Goal: Information Seeking & Learning: Learn about a topic

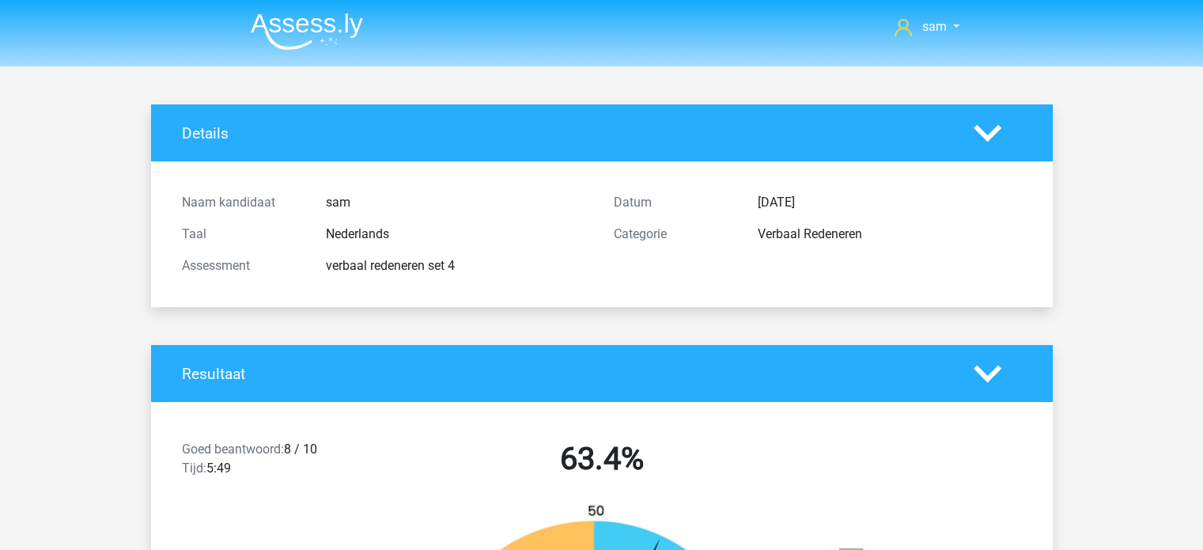
click at [294, 13] on img at bounding box center [307, 31] width 112 height 37
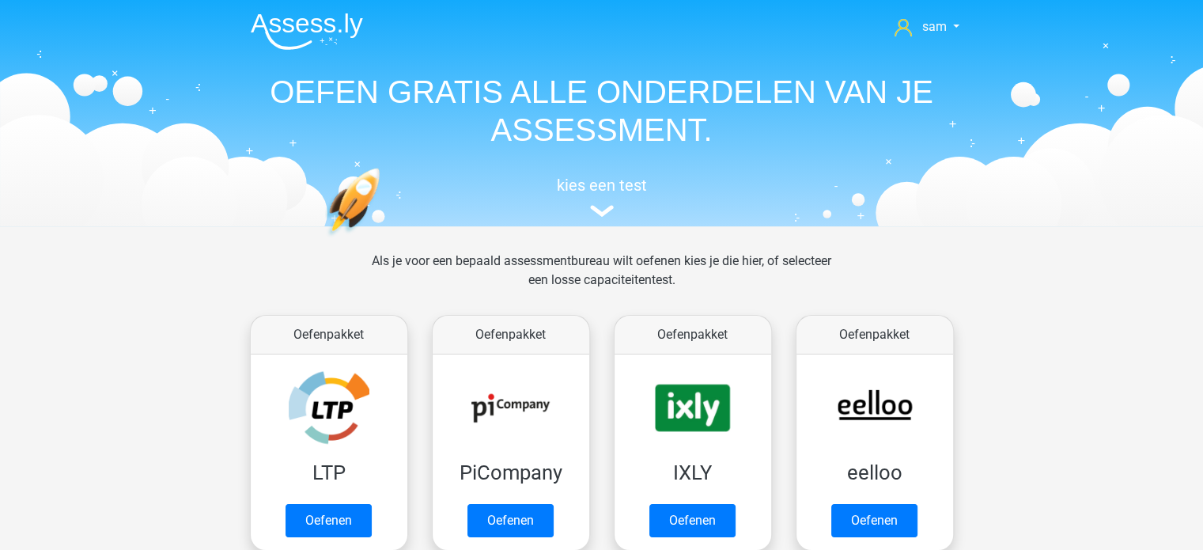
click at [294, 13] on img at bounding box center [307, 31] width 112 height 37
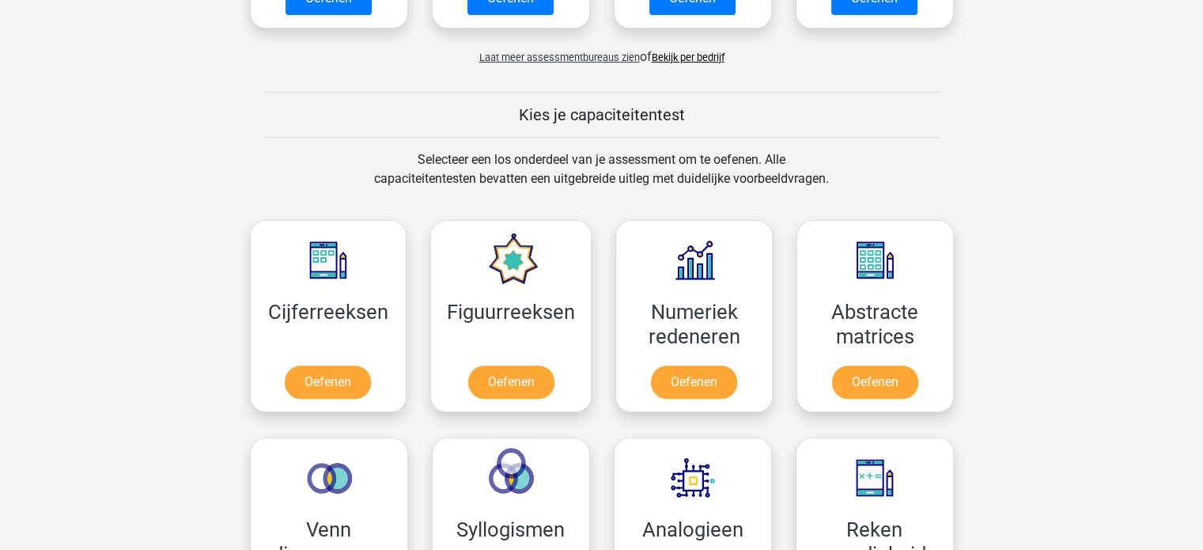
scroll to position [529, 0]
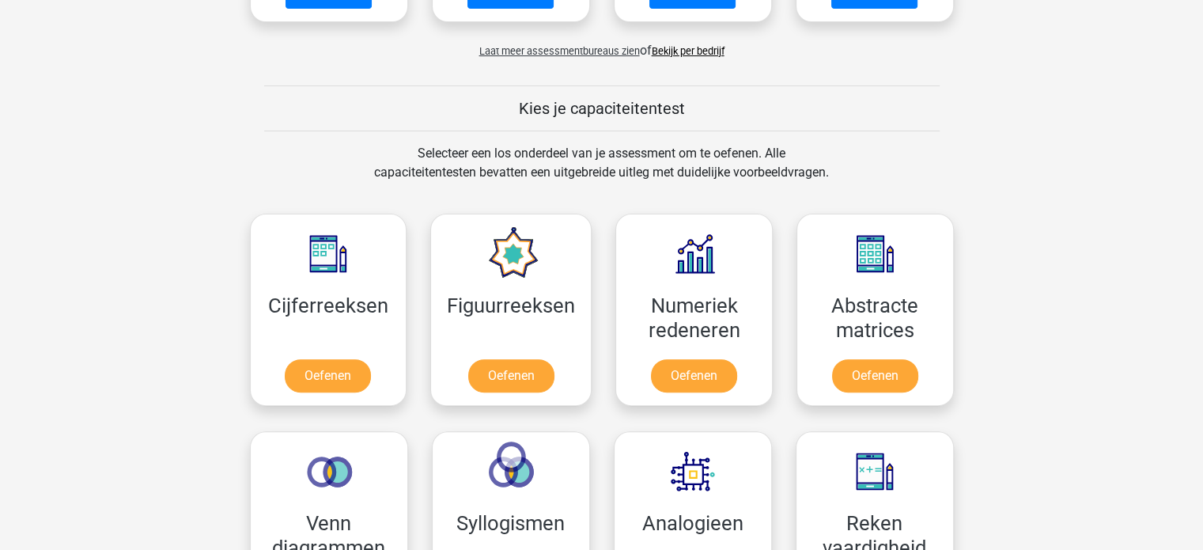
click at [574, 57] on div "Laat meer assessmentbureaus zien of Bekijk per bedrijf" at bounding box center [602, 44] width 728 height 32
click at [570, 55] on span "Laat meer assessmentbureaus zien" at bounding box center [559, 51] width 161 height 12
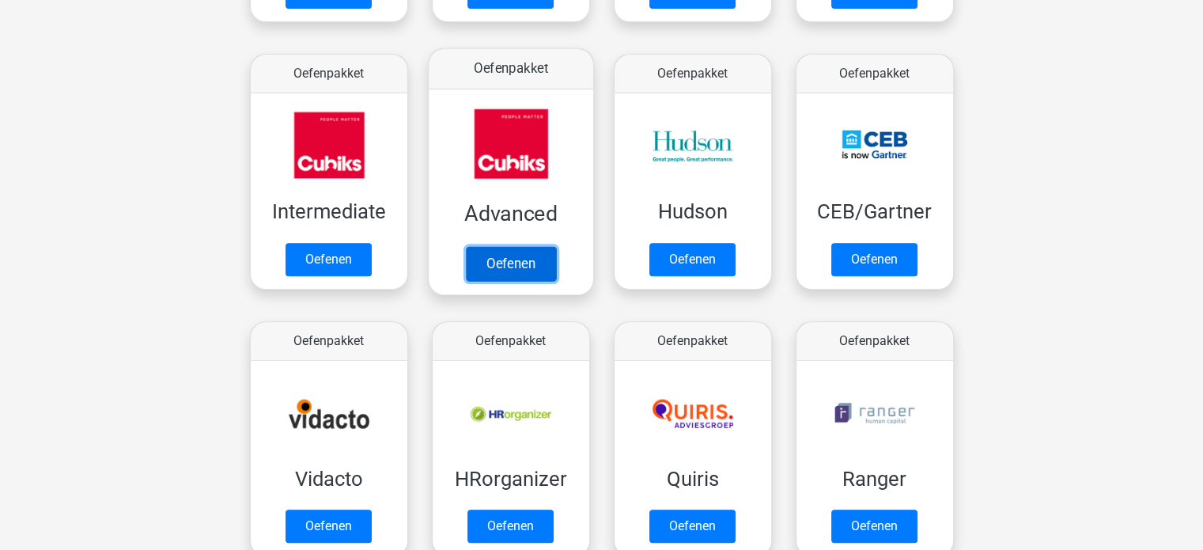
click at [514, 273] on link "Oefenen" at bounding box center [510, 263] width 90 height 35
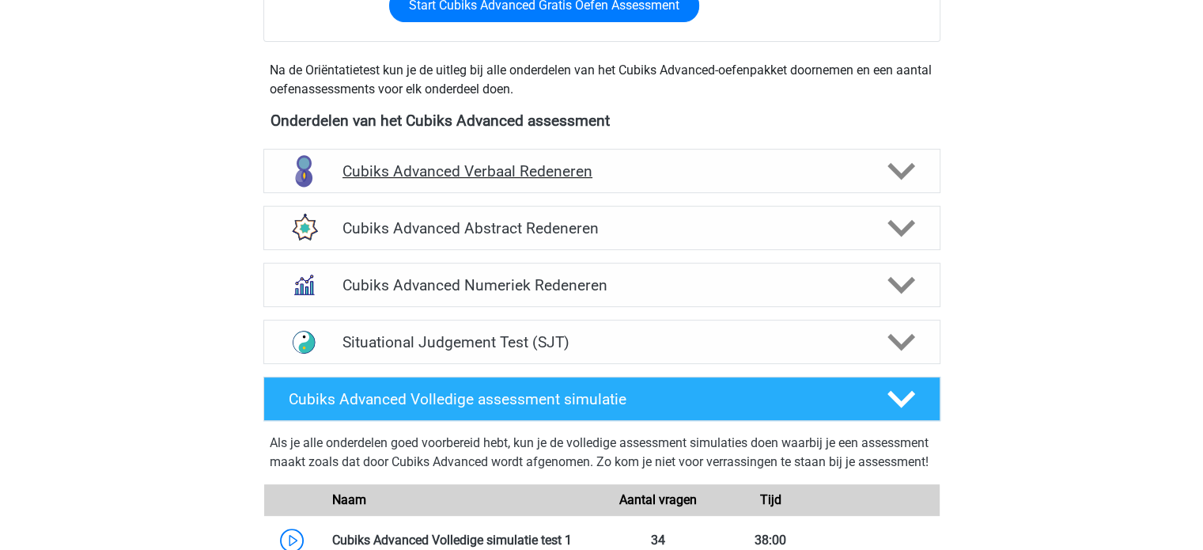
scroll to position [522, 0]
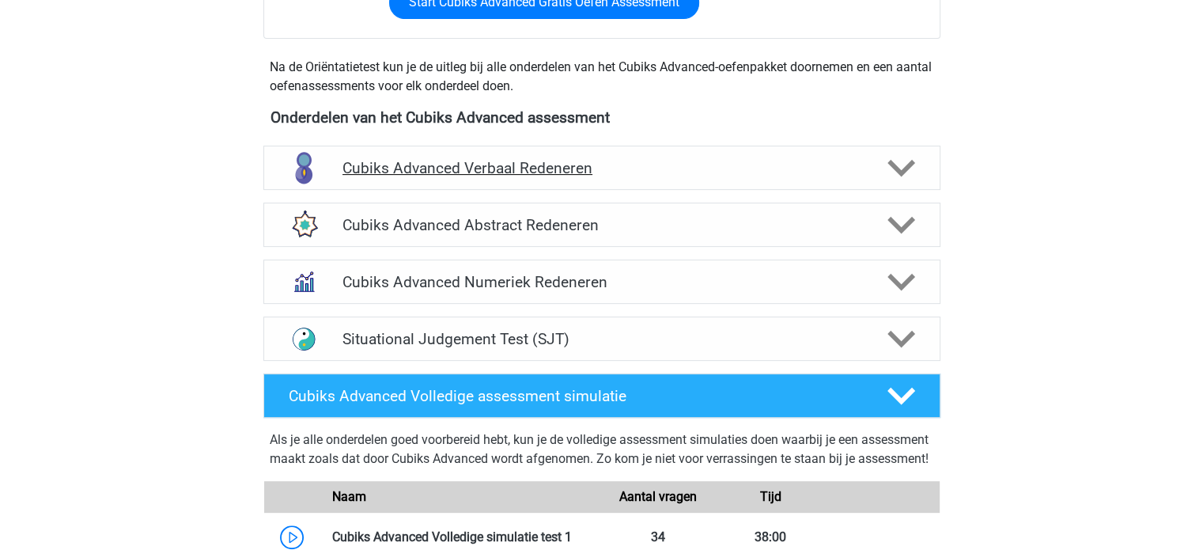
click at [742, 153] on div "Cubiks Advanced Verbaal Redeneren" at bounding box center [601, 168] width 677 height 44
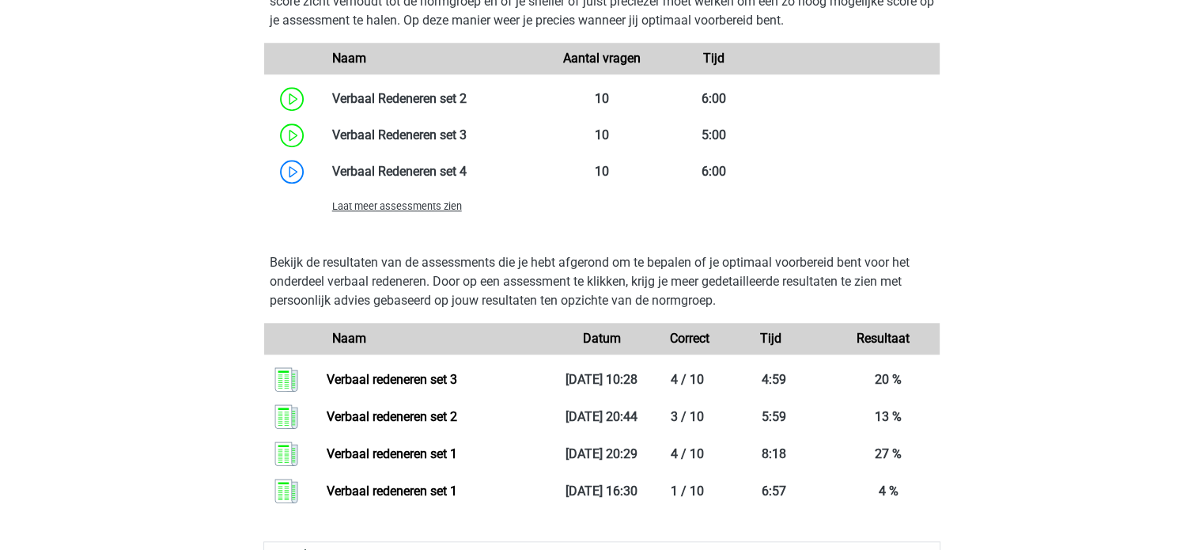
scroll to position [1455, 0]
click at [467, 170] on link at bounding box center [467, 170] width 0 height 15
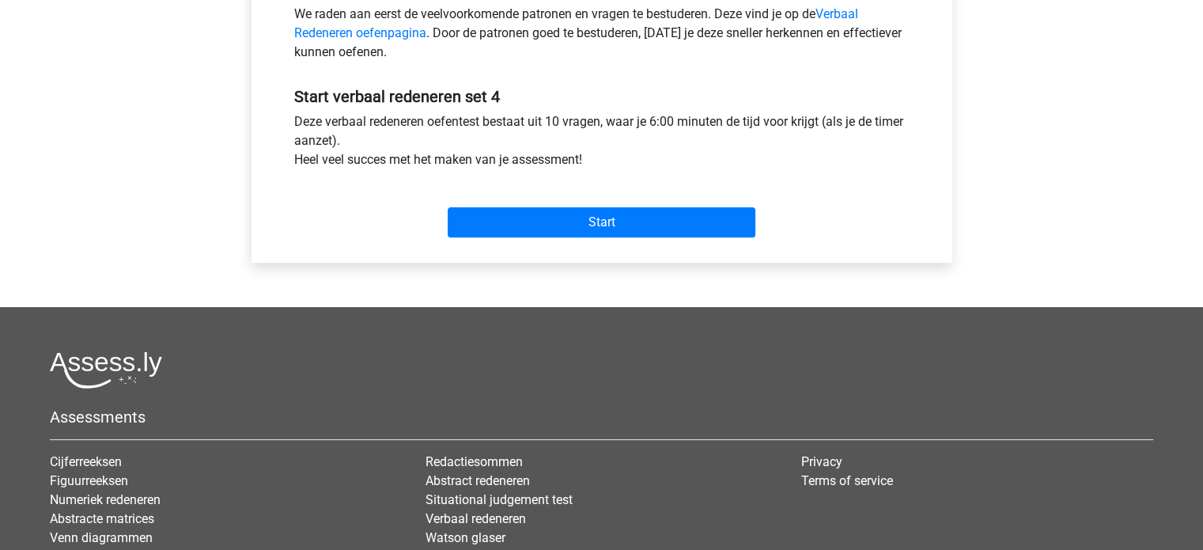
scroll to position [416, 0]
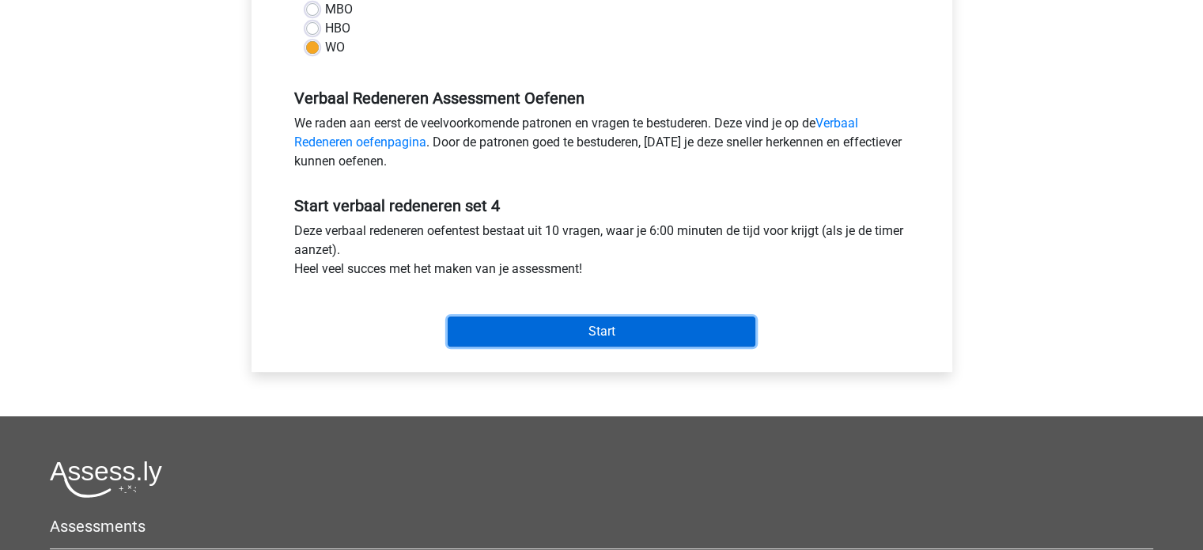
click at [562, 326] on input "Start" at bounding box center [602, 331] width 308 height 30
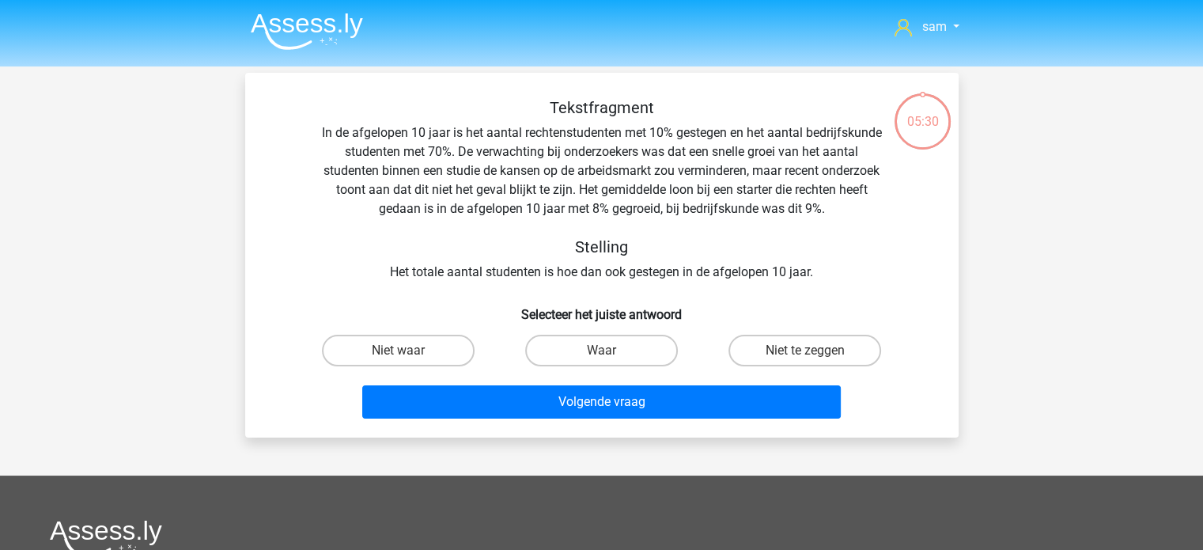
drag, startPoint x: 642, startPoint y: 241, endPoint x: 674, endPoint y: 231, distance: 33.0
click at [674, 231] on div "Tekstfragment In de afgelopen 10 jaar is het aantal rechtenstudenten met 10% ge…" at bounding box center [602, 190] width 663 height 184
click at [641, 147] on div "Tekstfragment In de afgelopen 10 jaar is het aantal rechtenstudenten met 10% ge…" at bounding box center [602, 190] width 663 height 184
click at [766, 351] on label "Niet te zeggen" at bounding box center [805, 351] width 153 height 32
click at [805, 351] on input "Niet te zeggen" at bounding box center [810, 356] width 10 height 10
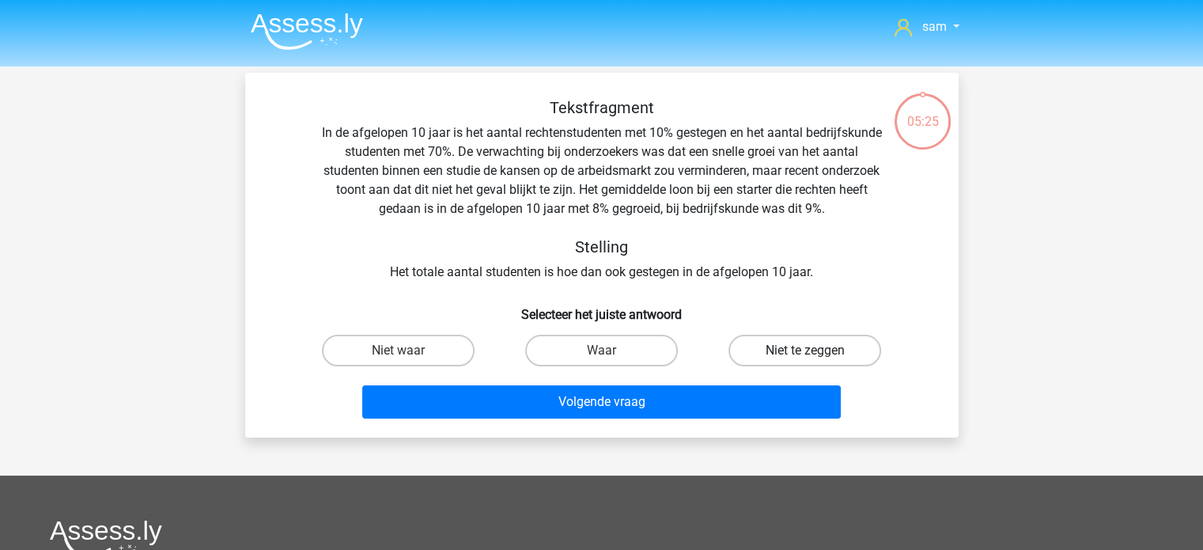
radio input "true"
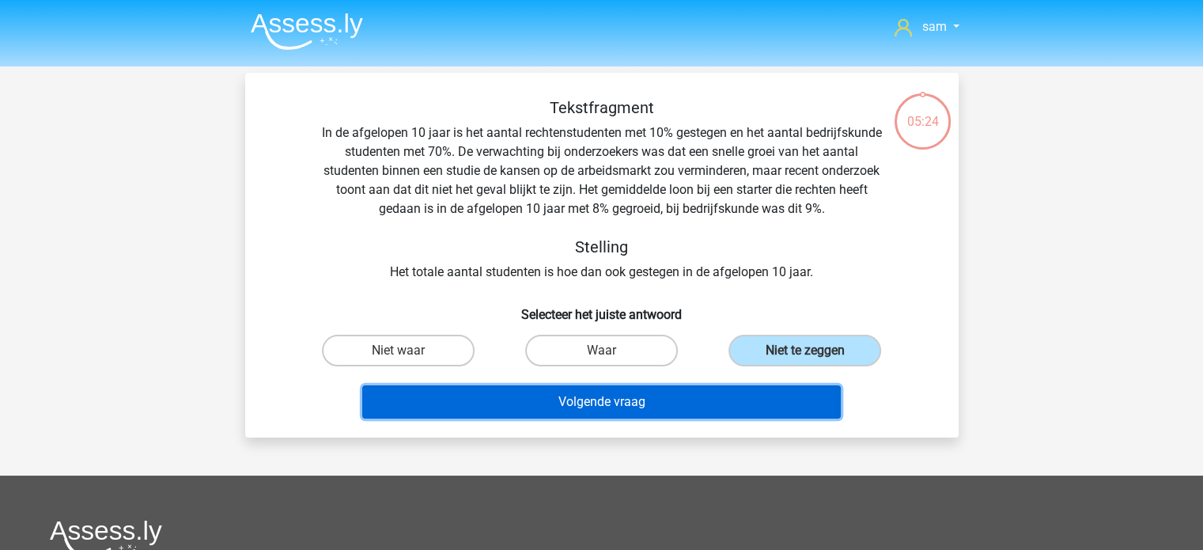
click at [633, 406] on button "Volgende vraag" at bounding box center [601, 401] width 479 height 33
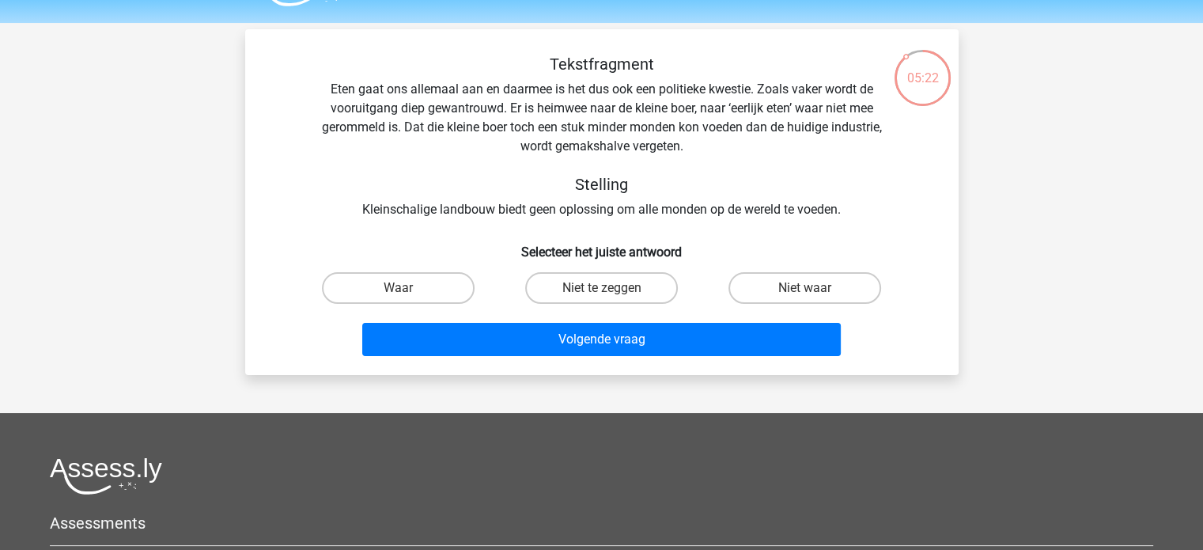
scroll to position [42, 0]
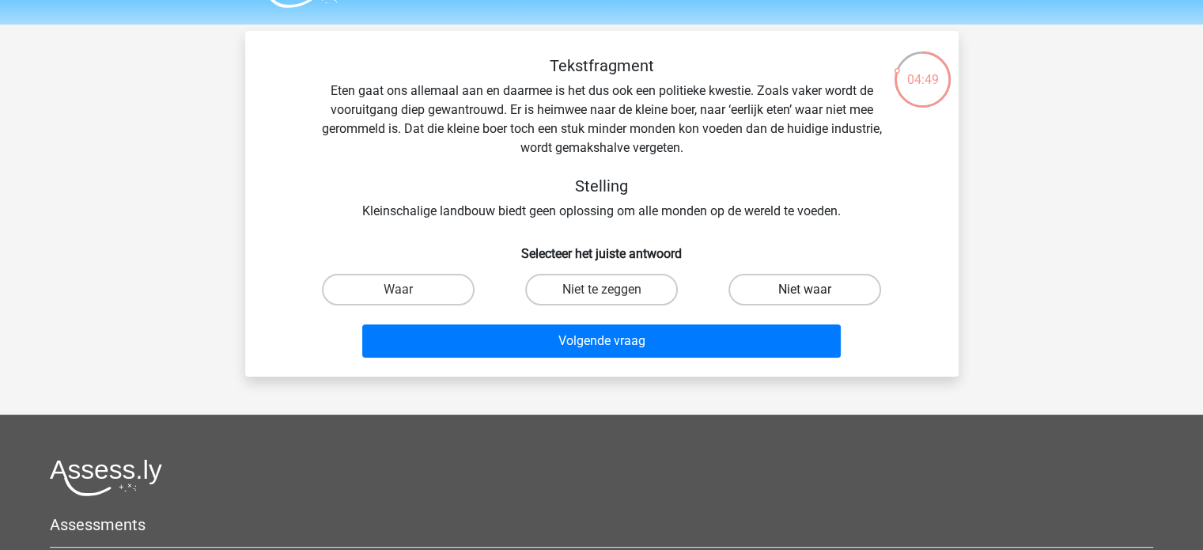
click at [772, 291] on label "Niet waar" at bounding box center [805, 290] width 153 height 32
click at [805, 291] on input "Niet waar" at bounding box center [810, 295] width 10 height 10
radio input "true"
click at [567, 294] on label "Niet te zeggen" at bounding box center [601, 290] width 153 height 32
click at [601, 294] on input "Niet te zeggen" at bounding box center [606, 295] width 10 height 10
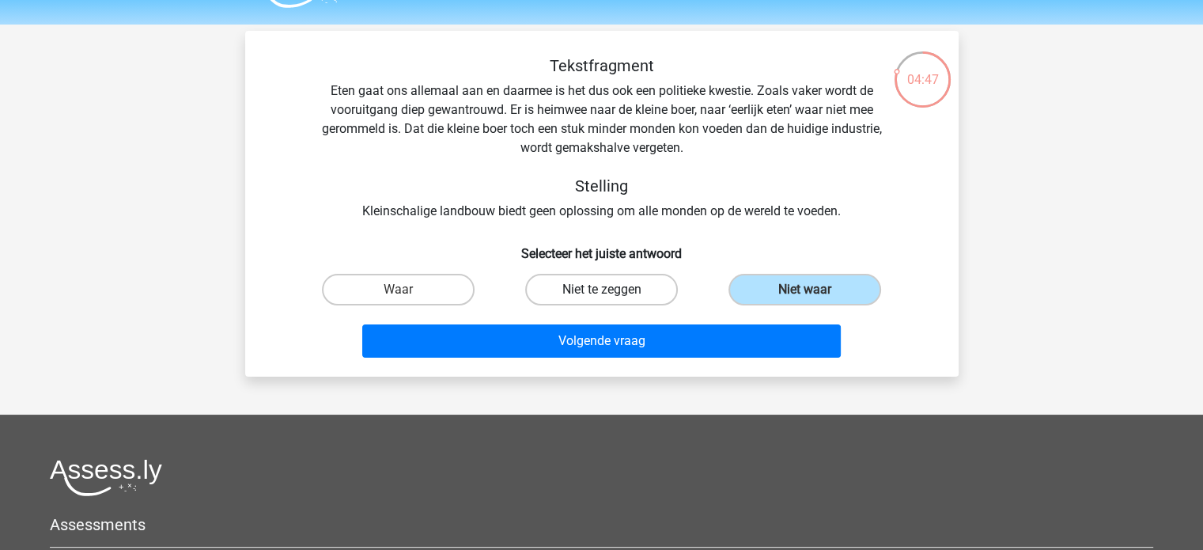
radio input "true"
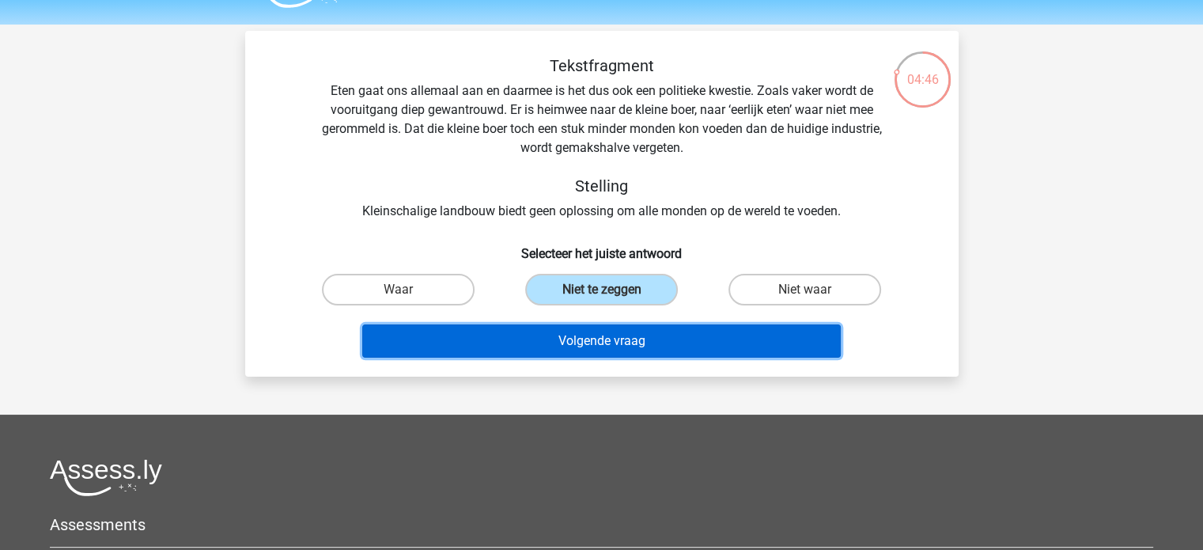
click at [567, 335] on button "Volgende vraag" at bounding box center [601, 340] width 479 height 33
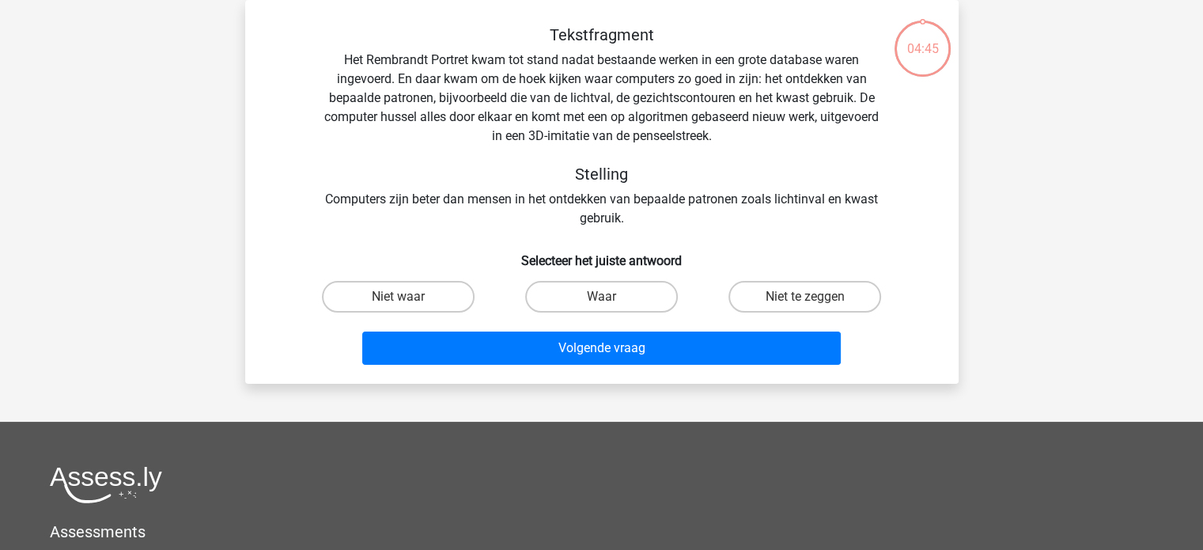
scroll to position [30, 0]
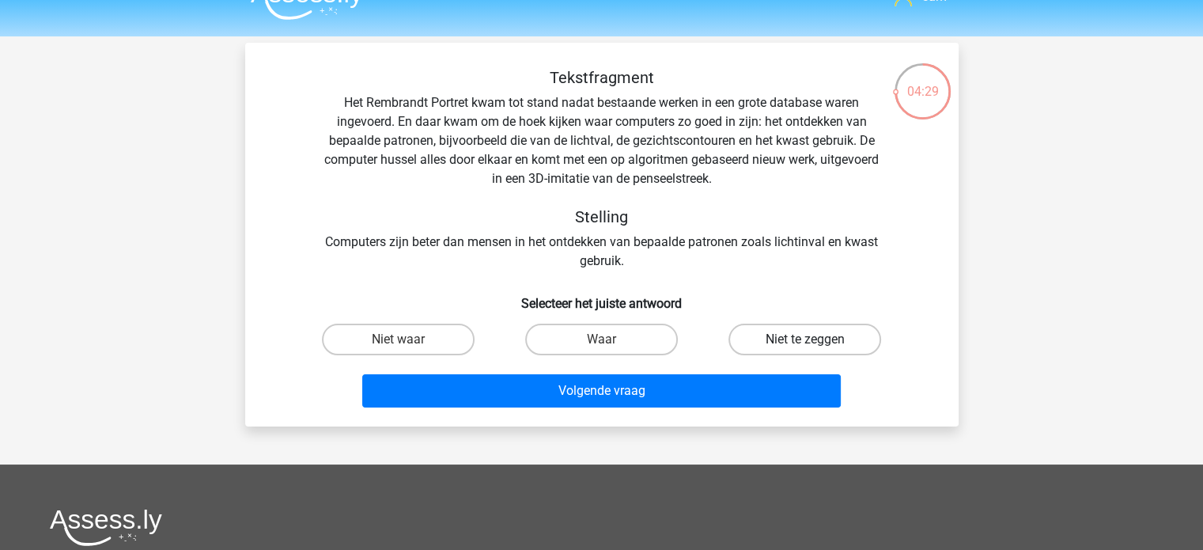
click at [788, 342] on label "Niet te zeggen" at bounding box center [805, 340] width 153 height 32
click at [805, 342] on input "Niet te zeggen" at bounding box center [810, 344] width 10 height 10
radio input "true"
click at [642, 412] on div "Volgende vraag" at bounding box center [602, 394] width 611 height 40
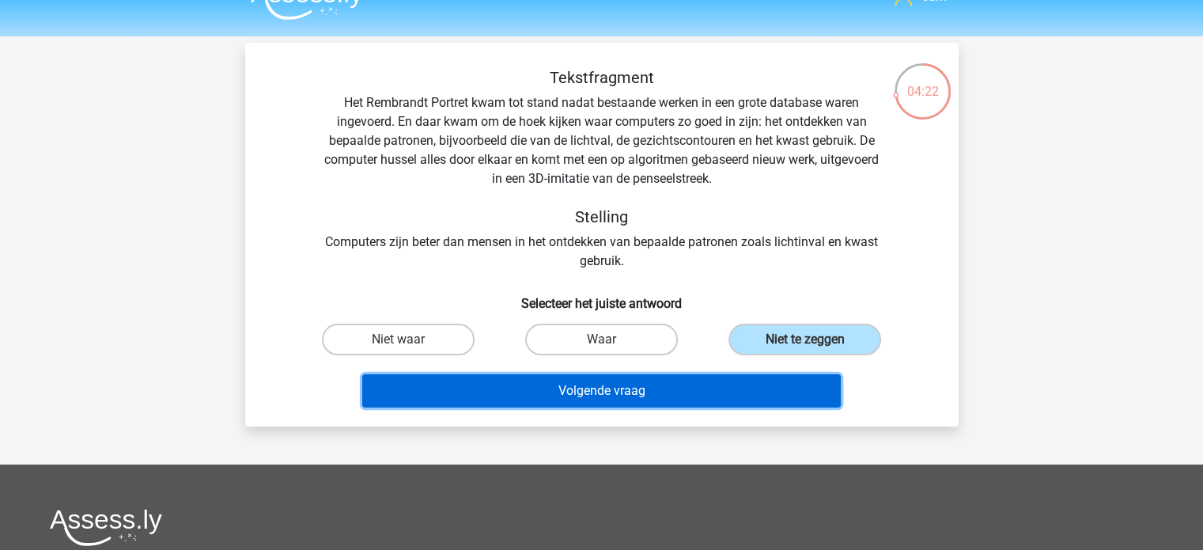
click at [539, 385] on button "Volgende vraag" at bounding box center [601, 390] width 479 height 33
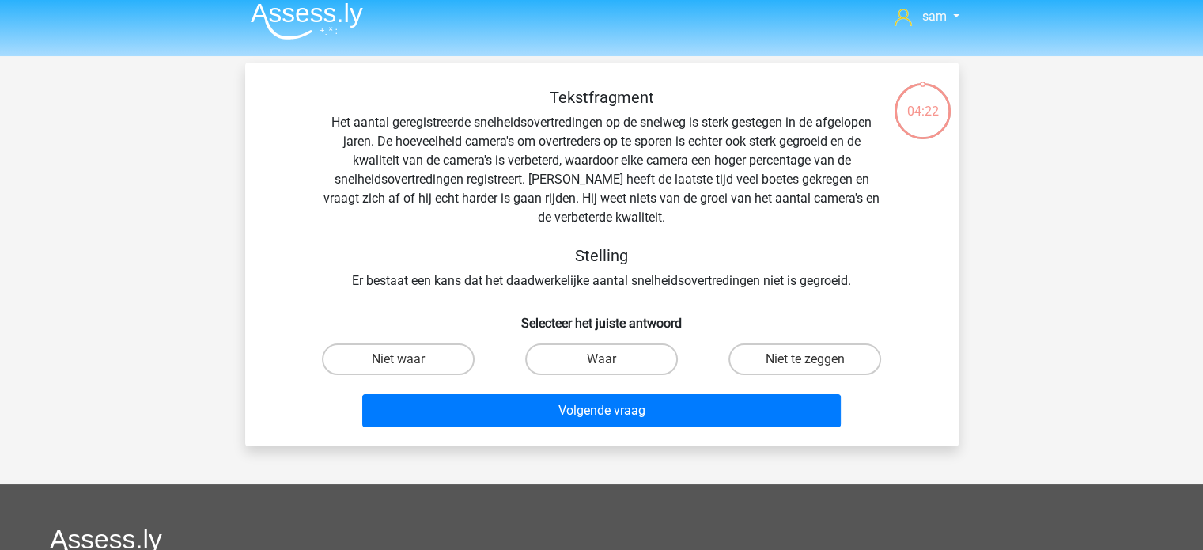
scroll to position [9, 0]
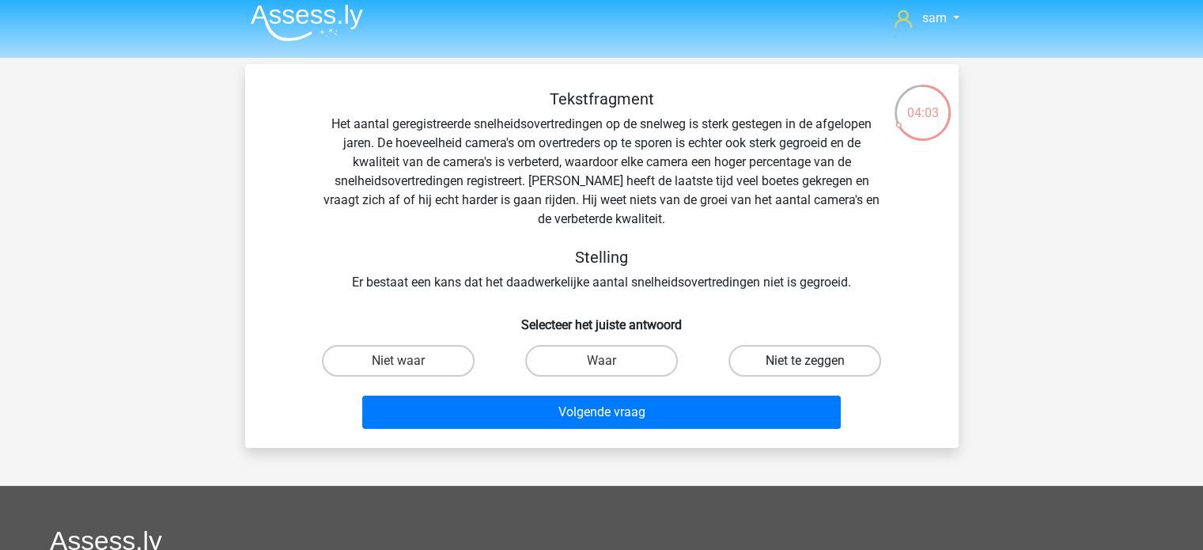
click at [802, 359] on label "Niet te zeggen" at bounding box center [805, 361] width 153 height 32
click at [805, 361] on input "Niet te zeggen" at bounding box center [810, 366] width 10 height 10
radio input "true"
click at [614, 364] on label "Waar" at bounding box center [601, 361] width 153 height 32
click at [612, 364] on input "Waar" at bounding box center [606, 366] width 10 height 10
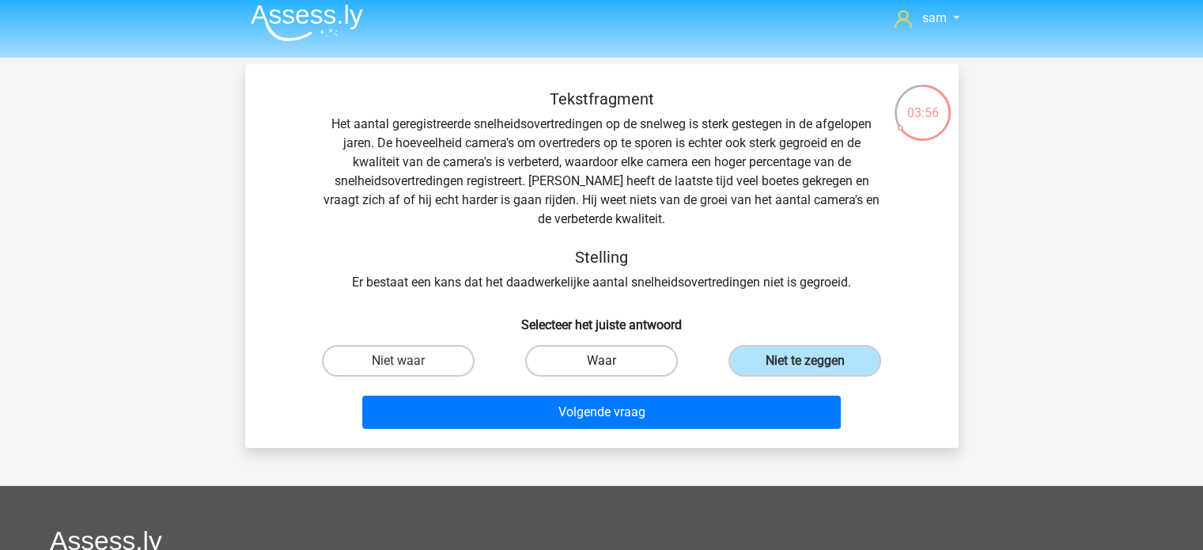
radio input "true"
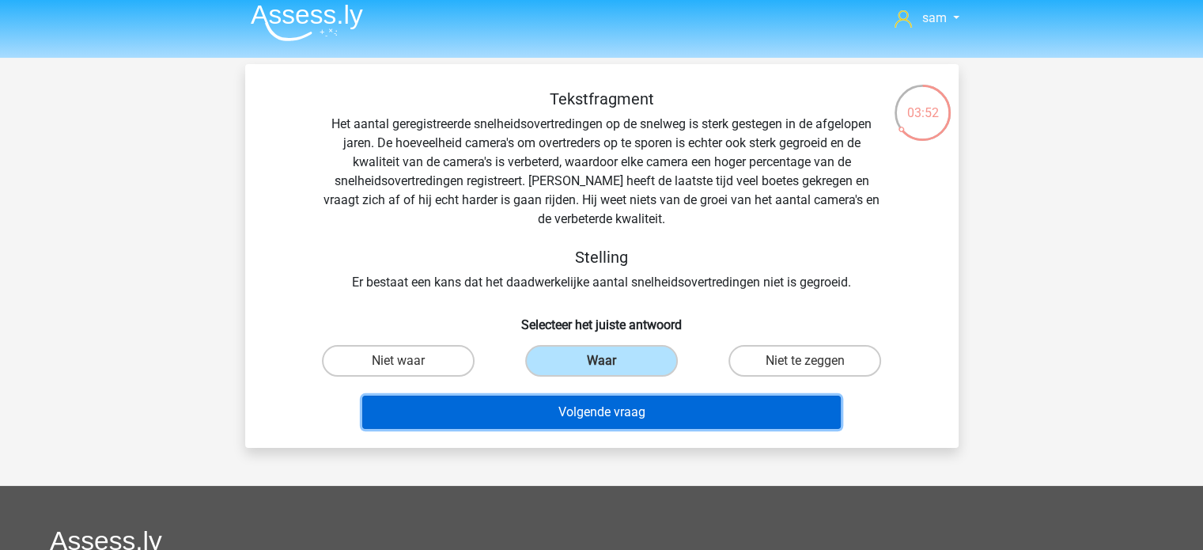
click at [608, 417] on button "Volgende vraag" at bounding box center [601, 412] width 479 height 33
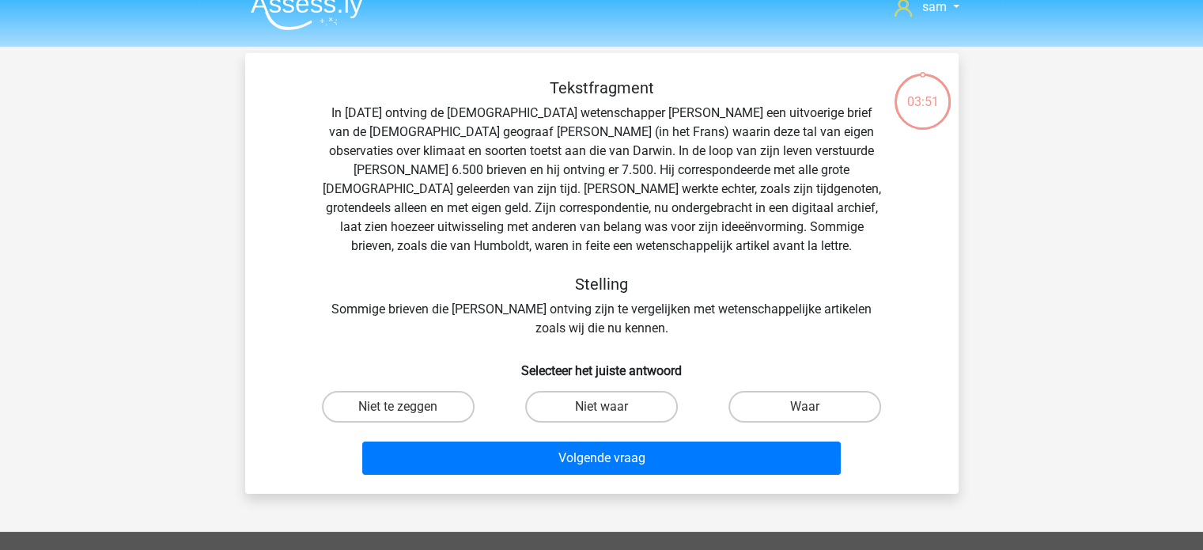
scroll to position [19, 0]
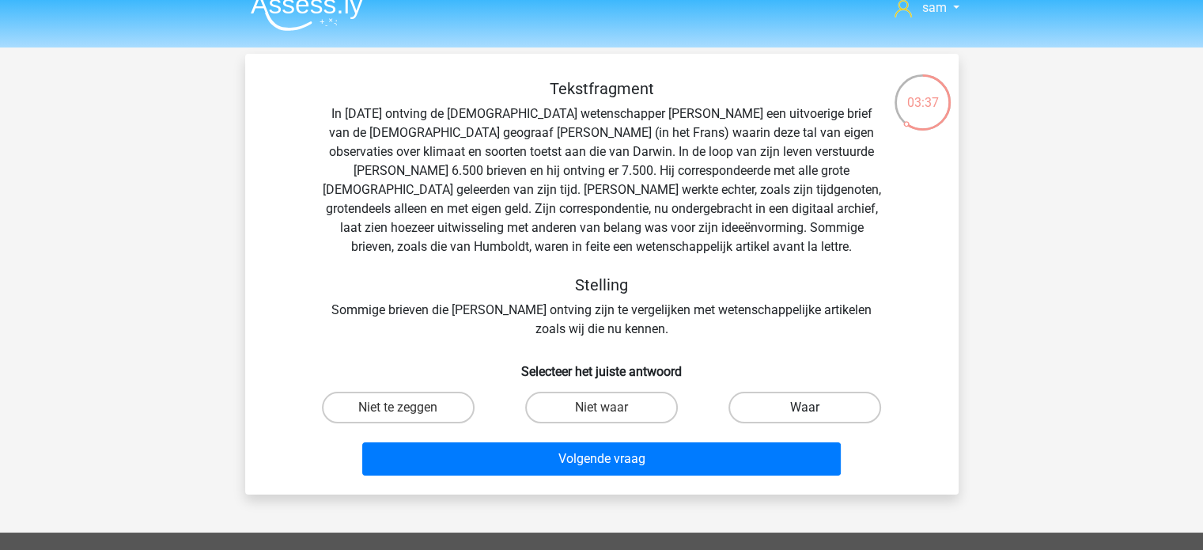
click at [786, 416] on label "Waar" at bounding box center [805, 408] width 153 height 32
click at [805, 416] on input "Waar" at bounding box center [810, 412] width 10 height 10
radio input "true"
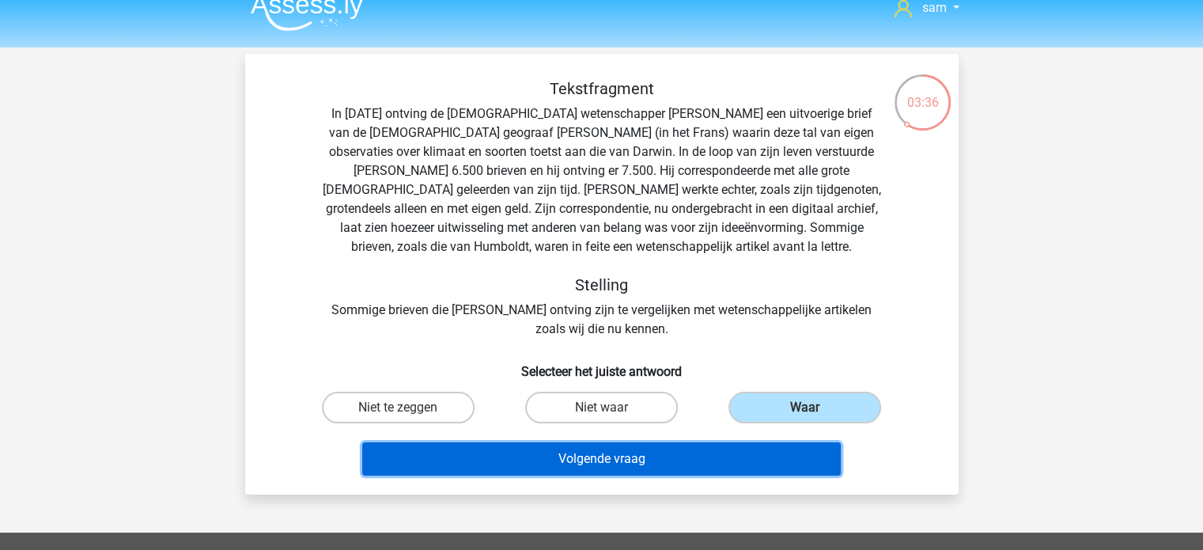
click at [755, 451] on button "Volgende vraag" at bounding box center [601, 458] width 479 height 33
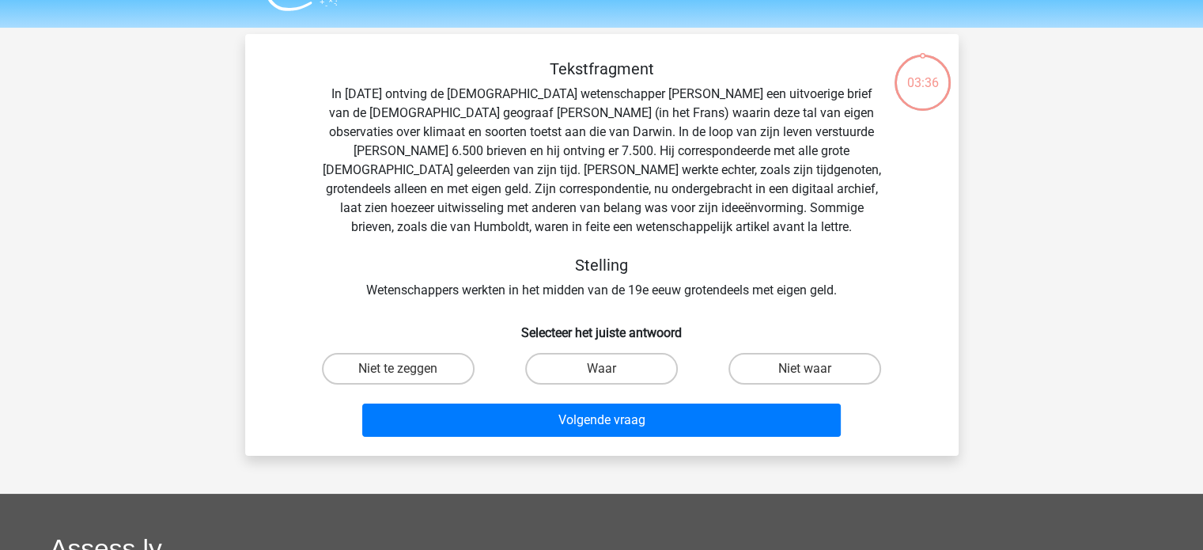
scroll to position [38, 0]
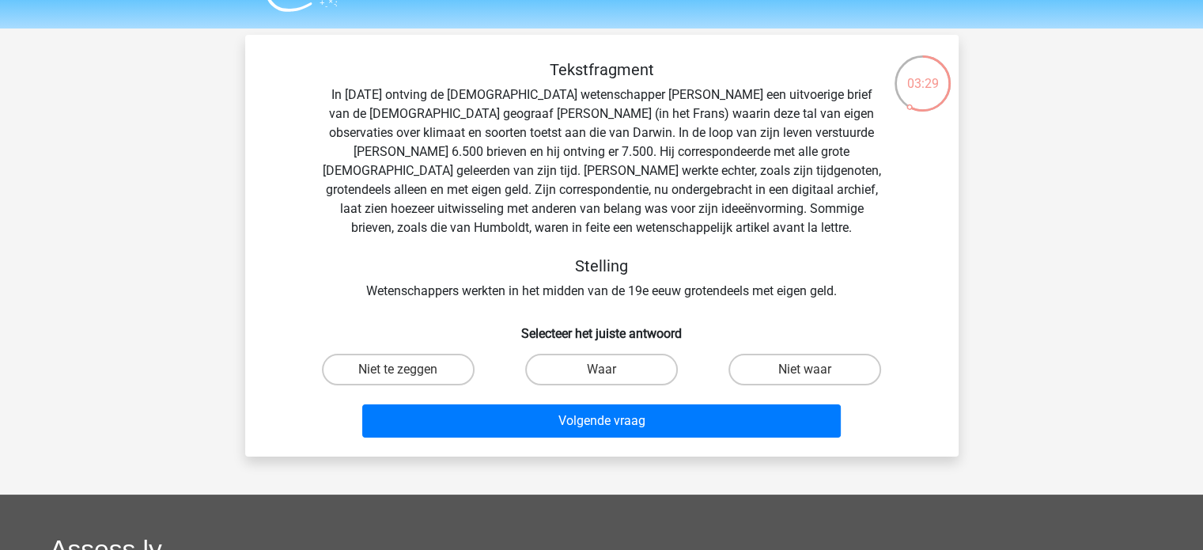
click at [601, 373] on input "Waar" at bounding box center [606, 374] width 10 height 10
radio input "true"
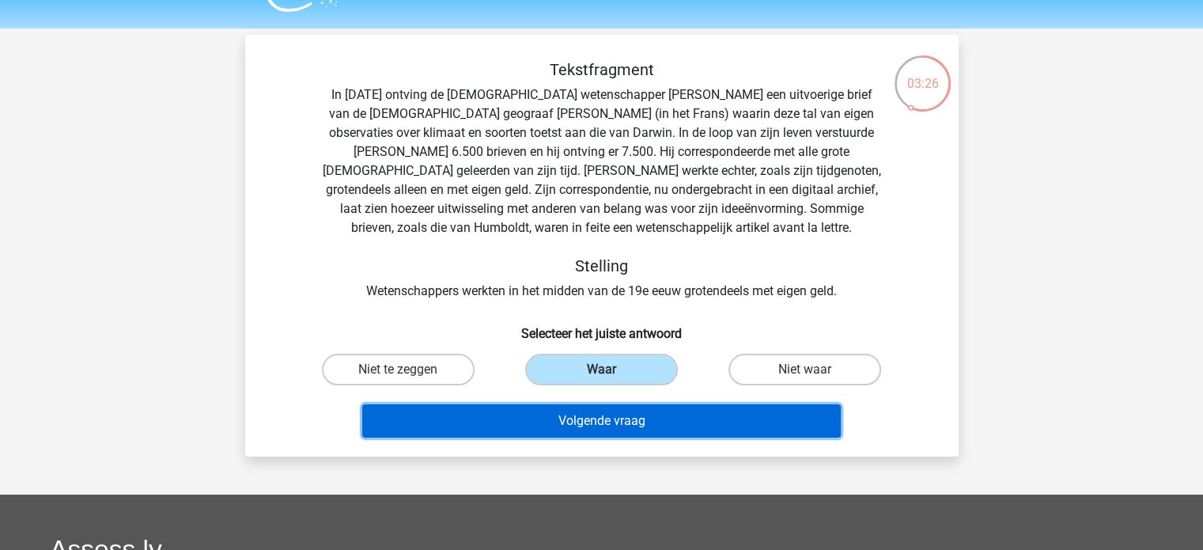
click at [593, 434] on button "Volgende vraag" at bounding box center [601, 420] width 479 height 33
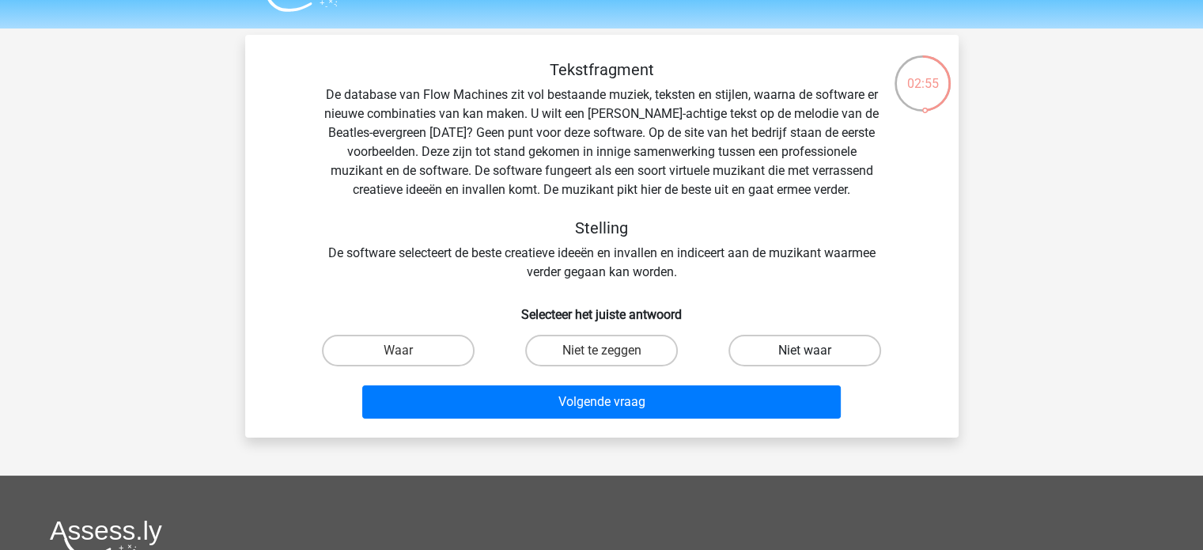
click at [765, 347] on label "Niet waar" at bounding box center [805, 351] width 153 height 32
click at [805, 351] on input "Niet waar" at bounding box center [810, 356] width 10 height 10
radio input "true"
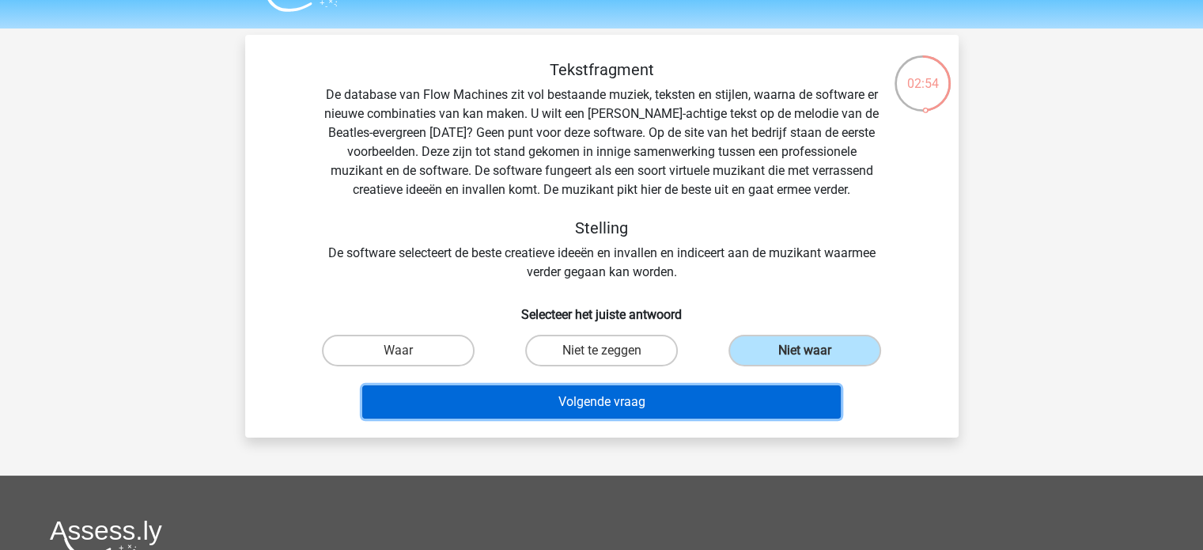
click at [708, 407] on button "Volgende vraag" at bounding box center [601, 401] width 479 height 33
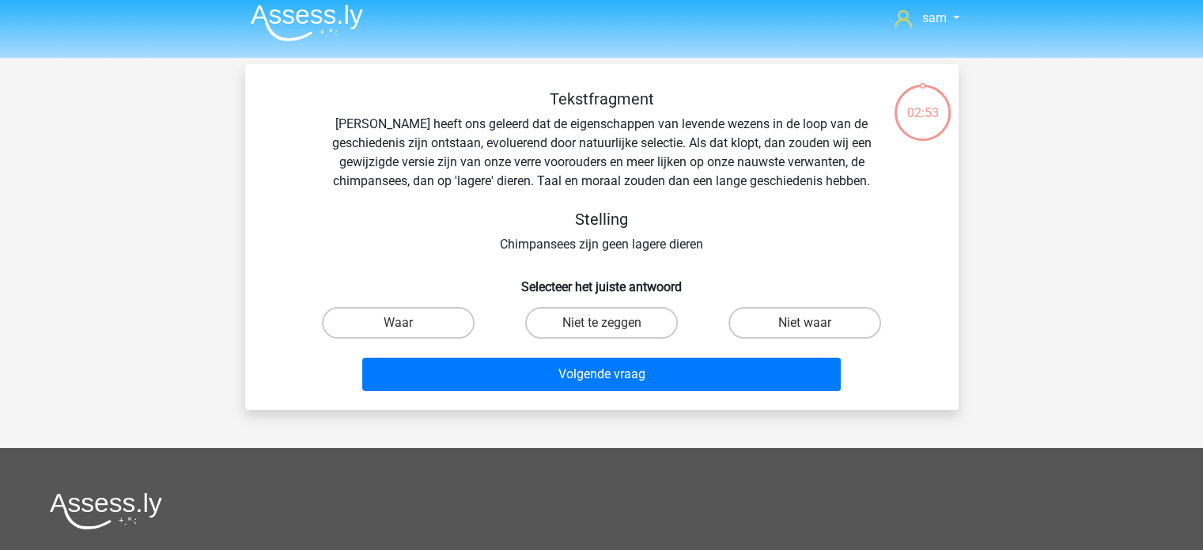
scroll to position [4, 0]
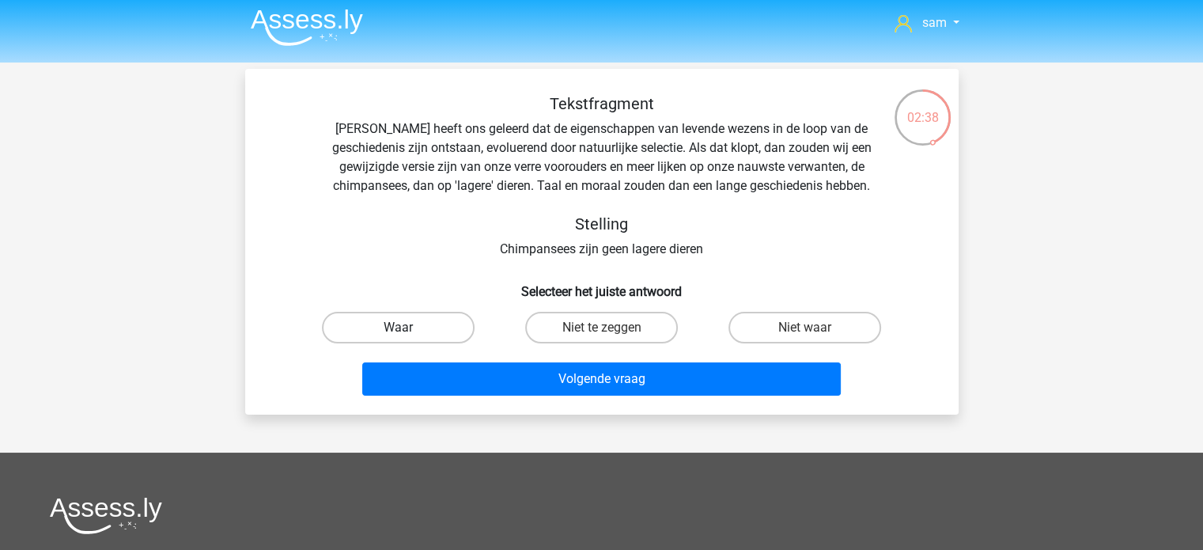
click at [392, 330] on label "Waar" at bounding box center [398, 328] width 153 height 32
click at [398, 330] on input "Waar" at bounding box center [403, 333] width 10 height 10
radio input "true"
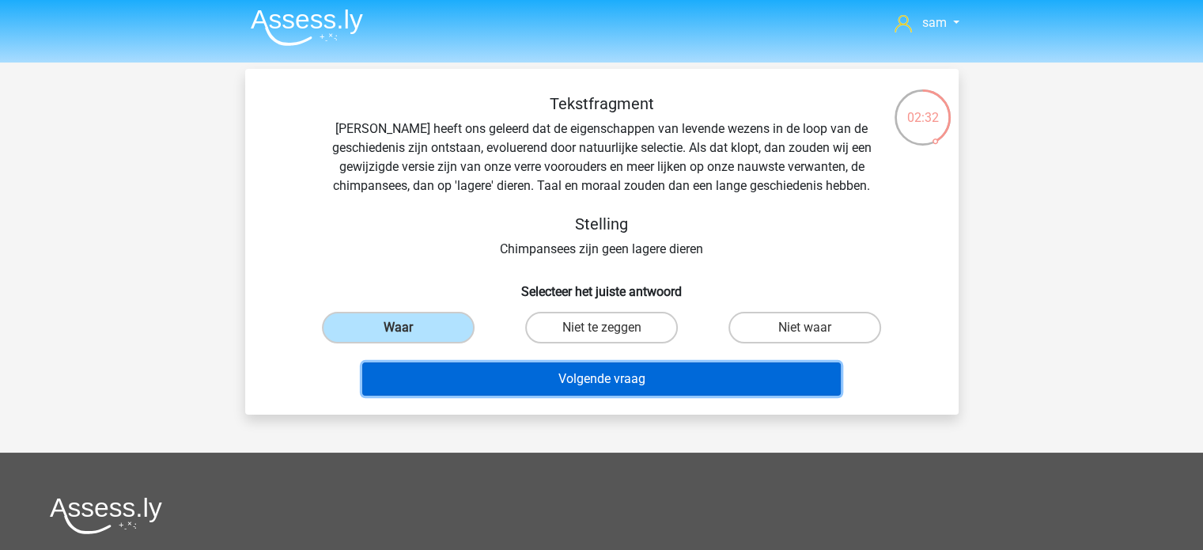
click at [468, 368] on button "Volgende vraag" at bounding box center [601, 378] width 479 height 33
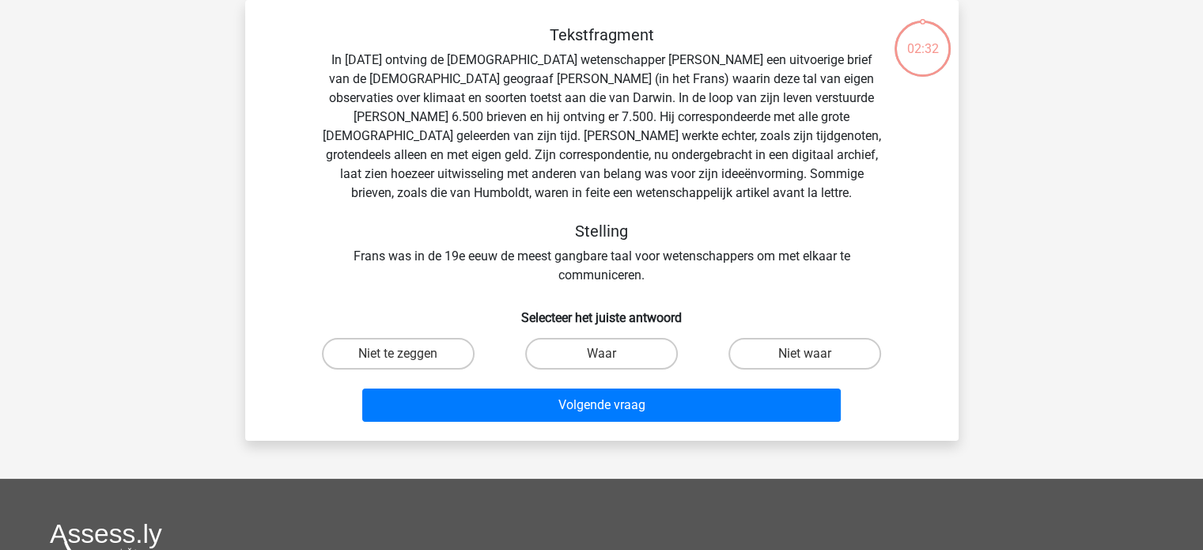
scroll to position [40, 0]
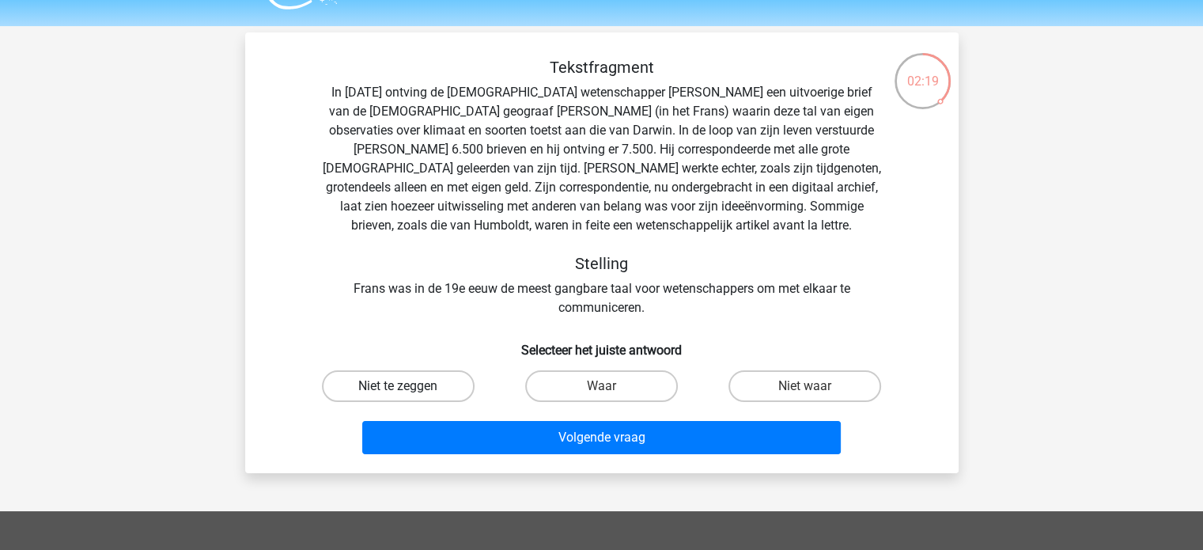
click at [400, 379] on label "Niet te zeggen" at bounding box center [398, 386] width 153 height 32
click at [400, 386] on input "Niet te zeggen" at bounding box center [403, 391] width 10 height 10
radio input "true"
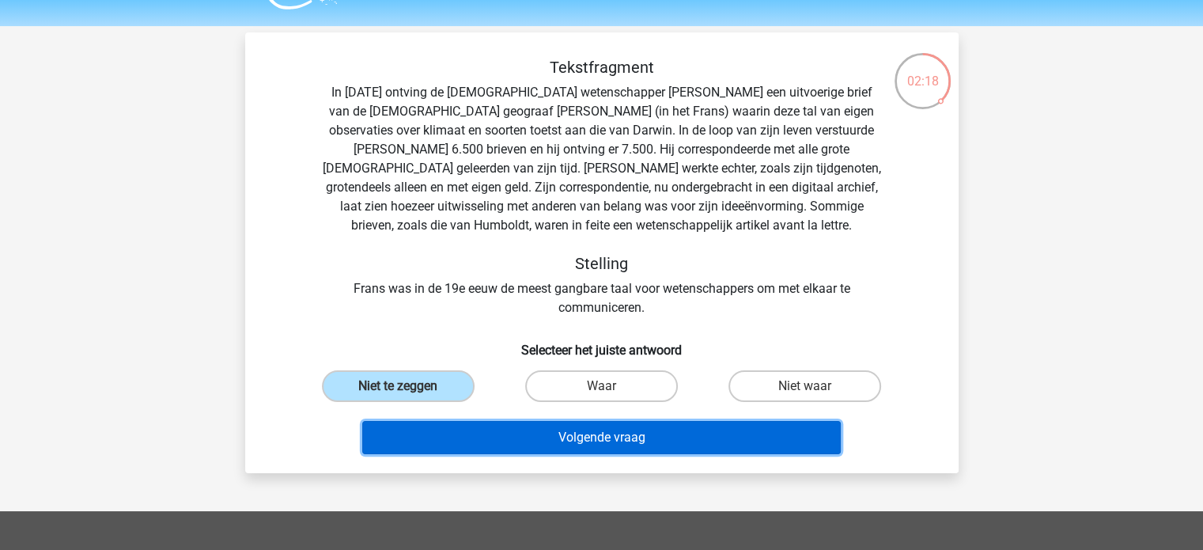
click at [415, 421] on button "Volgende vraag" at bounding box center [601, 437] width 479 height 33
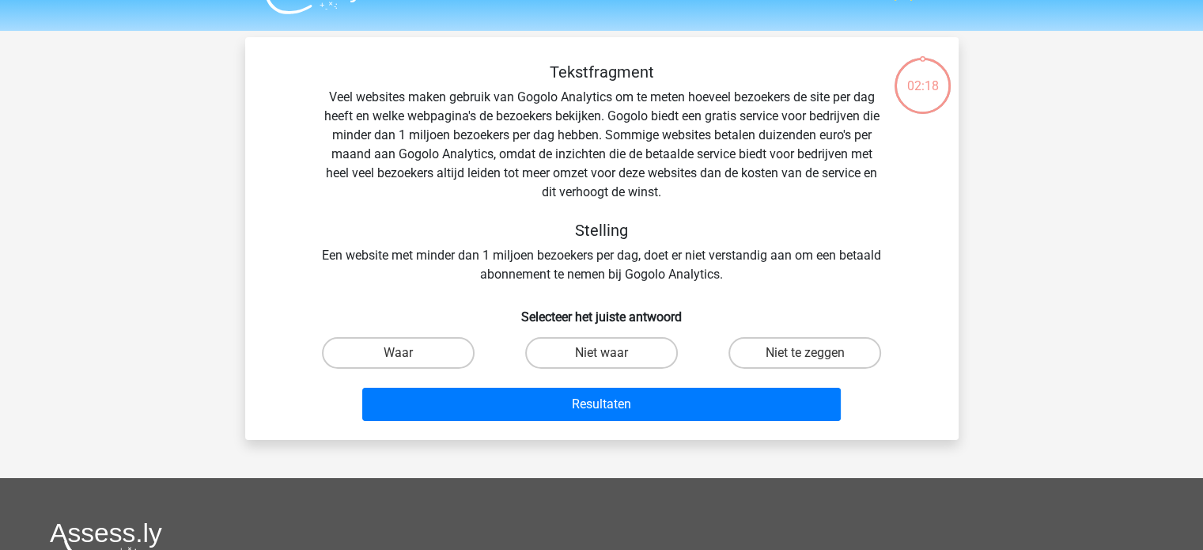
scroll to position [28, 0]
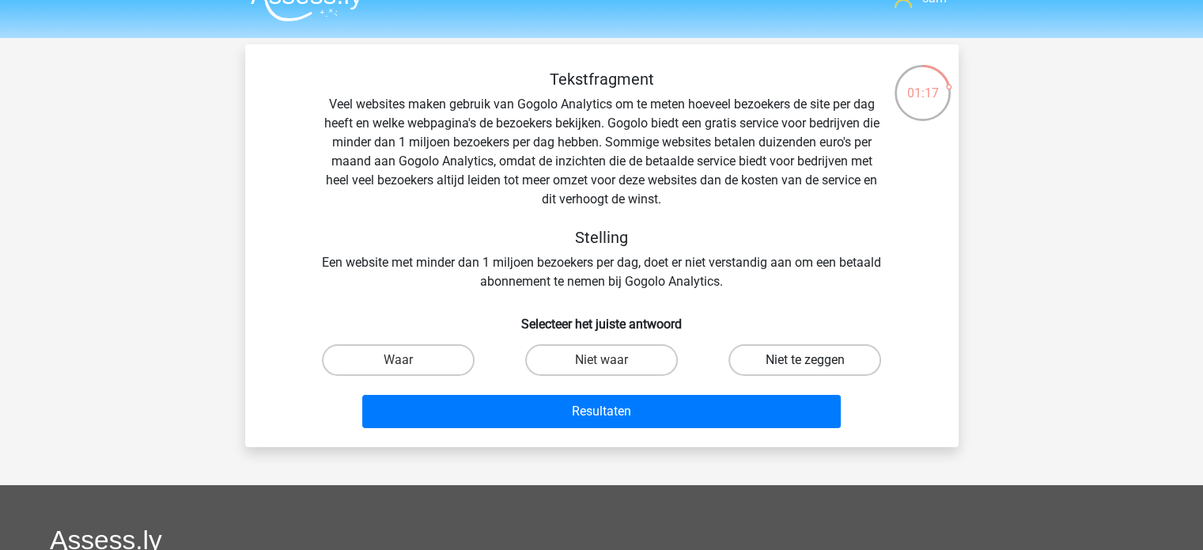
click at [788, 347] on label "Niet te zeggen" at bounding box center [805, 360] width 153 height 32
click at [805, 360] on input "Niet te zeggen" at bounding box center [810, 365] width 10 height 10
radio input "true"
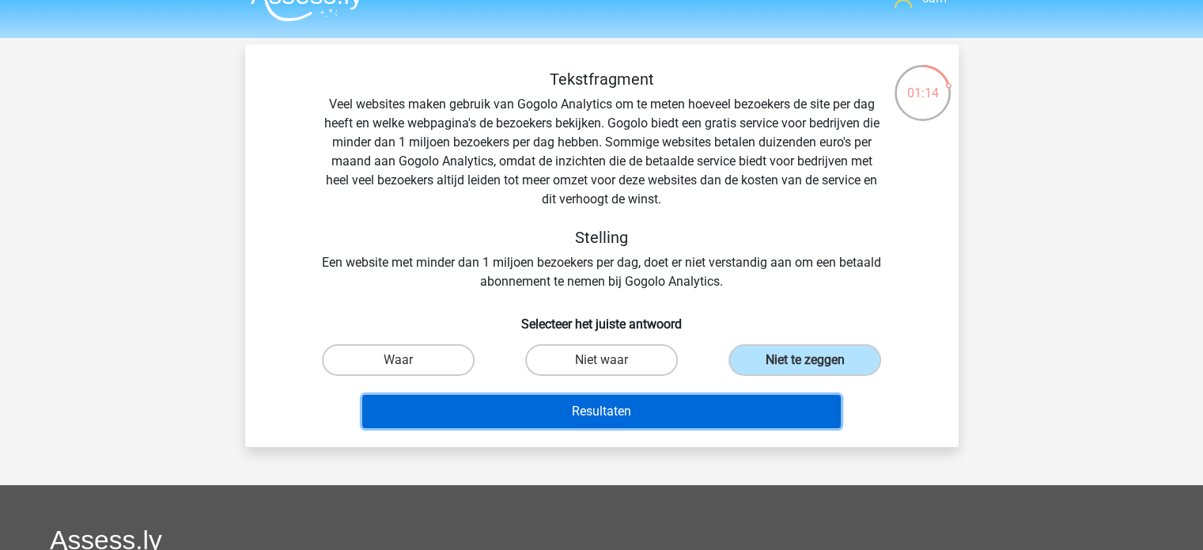
click at [623, 414] on button "Resultaten" at bounding box center [601, 411] width 479 height 33
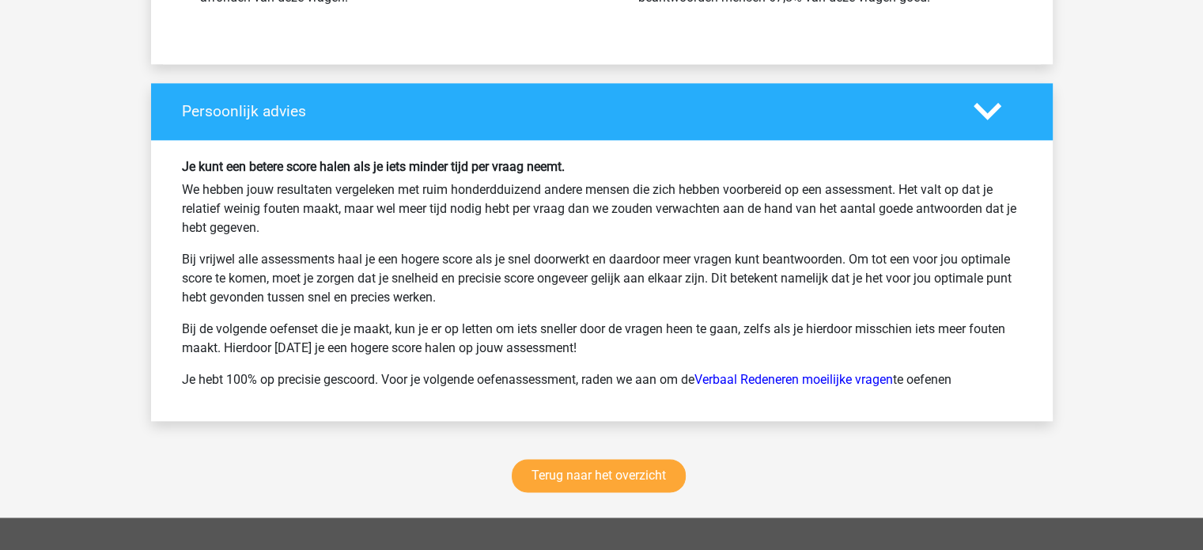
scroll to position [1988, 0]
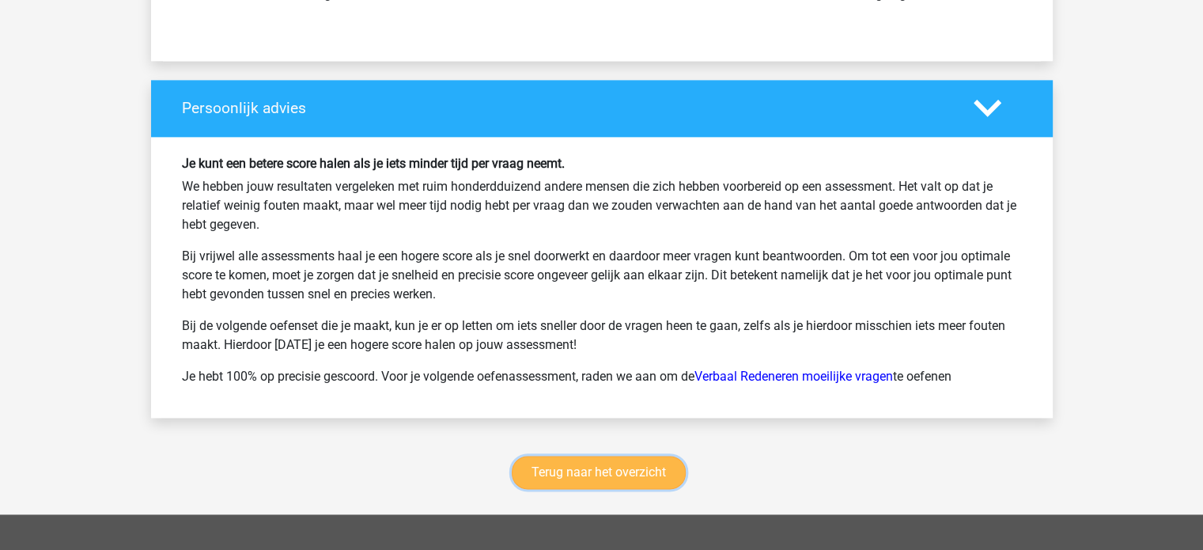
click at [635, 466] on link "Terug naar het overzicht" at bounding box center [599, 472] width 174 height 33
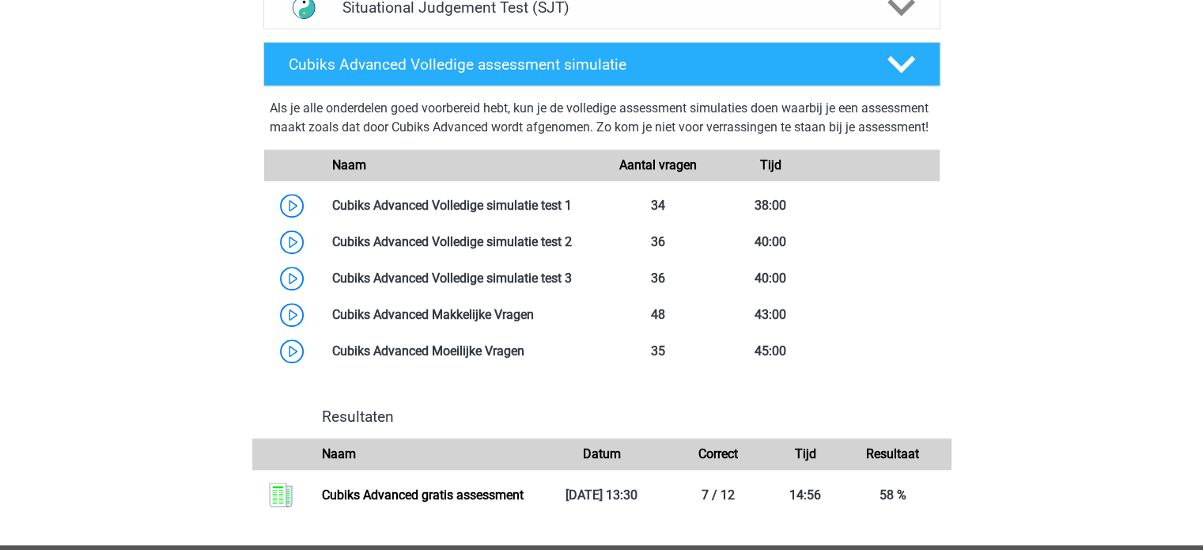
scroll to position [481, 0]
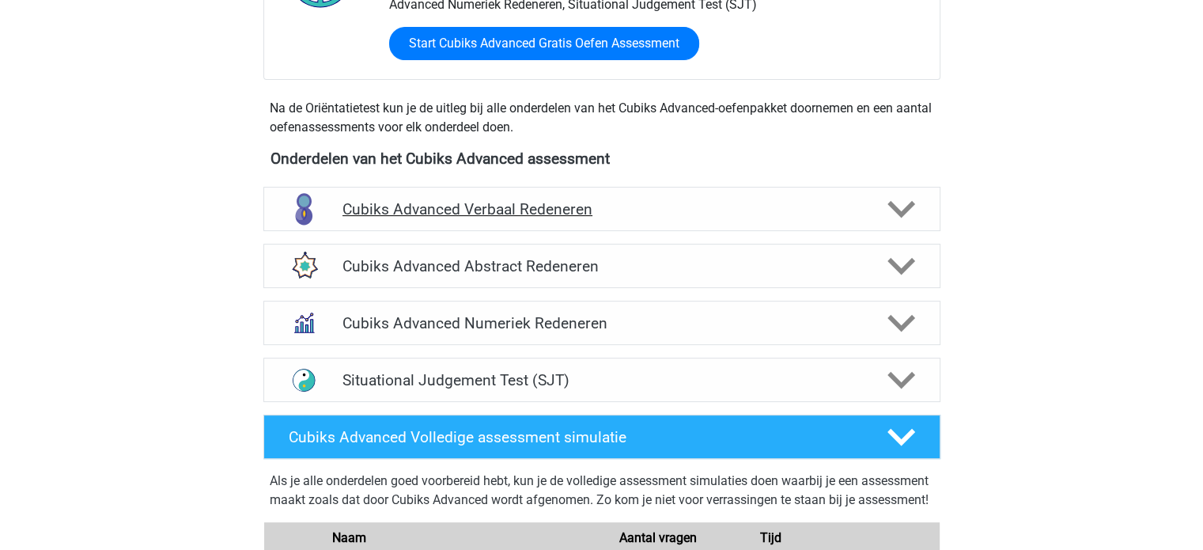
click at [703, 200] on h4 "Cubiks Advanced Verbaal Redeneren" at bounding box center [602, 209] width 518 height 18
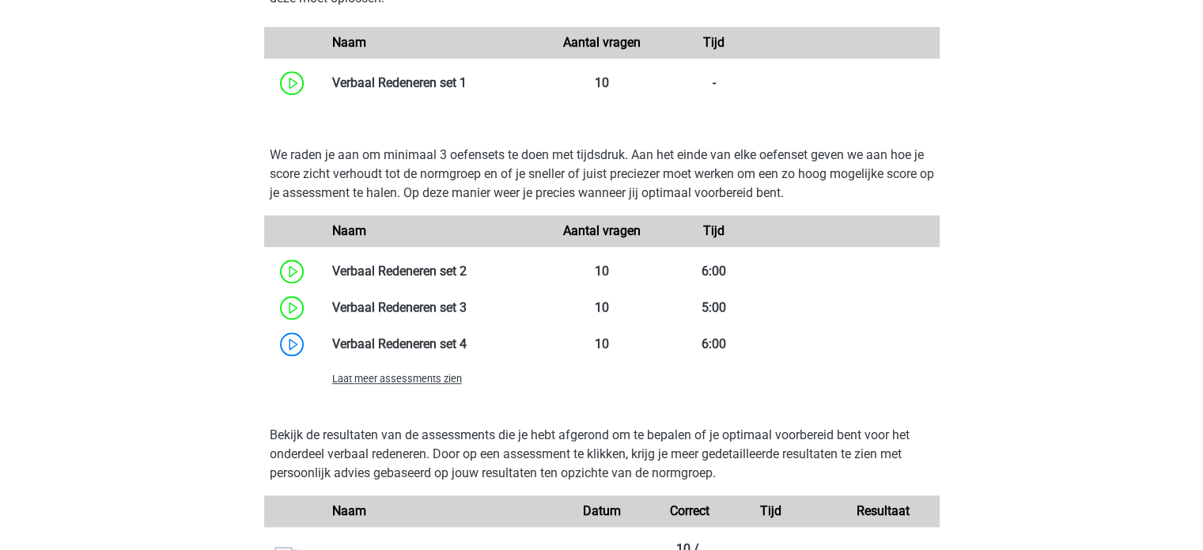
scroll to position [1310, 0]
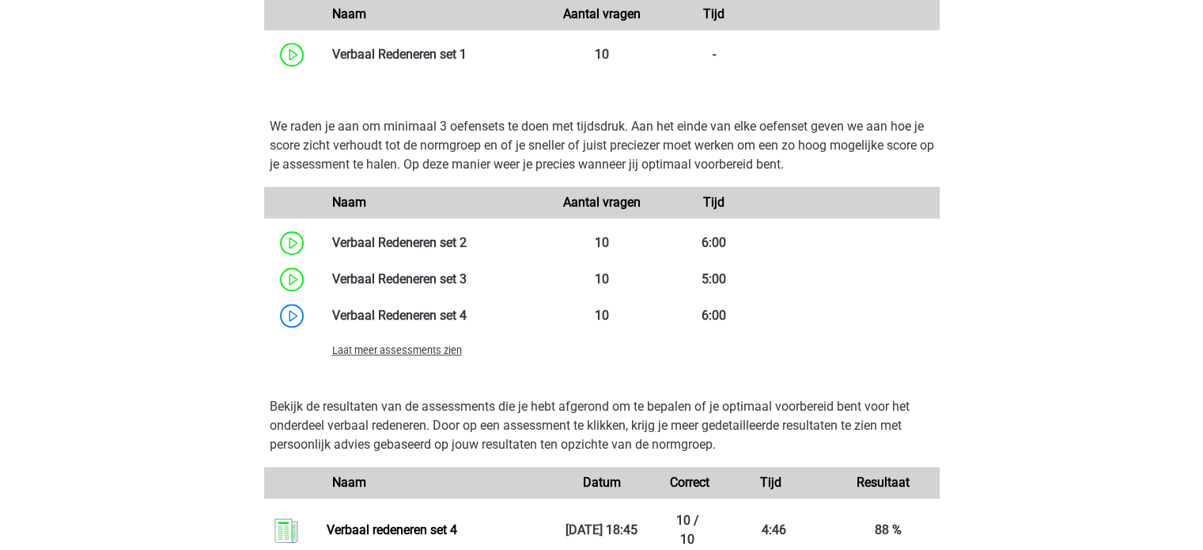
click at [371, 350] on span "Laat meer assessments zien" at bounding box center [397, 350] width 130 height 12
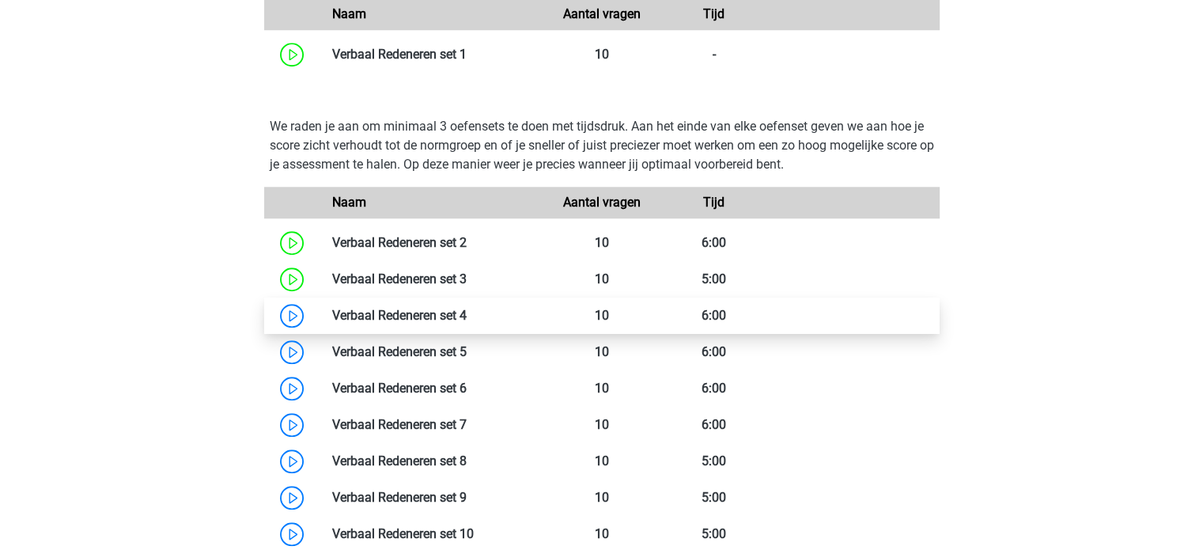
click at [467, 319] on link at bounding box center [467, 315] width 0 height 15
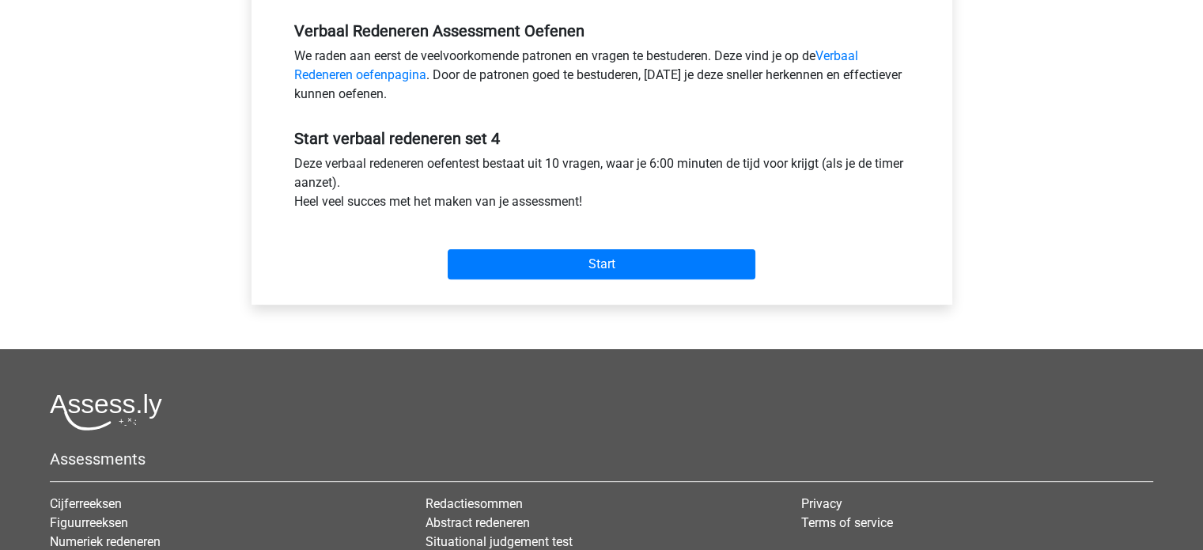
scroll to position [486, 0]
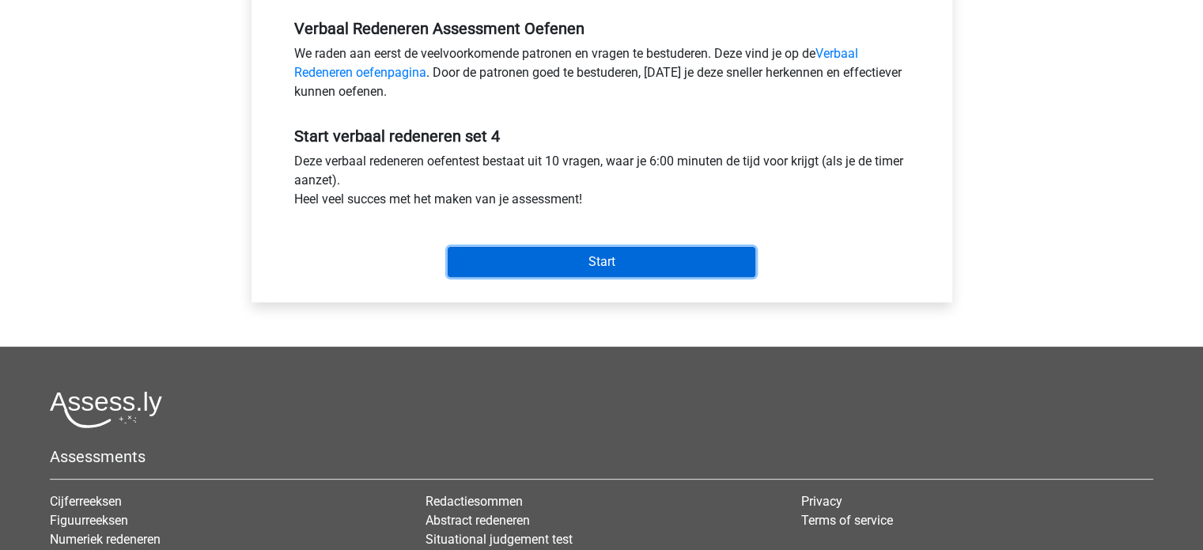
click at [575, 252] on input "Start" at bounding box center [602, 262] width 308 height 30
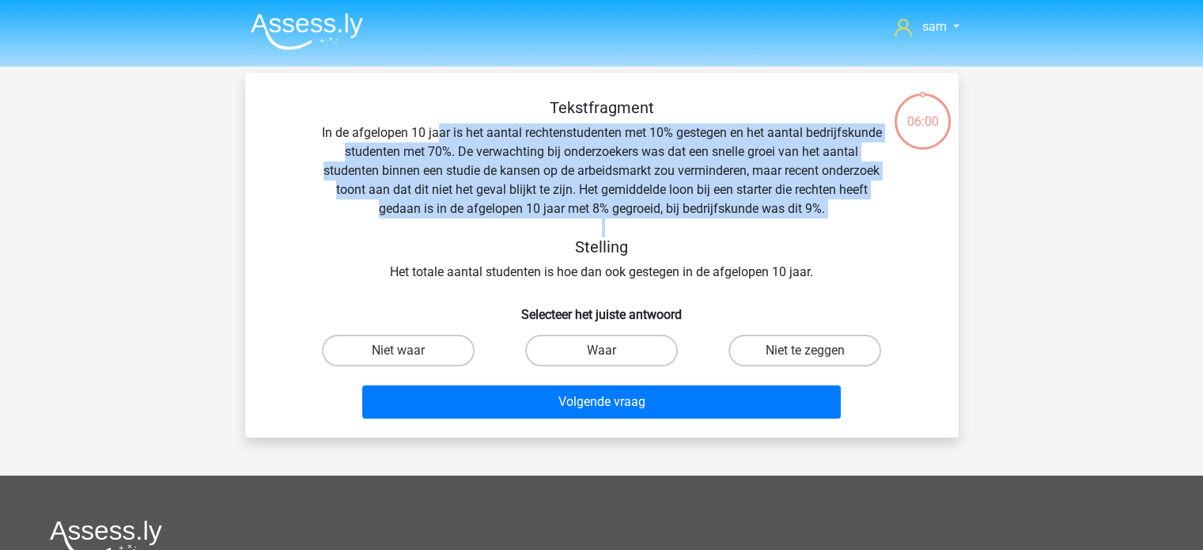
drag, startPoint x: 0, startPoint y: 0, endPoint x: 478, endPoint y: 136, distance: 496.9
click at [478, 136] on div "Tekstfragment In de afgelopen 10 jaar is het aantal rechtenstudenten met 10% ge…" at bounding box center [602, 190] width 663 height 184
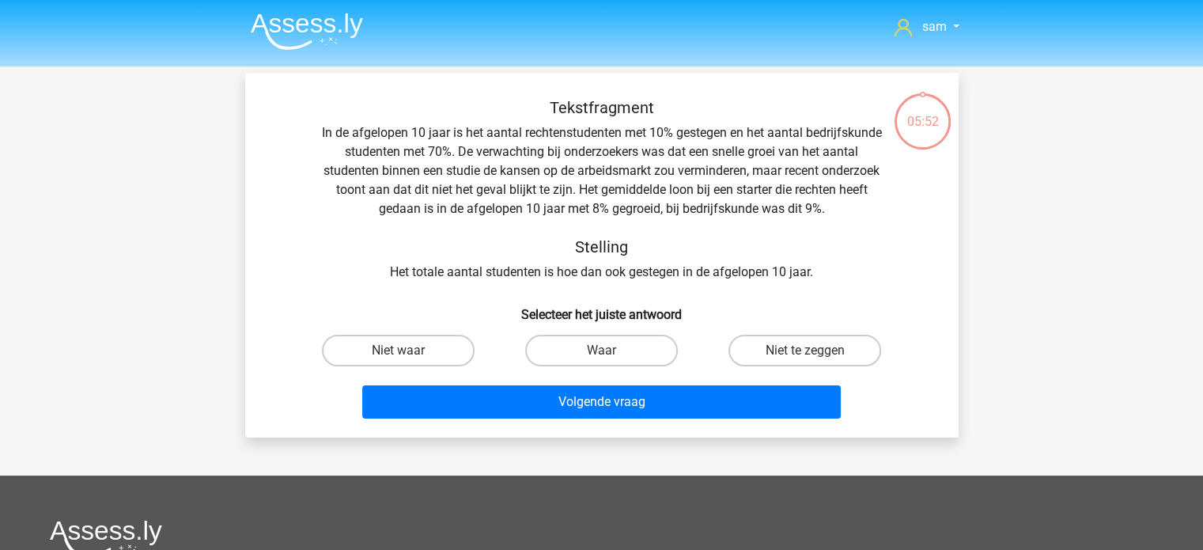
click at [320, 34] on img at bounding box center [307, 31] width 112 height 37
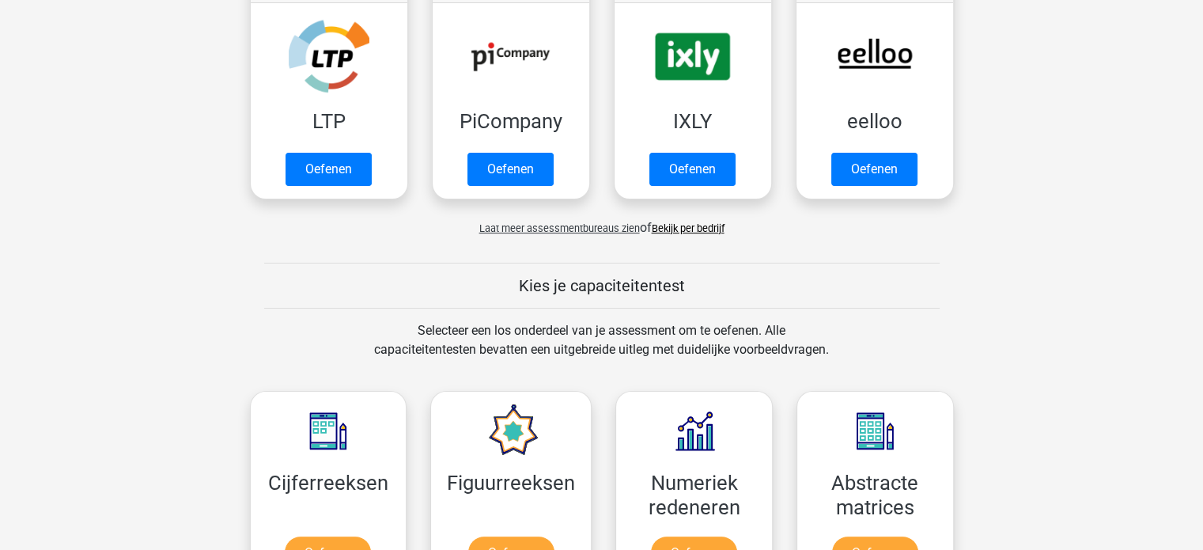
scroll to position [354, 0]
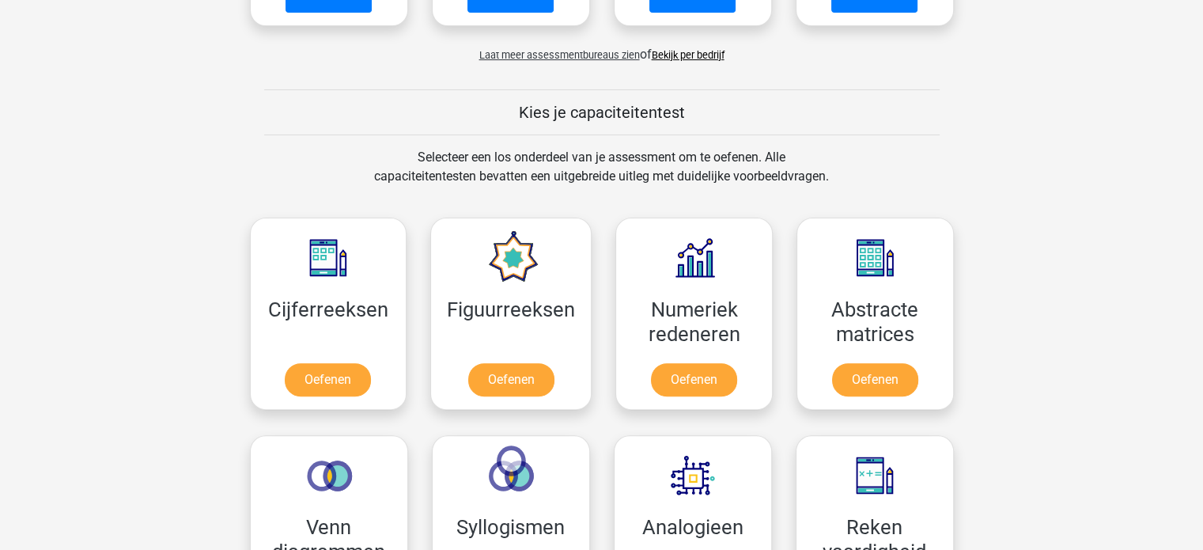
scroll to position [518, 0]
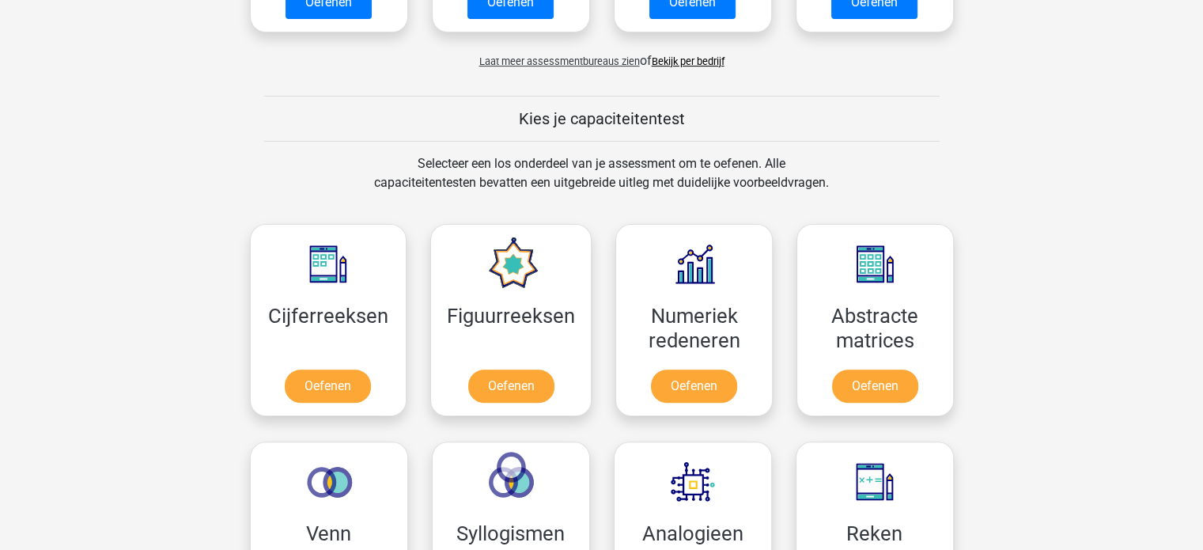
drag, startPoint x: 586, startPoint y: 70, endPoint x: 592, endPoint y: 57, distance: 14.5
click at [592, 57] on span "Laat meer assessmentbureaus zien" at bounding box center [559, 61] width 161 height 12
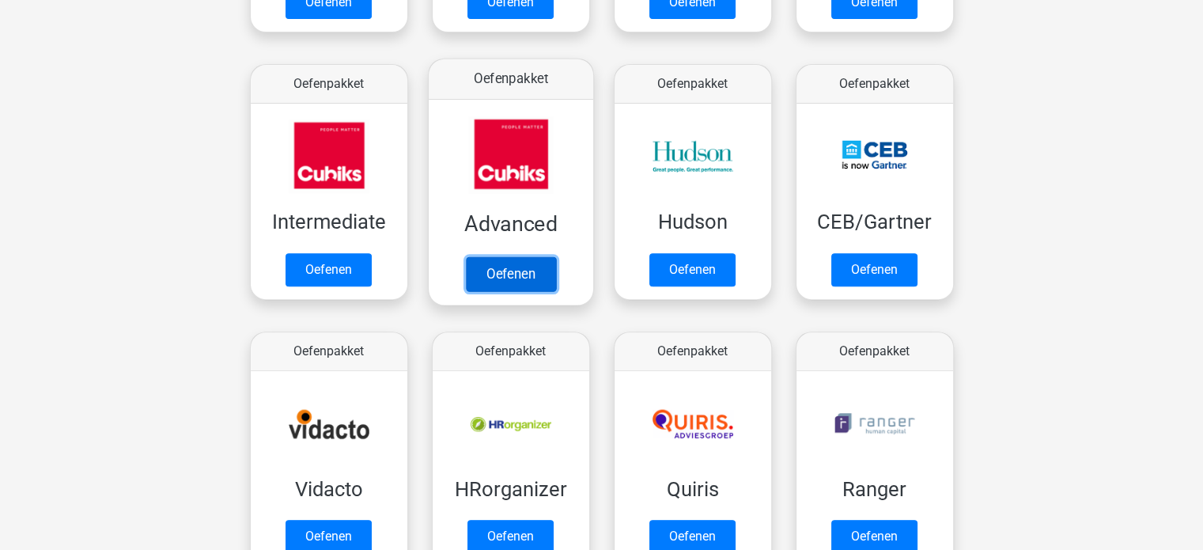
click at [519, 258] on link "Oefenen" at bounding box center [510, 273] width 90 height 35
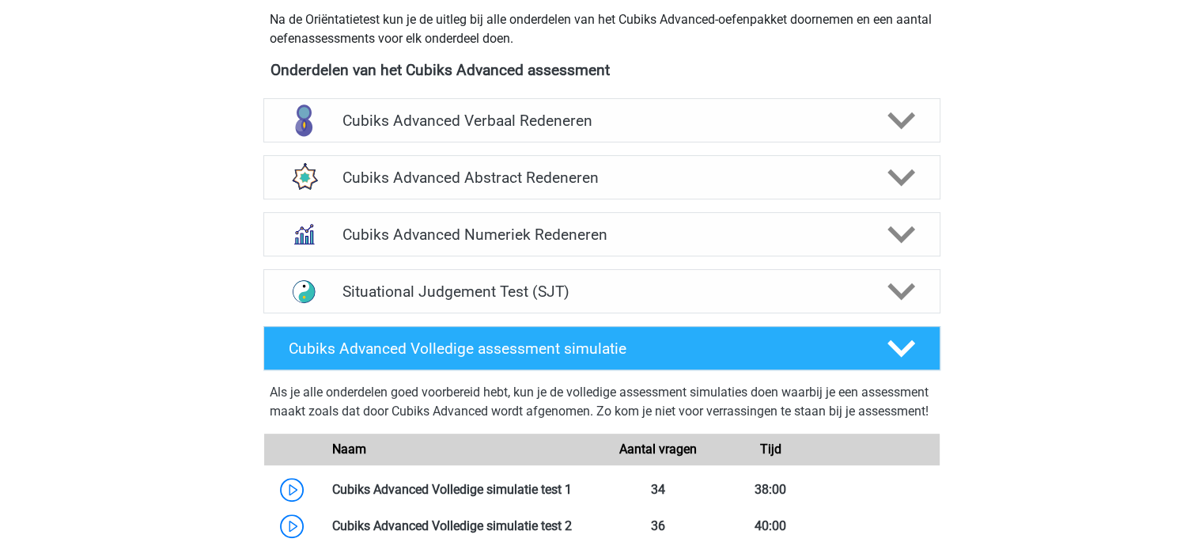
scroll to position [598, 0]
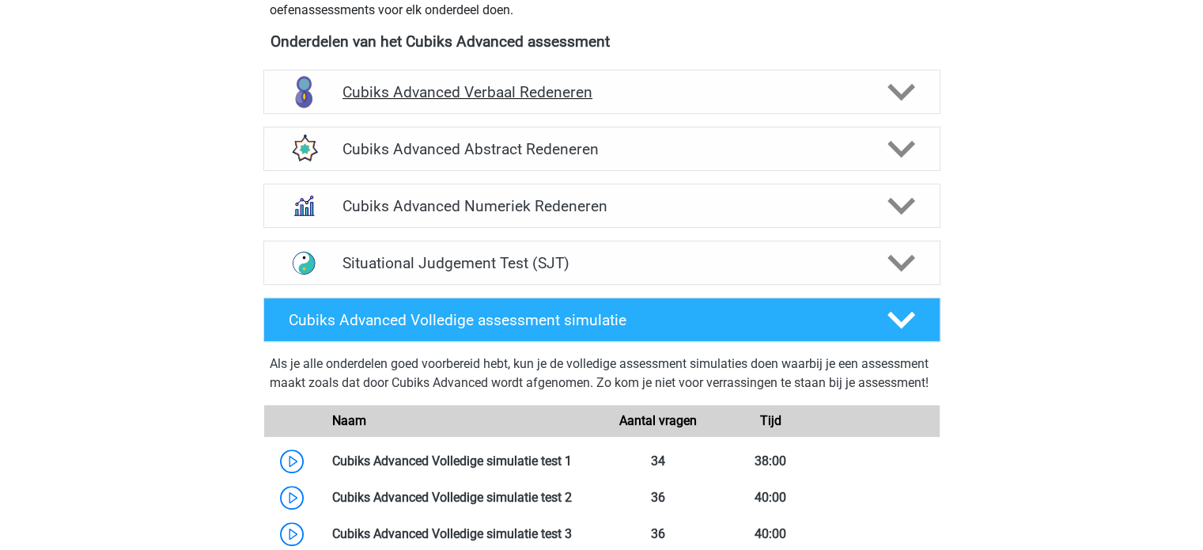
click at [609, 97] on h4 "Cubiks Advanced Verbaal Redeneren" at bounding box center [602, 92] width 518 height 18
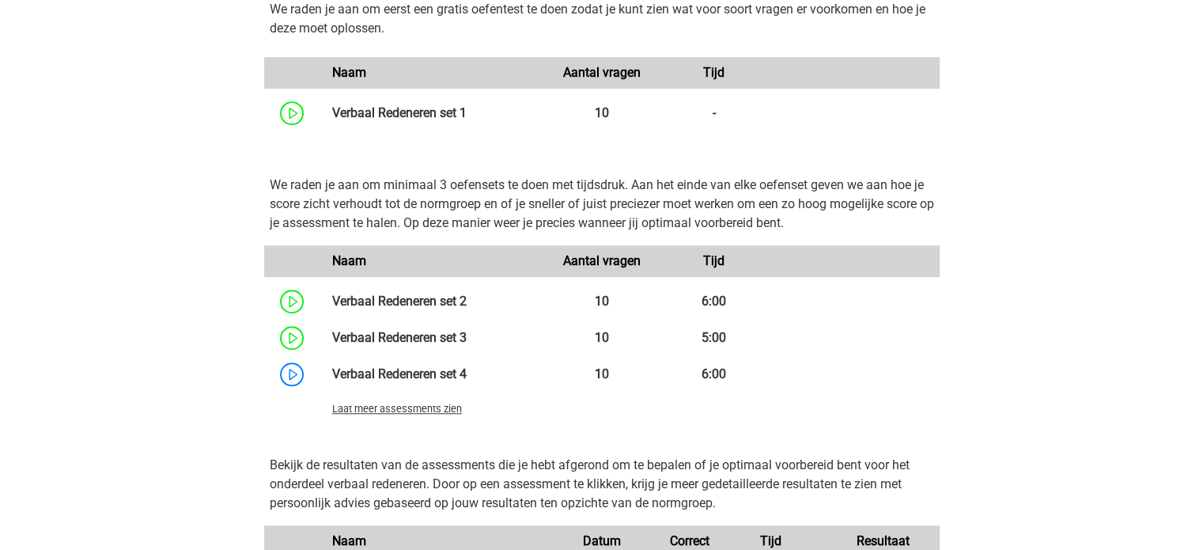
scroll to position [1253, 0]
click at [404, 409] on span "Laat meer assessments zien" at bounding box center [397, 408] width 130 height 12
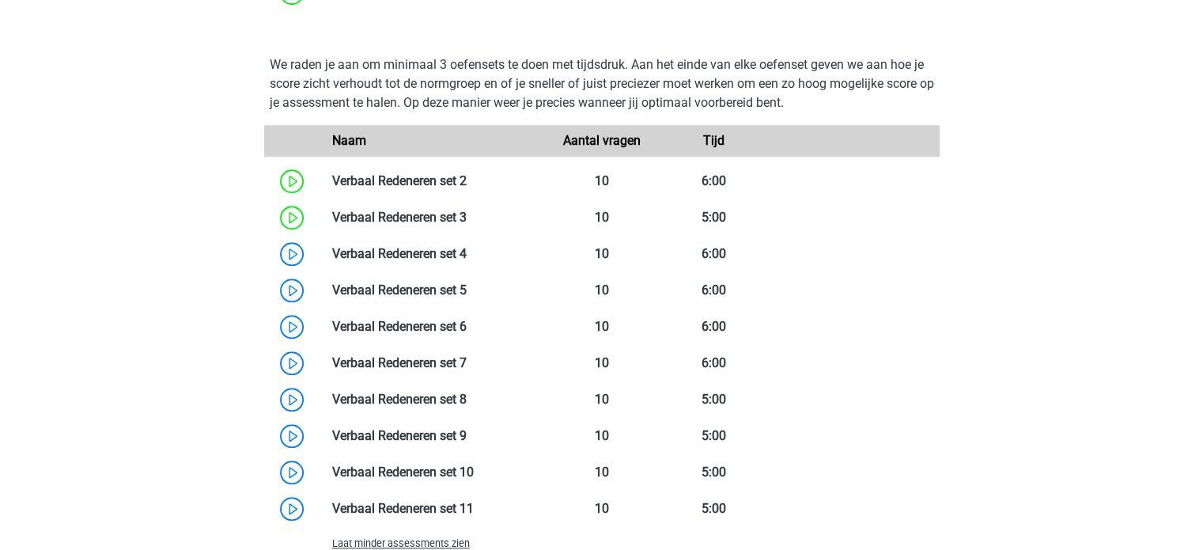
scroll to position [1386, 0]
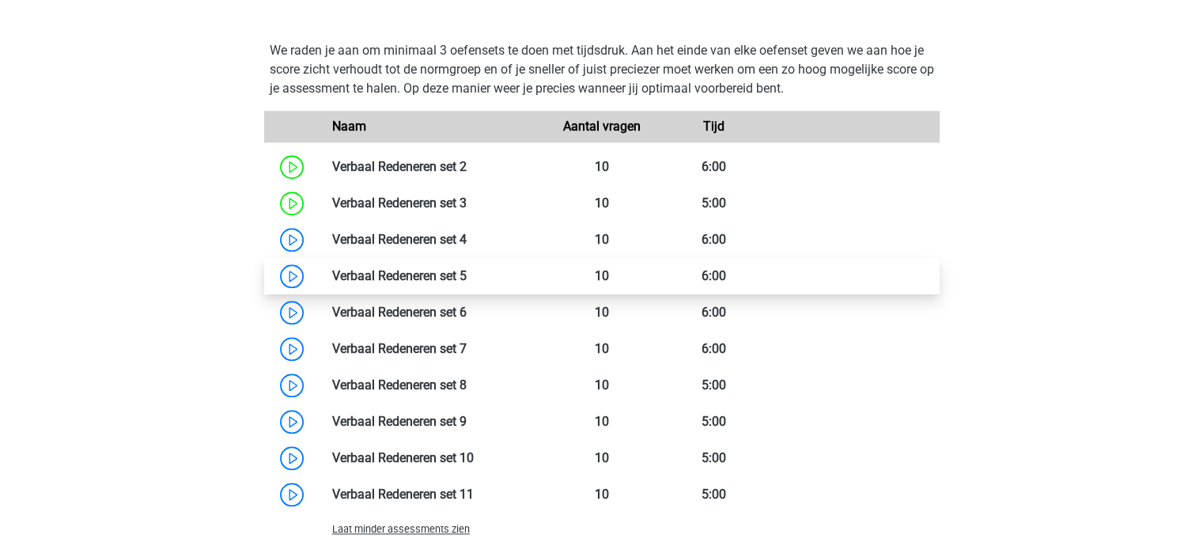
click at [467, 282] on link at bounding box center [467, 275] width 0 height 15
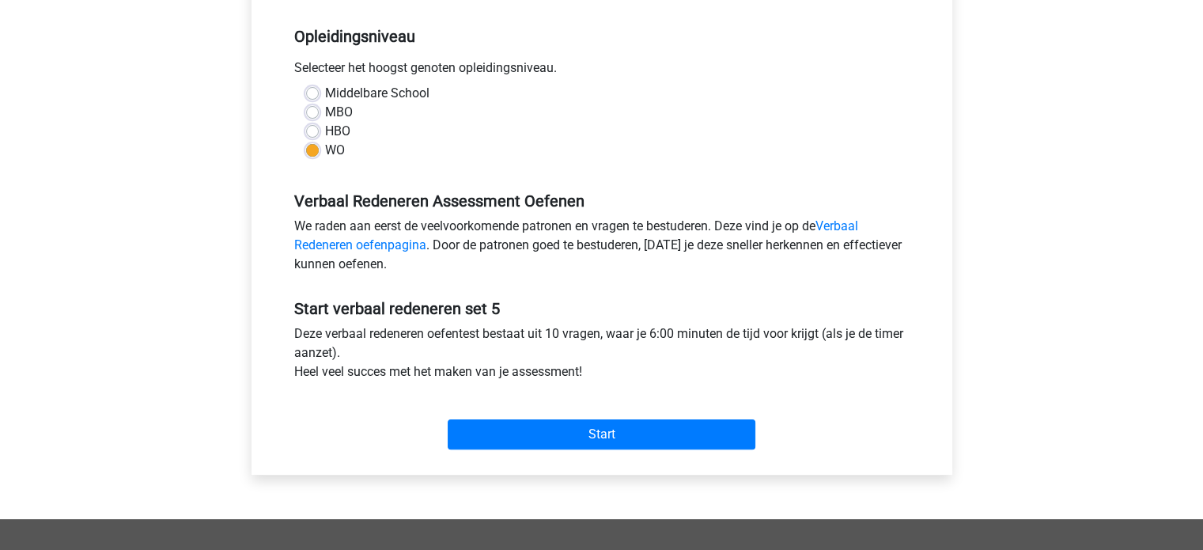
scroll to position [315, 0]
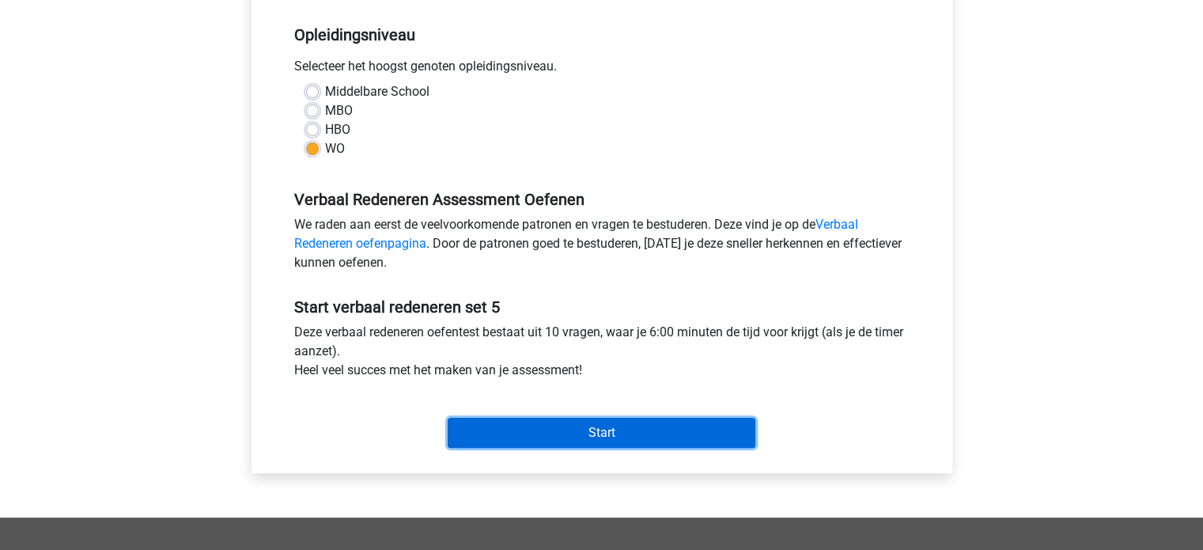
click at [561, 442] on input "Start" at bounding box center [602, 433] width 308 height 30
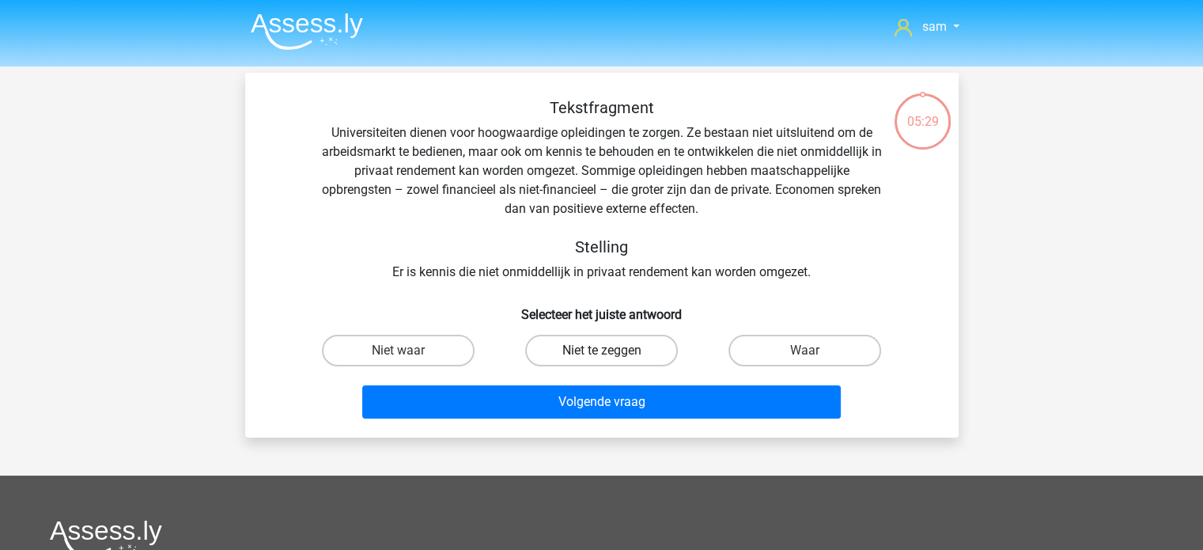
click at [586, 347] on label "Niet te zeggen" at bounding box center [601, 351] width 153 height 32
click at [601, 351] on input "Niet te zeggen" at bounding box center [606, 356] width 10 height 10
radio input "true"
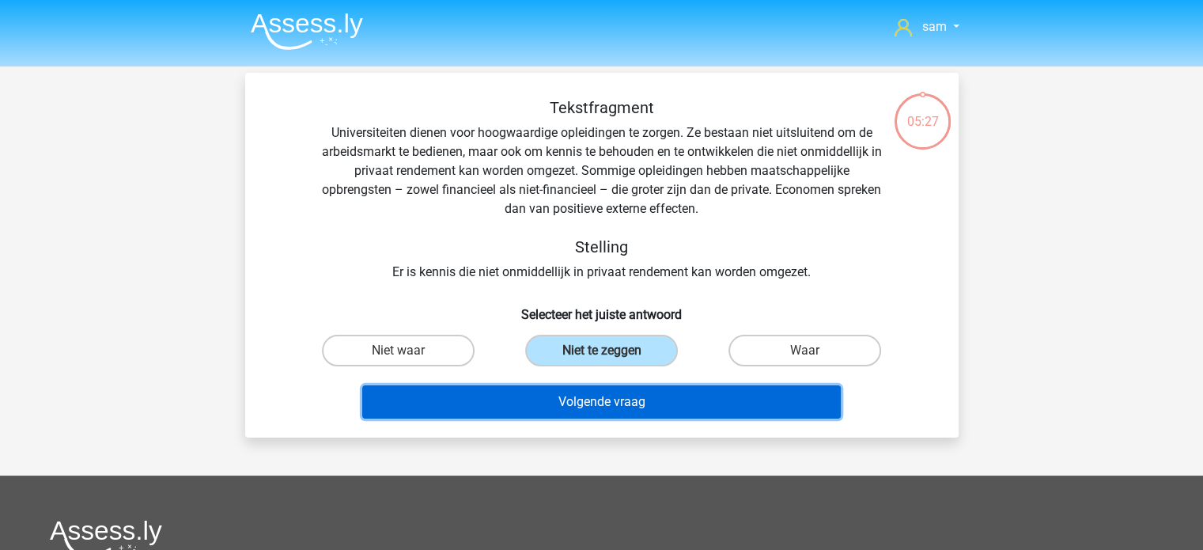
click at [574, 404] on button "Volgende vraag" at bounding box center [601, 401] width 479 height 33
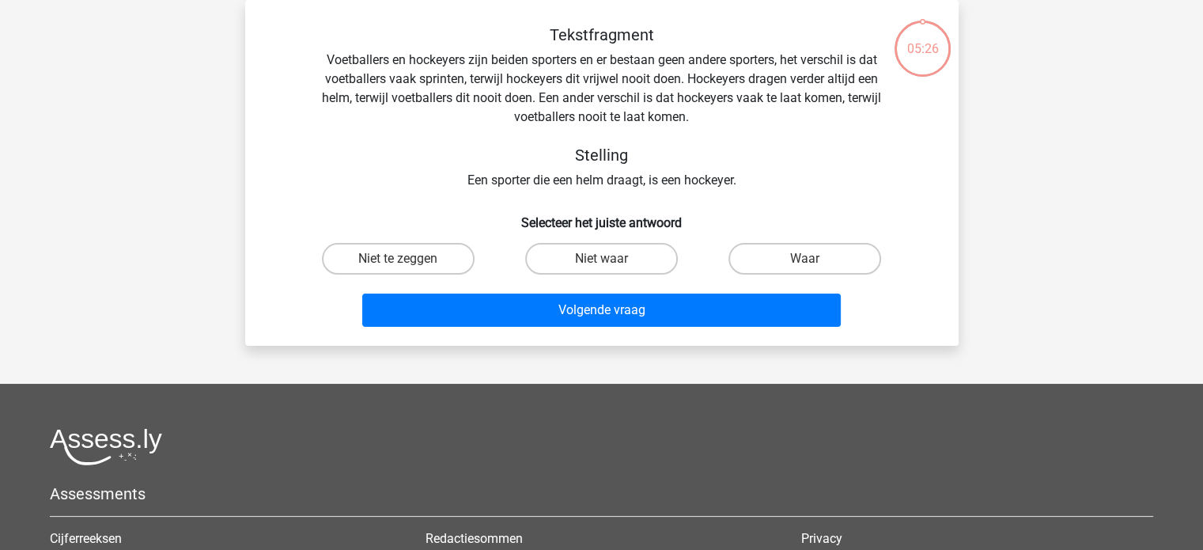
scroll to position [13, 0]
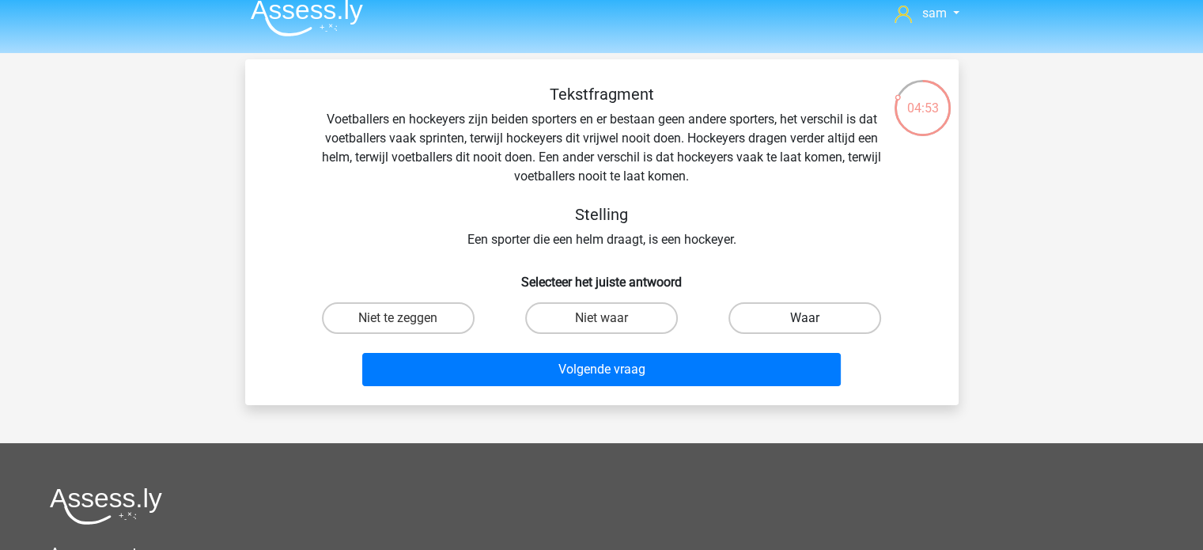
click at [818, 313] on label "Waar" at bounding box center [805, 318] width 153 height 32
click at [816, 318] on input "Waar" at bounding box center [810, 323] width 10 height 10
radio input "true"
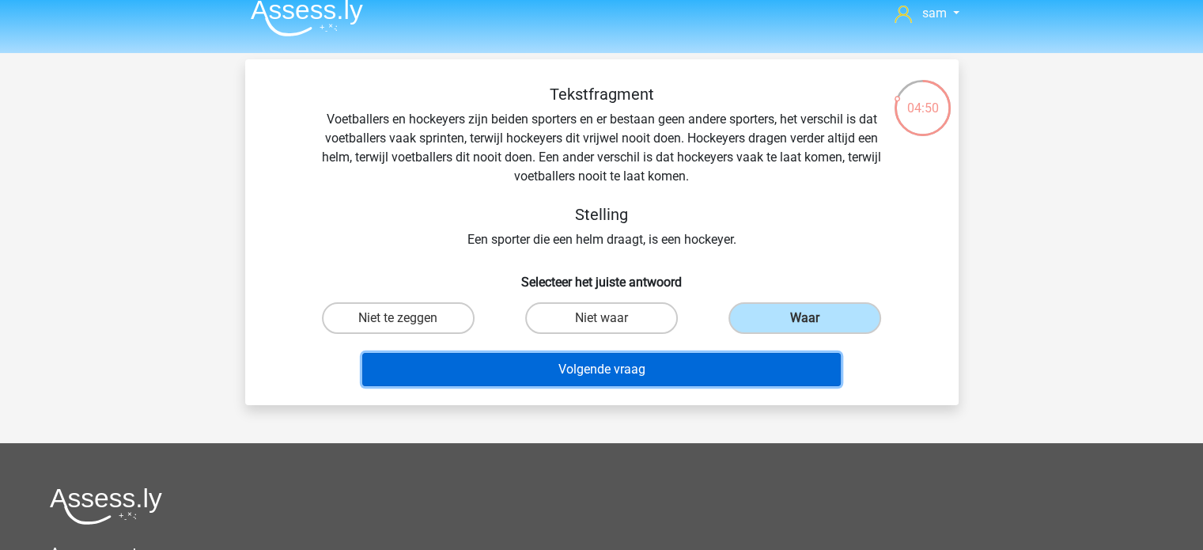
click at [655, 373] on button "Volgende vraag" at bounding box center [601, 369] width 479 height 33
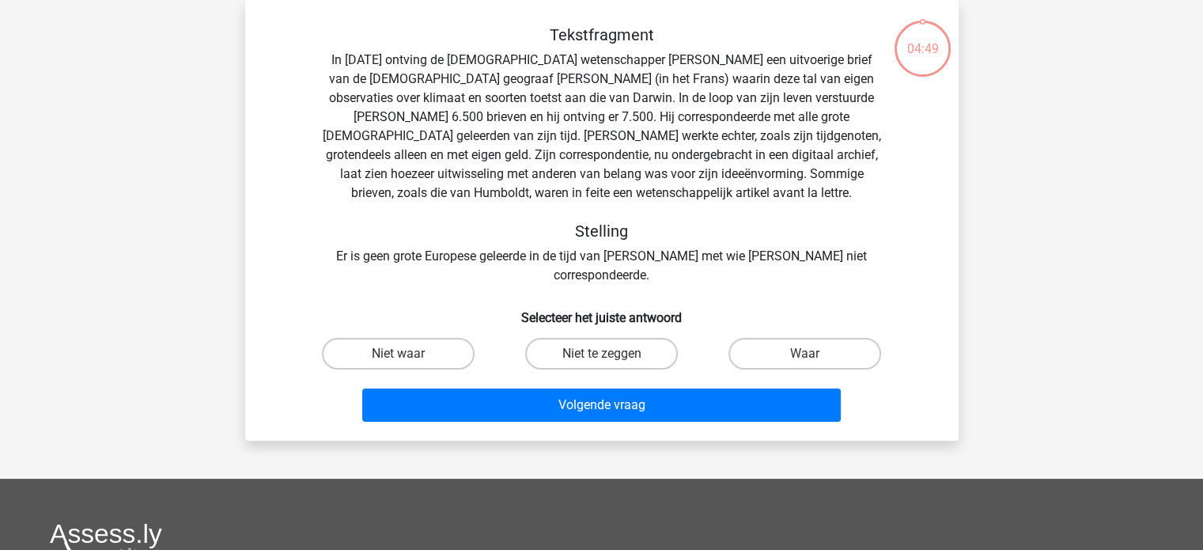
scroll to position [39, 0]
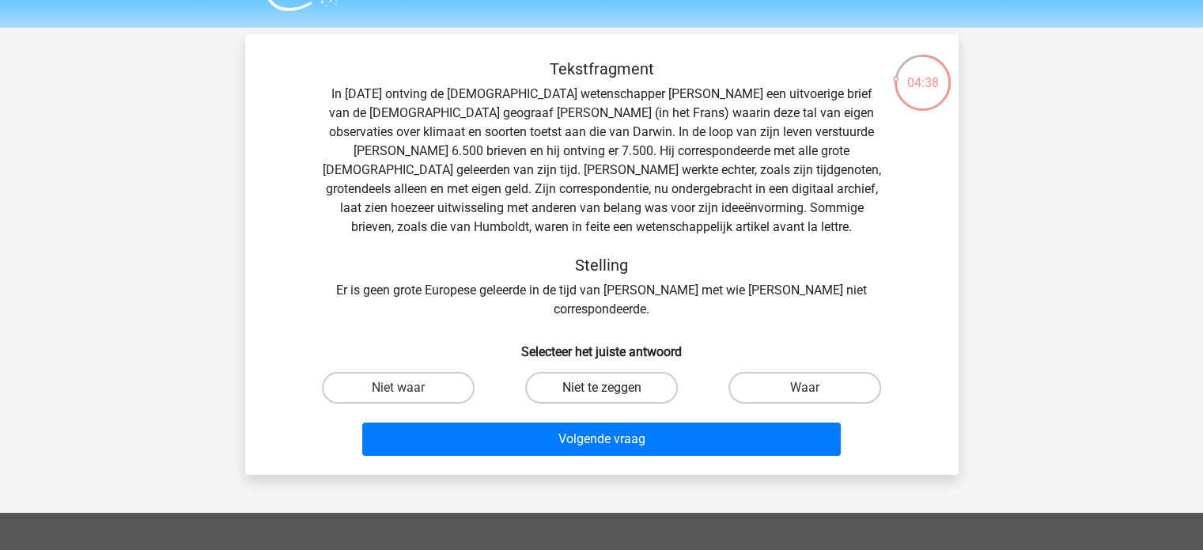
click at [613, 372] on label "Niet te zeggen" at bounding box center [601, 388] width 153 height 32
click at [612, 388] on input "Niet te zeggen" at bounding box center [606, 393] width 10 height 10
radio input "true"
click at [442, 372] on label "Niet waar" at bounding box center [398, 388] width 153 height 32
click at [408, 388] on input "Niet waar" at bounding box center [403, 393] width 10 height 10
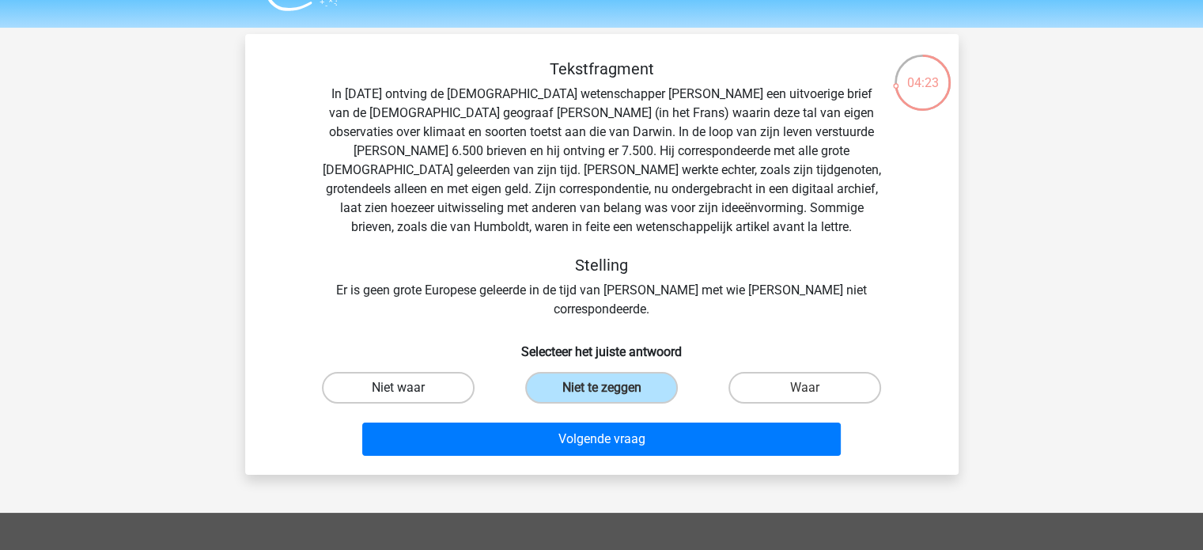
radio input "true"
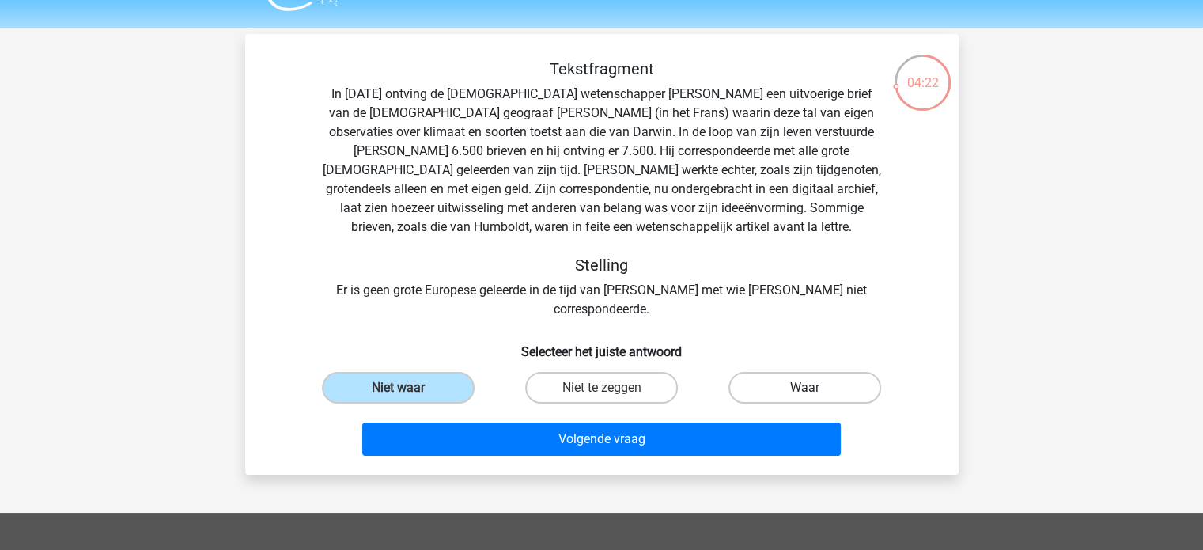
click at [815, 372] on label "Waar" at bounding box center [805, 388] width 153 height 32
click at [815, 388] on input "Waar" at bounding box center [810, 393] width 10 height 10
radio input "true"
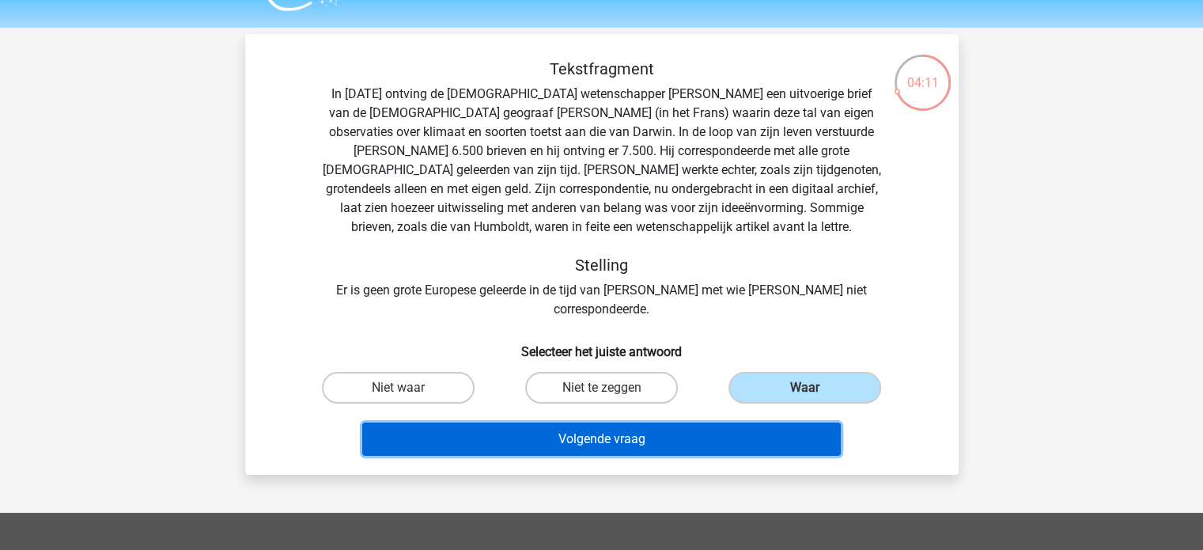
click at [641, 428] on button "Volgende vraag" at bounding box center [601, 439] width 479 height 33
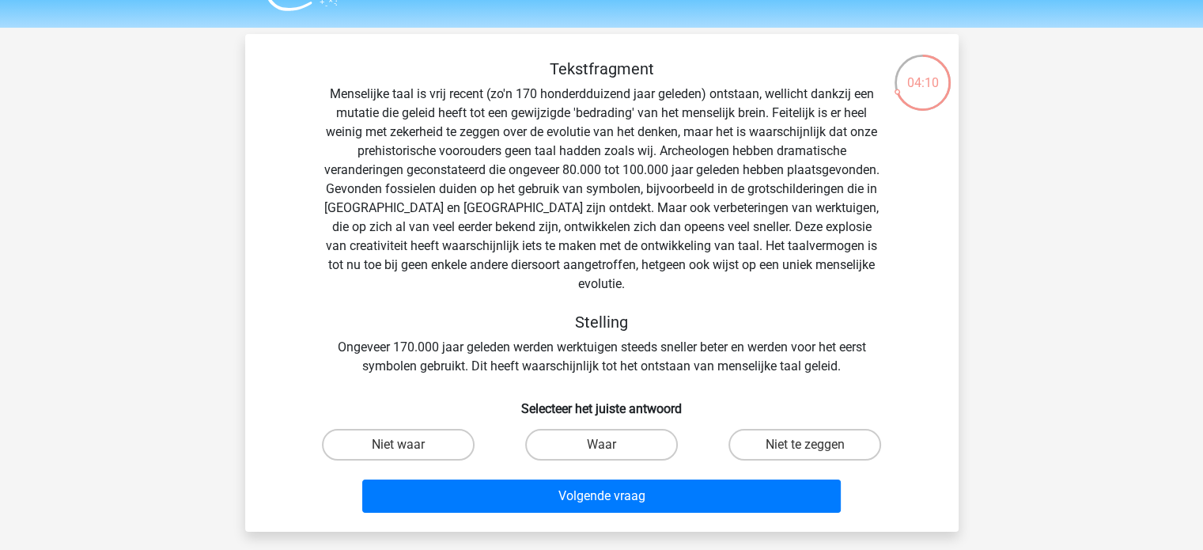
scroll to position [73, 0]
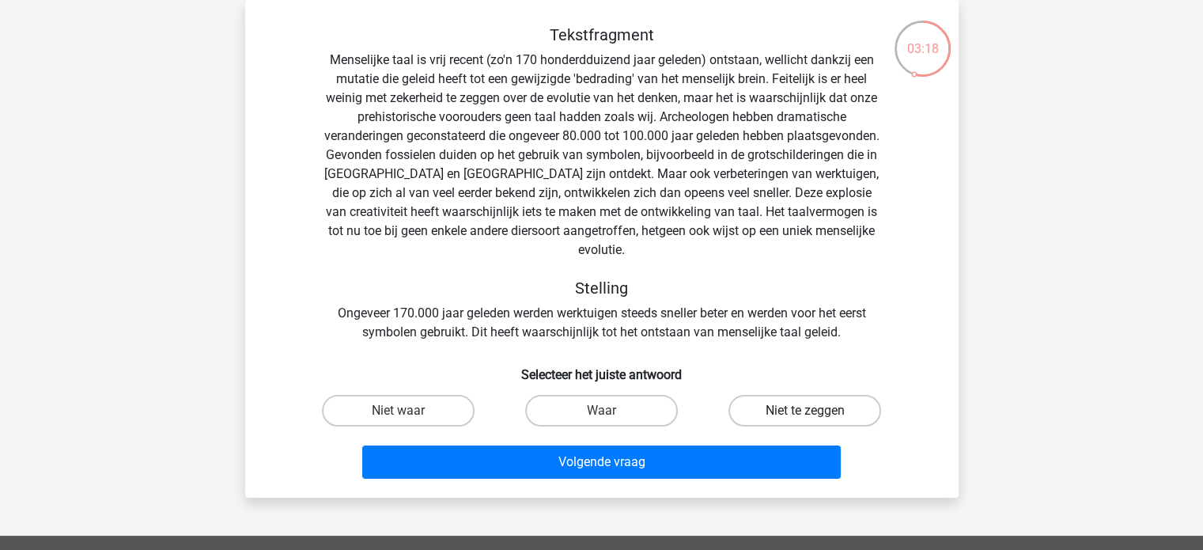
click at [779, 395] on label "Niet te zeggen" at bounding box center [805, 411] width 153 height 32
click at [805, 411] on input "Niet te zeggen" at bounding box center [810, 416] width 10 height 10
radio input "true"
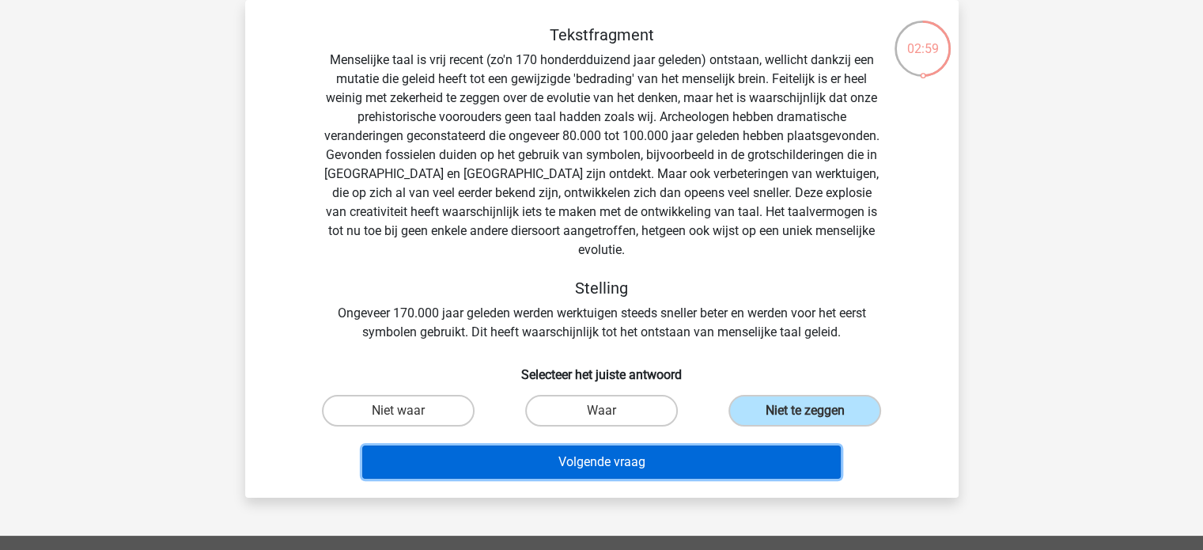
click at [680, 445] on button "Volgende vraag" at bounding box center [601, 461] width 479 height 33
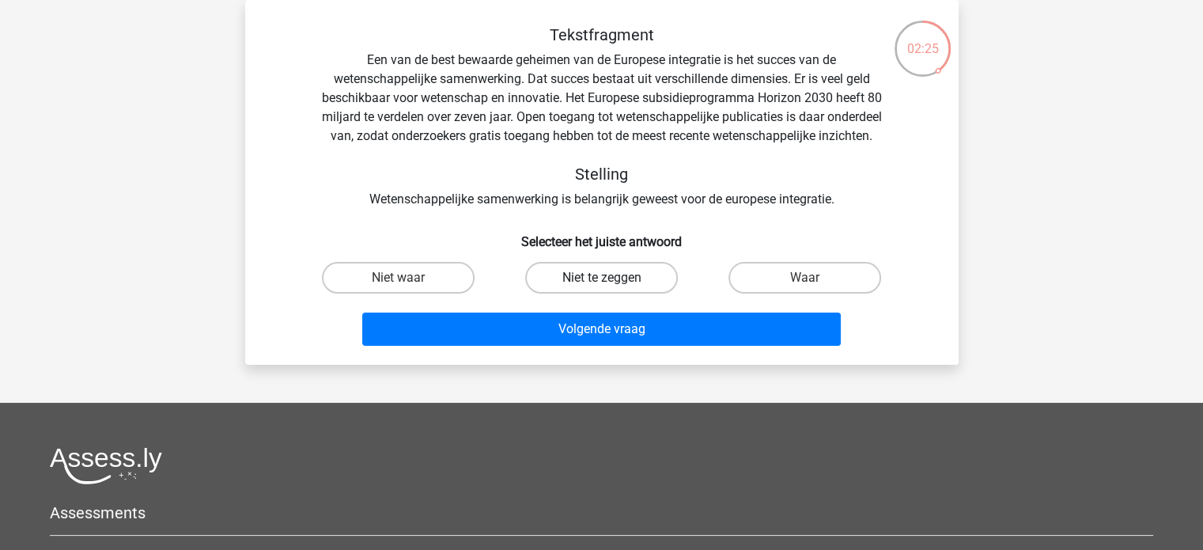
click at [582, 294] on label "Niet te zeggen" at bounding box center [601, 278] width 153 height 32
click at [601, 288] on input "Niet te zeggen" at bounding box center [606, 283] width 10 height 10
radio input "true"
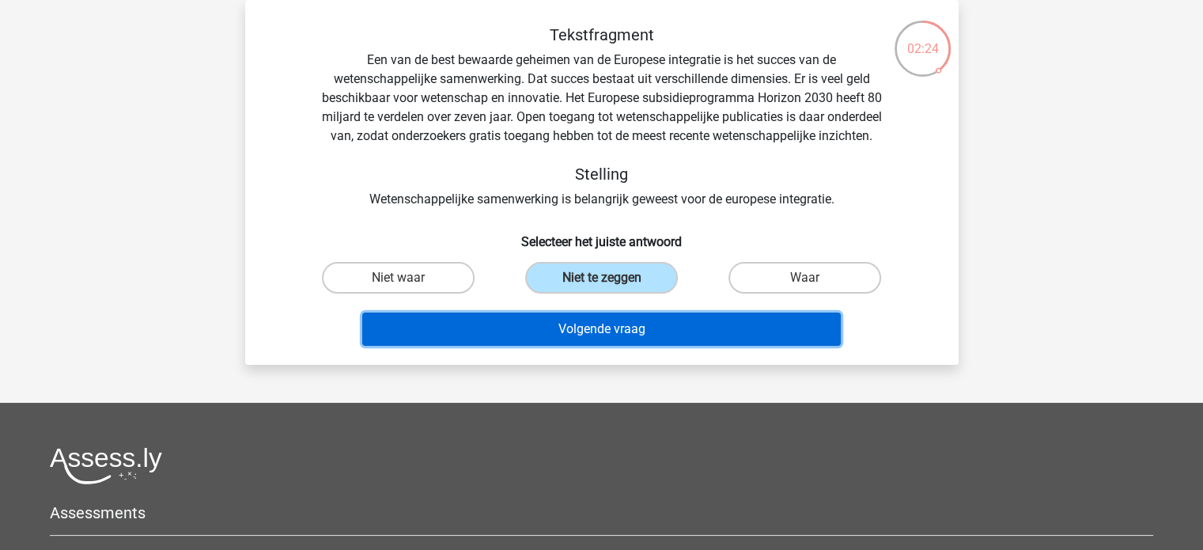
click at [582, 343] on button "Volgende vraag" at bounding box center [601, 329] width 479 height 33
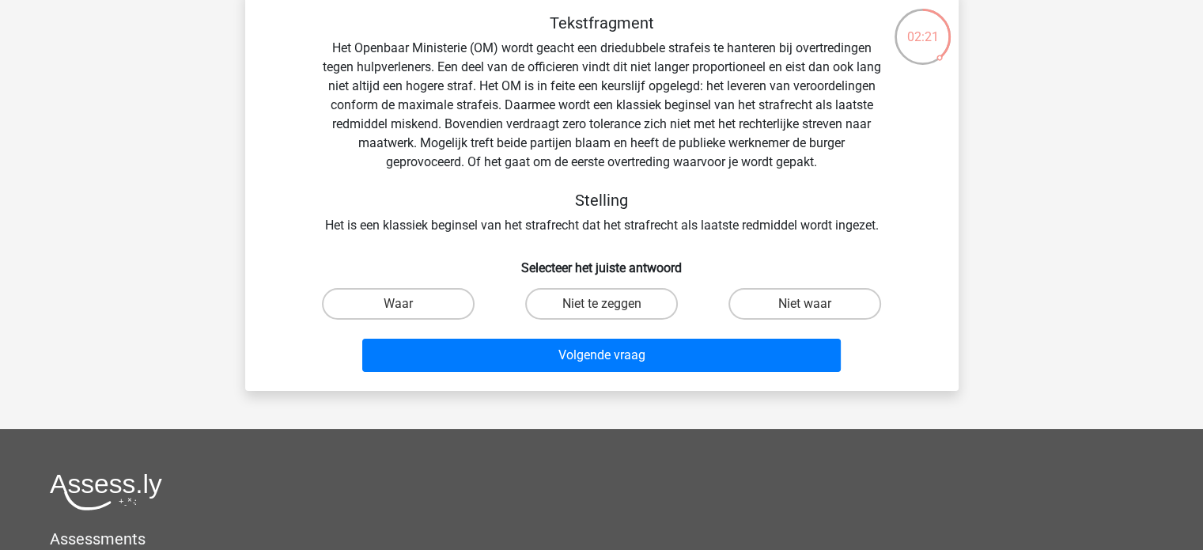
scroll to position [87, 0]
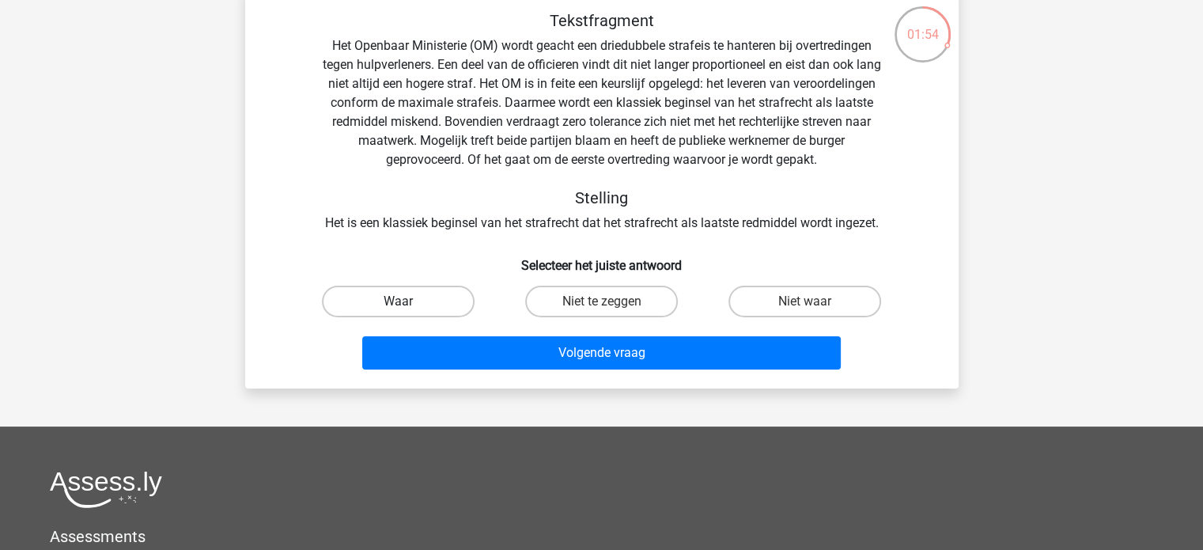
click at [423, 299] on label "Waar" at bounding box center [398, 302] width 153 height 32
click at [408, 301] on input "Waar" at bounding box center [403, 306] width 10 height 10
radio input "true"
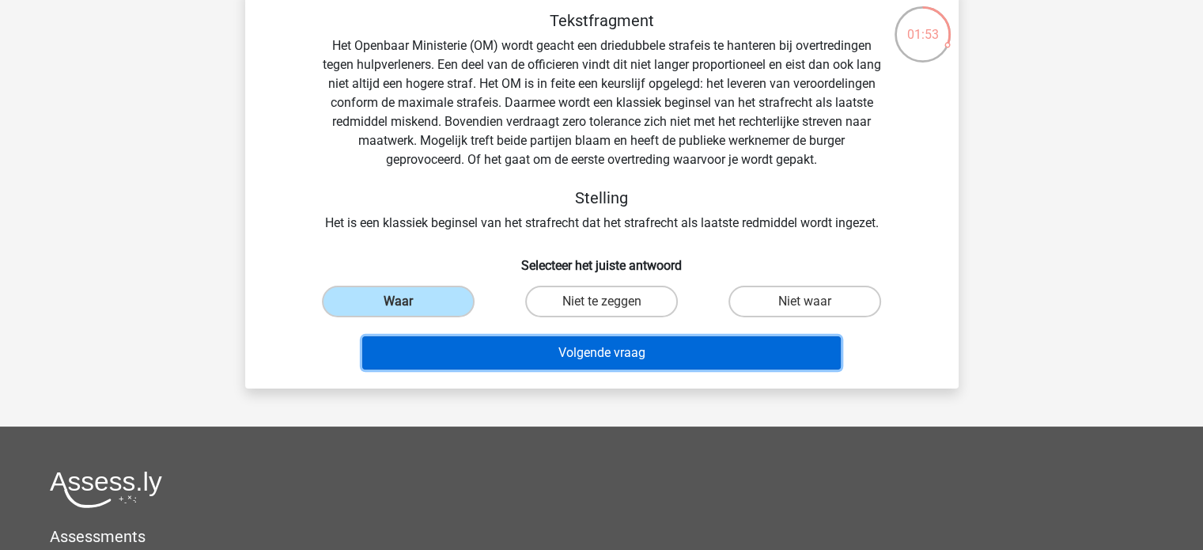
click at [472, 351] on button "Volgende vraag" at bounding box center [601, 352] width 479 height 33
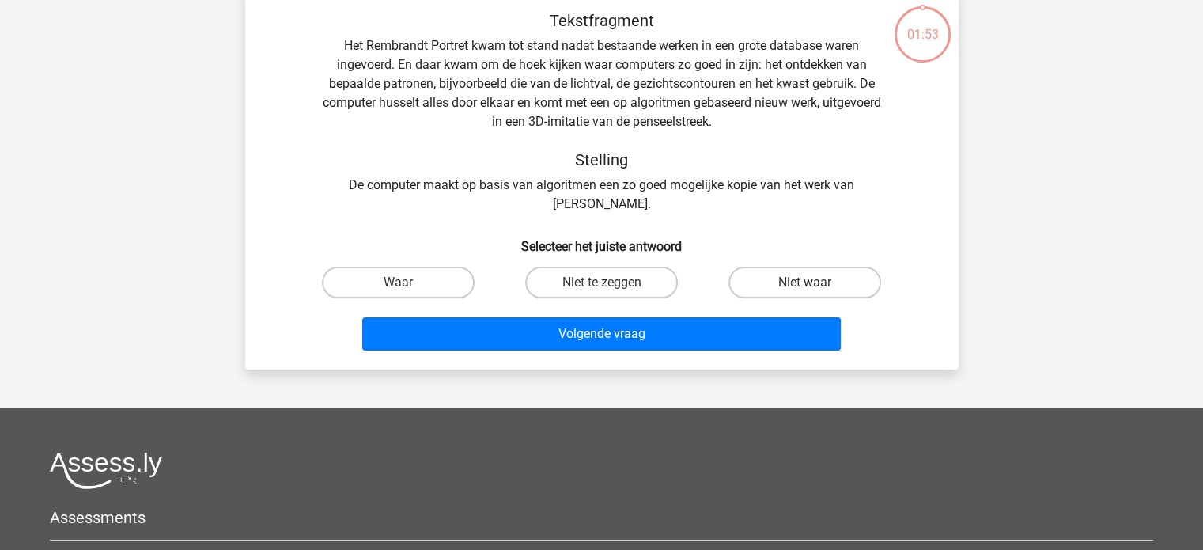
scroll to position [73, 0]
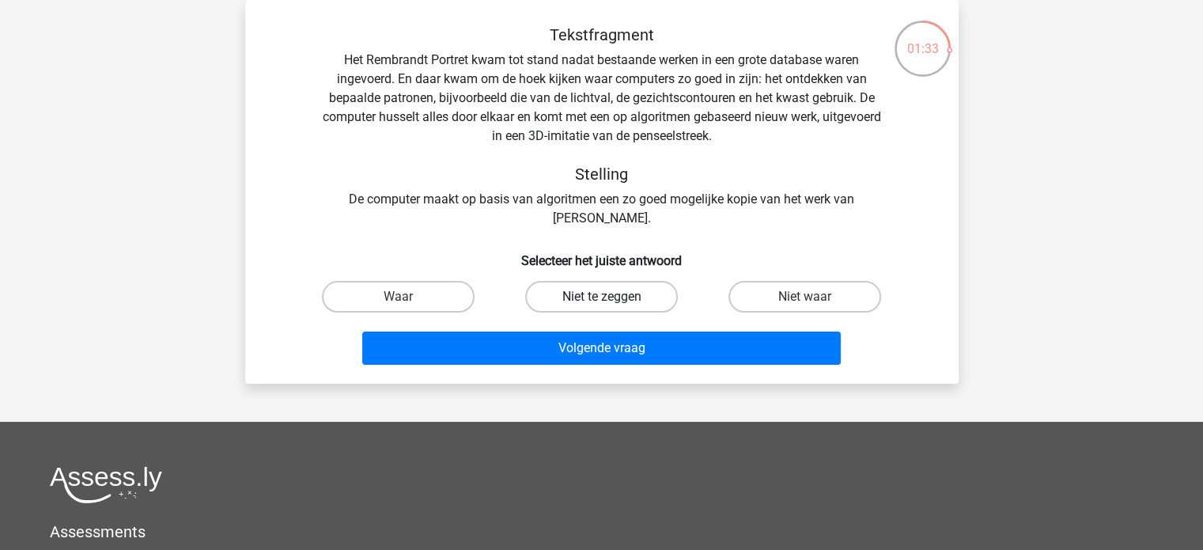
click at [567, 294] on label "Niet te zeggen" at bounding box center [601, 297] width 153 height 32
click at [601, 297] on input "Niet te zeggen" at bounding box center [606, 302] width 10 height 10
radio input "true"
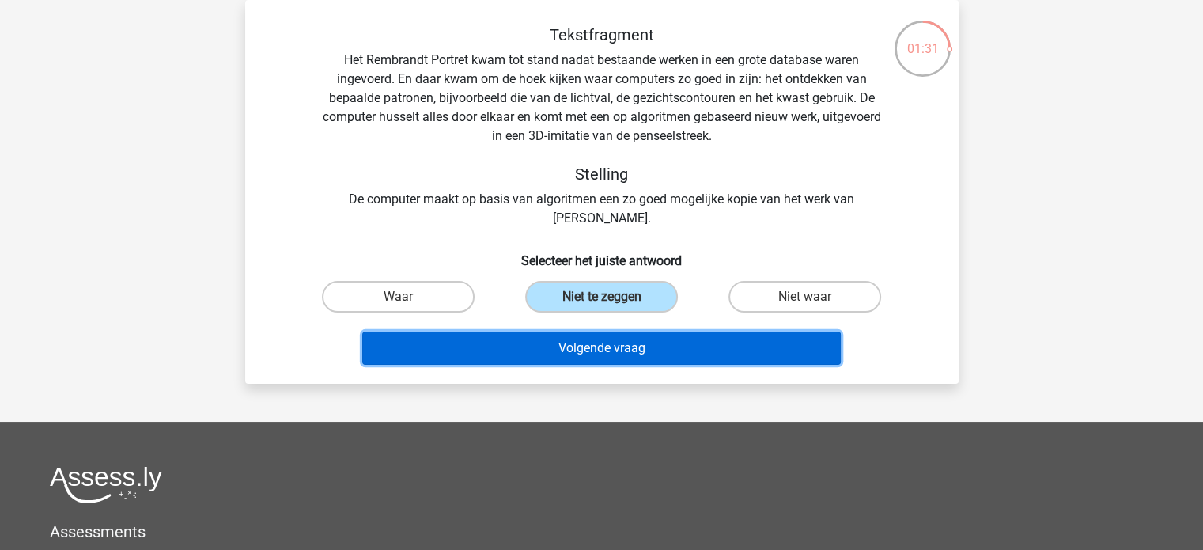
click at [574, 357] on button "Volgende vraag" at bounding box center [601, 348] width 479 height 33
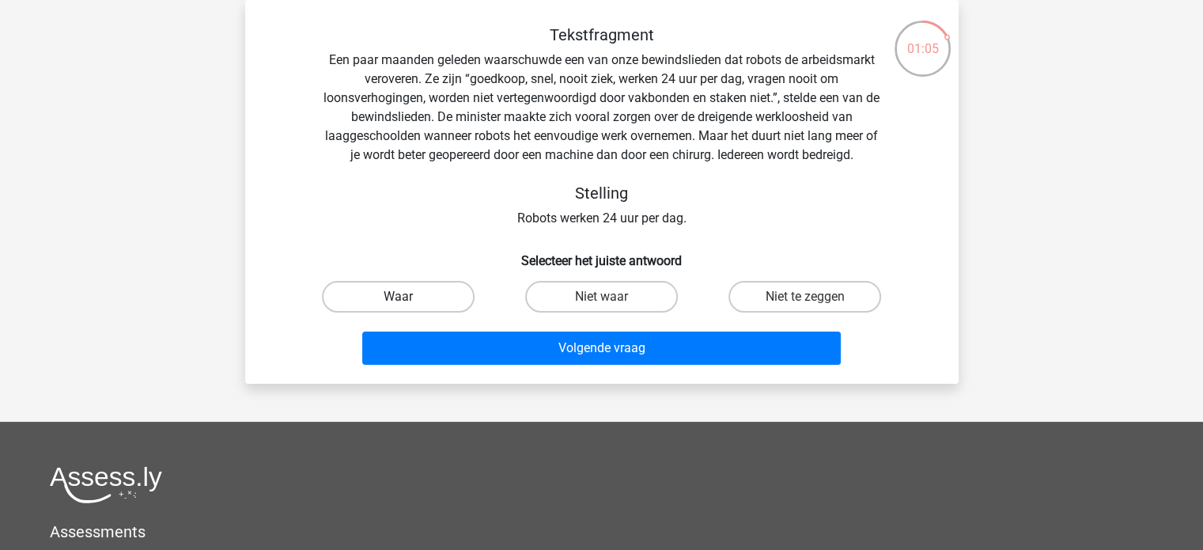
click at [404, 287] on label "Waar" at bounding box center [398, 297] width 153 height 32
click at [404, 297] on input "Waar" at bounding box center [403, 302] width 10 height 10
radio input "true"
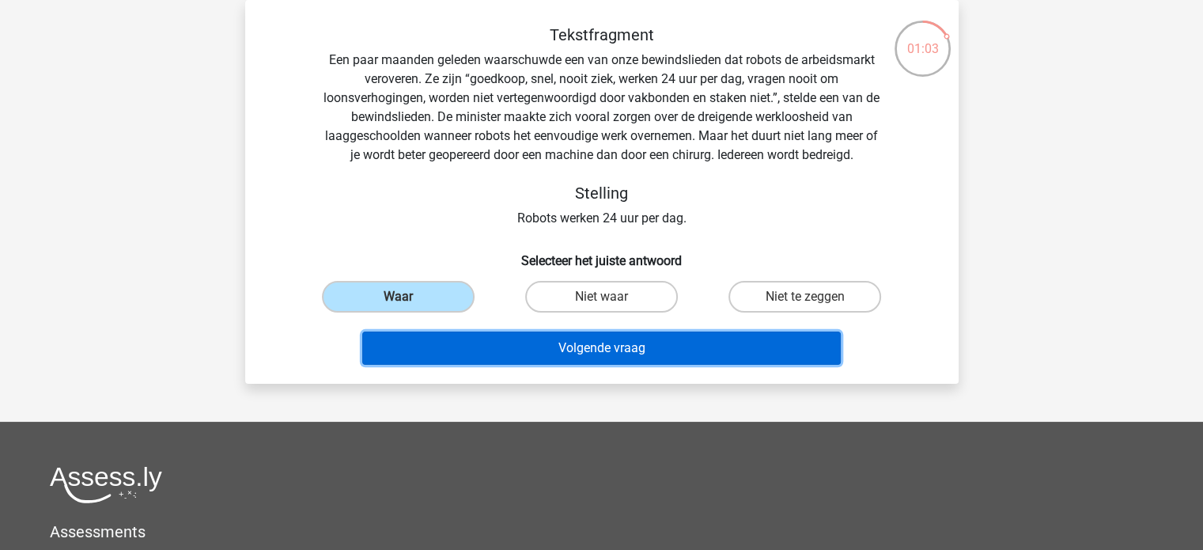
click at [544, 358] on button "Volgende vraag" at bounding box center [601, 348] width 479 height 33
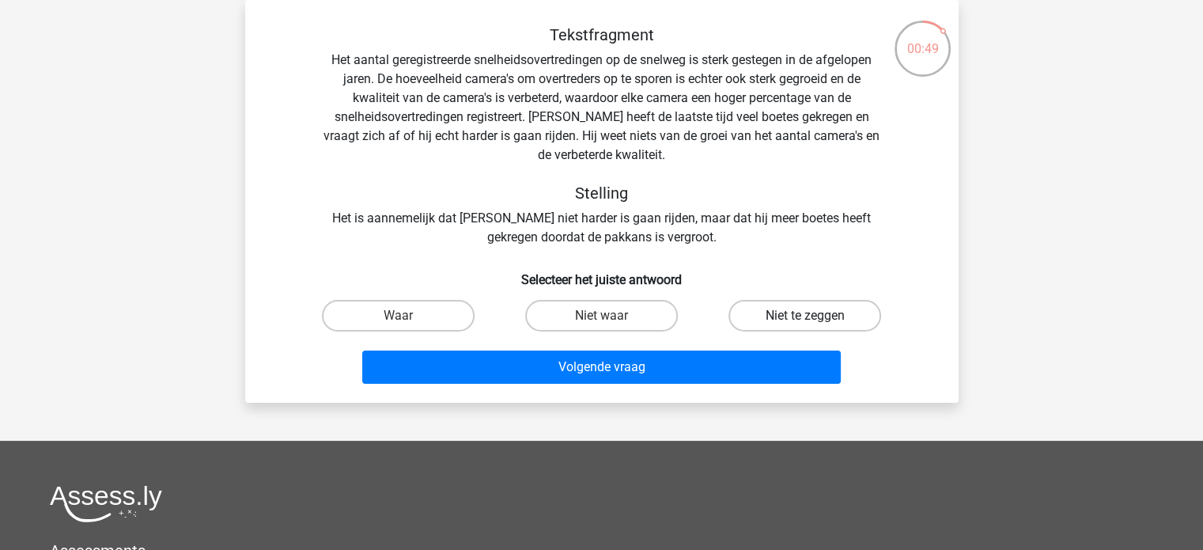
click at [770, 316] on label "Niet te zeggen" at bounding box center [805, 316] width 153 height 32
click at [805, 316] on input "Niet te zeggen" at bounding box center [810, 321] width 10 height 10
radio input "true"
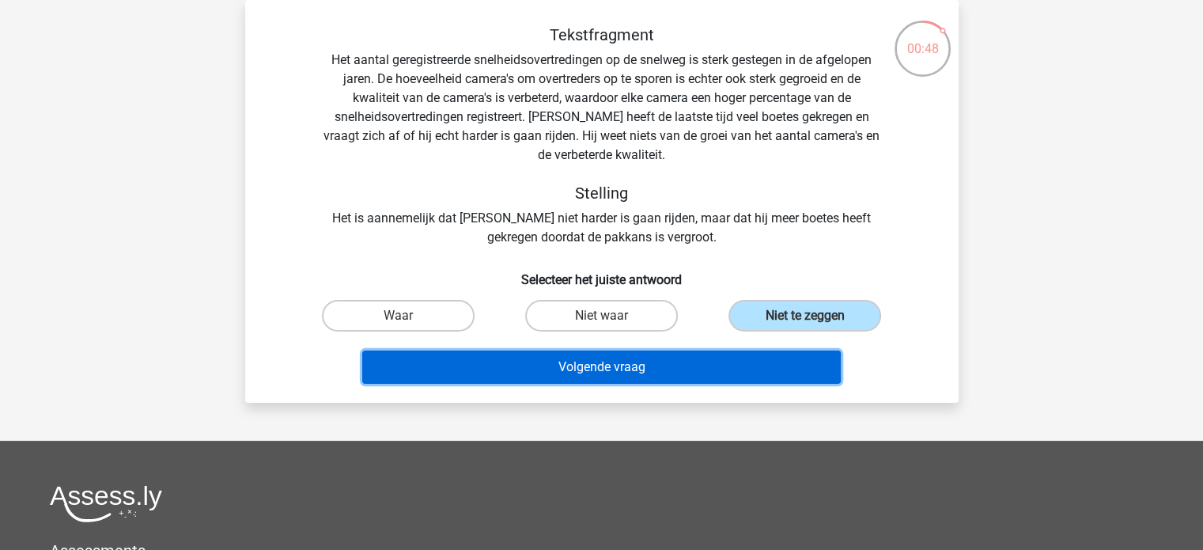
click at [709, 363] on button "Volgende vraag" at bounding box center [601, 367] width 479 height 33
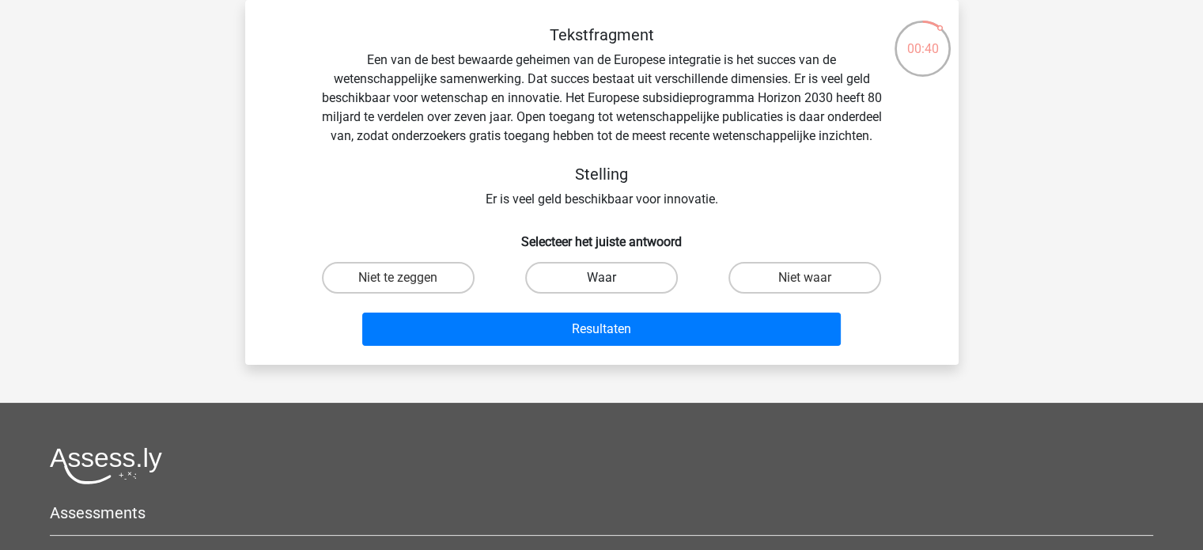
click at [557, 294] on label "Waar" at bounding box center [601, 278] width 153 height 32
click at [601, 288] on input "Waar" at bounding box center [606, 283] width 10 height 10
radio input "true"
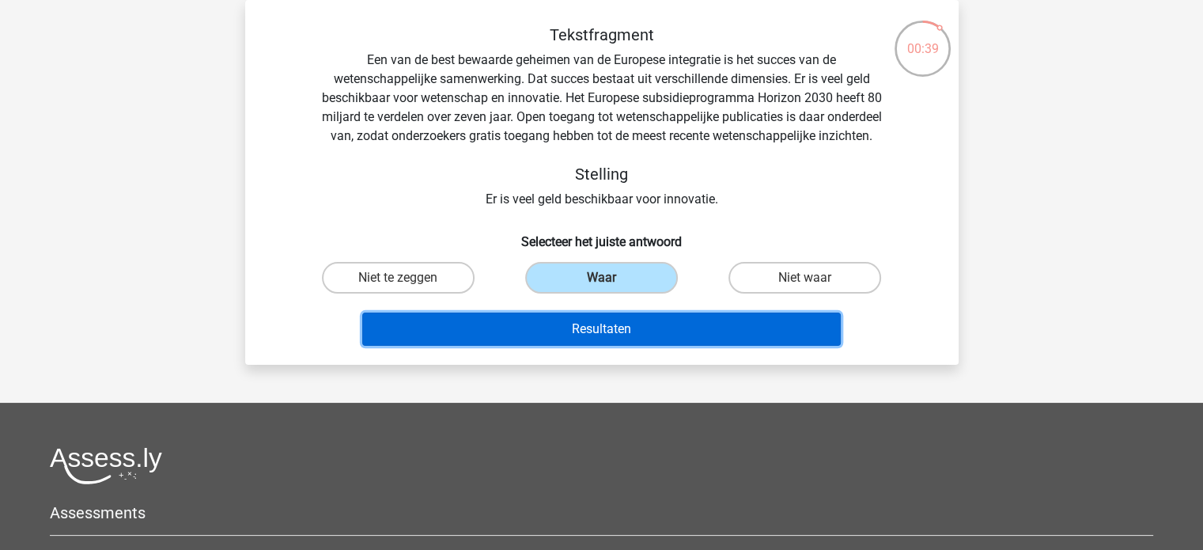
click at [557, 346] on button "Resultaten" at bounding box center [601, 329] width 479 height 33
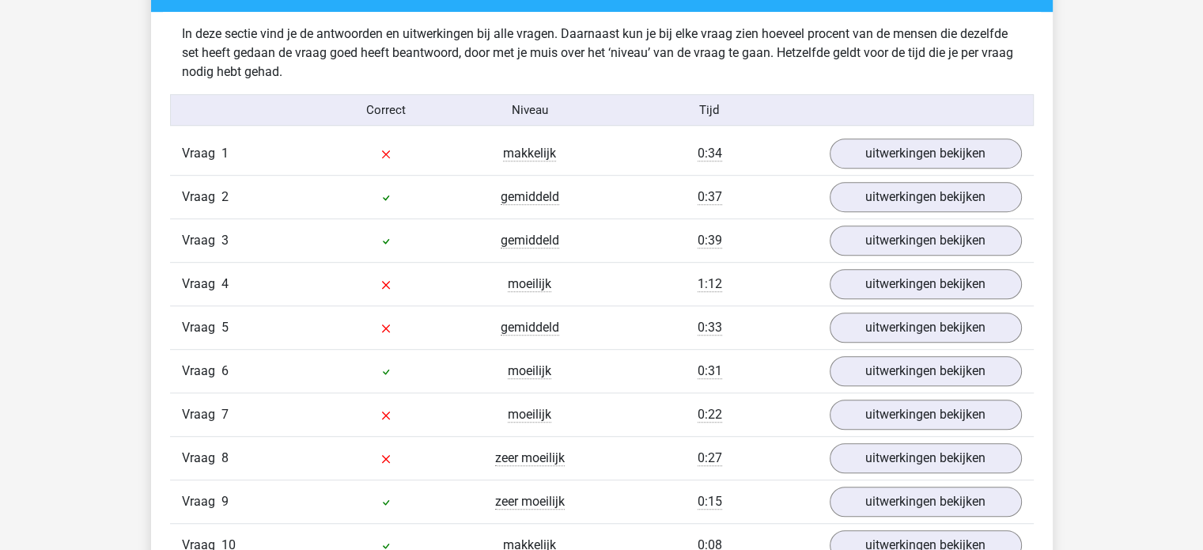
scroll to position [918, 0]
click at [951, 147] on link "uitwerkingen bekijken" at bounding box center [925, 154] width 221 height 35
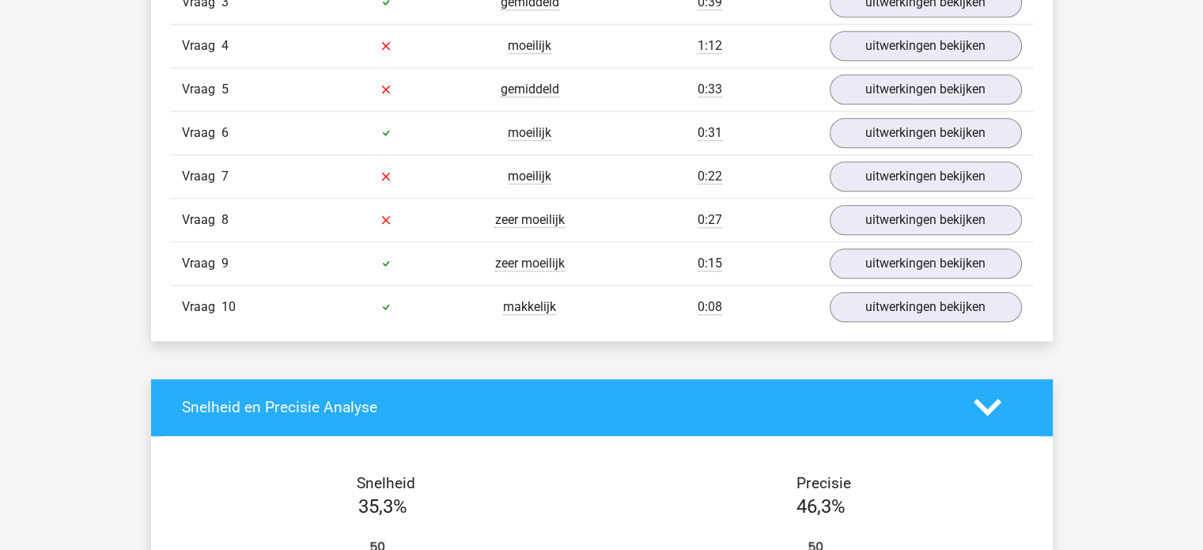
scroll to position [1483, 0]
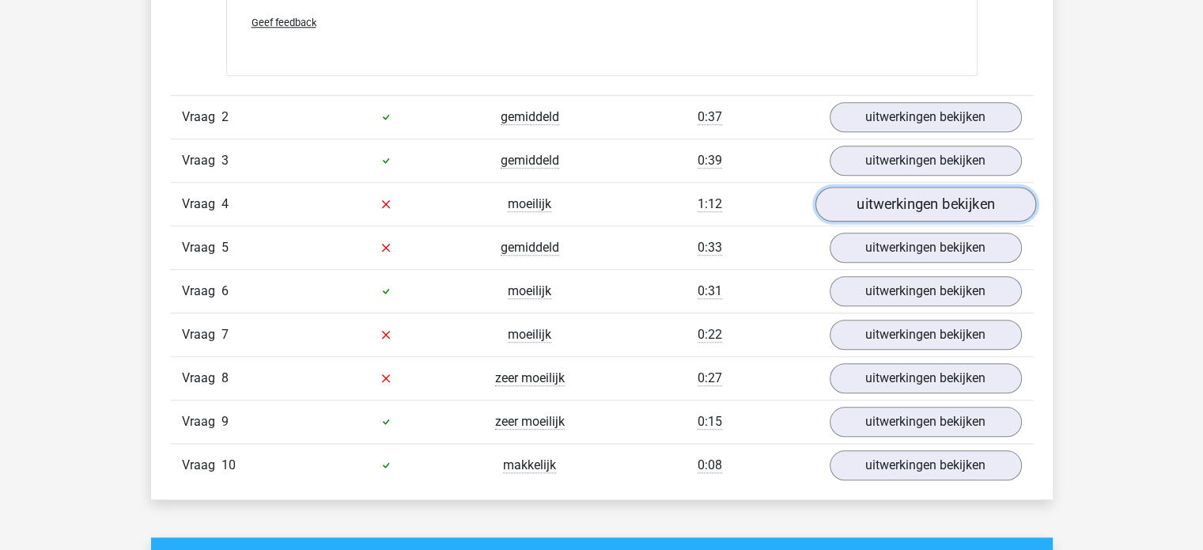
click at [908, 199] on link "uitwerkingen bekijken" at bounding box center [925, 204] width 221 height 35
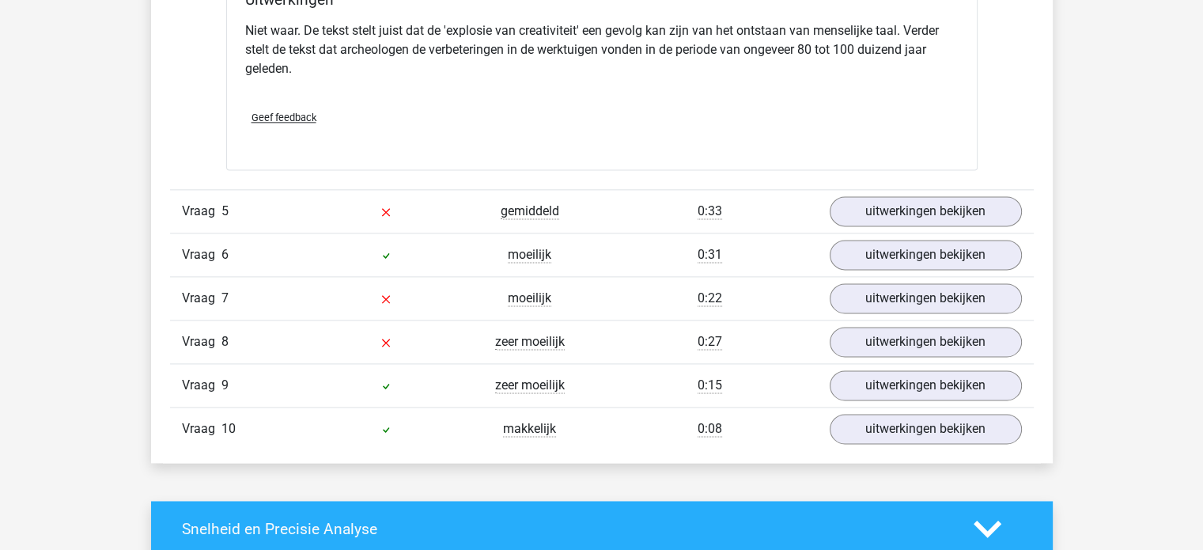
scroll to position [2101, 0]
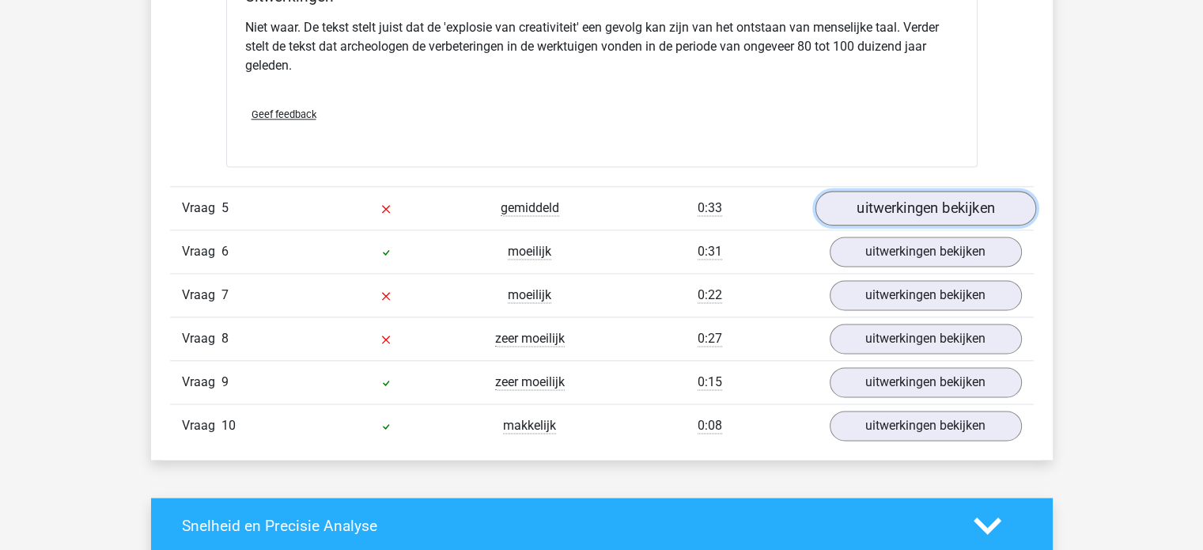
click at [912, 193] on link "uitwerkingen bekijken" at bounding box center [925, 208] width 221 height 35
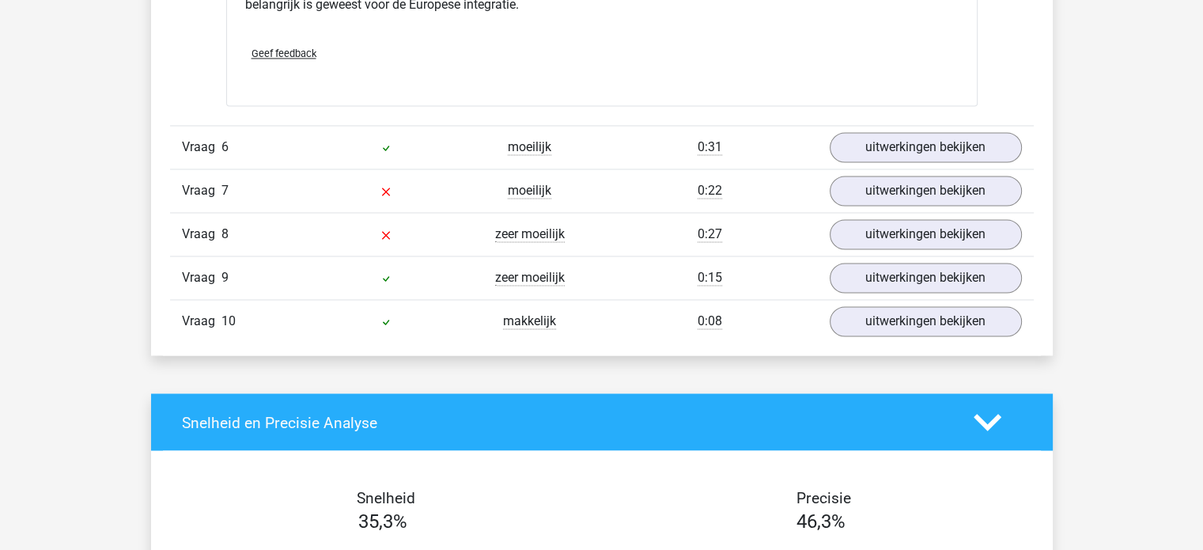
scroll to position [2674, 0]
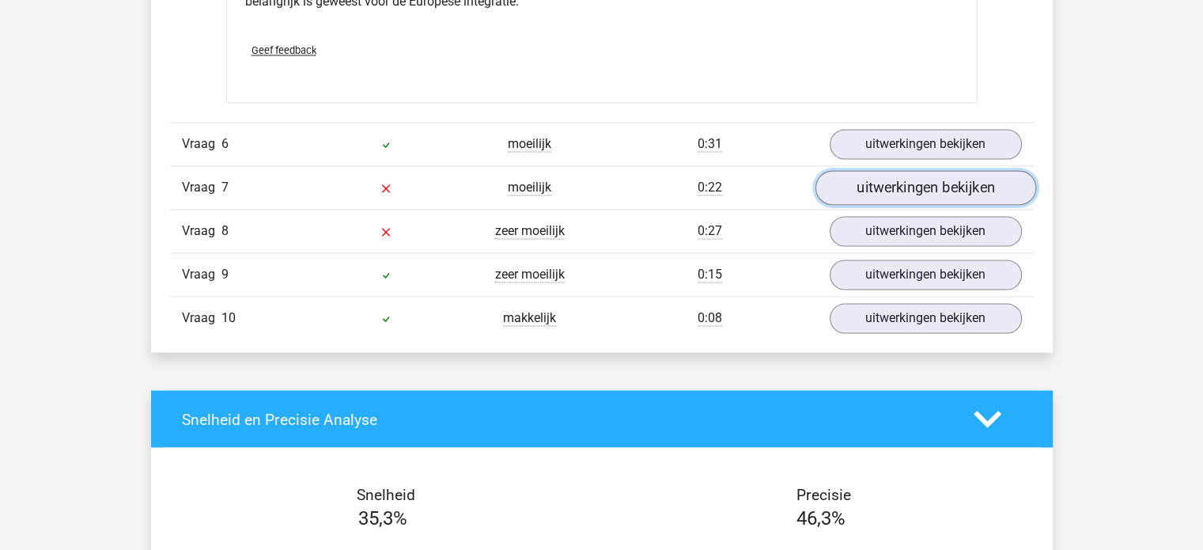
click at [920, 195] on link "uitwerkingen bekijken" at bounding box center [925, 187] width 221 height 35
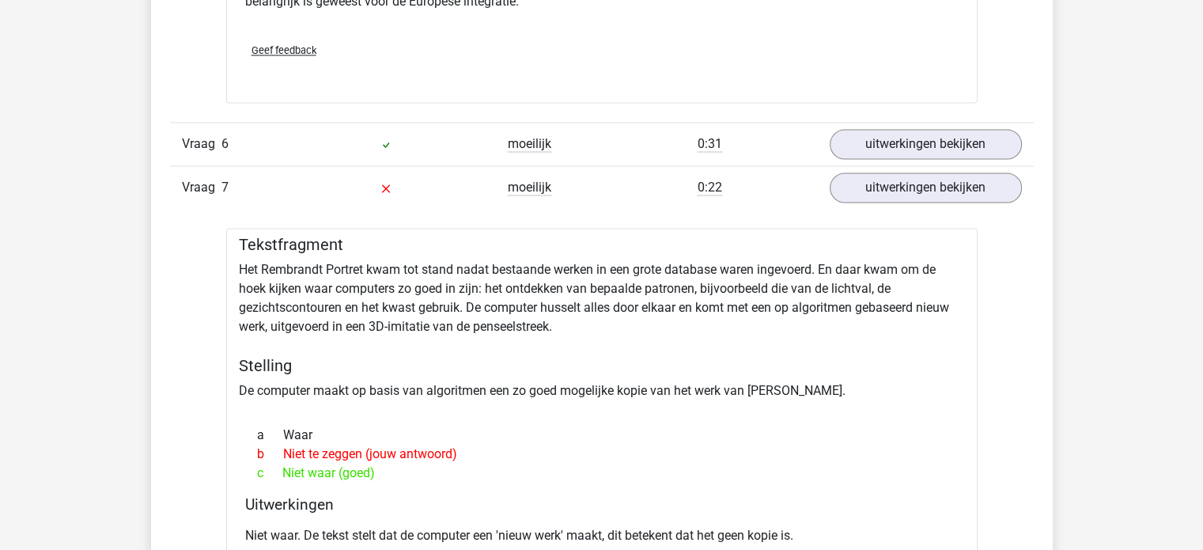
click at [692, 338] on div "Tekstfragment Het Rembrandt Portret kwam tot stand nadat bestaande werken in ee…" at bounding box center [602, 432] width 752 height 408
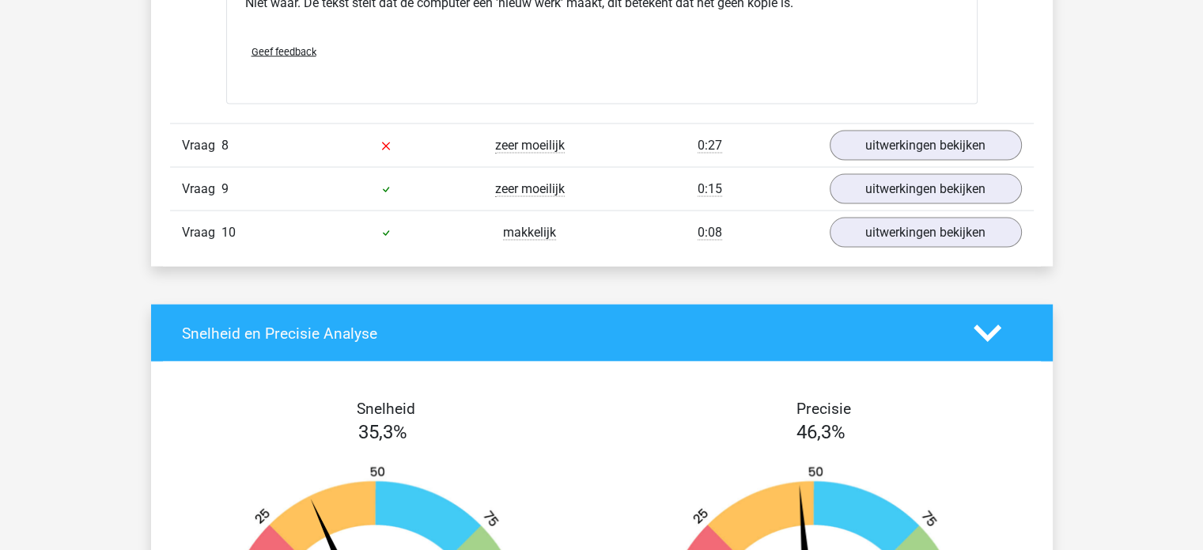
scroll to position [3206, 0]
click at [880, 137] on link "uitwerkingen bekijken" at bounding box center [925, 145] width 221 height 35
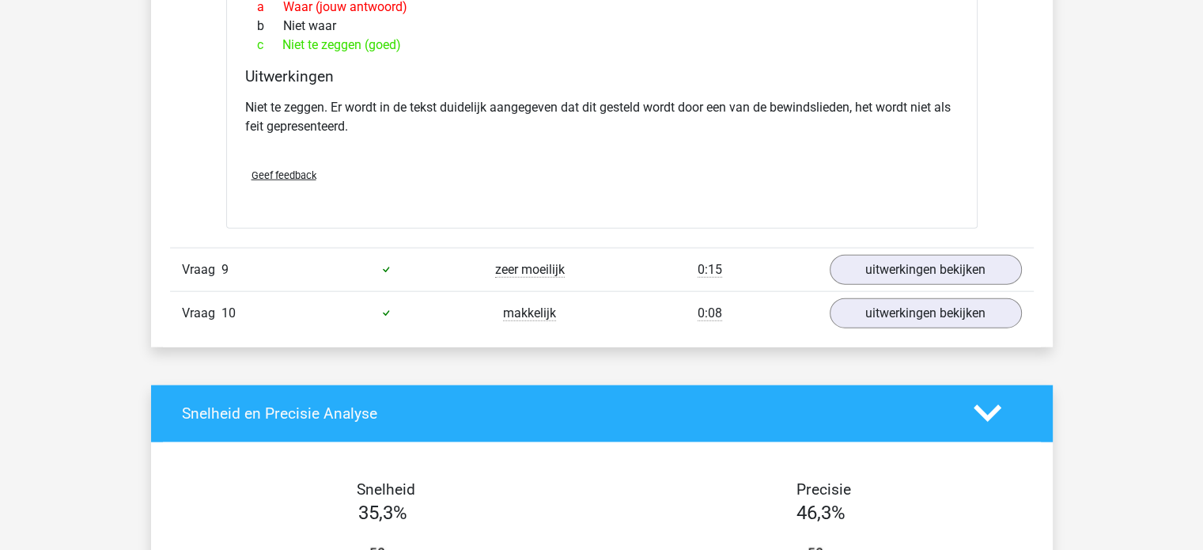
scroll to position [3611, 0]
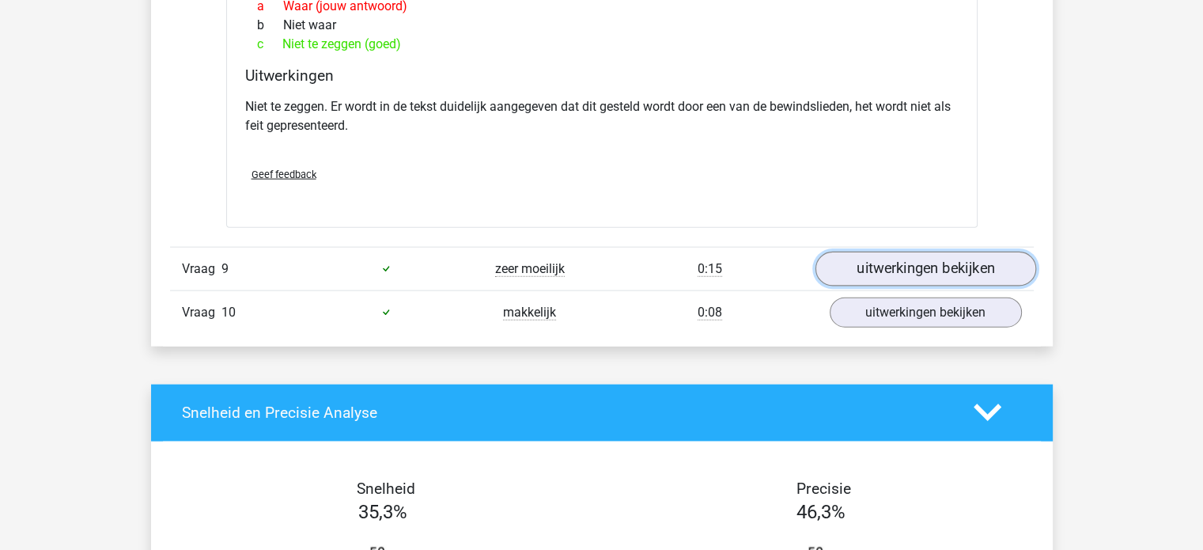
click at [930, 252] on link "uitwerkingen bekijken" at bounding box center [925, 269] width 221 height 35
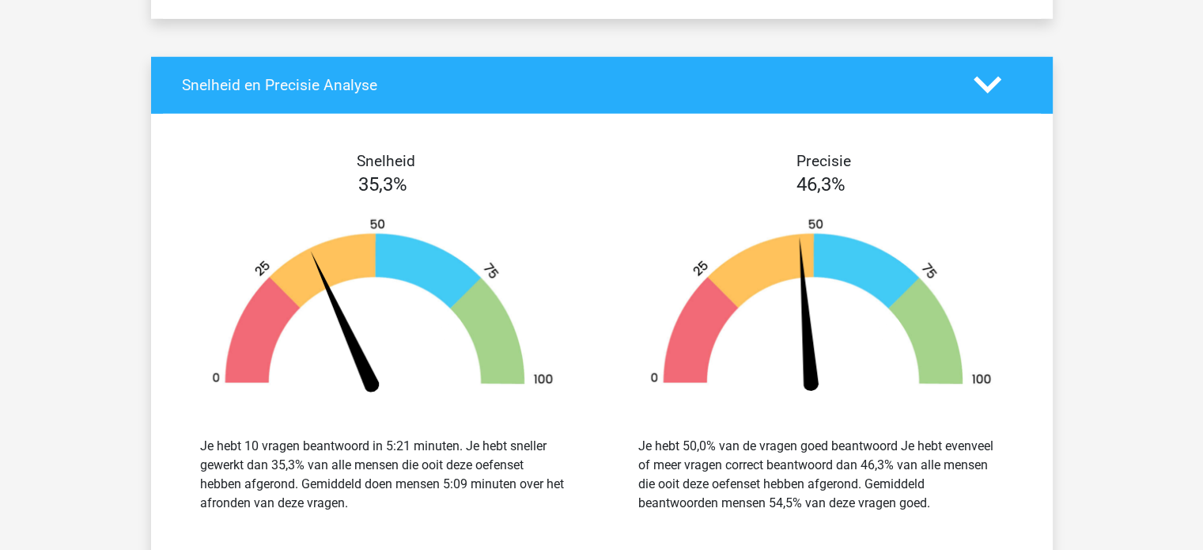
scroll to position [4424, 0]
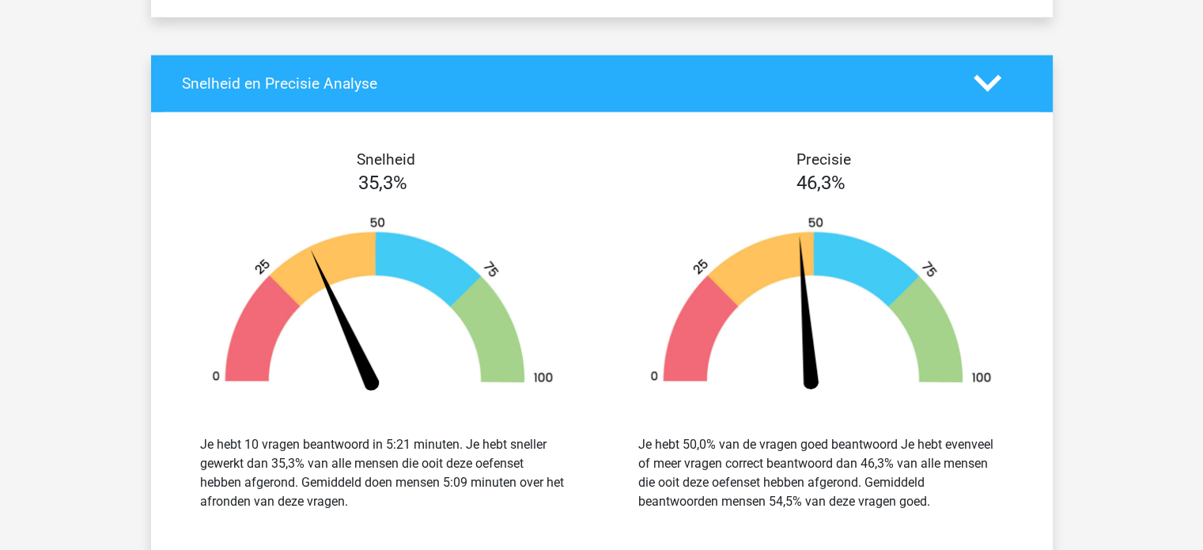
click at [447, 358] on img at bounding box center [383, 306] width 391 height 181
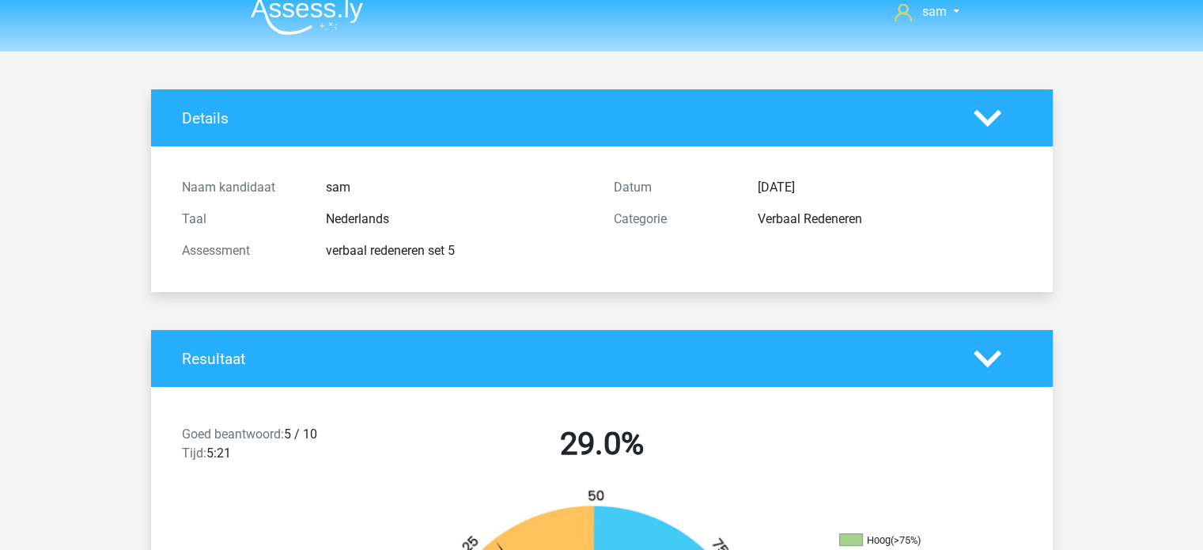
scroll to position [0, 0]
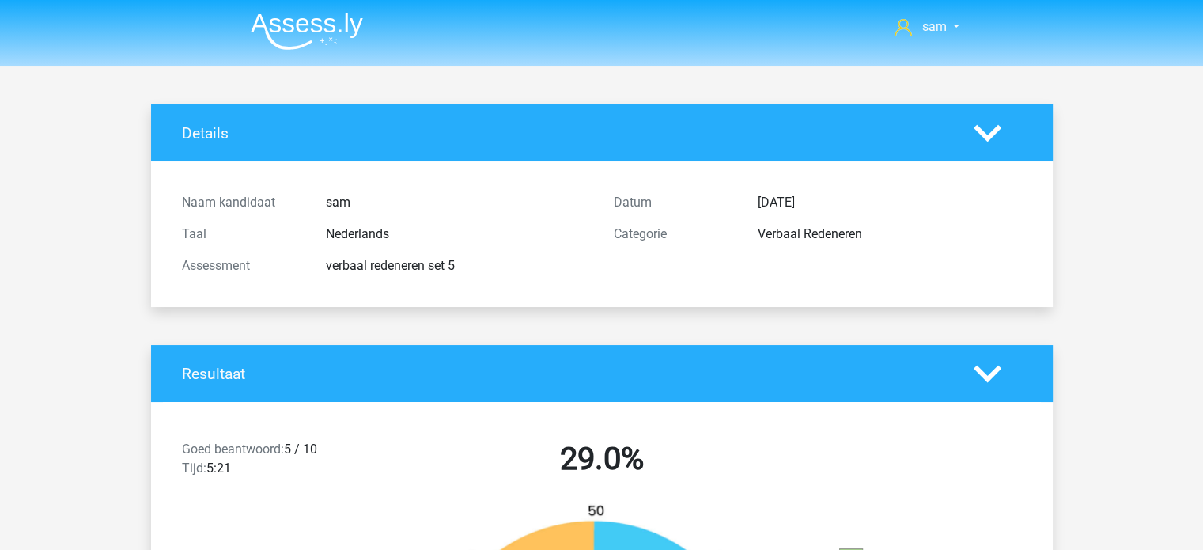
click at [291, 32] on img at bounding box center [307, 31] width 112 height 37
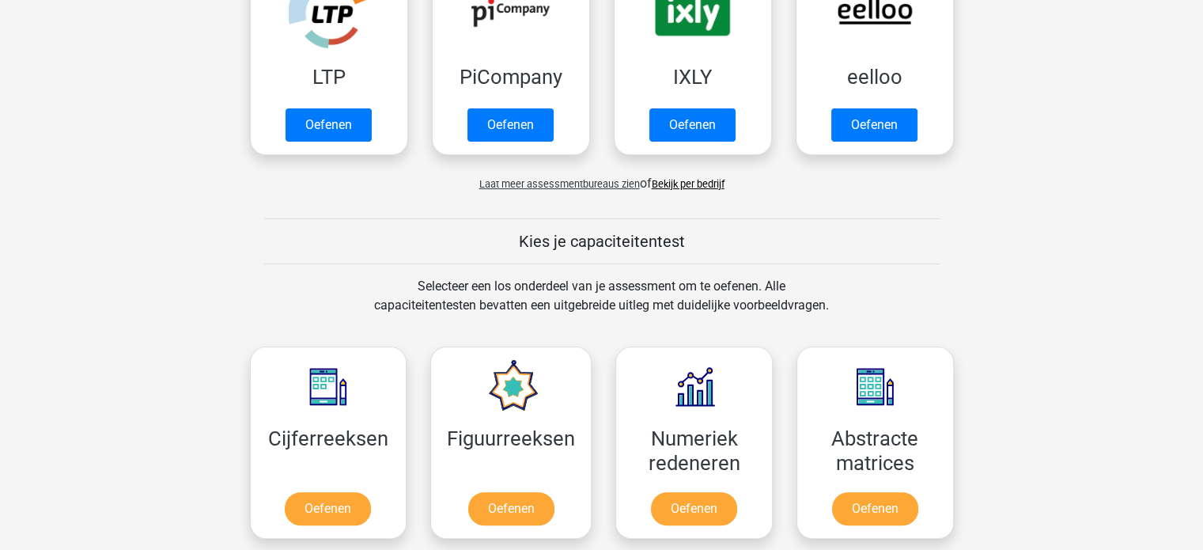
scroll to position [392, 0]
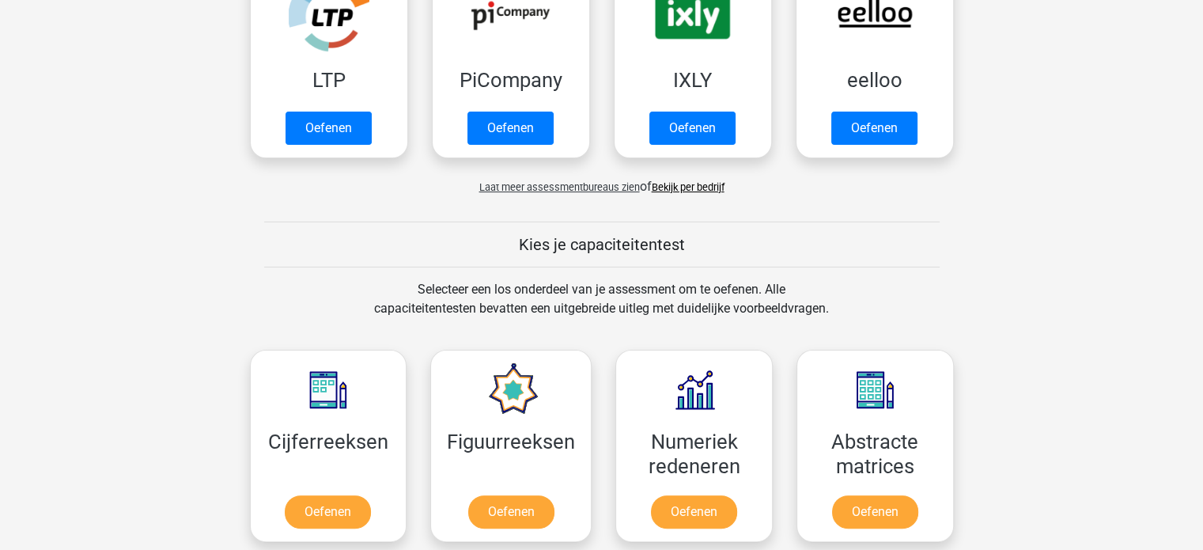
click at [562, 188] on span "Laat meer assessmentbureaus zien" at bounding box center [559, 187] width 161 height 12
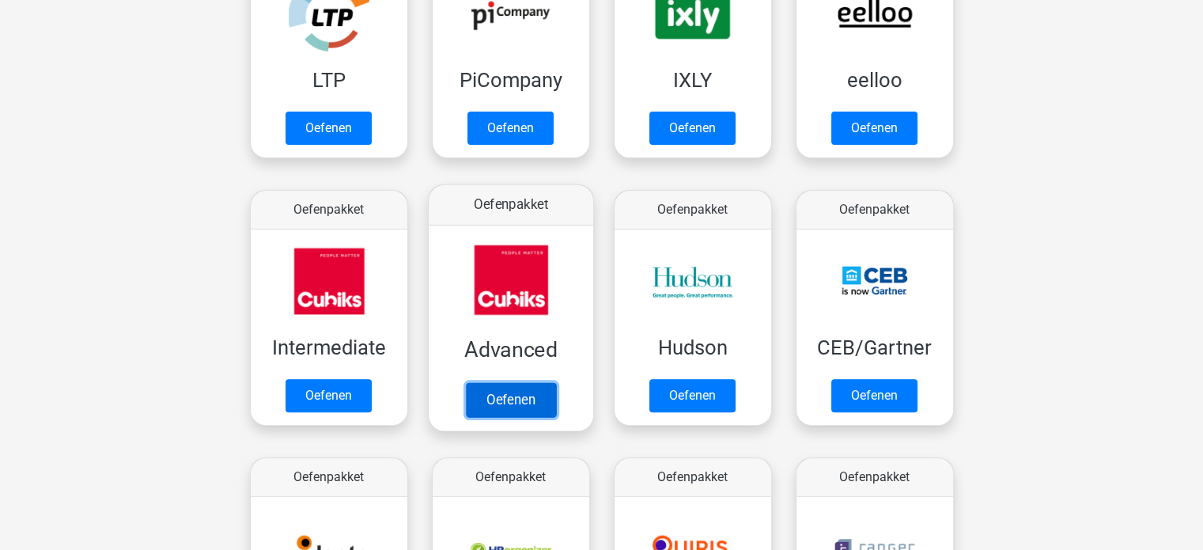
click at [518, 392] on link "Oefenen" at bounding box center [510, 399] width 90 height 35
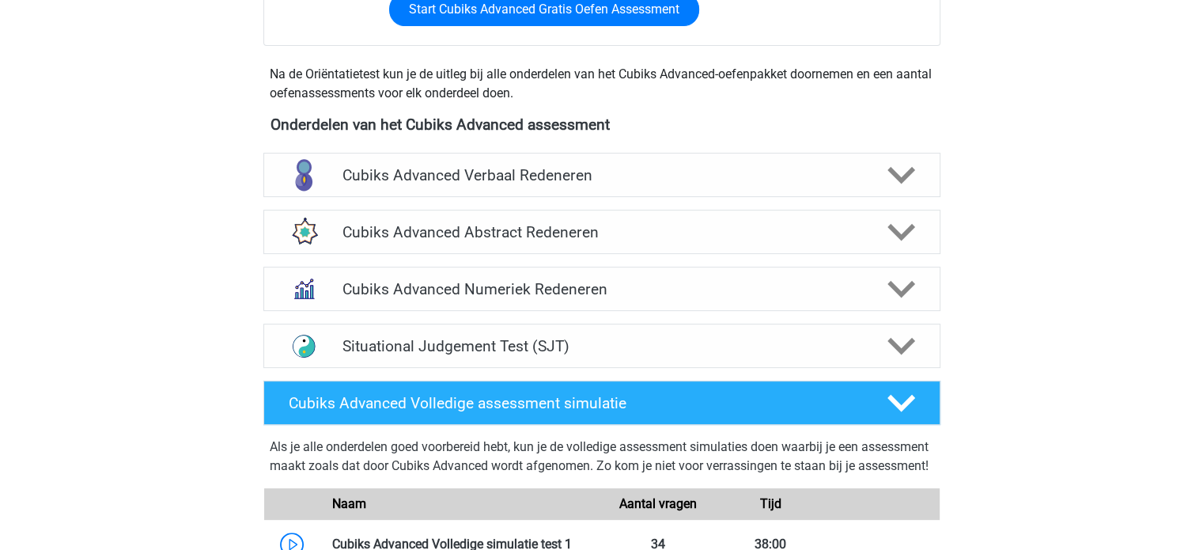
scroll to position [514, 0]
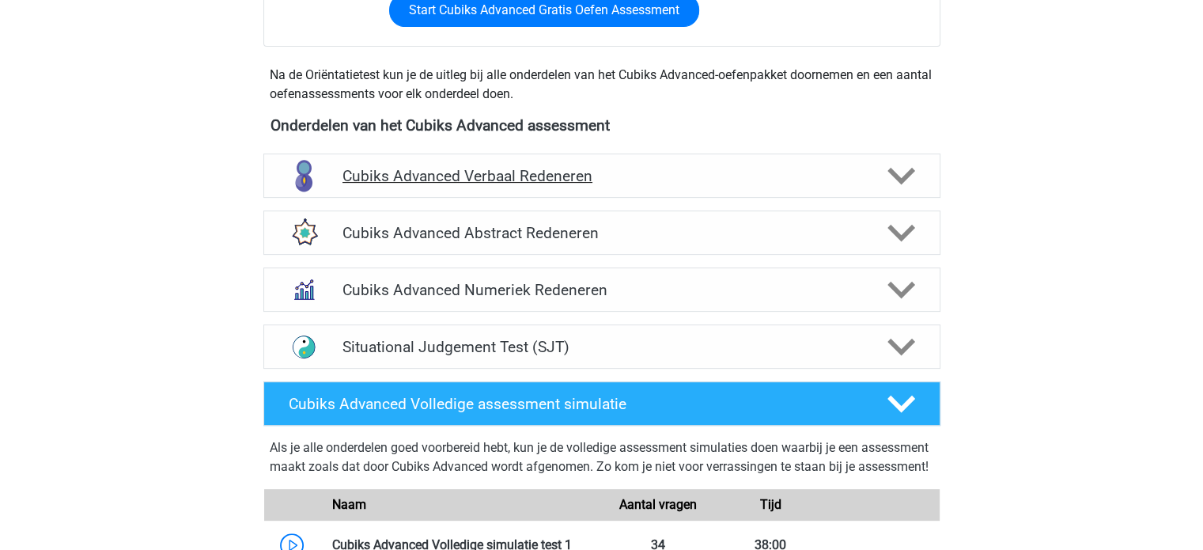
click at [775, 167] on h4 "Cubiks Advanced Verbaal Redeneren" at bounding box center [602, 176] width 518 height 18
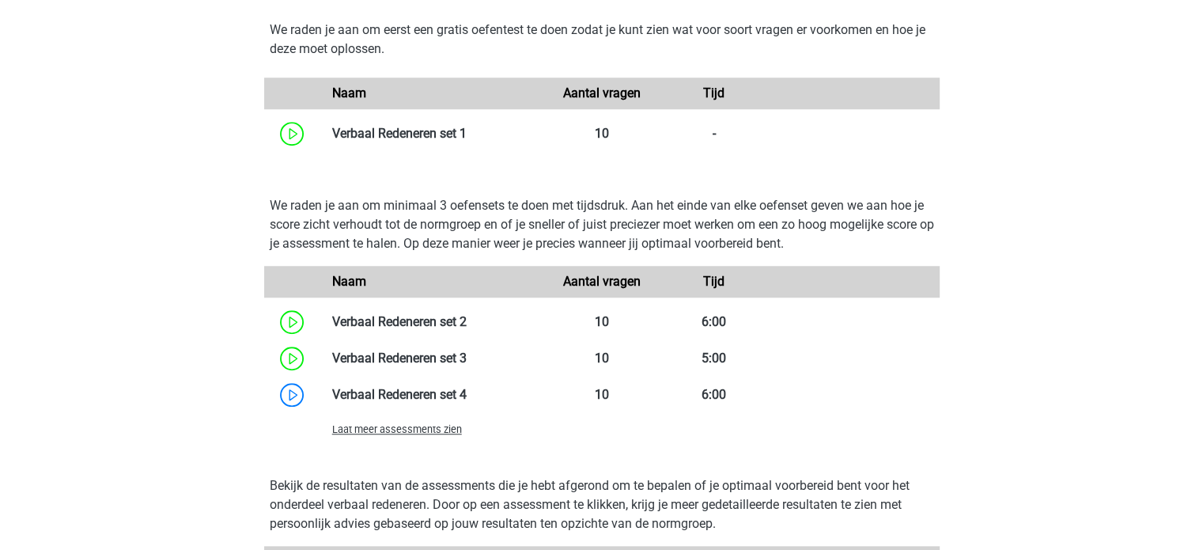
scroll to position [1233, 0]
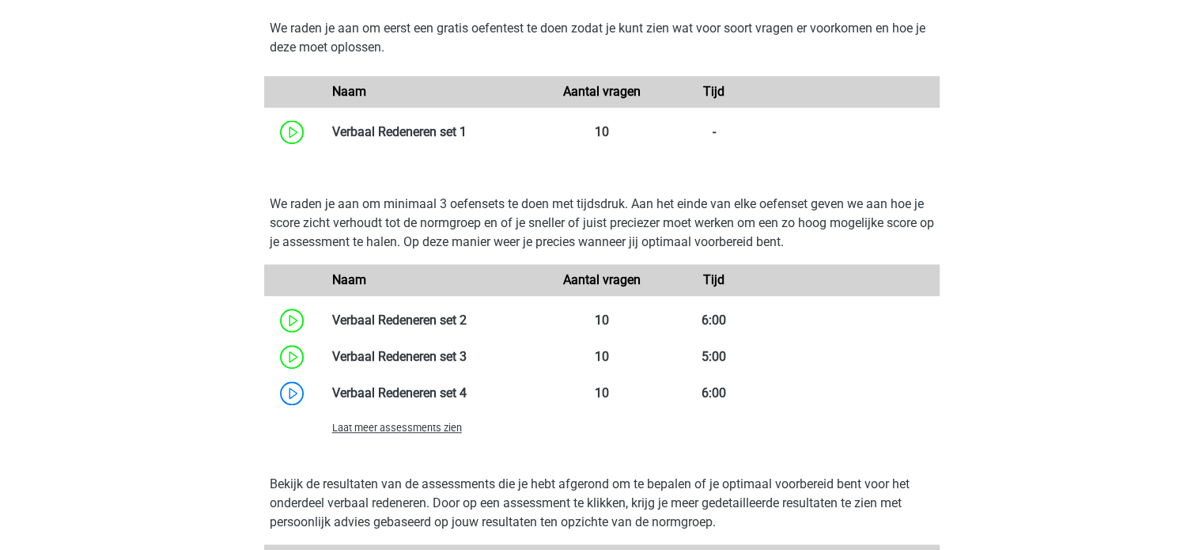
click at [389, 422] on span "Laat meer assessments zien" at bounding box center [397, 428] width 130 height 12
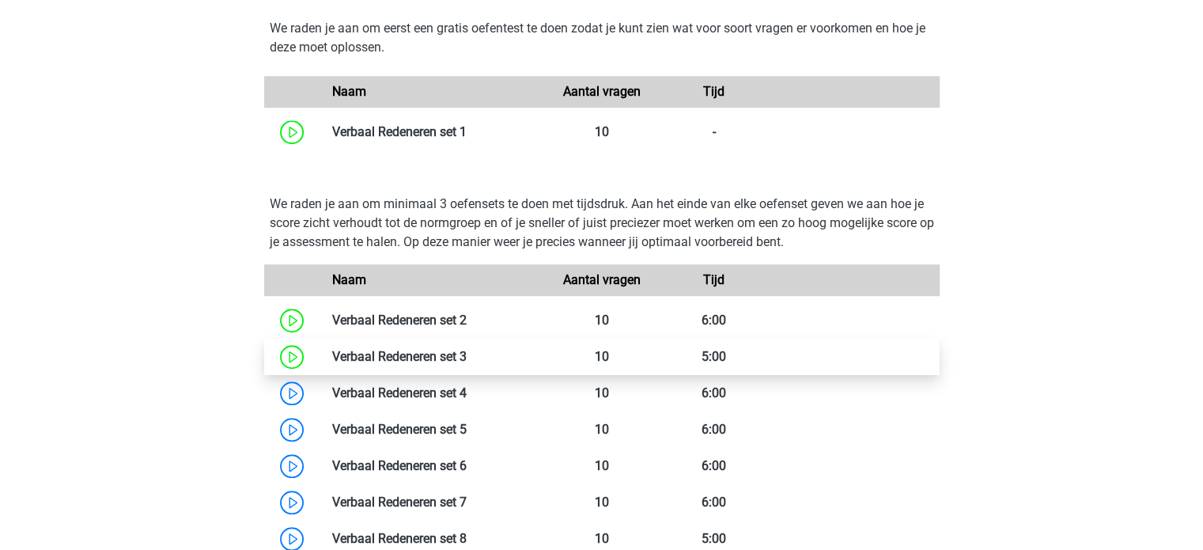
scroll to position [1363, 0]
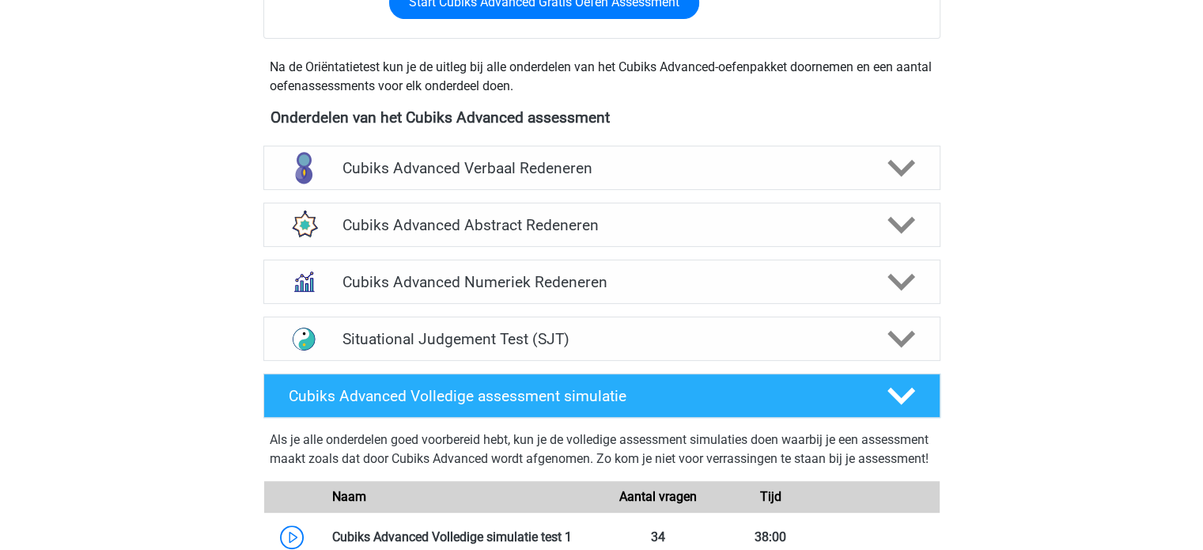
scroll to position [521, 0]
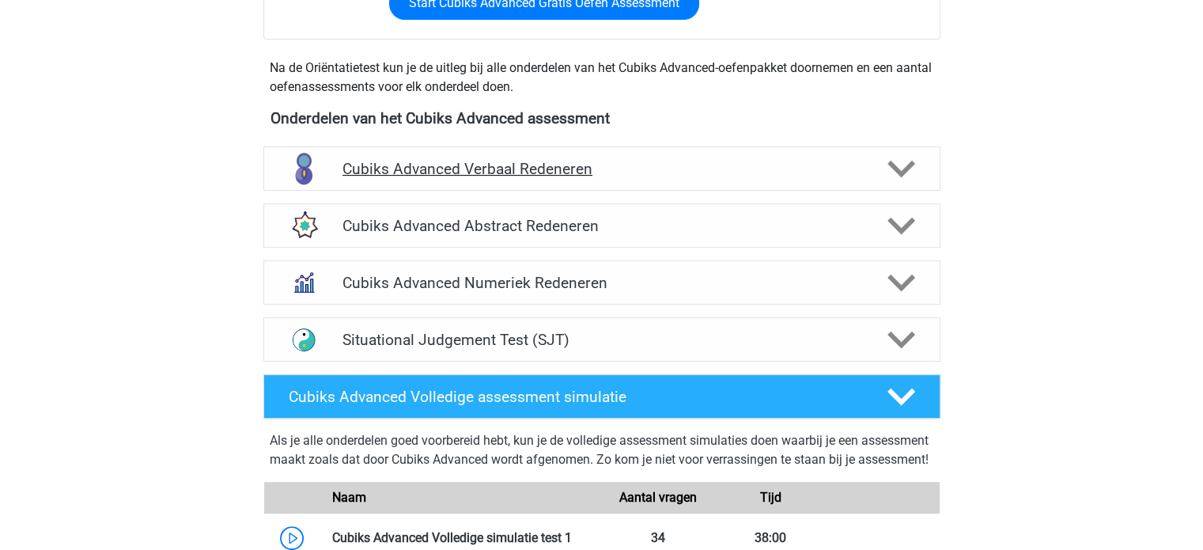
click at [642, 169] on h4 "Cubiks Advanced Verbaal Redeneren" at bounding box center [602, 169] width 518 height 18
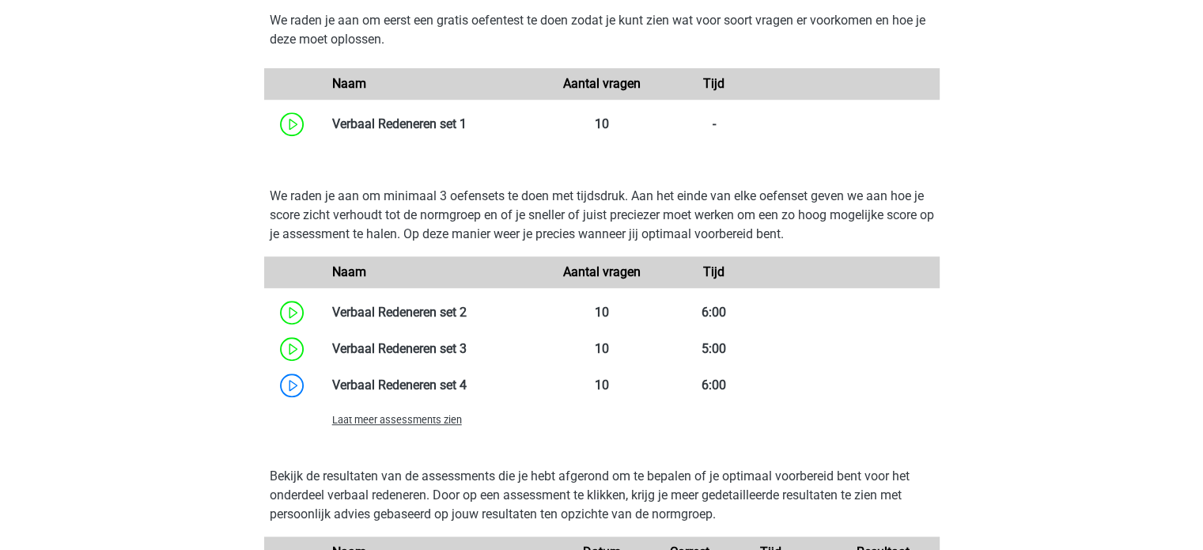
scroll to position [1245, 0]
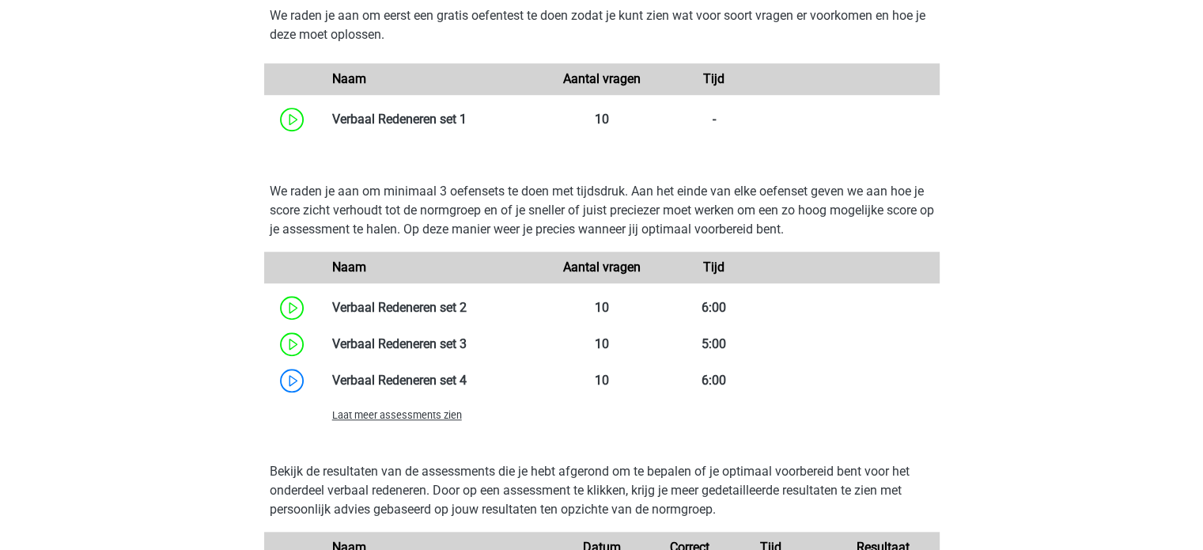
click at [442, 410] on span "Laat meer assessments zien" at bounding box center [397, 415] width 130 height 12
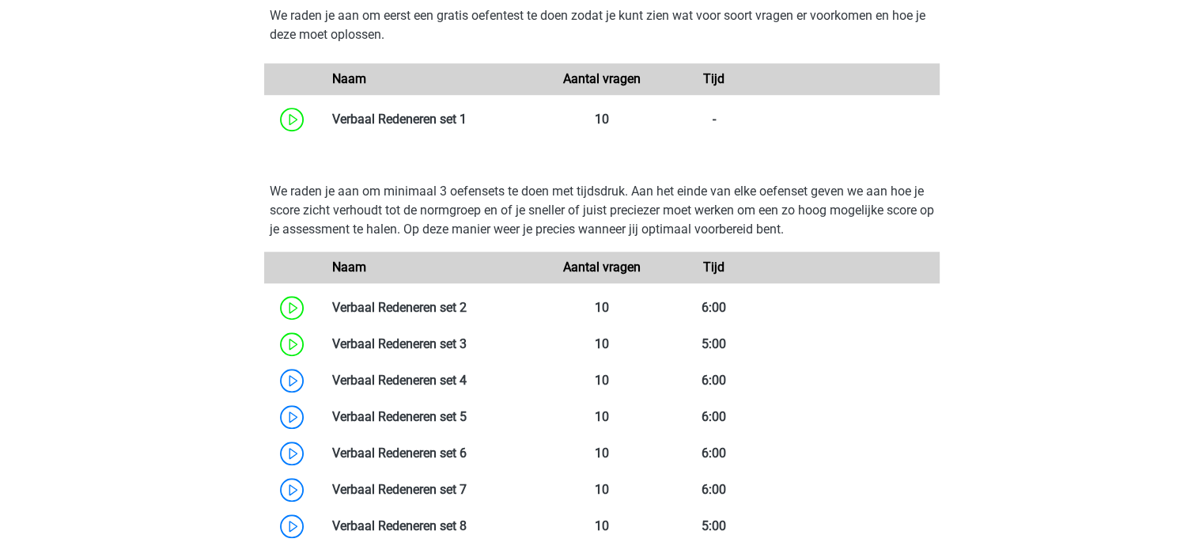
scroll to position [1378, 0]
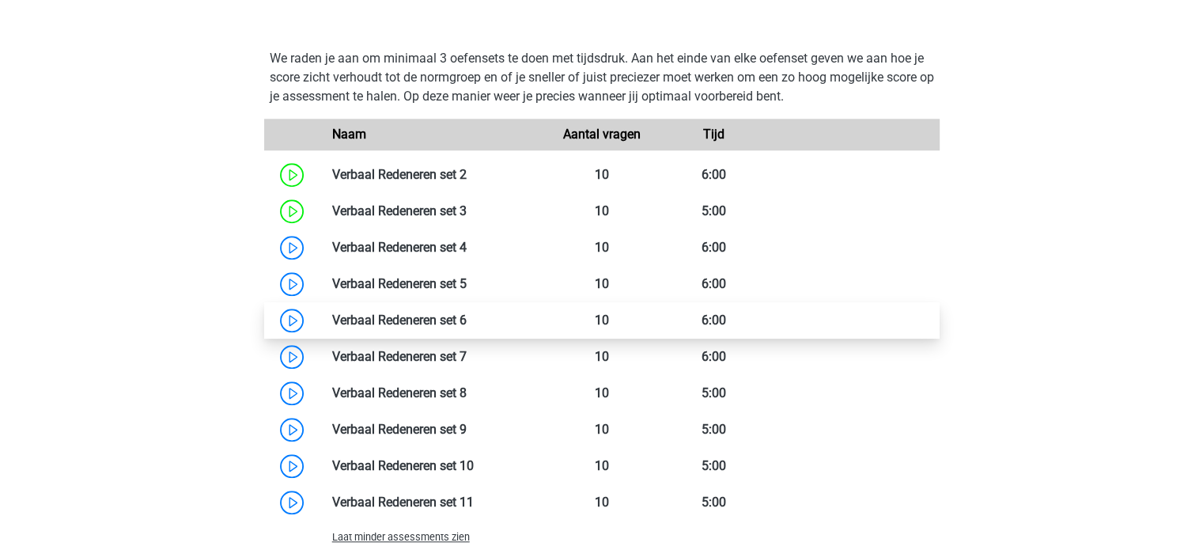
click at [467, 319] on link at bounding box center [467, 320] width 0 height 15
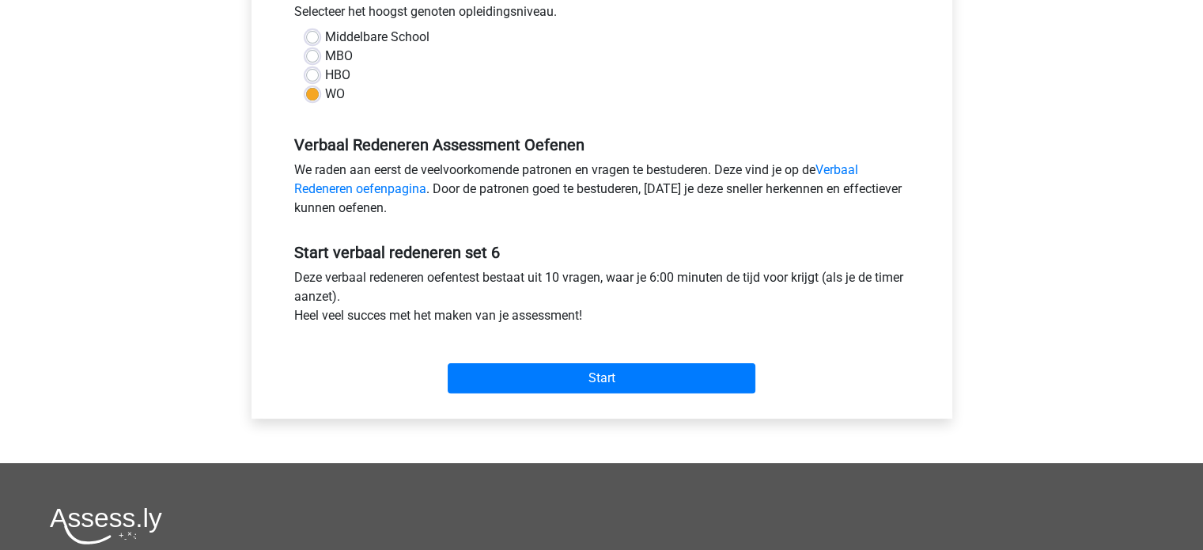
scroll to position [370, 0]
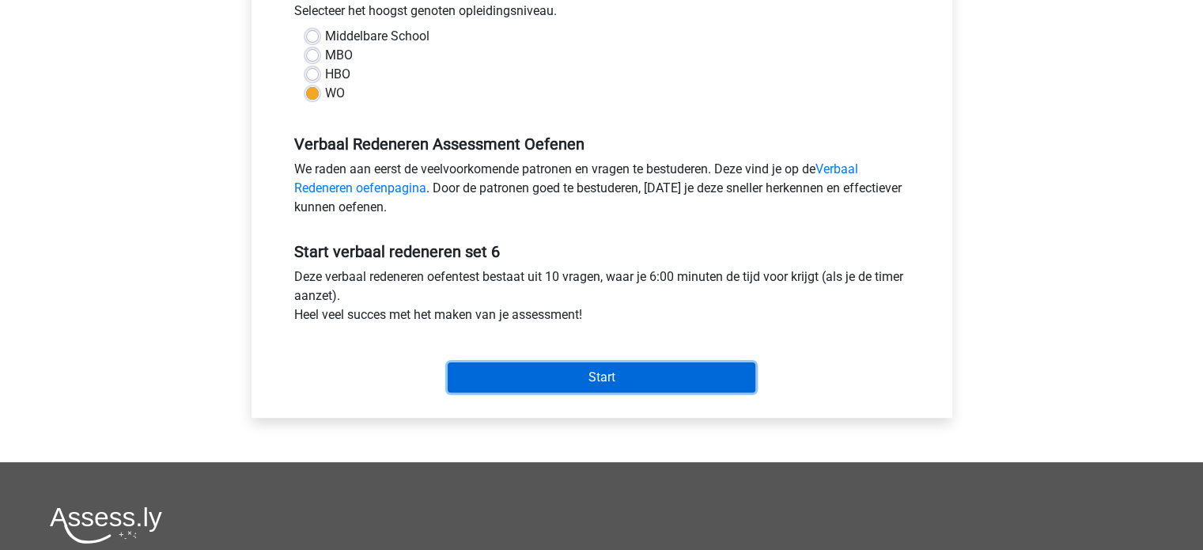
click at [591, 369] on input "Start" at bounding box center [602, 377] width 308 height 30
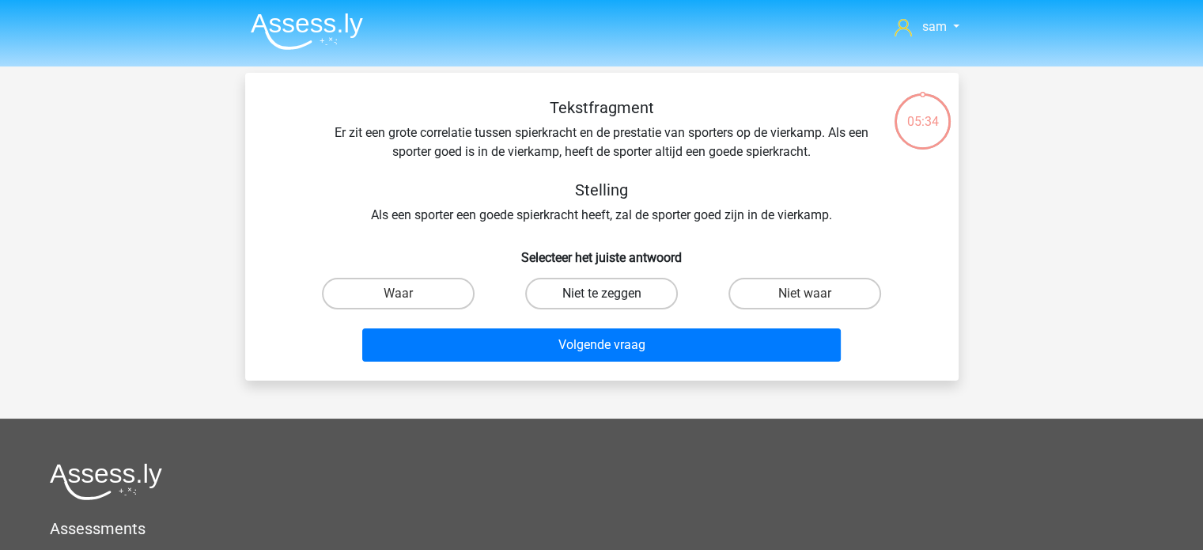
click at [614, 297] on label "Niet te zeggen" at bounding box center [601, 294] width 153 height 32
click at [612, 297] on input "Niet te zeggen" at bounding box center [606, 299] width 10 height 10
radio input "true"
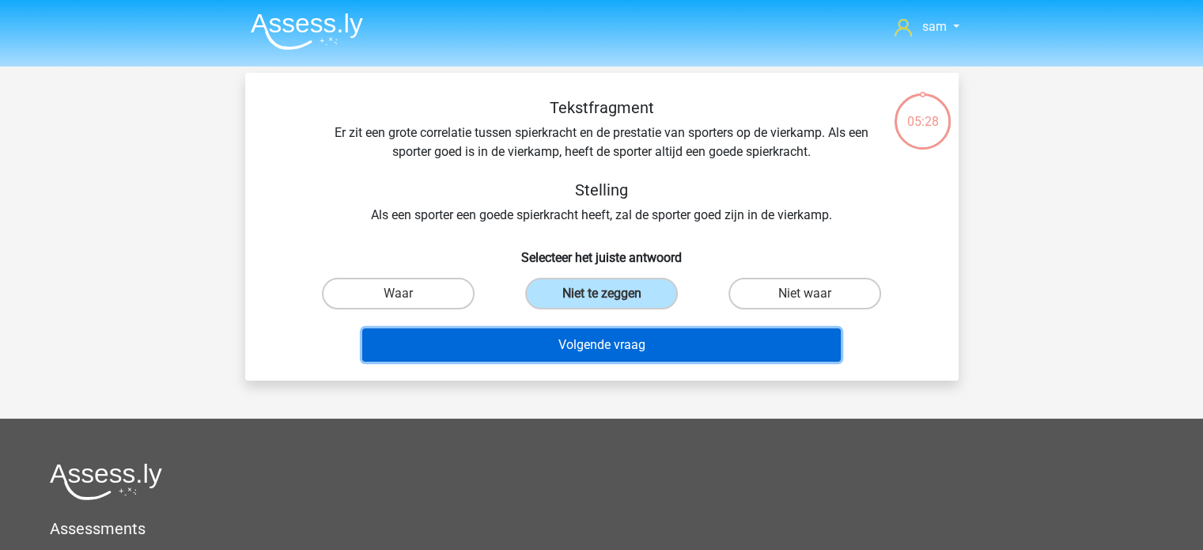
click at [604, 349] on button "Volgende vraag" at bounding box center [601, 344] width 479 height 33
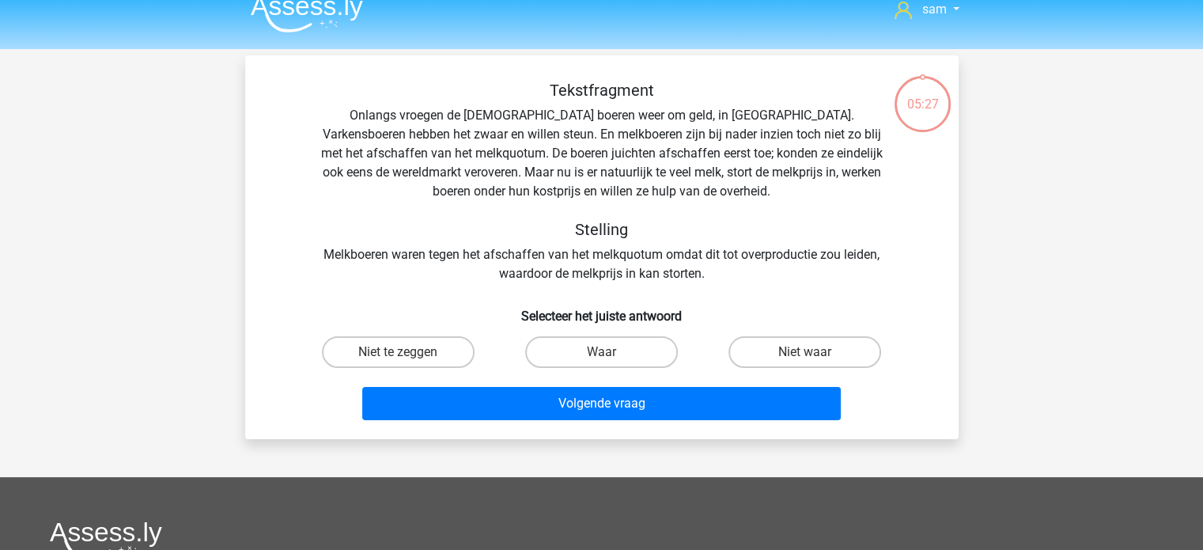
scroll to position [13, 0]
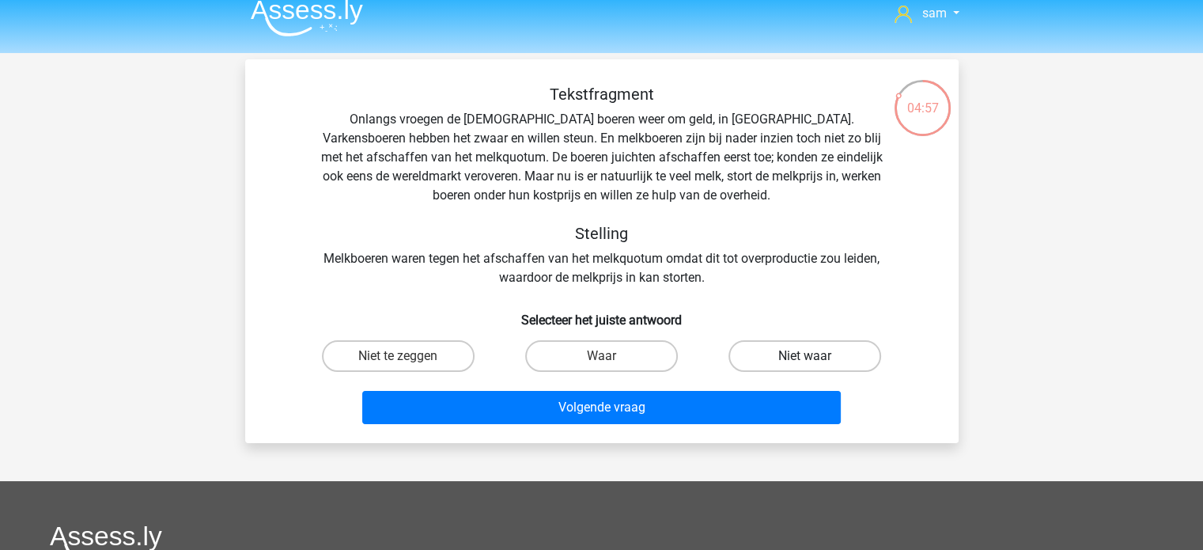
click at [785, 345] on label "Niet waar" at bounding box center [805, 356] width 153 height 32
click at [805, 356] on input "Niet waar" at bounding box center [810, 361] width 10 height 10
radio input "true"
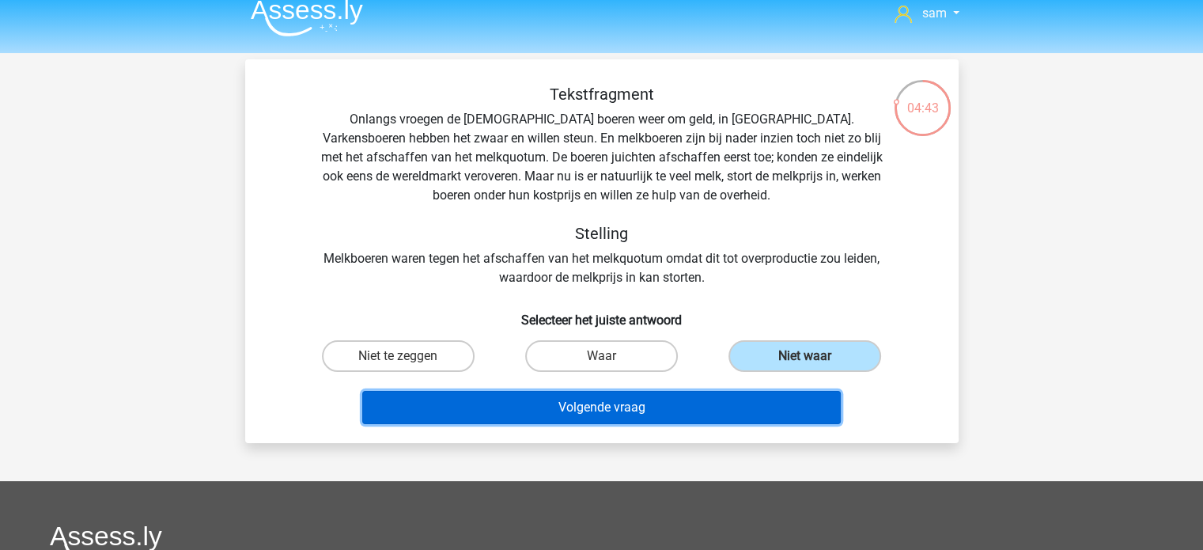
click at [472, 414] on button "Volgende vraag" at bounding box center [601, 407] width 479 height 33
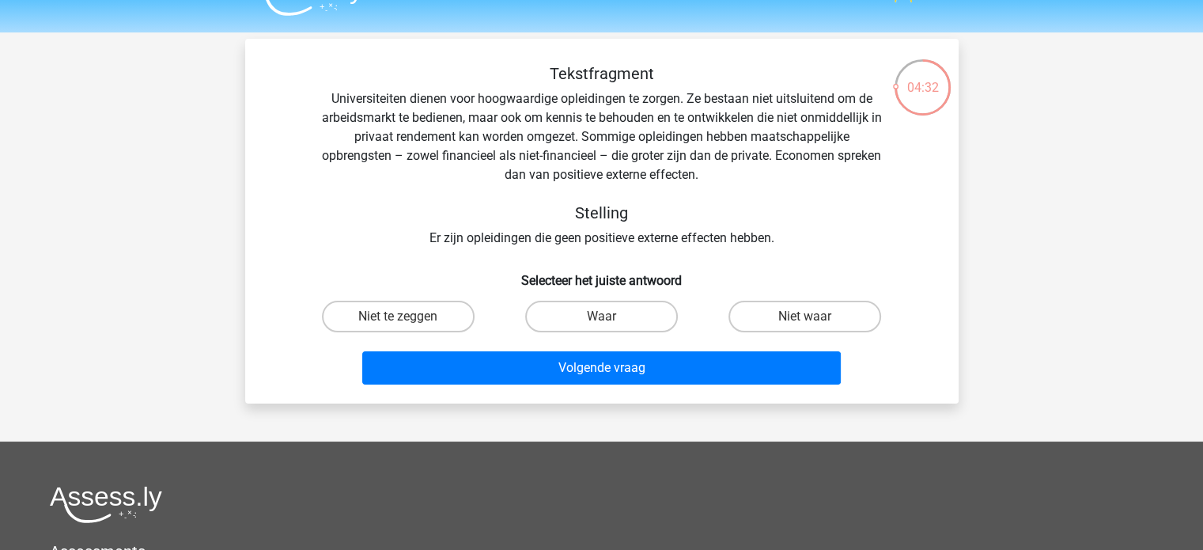
scroll to position [28, 0]
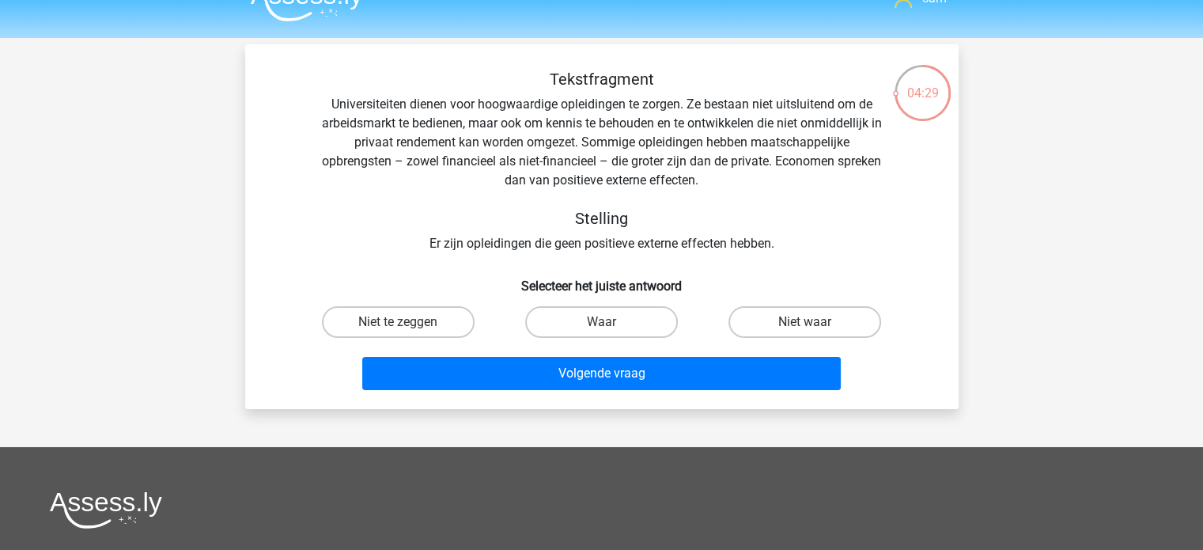
click at [472, 118] on div "Tekstfragment Universiteiten dienen voor hoogwaardige opleidingen te zorgen. Ze…" at bounding box center [602, 162] width 663 height 184
click at [419, 133] on div "Tekstfragment Universiteiten dienen voor hoogwaardige opleidingen te zorgen. Ze…" at bounding box center [602, 162] width 663 height 184
click at [417, 325] on label "Niet te zeggen" at bounding box center [398, 322] width 153 height 32
click at [408, 325] on input "Niet te zeggen" at bounding box center [403, 327] width 10 height 10
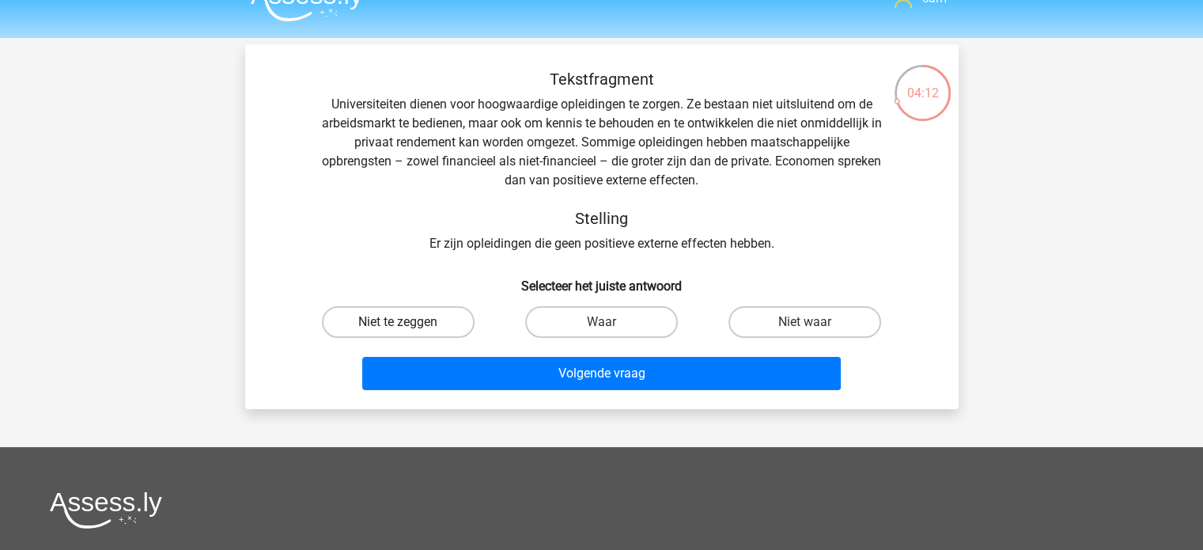
radio input "true"
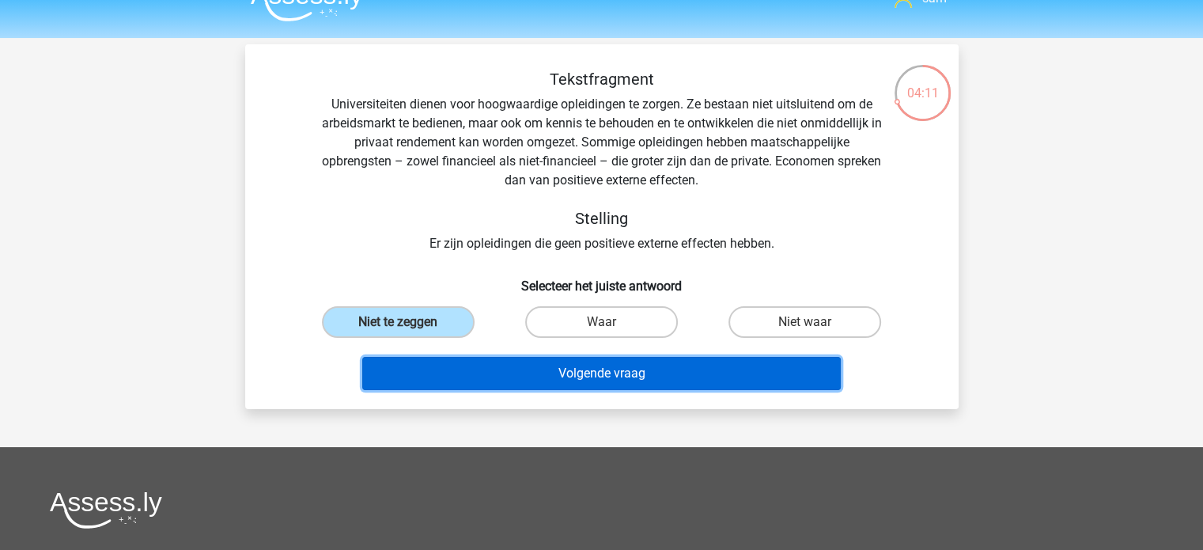
click at [531, 377] on button "Volgende vraag" at bounding box center [601, 373] width 479 height 33
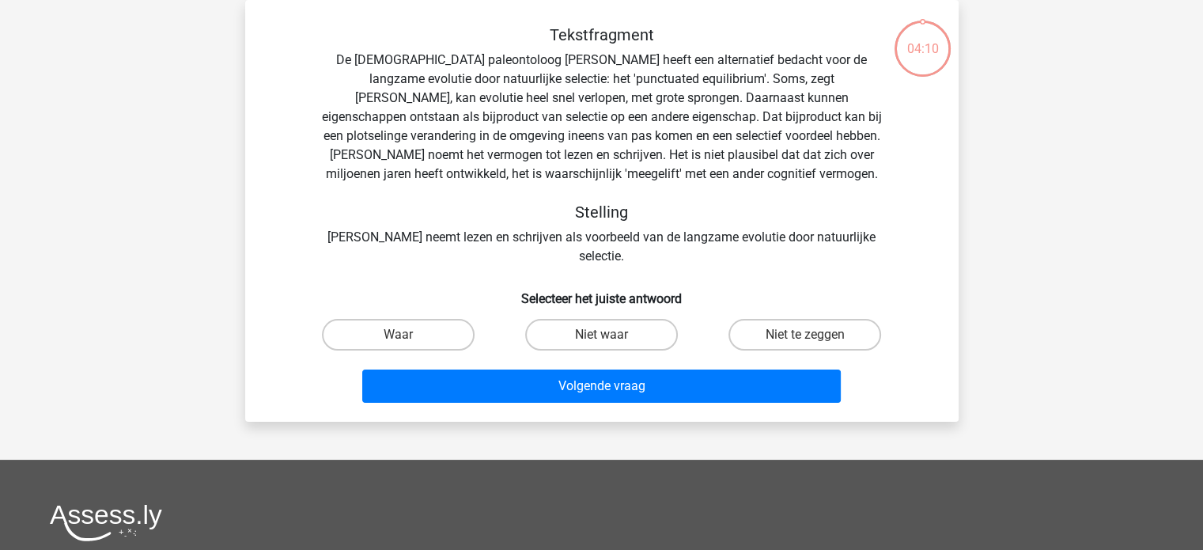
scroll to position [25, 0]
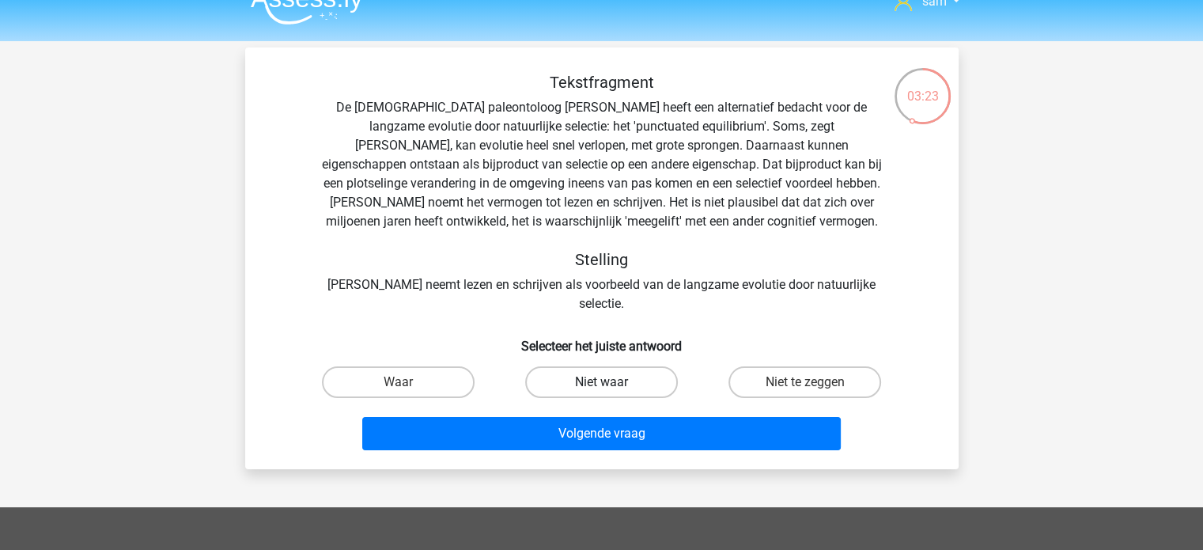
click at [576, 366] on label "Niet waar" at bounding box center [601, 382] width 153 height 32
click at [601, 382] on input "Niet waar" at bounding box center [606, 387] width 10 height 10
radio input "true"
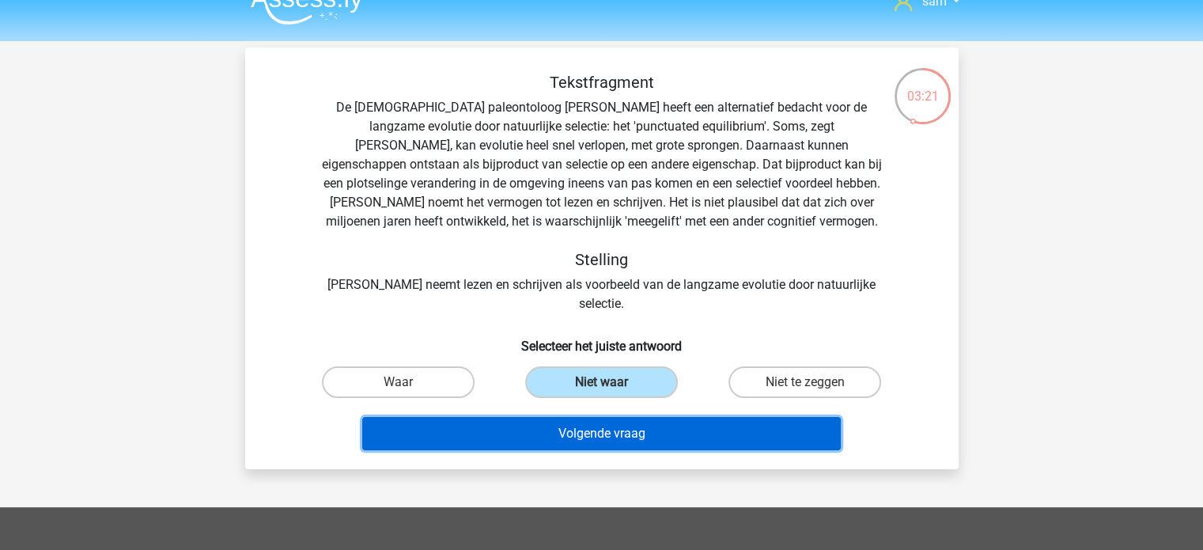
click at [590, 421] on button "Volgende vraag" at bounding box center [601, 433] width 479 height 33
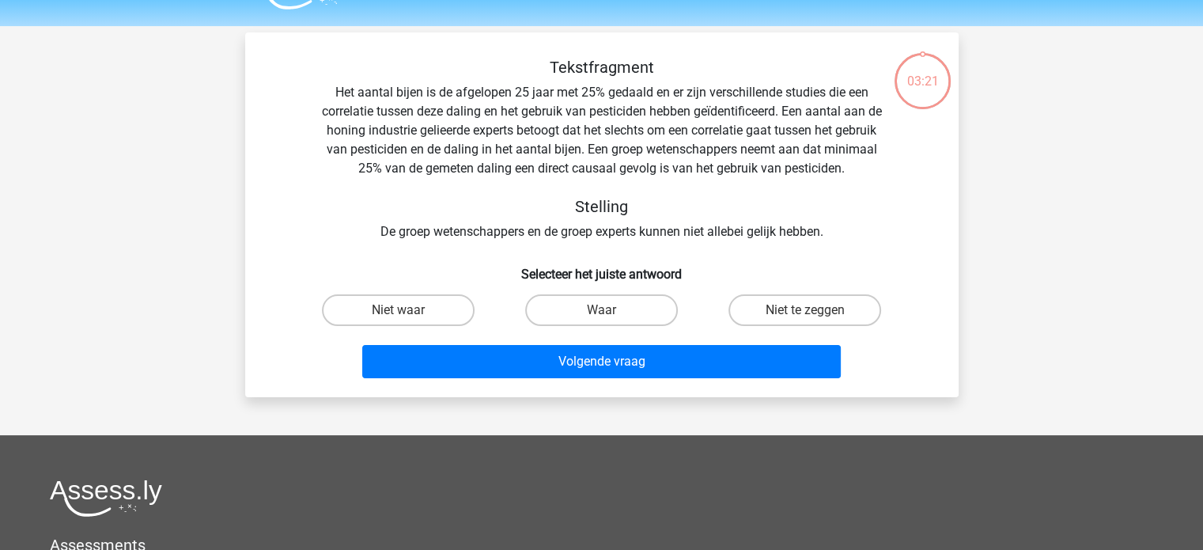
scroll to position [36, 0]
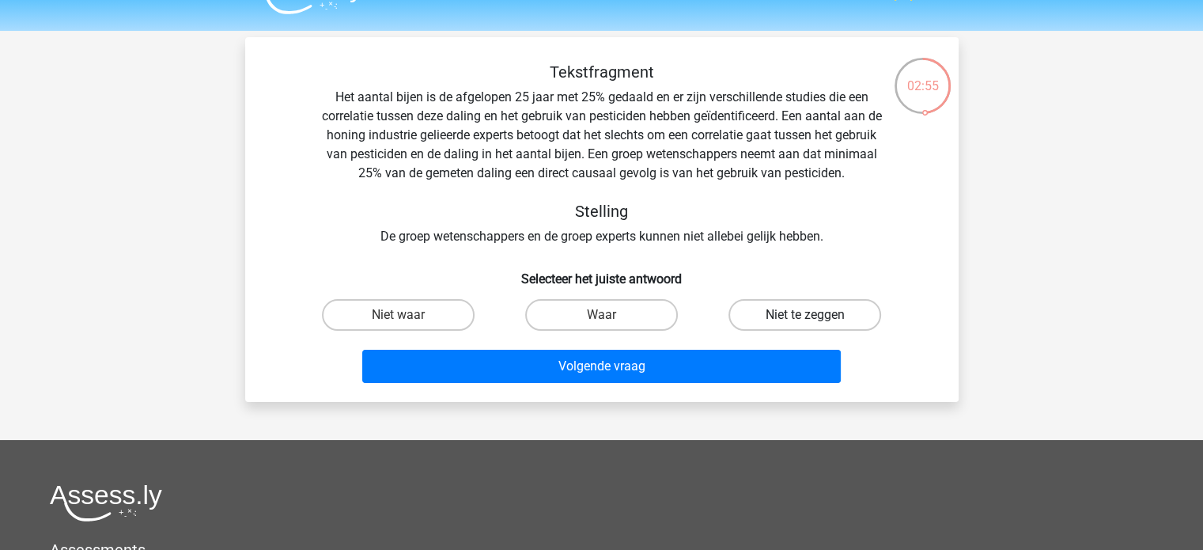
click at [805, 312] on label "Niet te zeggen" at bounding box center [805, 315] width 153 height 32
click at [805, 315] on input "Niet te zeggen" at bounding box center [810, 320] width 10 height 10
radio input "true"
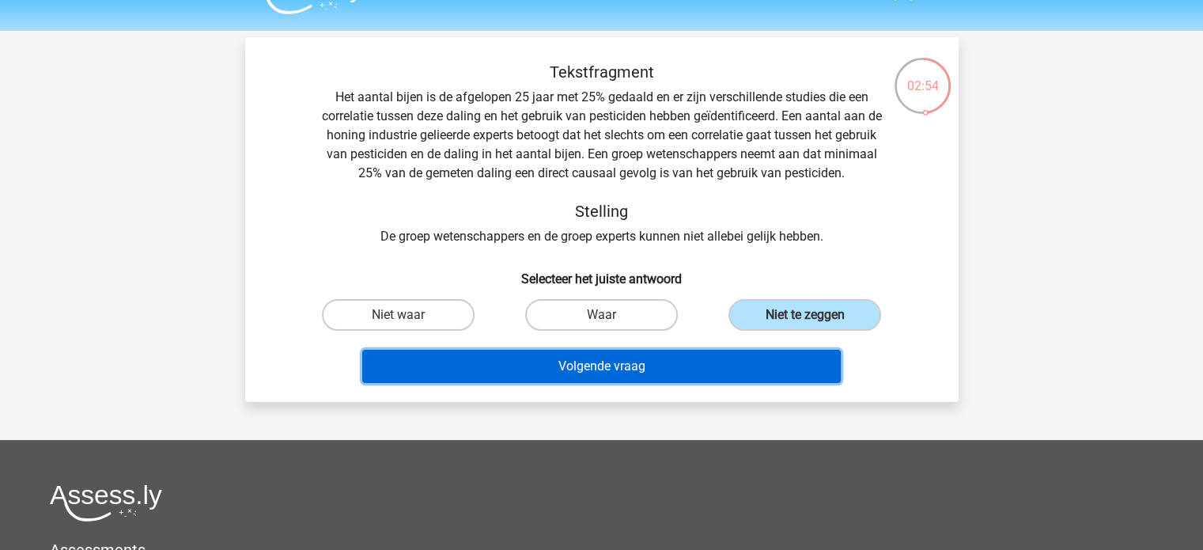
click at [706, 371] on button "Volgende vraag" at bounding box center [601, 366] width 479 height 33
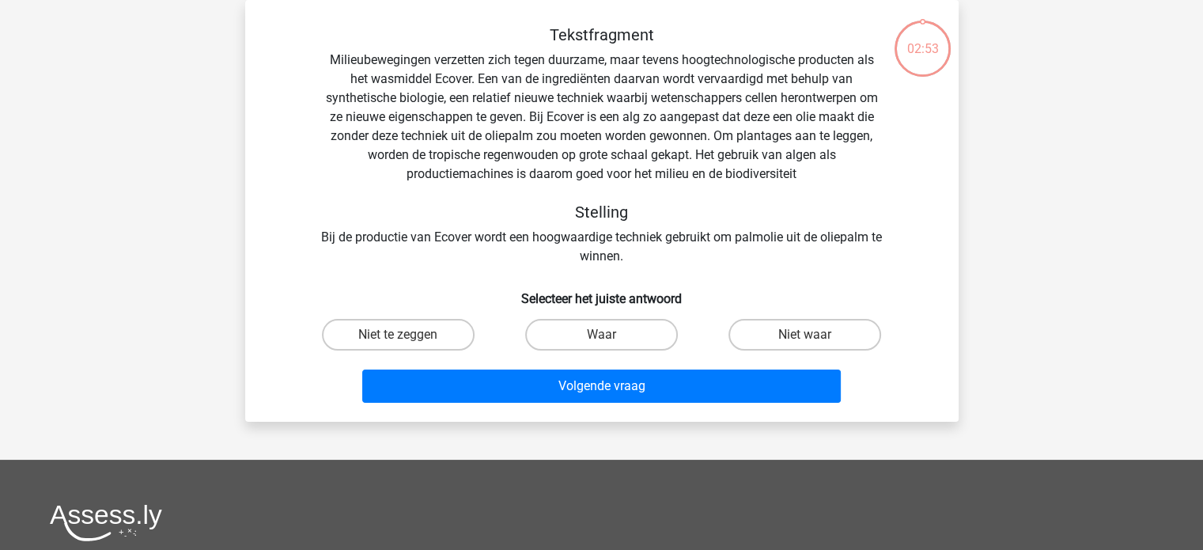
scroll to position [21, 0]
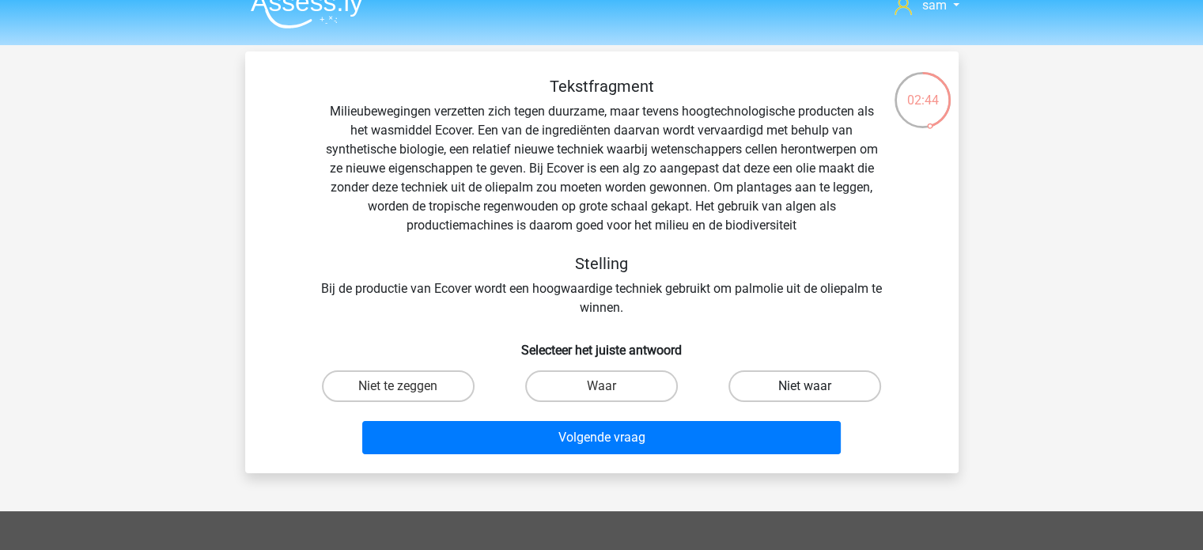
click at [783, 386] on label "Niet waar" at bounding box center [805, 386] width 153 height 32
click at [805, 386] on input "Niet waar" at bounding box center [810, 391] width 10 height 10
radio input "true"
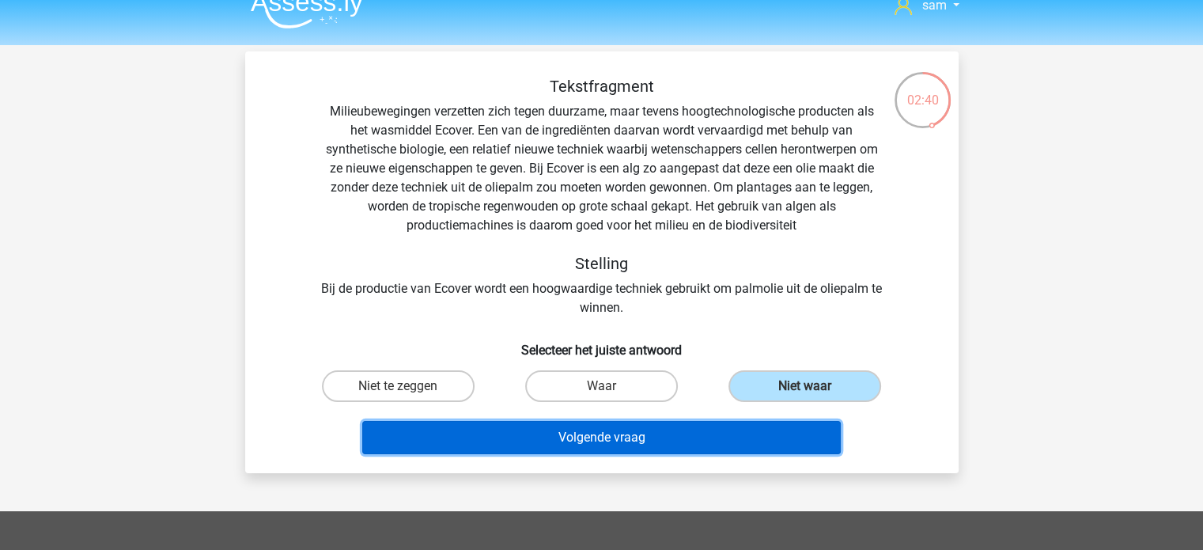
click at [635, 444] on button "Volgende vraag" at bounding box center [601, 437] width 479 height 33
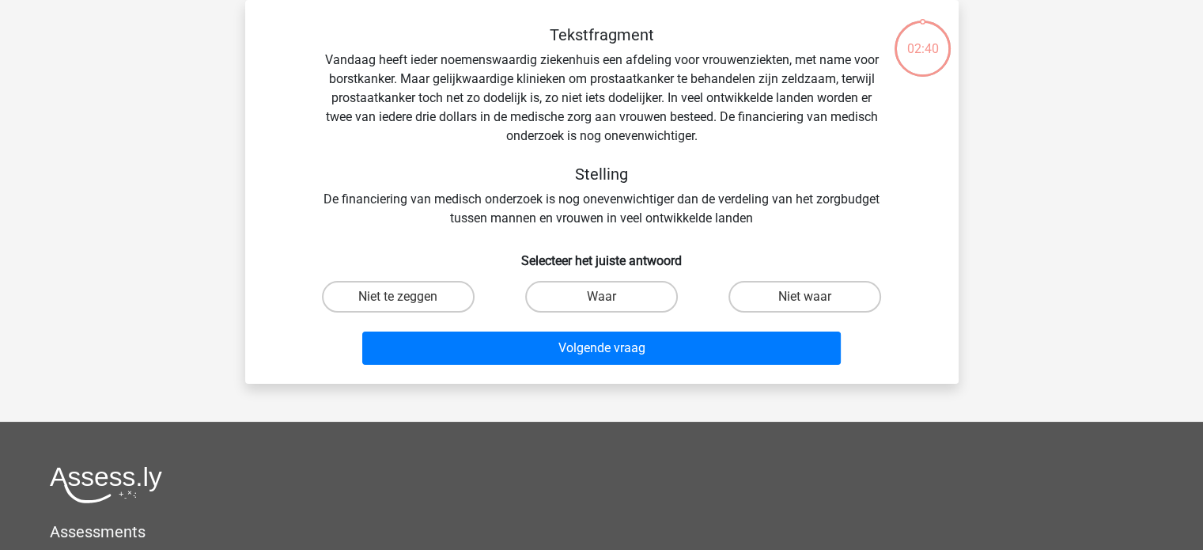
scroll to position [0, 0]
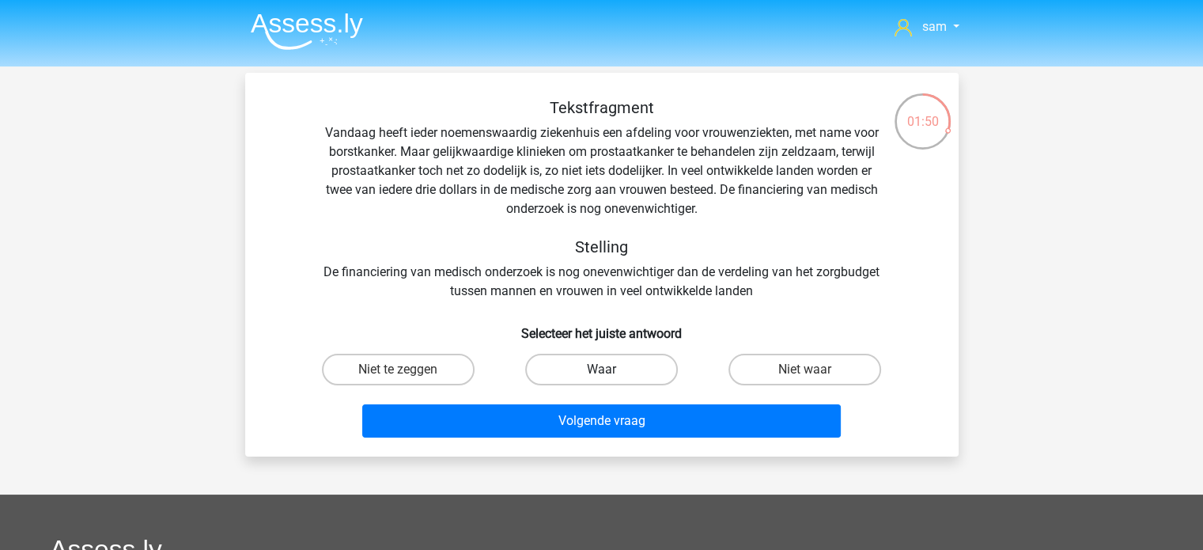
click at [630, 373] on label "Waar" at bounding box center [601, 370] width 153 height 32
click at [612, 373] on input "Waar" at bounding box center [606, 374] width 10 height 10
radio input "true"
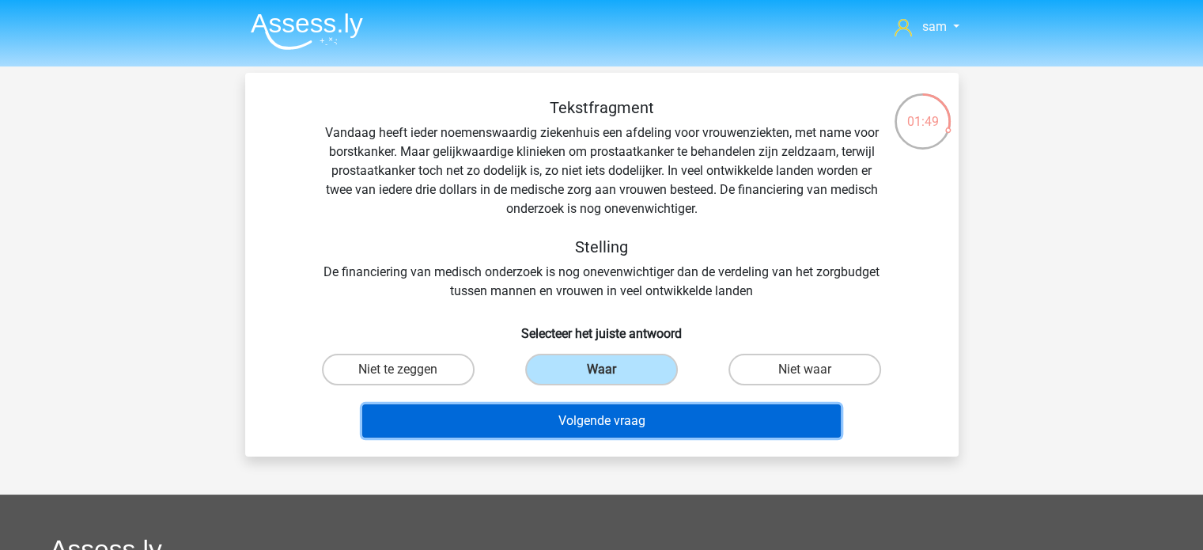
click at [621, 410] on button "Volgende vraag" at bounding box center [601, 420] width 479 height 33
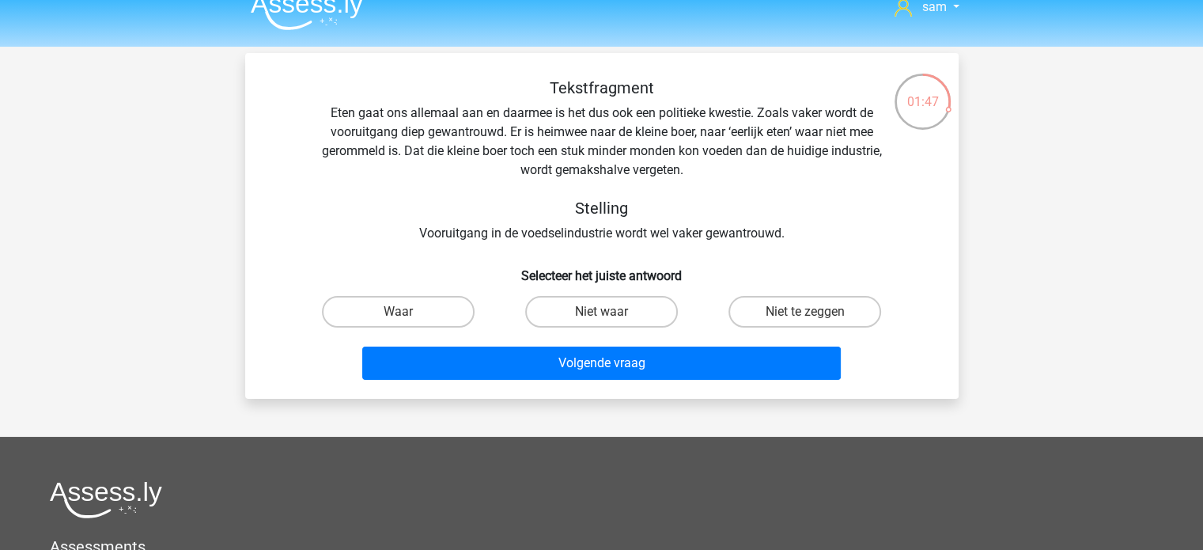
scroll to position [19, 0]
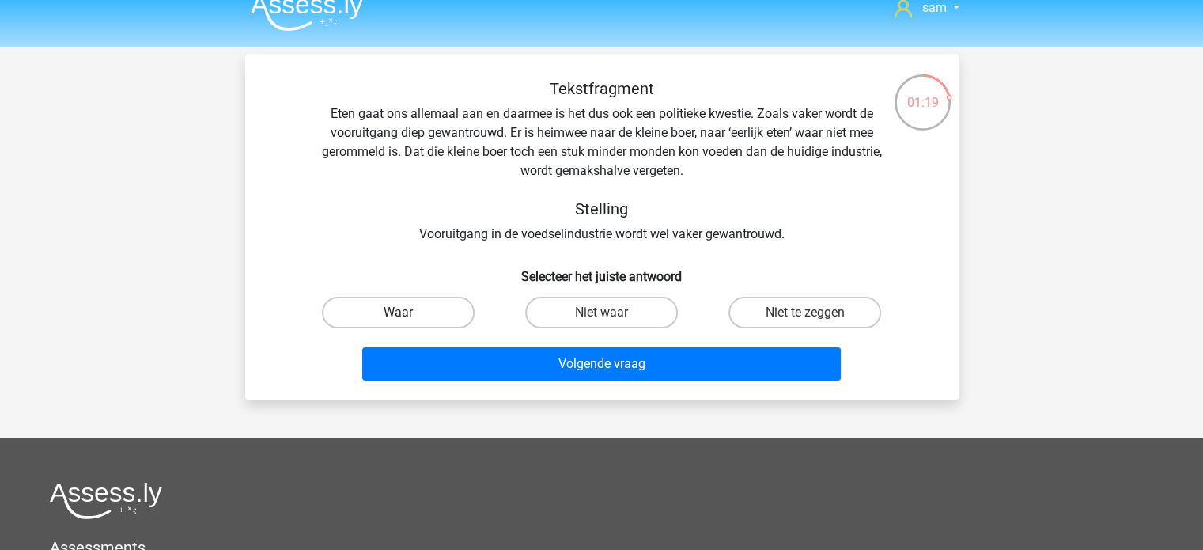
click at [433, 310] on label "Waar" at bounding box center [398, 313] width 153 height 32
click at [408, 313] on input "Waar" at bounding box center [403, 318] width 10 height 10
radio input "true"
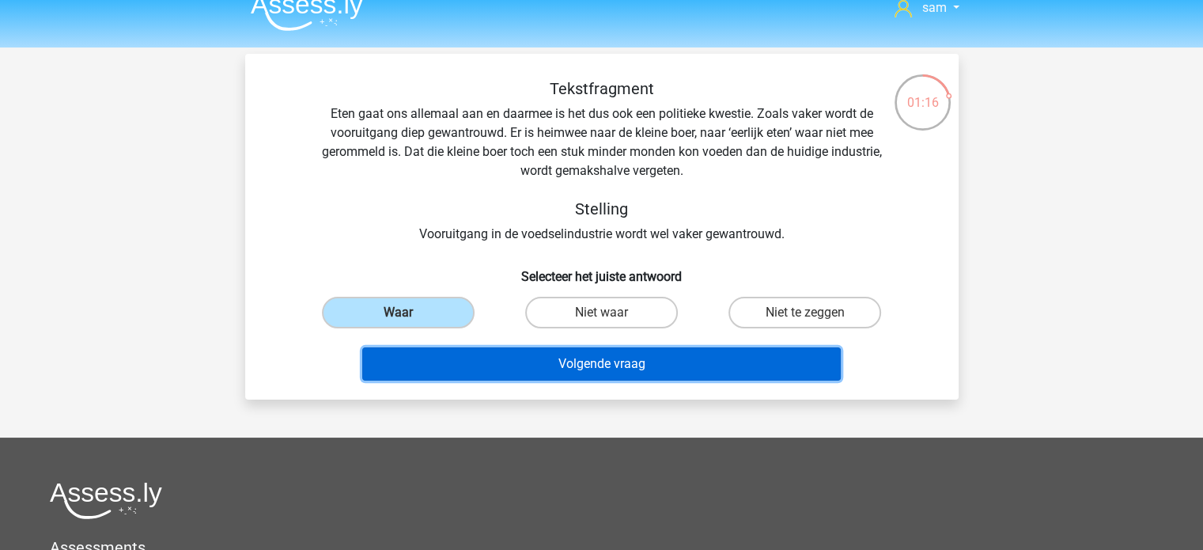
click at [582, 358] on button "Volgende vraag" at bounding box center [601, 363] width 479 height 33
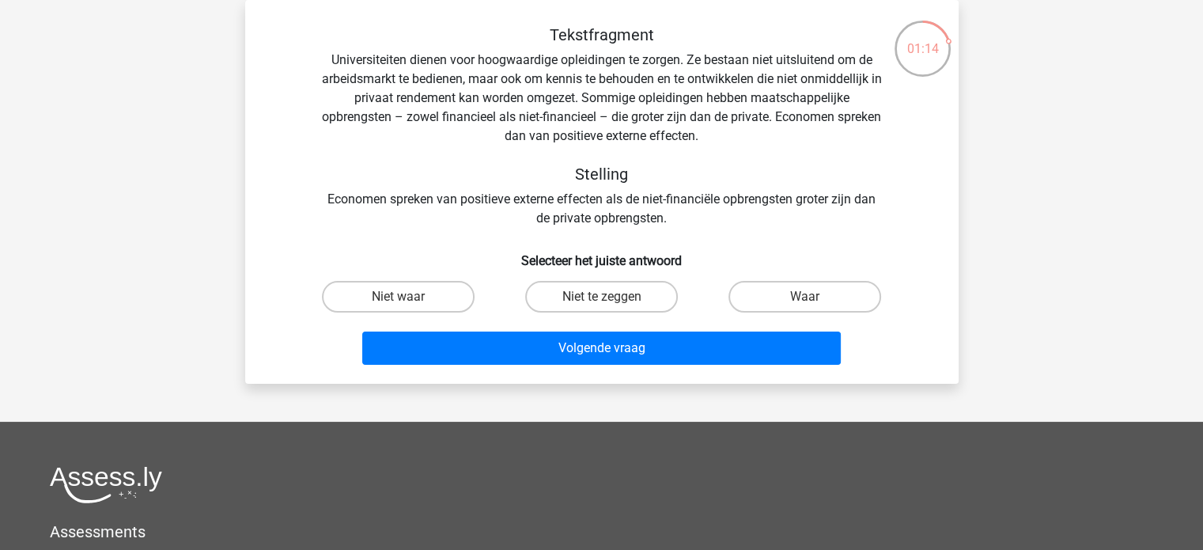
scroll to position [0, 0]
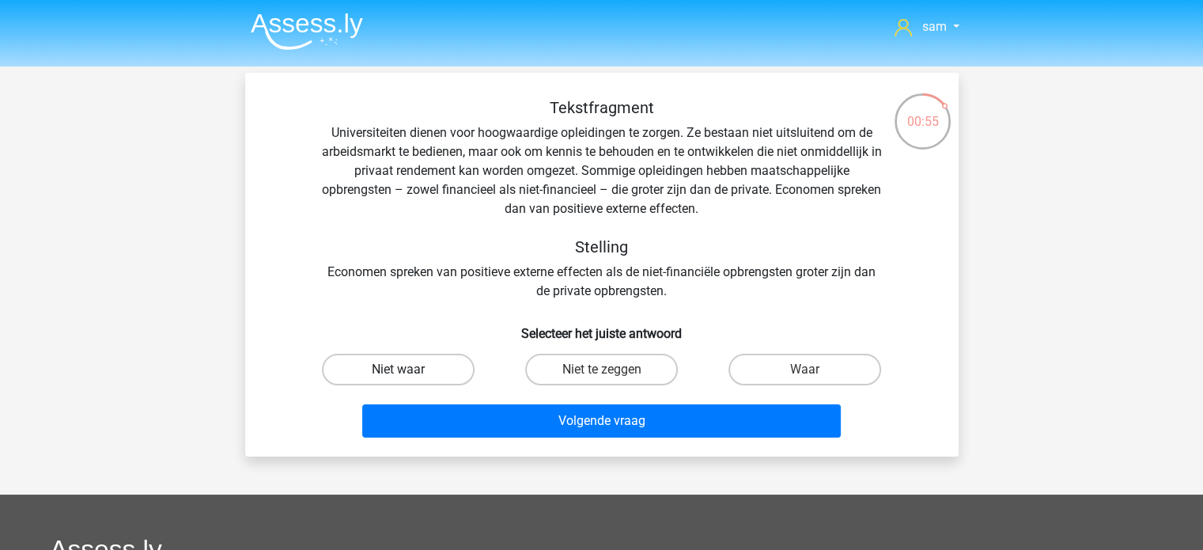
click at [396, 379] on label "Niet waar" at bounding box center [398, 370] width 153 height 32
click at [398, 379] on input "Niet waar" at bounding box center [403, 374] width 10 height 10
radio input "true"
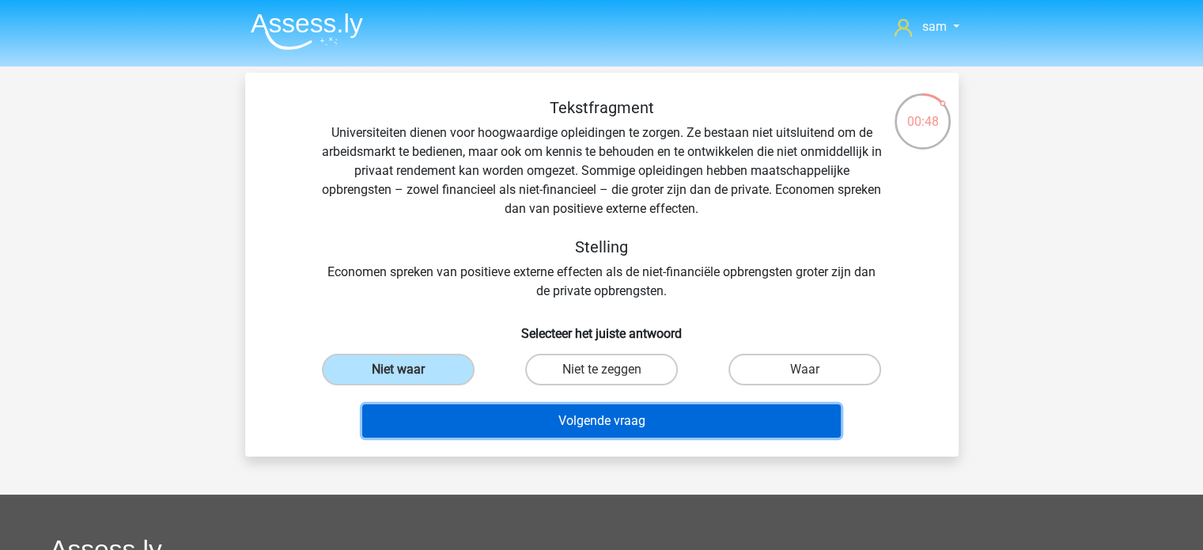
click at [500, 411] on button "Volgende vraag" at bounding box center [601, 420] width 479 height 33
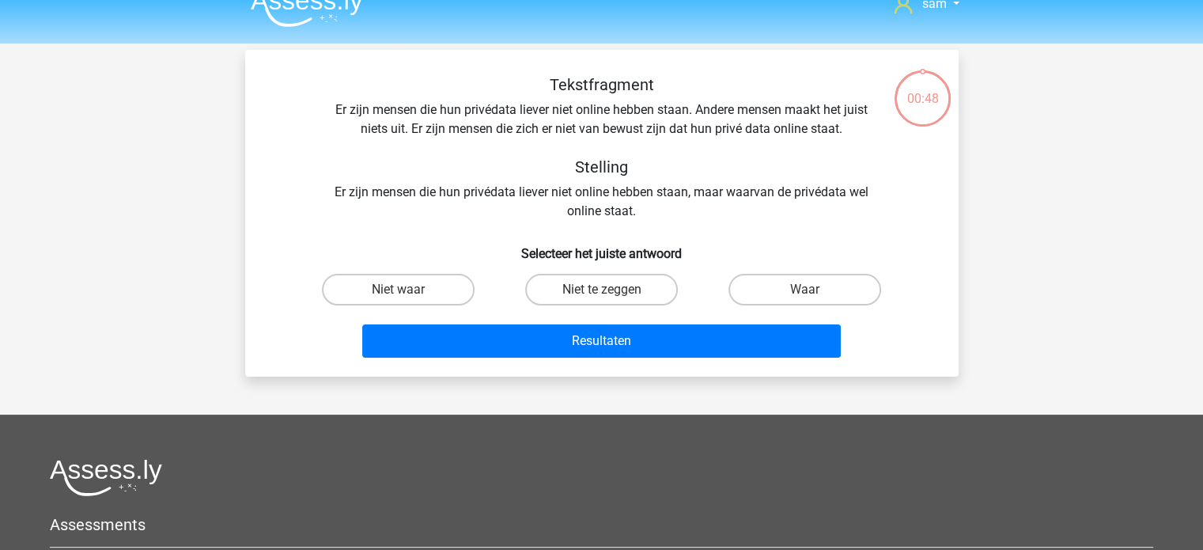
scroll to position [22, 0]
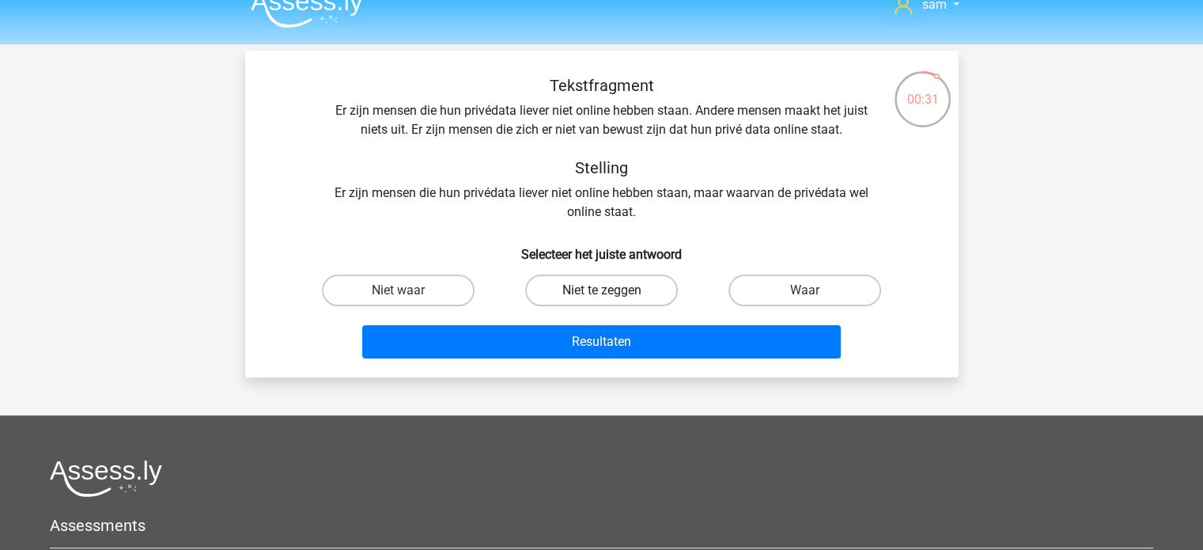
click at [586, 282] on label "Niet te zeggen" at bounding box center [601, 291] width 153 height 32
click at [601, 290] on input "Niet te zeggen" at bounding box center [606, 295] width 10 height 10
radio input "true"
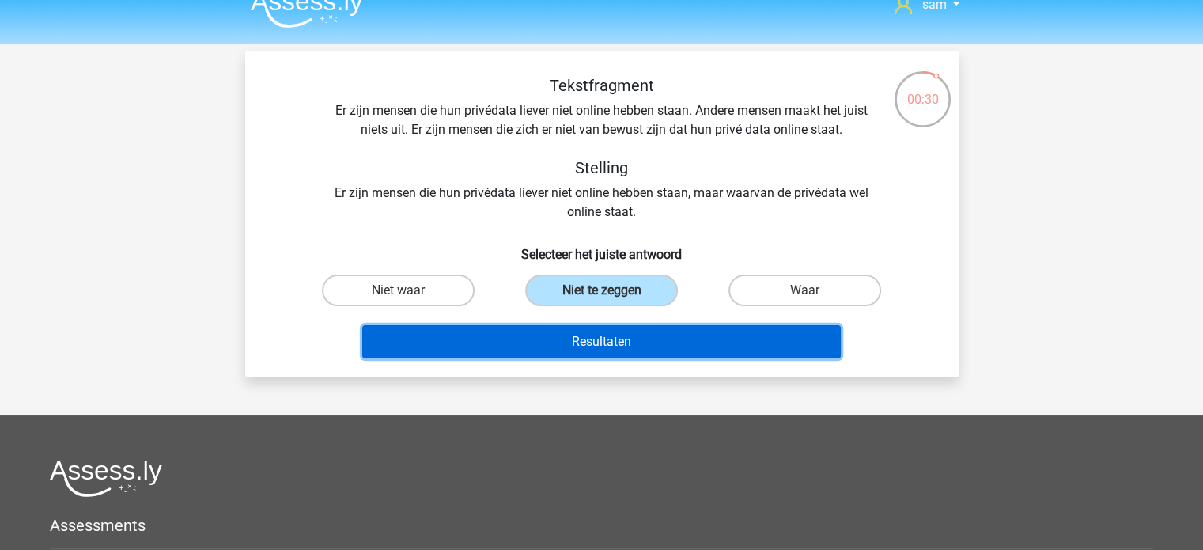
click at [601, 345] on button "Resultaten" at bounding box center [601, 341] width 479 height 33
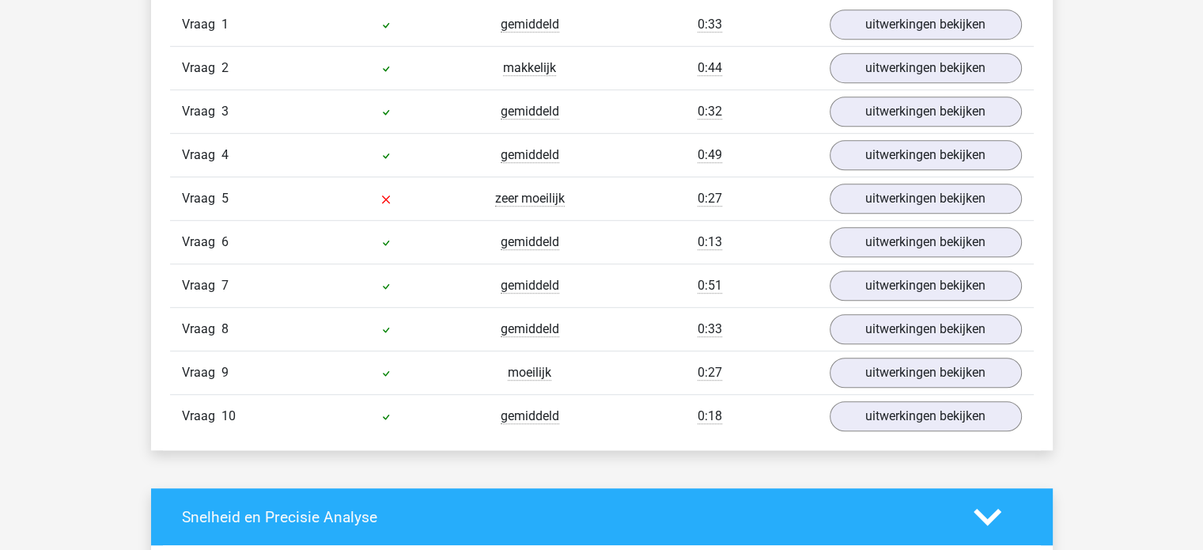
scroll to position [1046, 0]
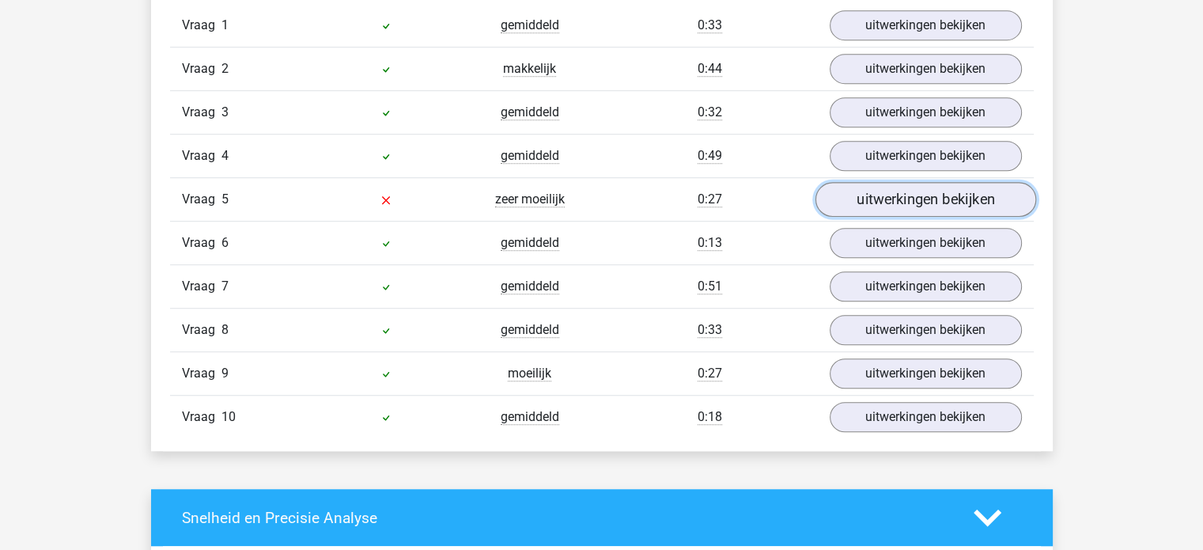
click at [877, 193] on link "uitwerkingen bekijken" at bounding box center [925, 200] width 221 height 35
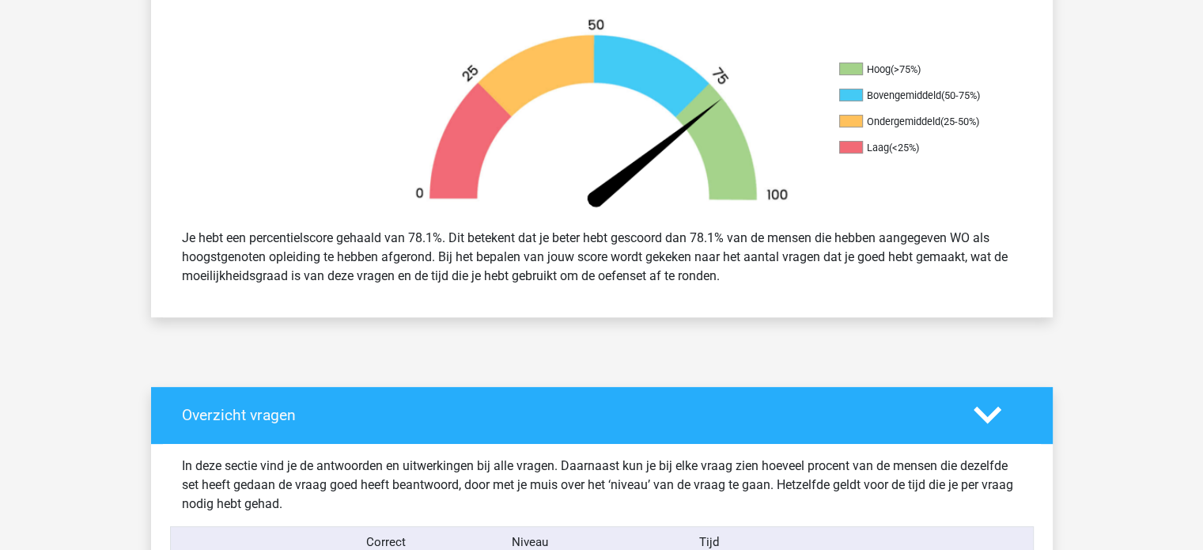
scroll to position [0, 0]
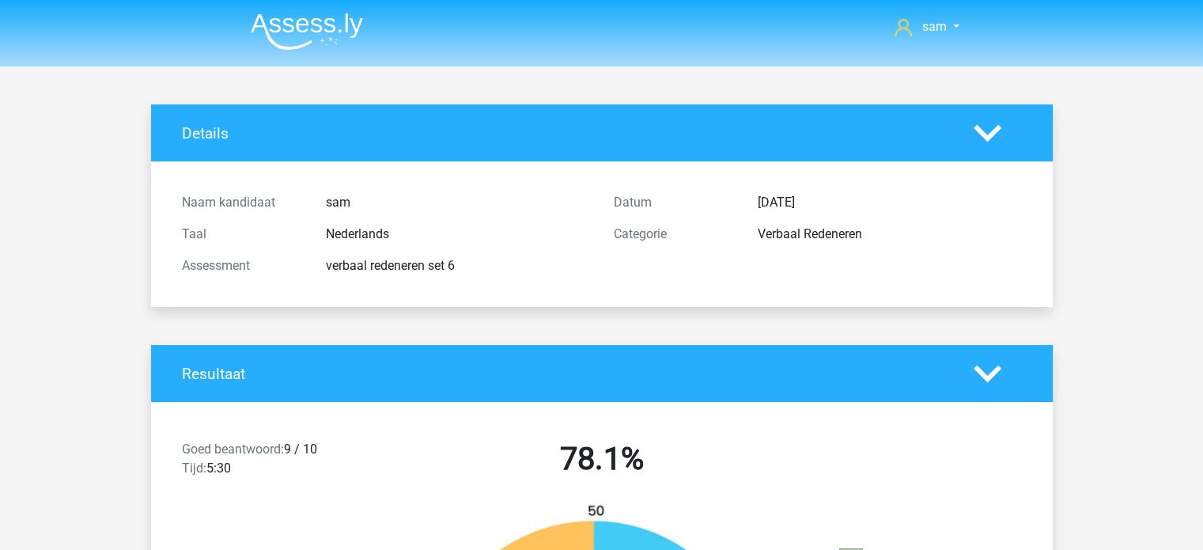
click at [290, 35] on img at bounding box center [307, 31] width 112 height 37
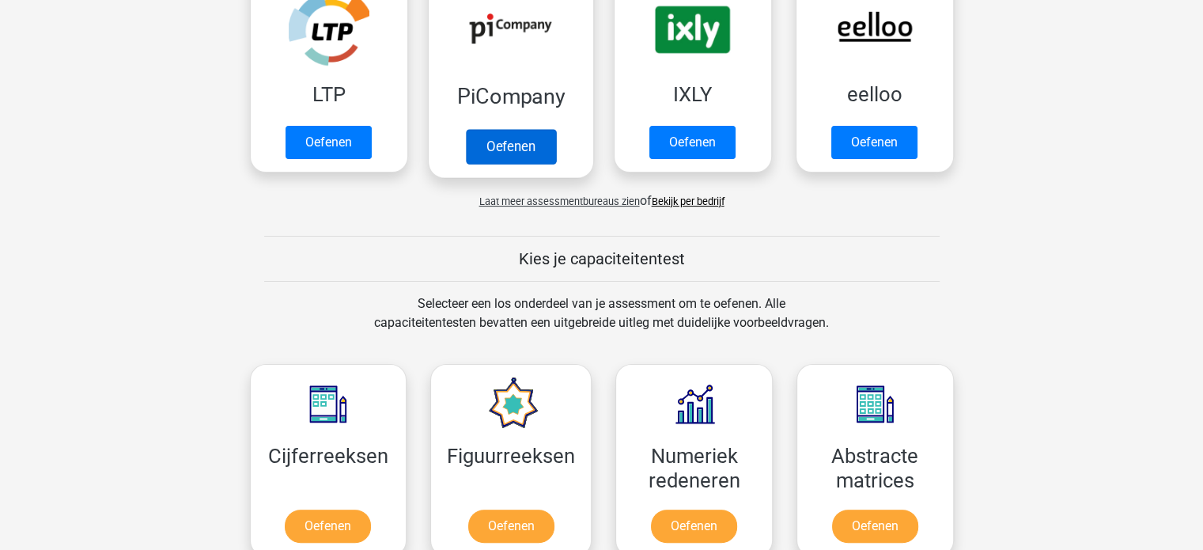
scroll to position [367, 0]
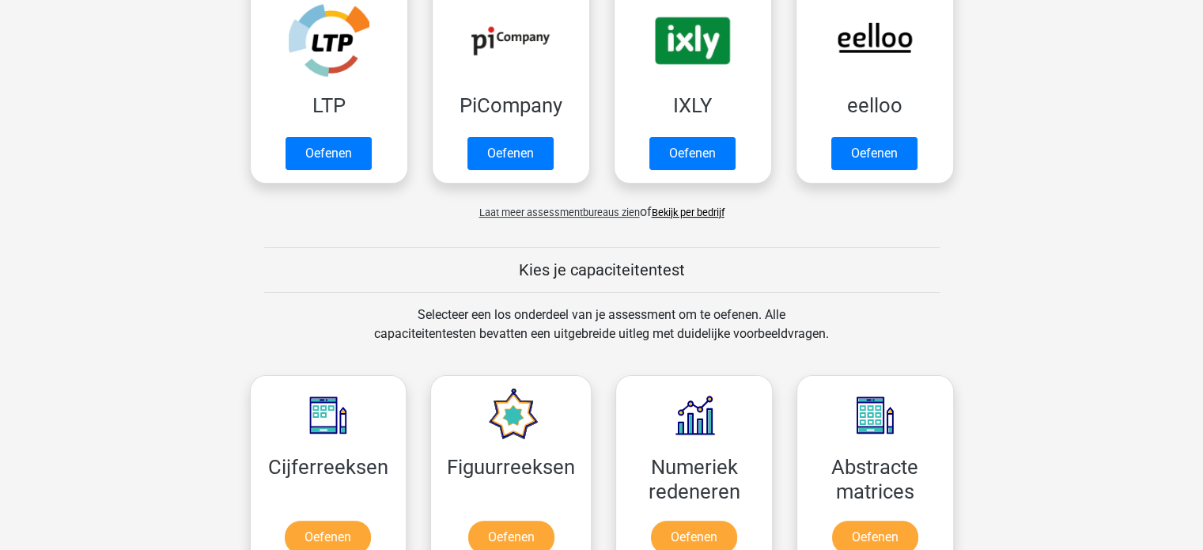
click at [591, 207] on span "Laat meer assessmentbureaus zien" at bounding box center [559, 213] width 161 height 12
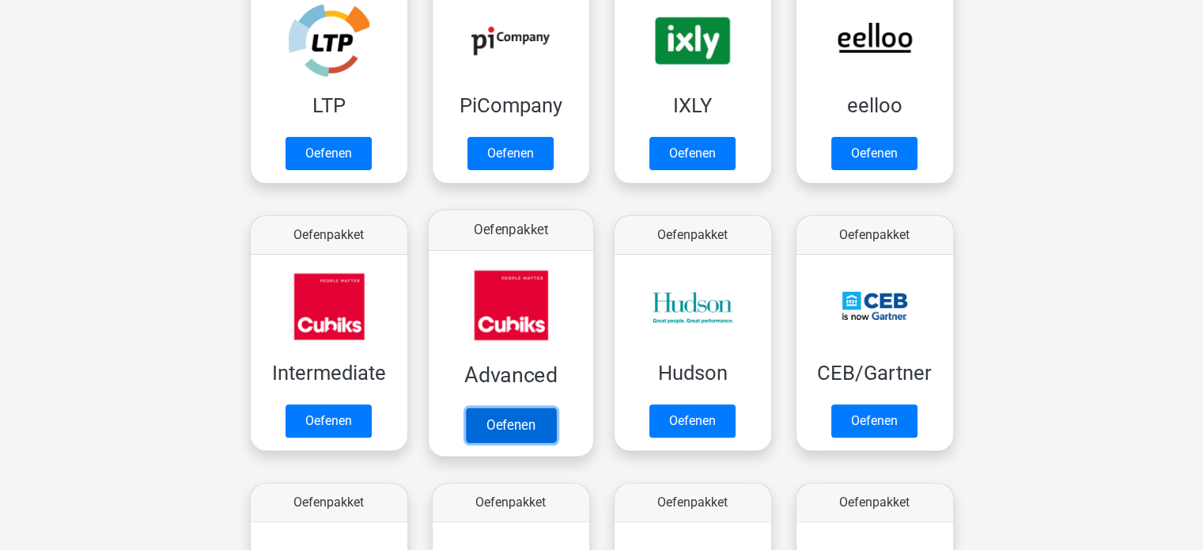
click at [510, 430] on link "Oefenen" at bounding box center [510, 424] width 90 height 35
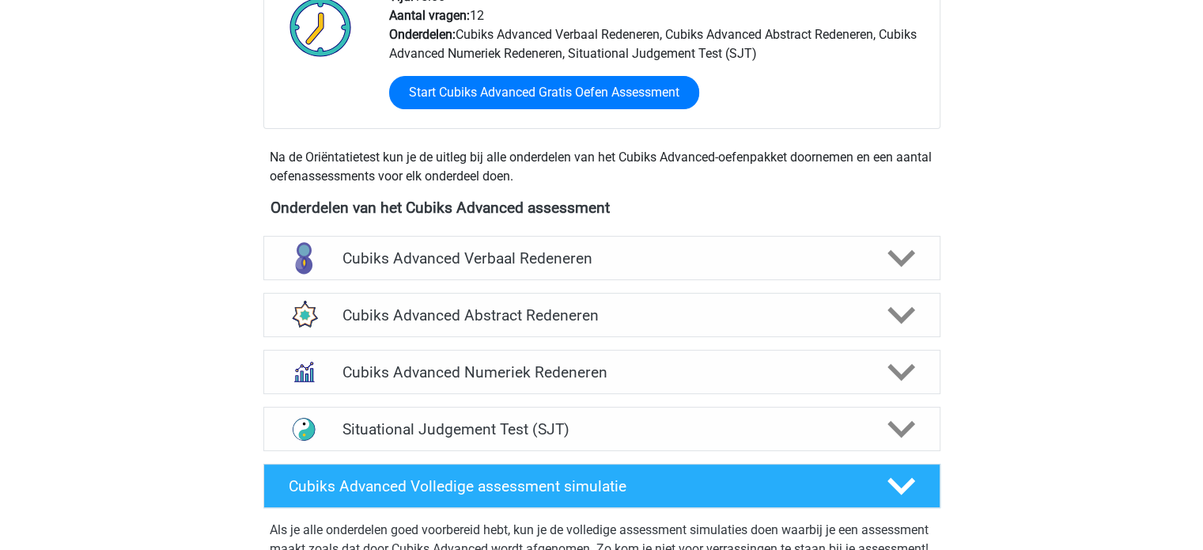
scroll to position [443, 0]
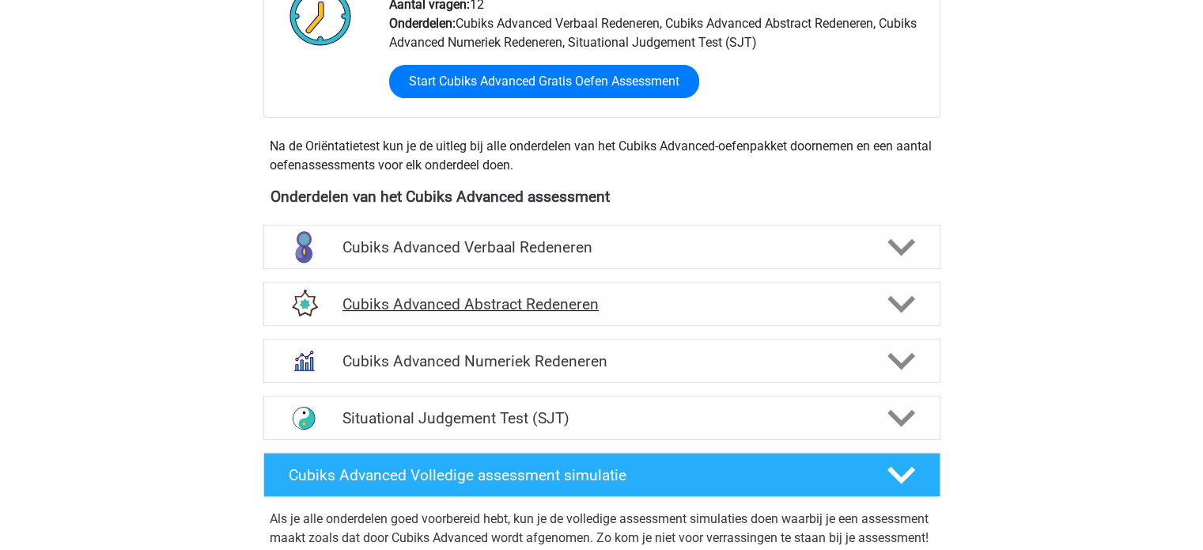
click at [608, 321] on div "Cubiks Advanced Abstract Redeneren" at bounding box center [601, 304] width 677 height 44
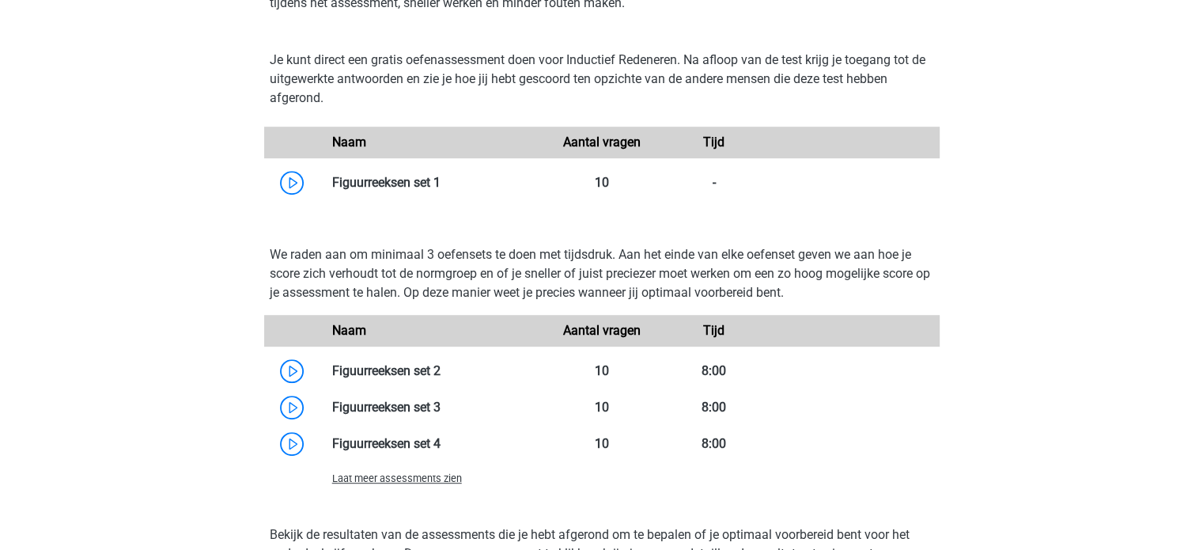
scroll to position [835, 0]
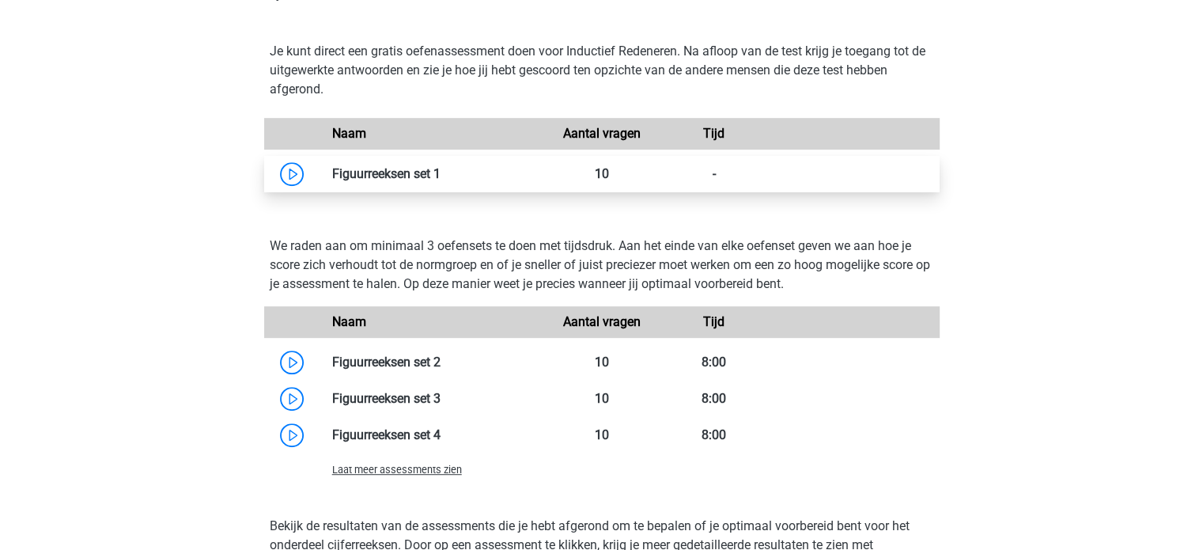
click at [441, 166] on link at bounding box center [441, 173] width 0 height 15
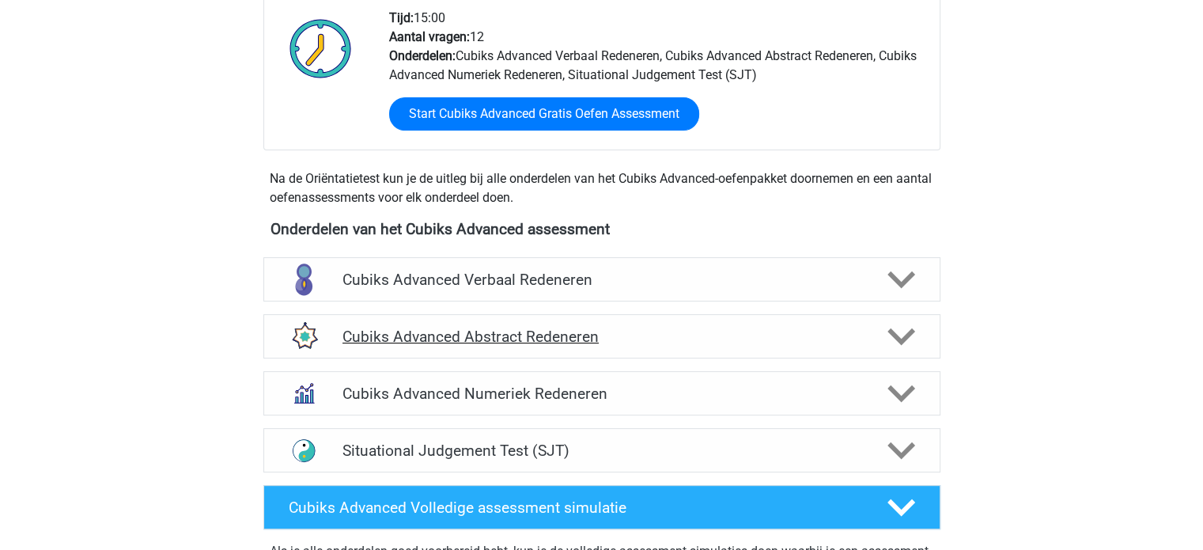
scroll to position [412, 0]
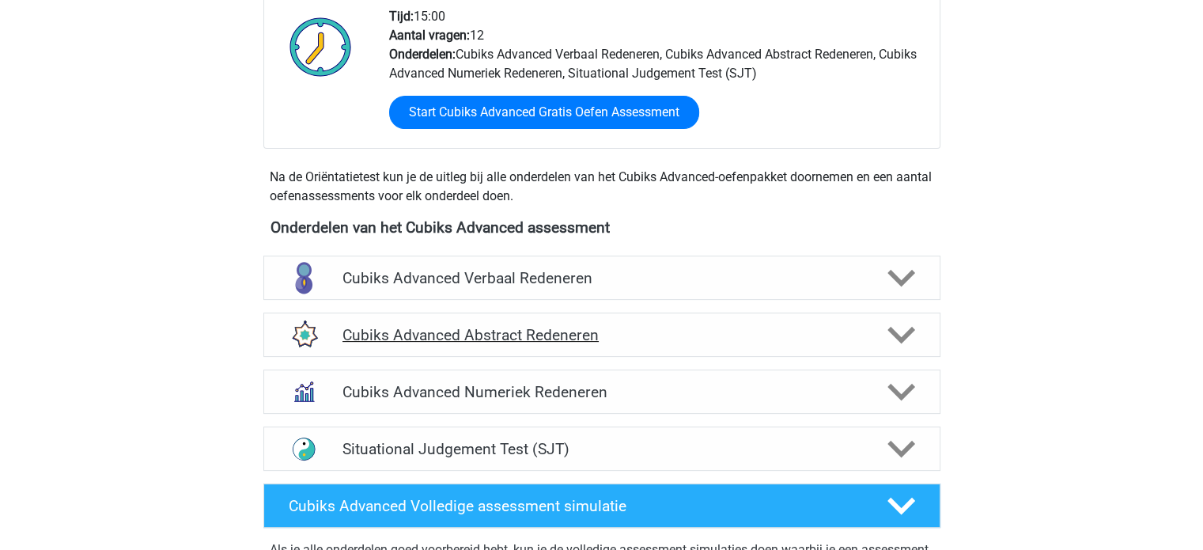
click at [460, 330] on h4 "Cubiks Advanced Abstract Redeneren" at bounding box center [602, 335] width 518 height 18
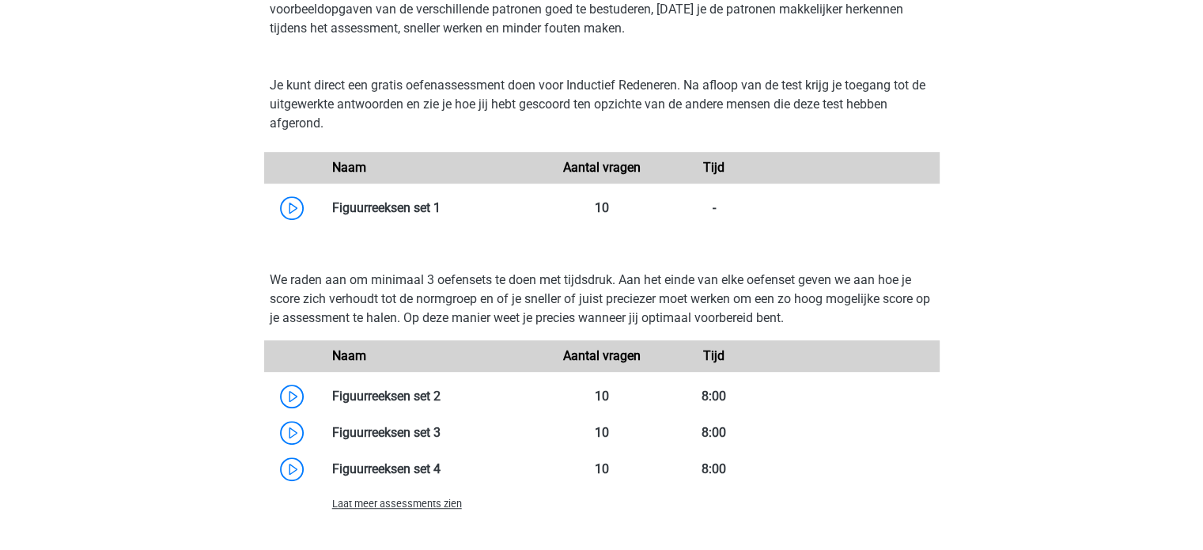
scroll to position [799, 0]
click at [206, 237] on div "sam samerven@live.nl Nederlands" at bounding box center [601, 482] width 1203 height 2563
click at [418, 509] on span "Laat meer assessments zien" at bounding box center [397, 505] width 130 height 12
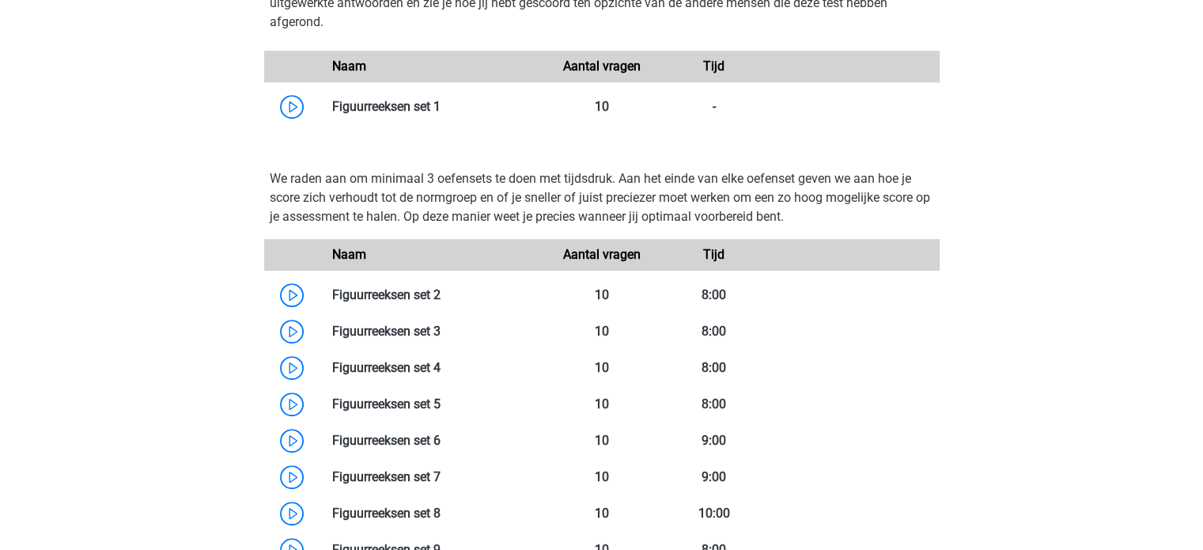
scroll to position [898, 0]
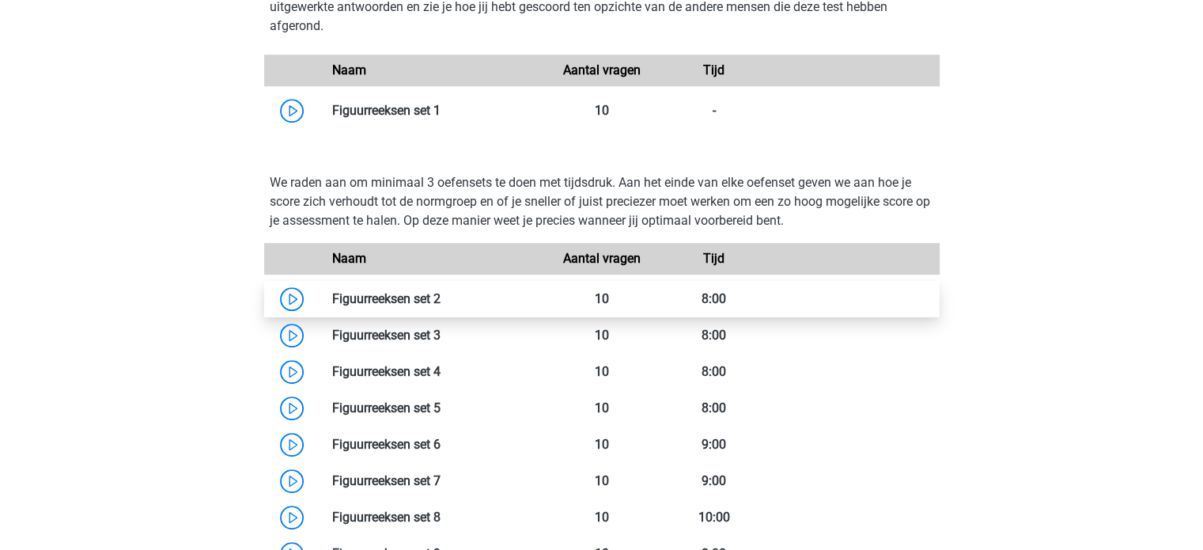
click at [441, 304] on link at bounding box center [441, 298] width 0 height 15
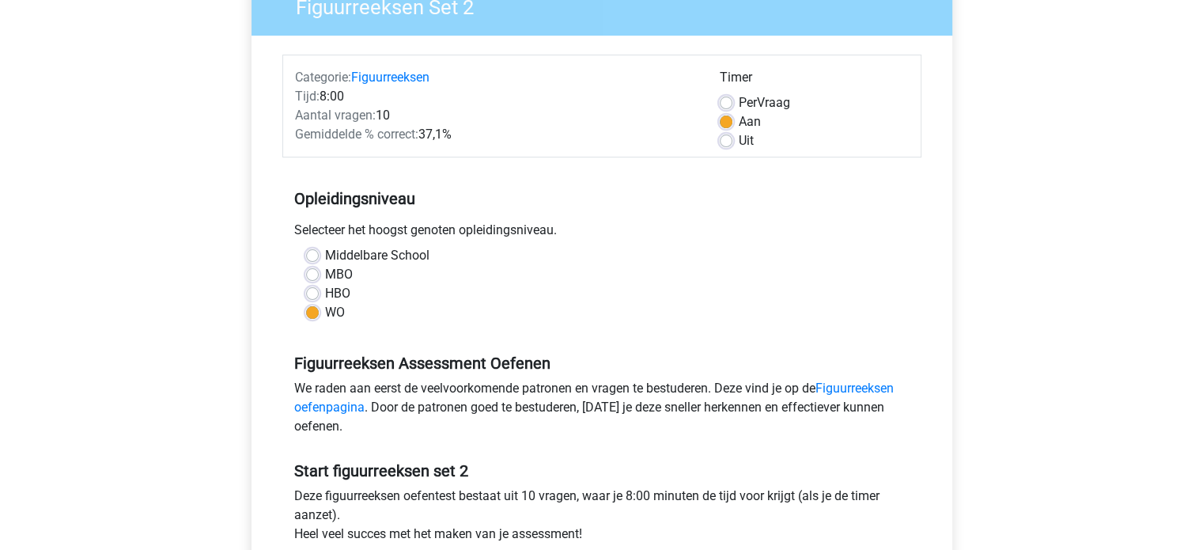
scroll to position [157, 0]
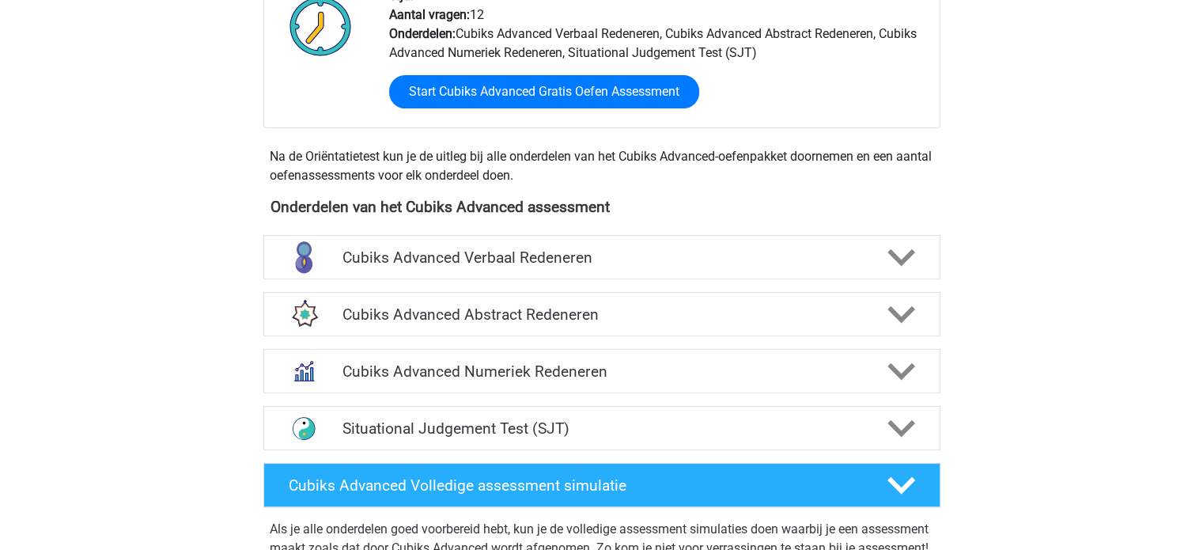
scroll to position [388, 0]
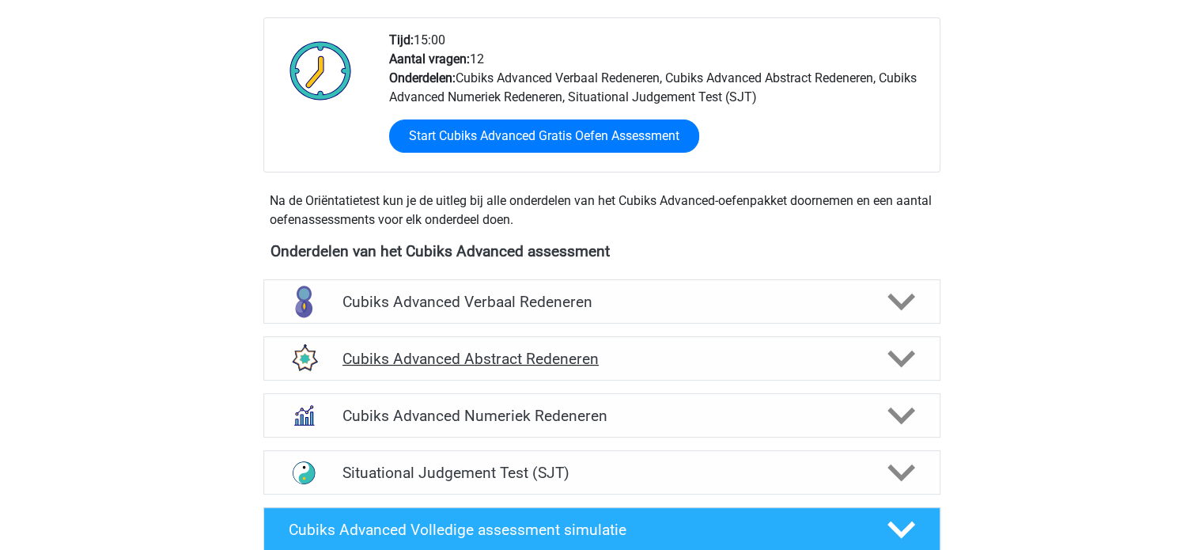
click at [482, 354] on h4 "Cubiks Advanced Abstract Redeneren" at bounding box center [602, 359] width 518 height 18
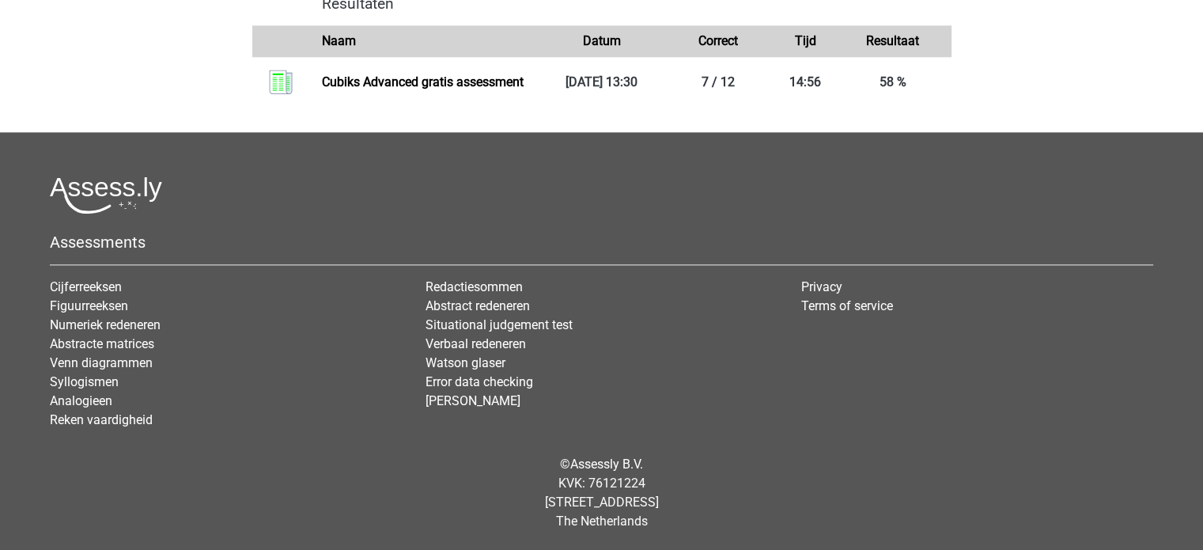
scroll to position [1898, 0]
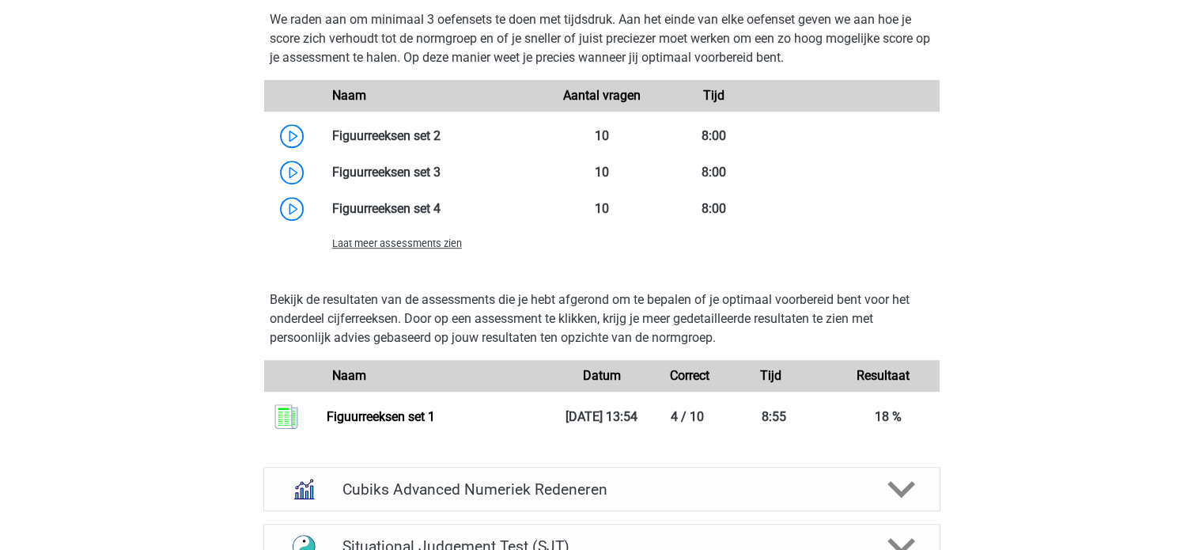
scroll to position [1042, 0]
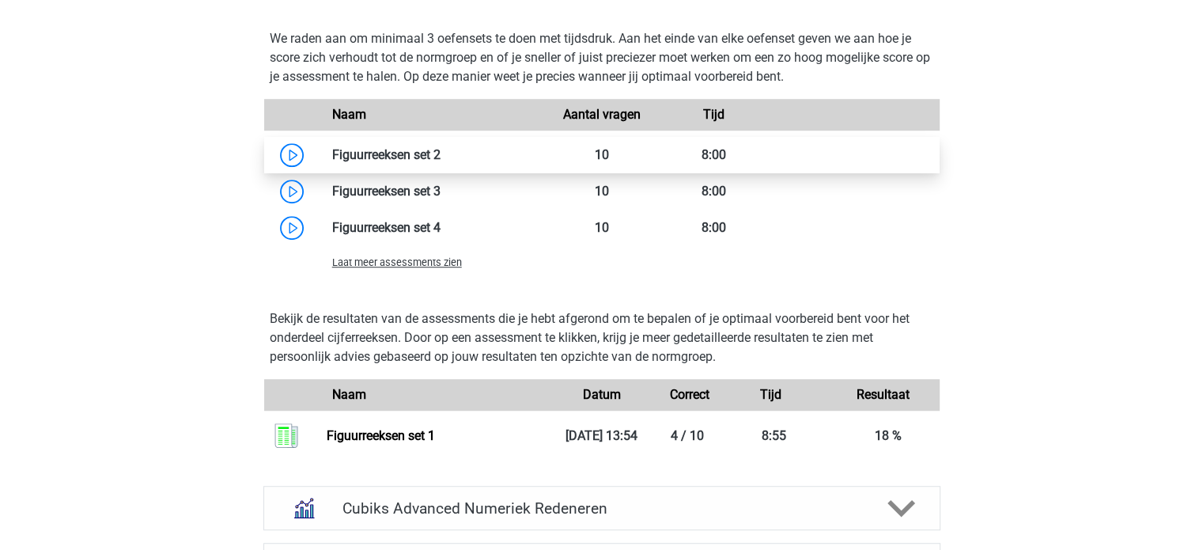
click at [441, 161] on link at bounding box center [441, 154] width 0 height 15
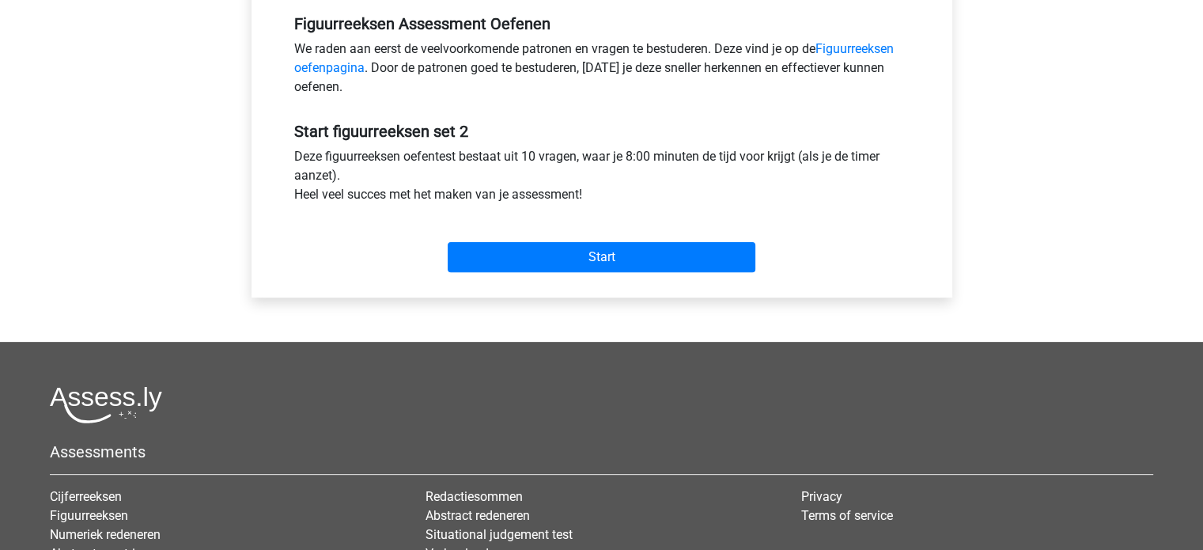
scroll to position [481, 0]
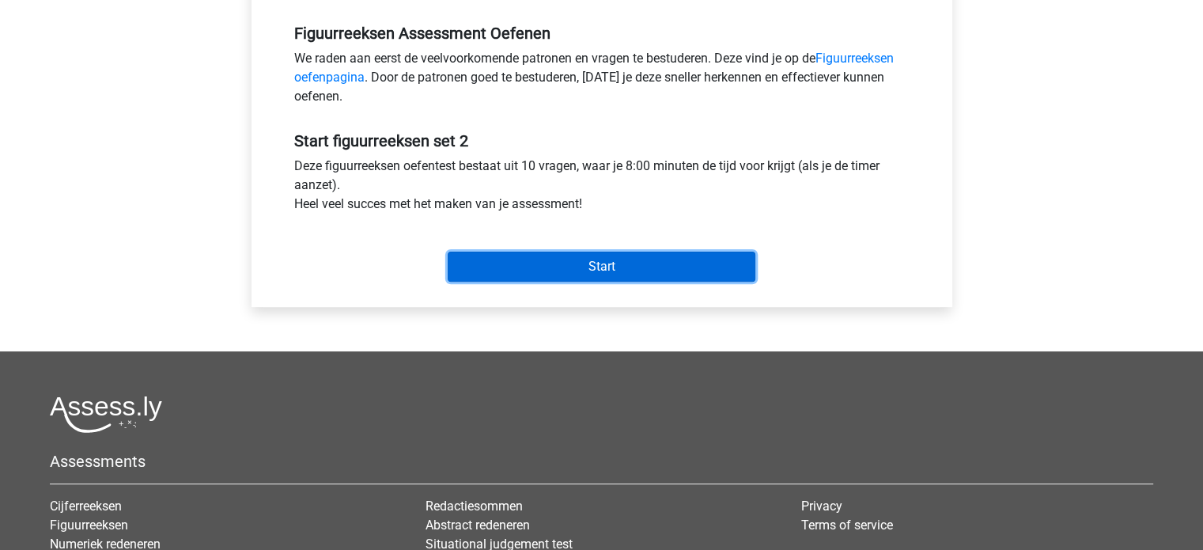
click at [561, 274] on input "Start" at bounding box center [602, 267] width 308 height 30
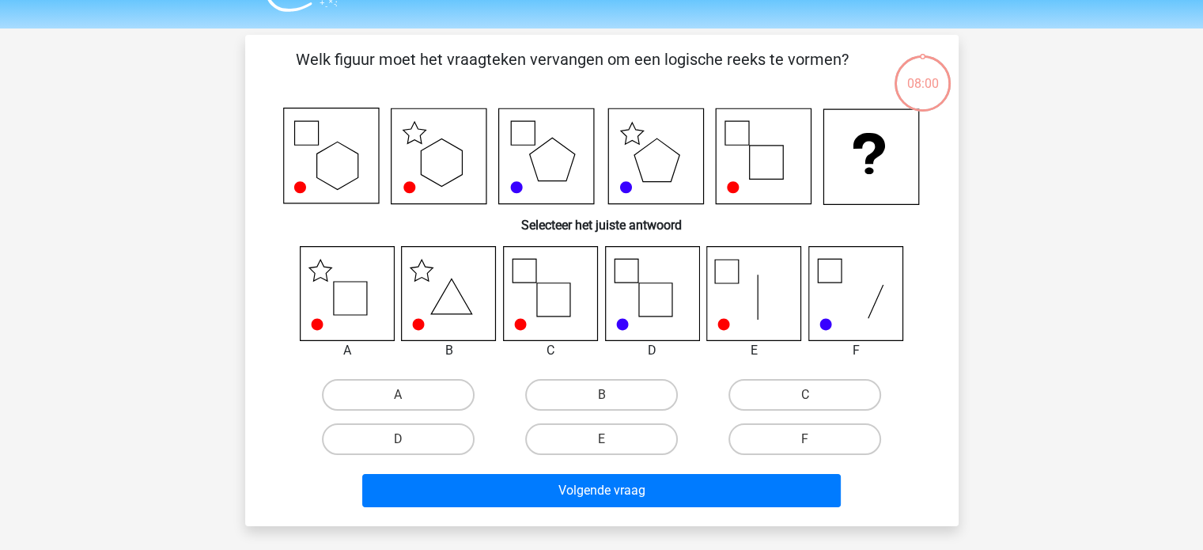
scroll to position [40, 0]
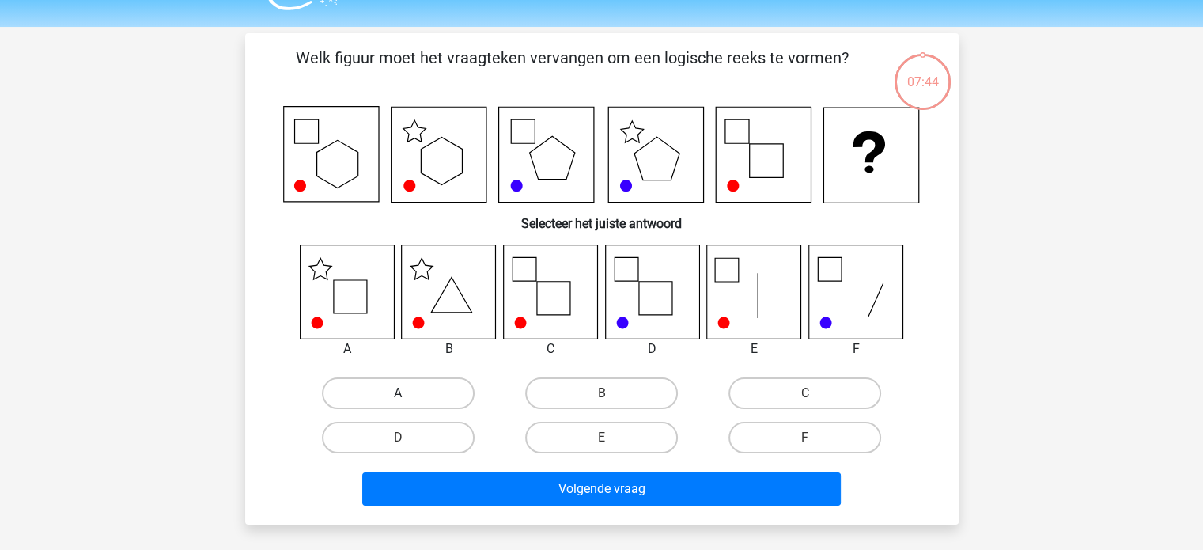
click at [426, 401] on label "A" at bounding box center [398, 393] width 153 height 32
click at [408, 401] on input "A" at bounding box center [403, 398] width 10 height 10
radio input "true"
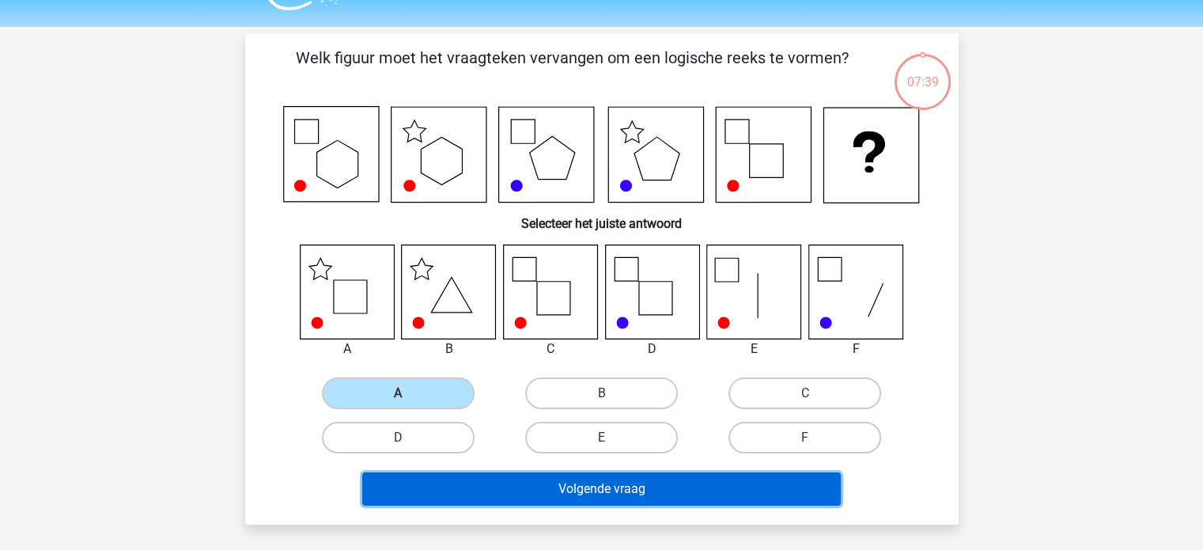
click at [472, 492] on button "Volgende vraag" at bounding box center [601, 488] width 479 height 33
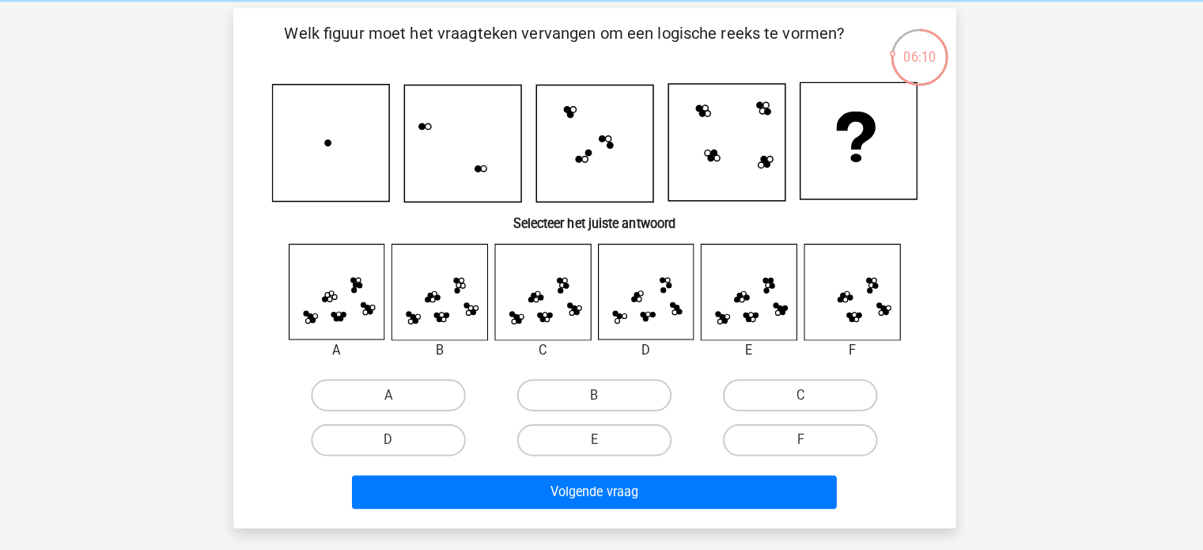
scroll to position [65, 0]
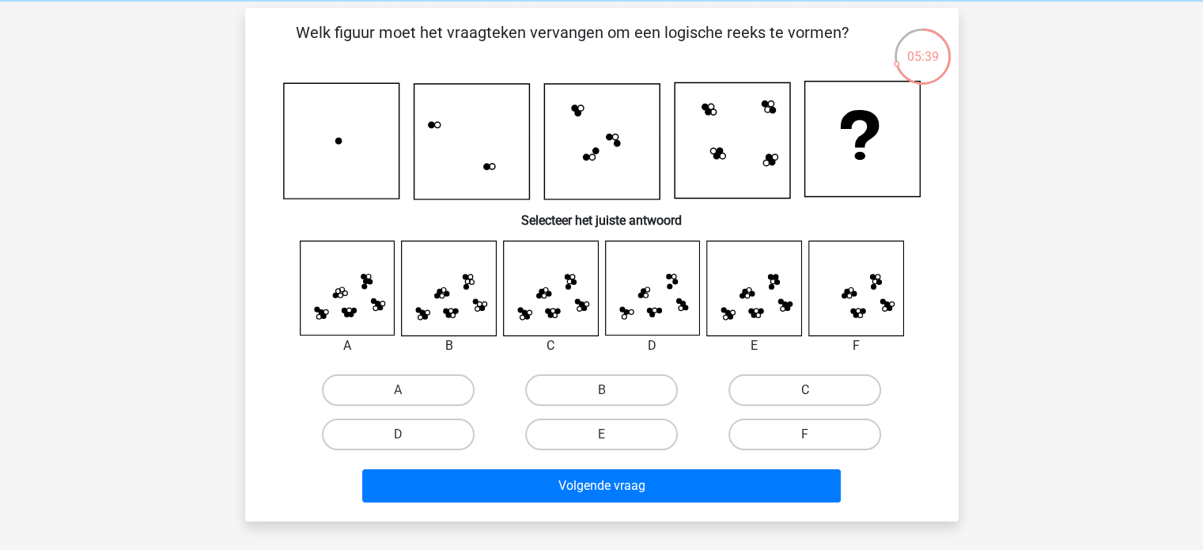
click at [772, 396] on label "C" at bounding box center [805, 390] width 153 height 32
click at [805, 396] on input "C" at bounding box center [810, 395] width 10 height 10
radio input "true"
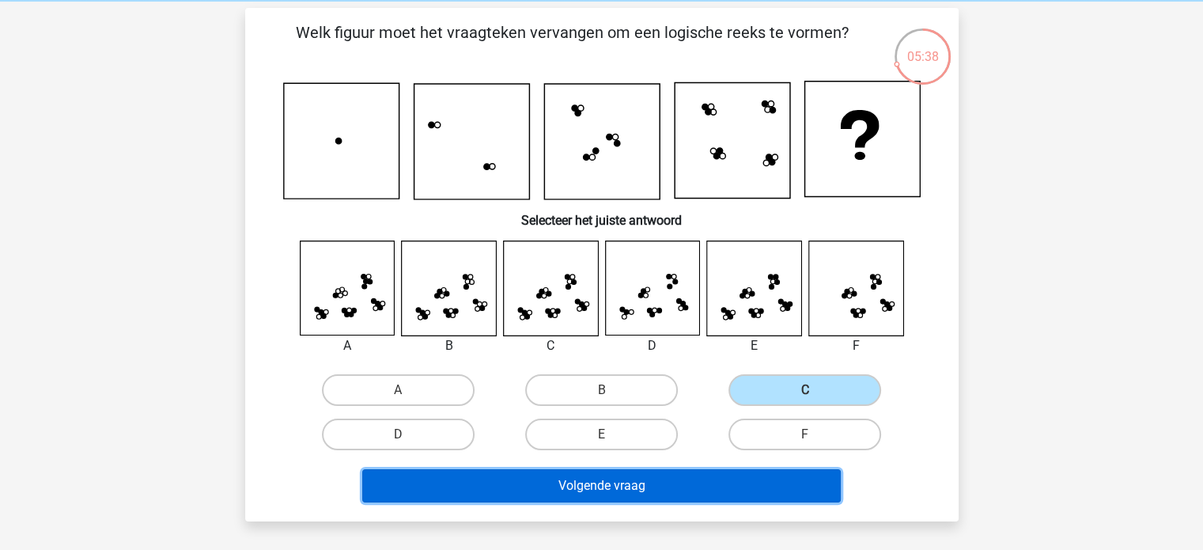
click at [693, 480] on button "Volgende vraag" at bounding box center [601, 485] width 479 height 33
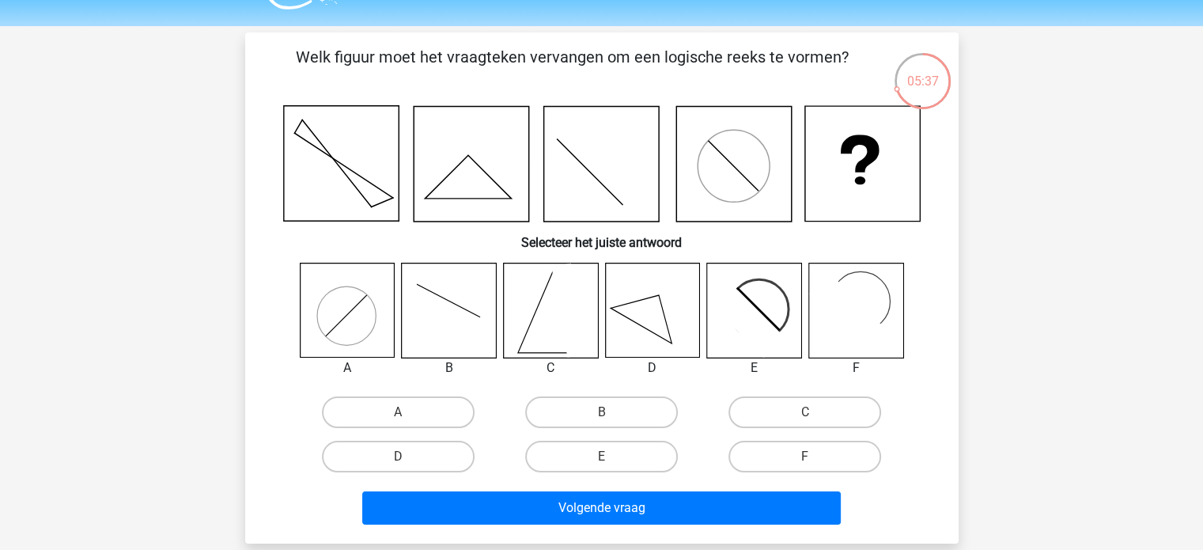
scroll to position [40, 0]
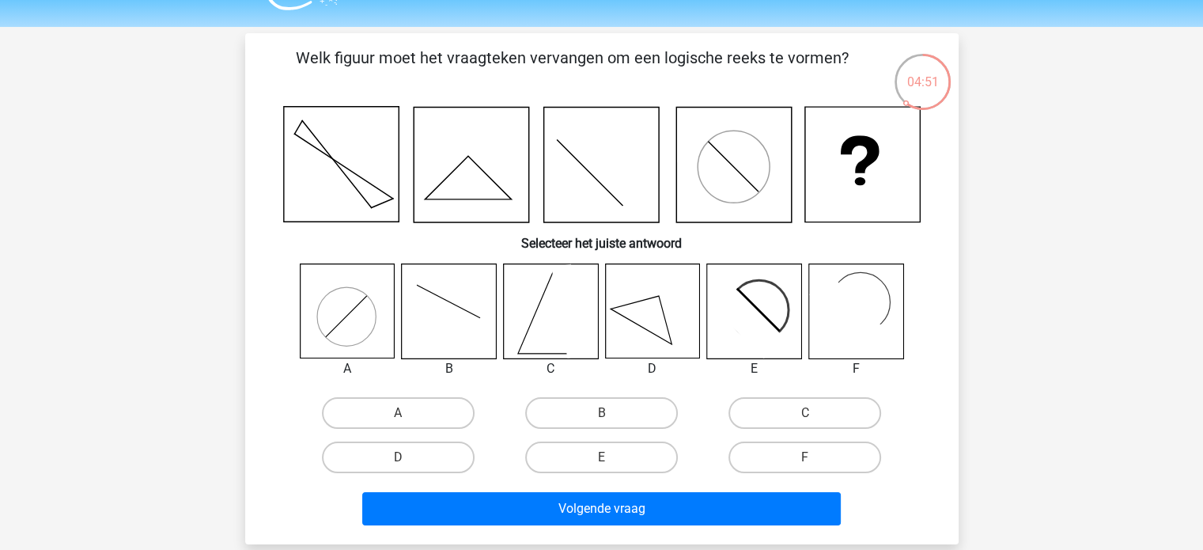
click at [753, 295] on icon at bounding box center [754, 311] width 94 height 94
click at [616, 451] on label "E" at bounding box center [601, 458] width 153 height 32
click at [612, 457] on input "E" at bounding box center [606, 462] width 10 height 10
radio input "true"
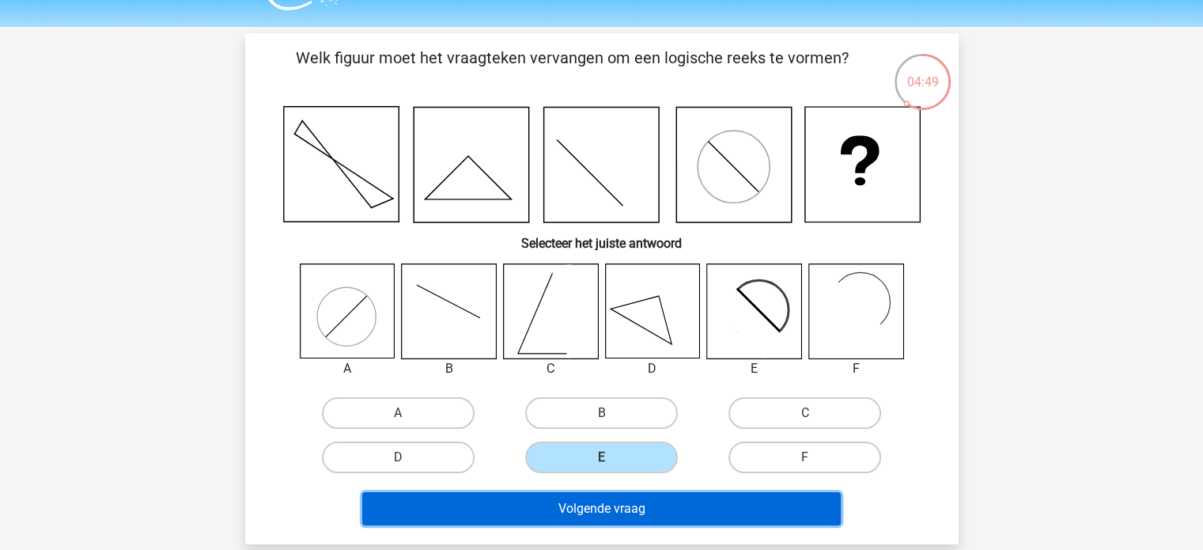
click at [608, 513] on button "Volgende vraag" at bounding box center [601, 508] width 479 height 33
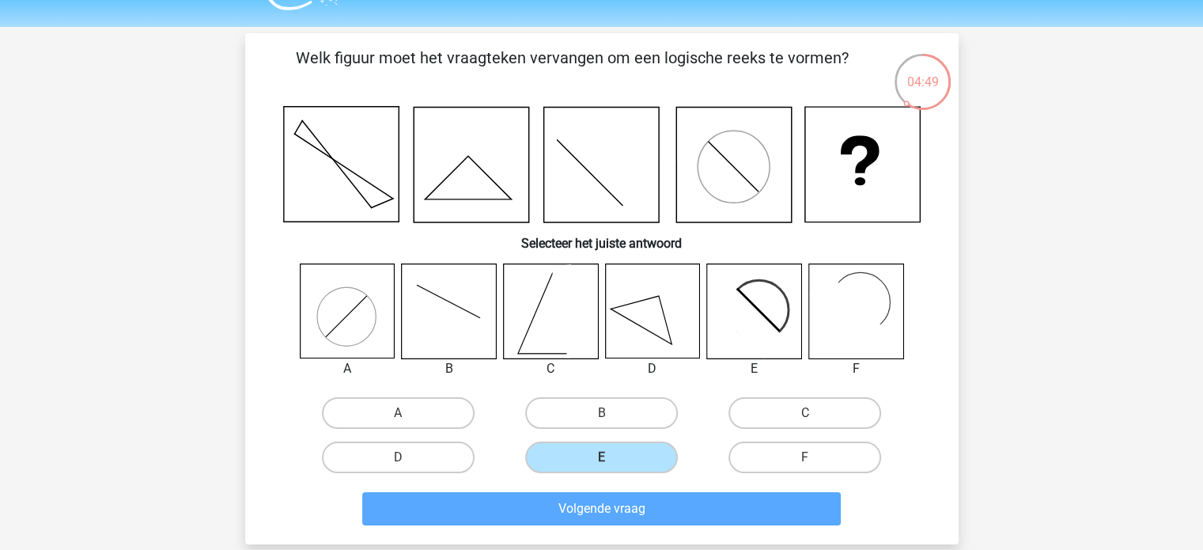
scroll to position [73, 0]
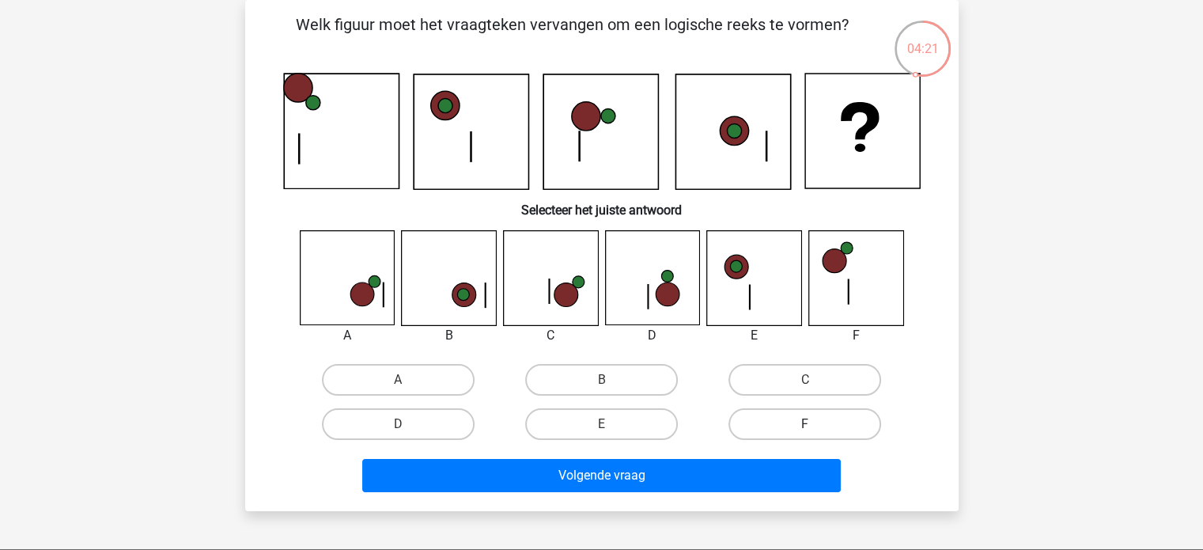
click at [787, 424] on label "F" at bounding box center [805, 424] width 153 height 32
click at [805, 424] on input "F" at bounding box center [810, 429] width 10 height 10
radio input "true"
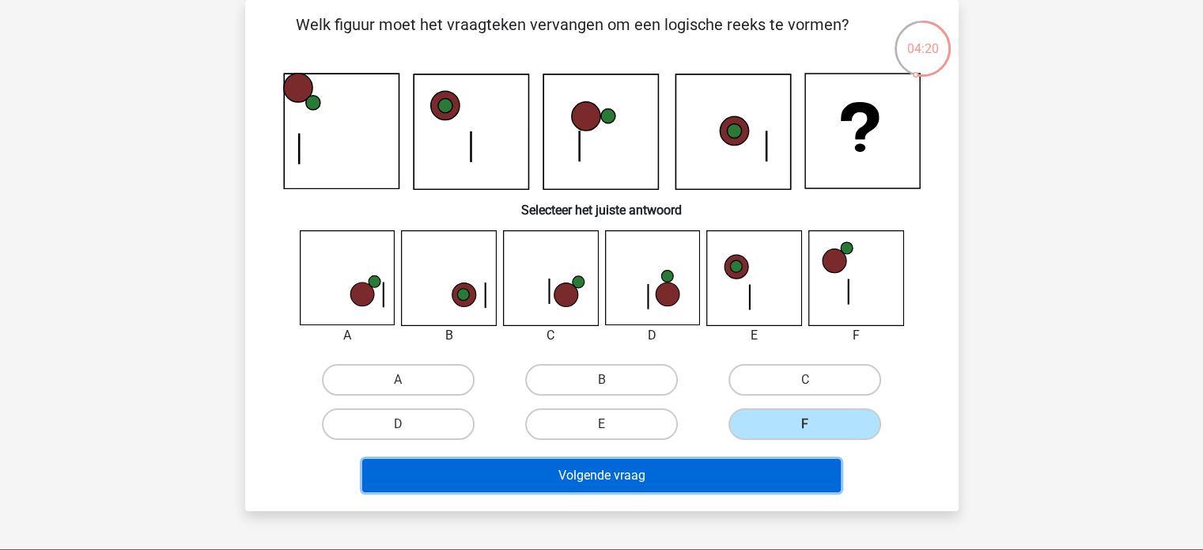
click at [725, 483] on button "Volgende vraag" at bounding box center [601, 475] width 479 height 33
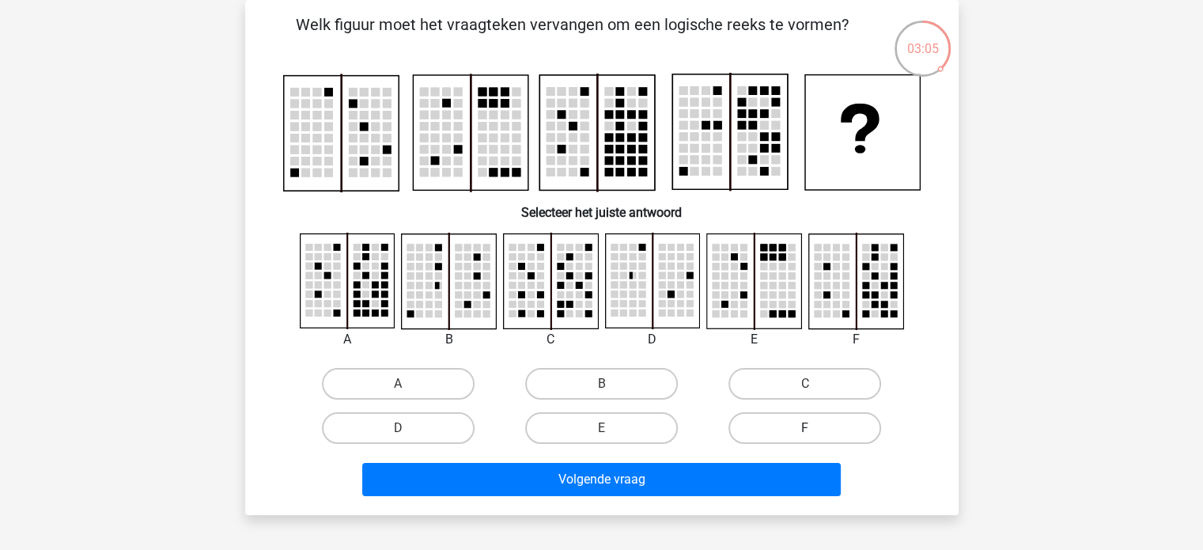
click at [784, 430] on label "F" at bounding box center [805, 428] width 153 height 32
click at [805, 430] on input "F" at bounding box center [810, 433] width 10 height 10
radio input "true"
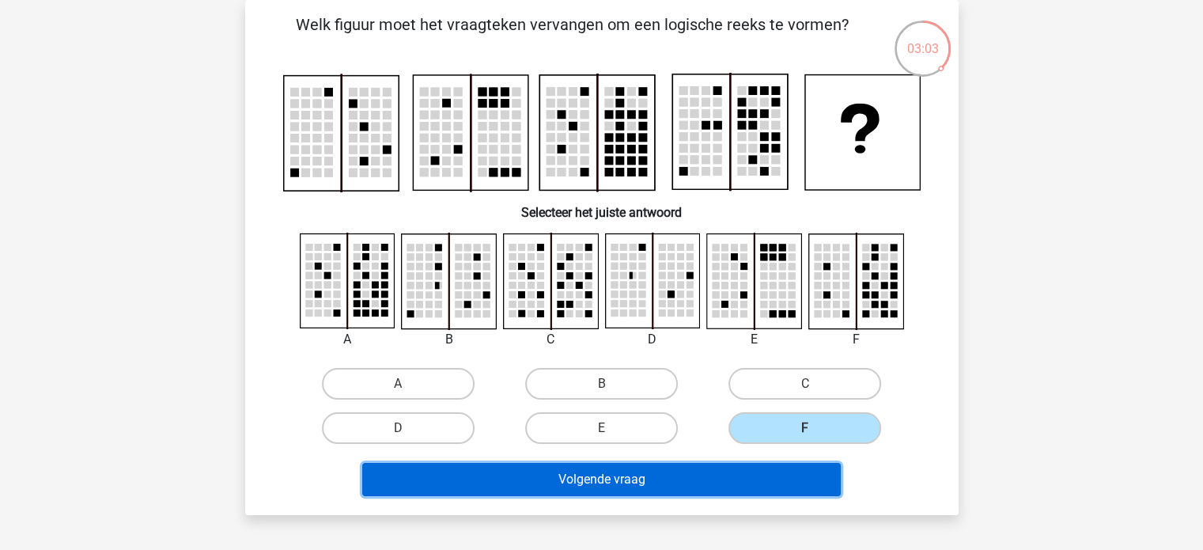
click at [736, 493] on button "Volgende vraag" at bounding box center [601, 479] width 479 height 33
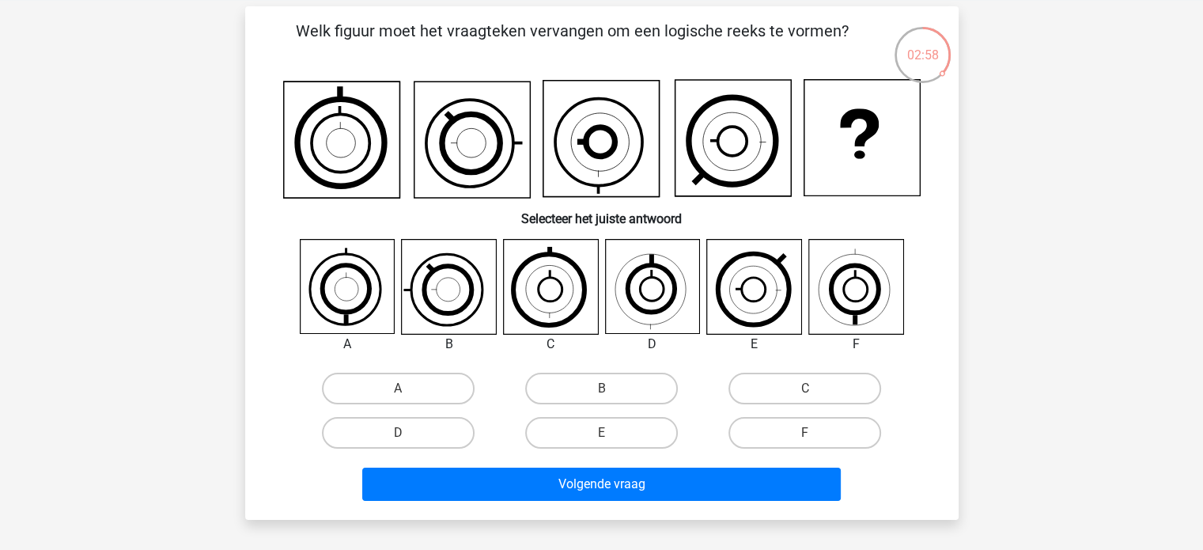
scroll to position [65, 0]
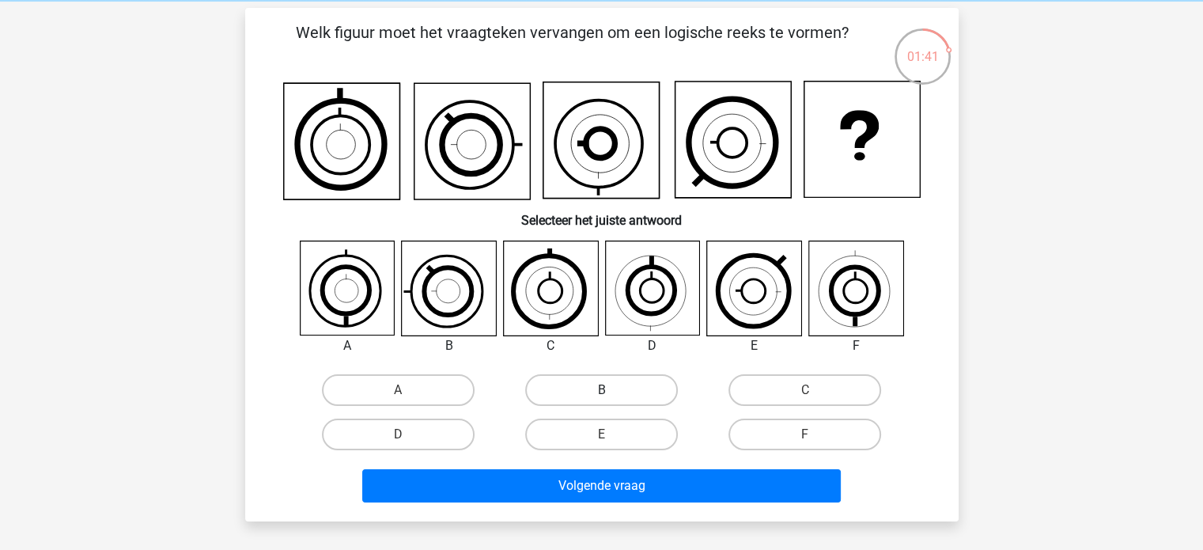
click at [579, 381] on label "B" at bounding box center [601, 390] width 153 height 32
click at [601, 390] on input "B" at bounding box center [606, 395] width 10 height 10
radio input "true"
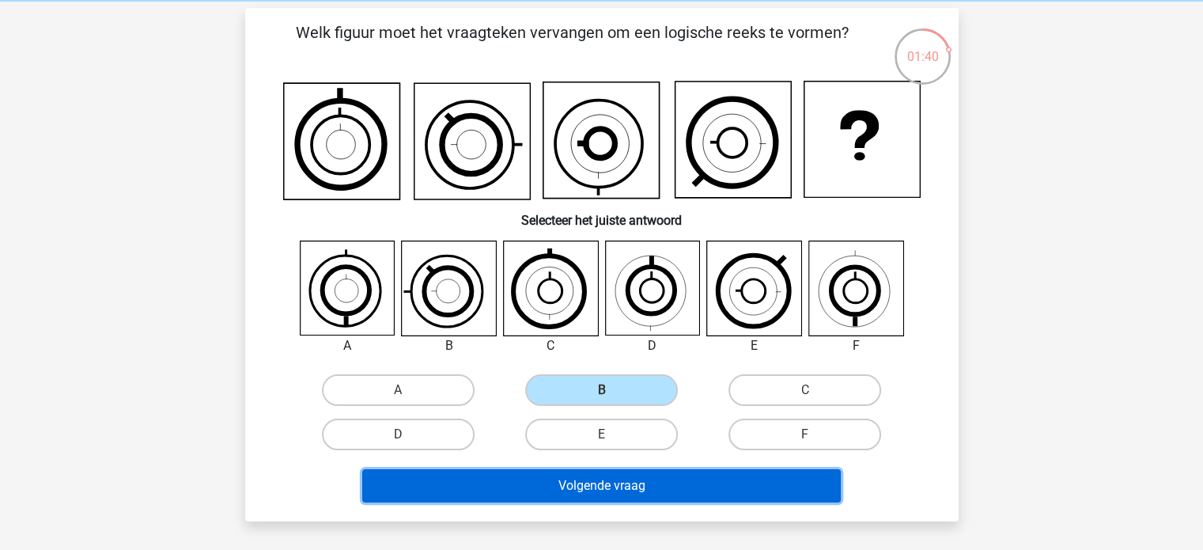
click at [576, 479] on button "Volgende vraag" at bounding box center [601, 485] width 479 height 33
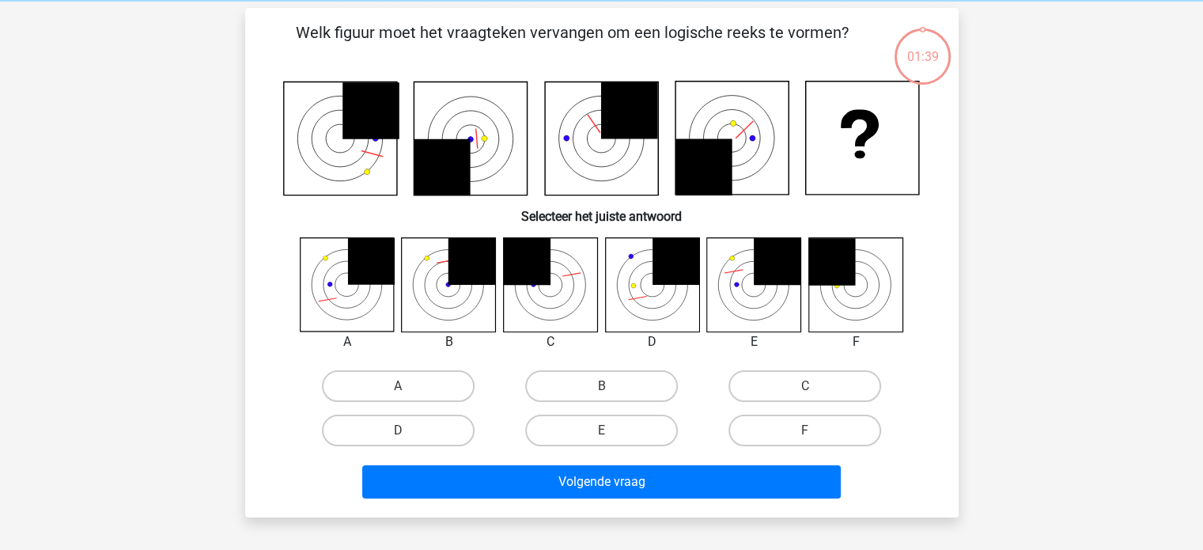
scroll to position [73, 0]
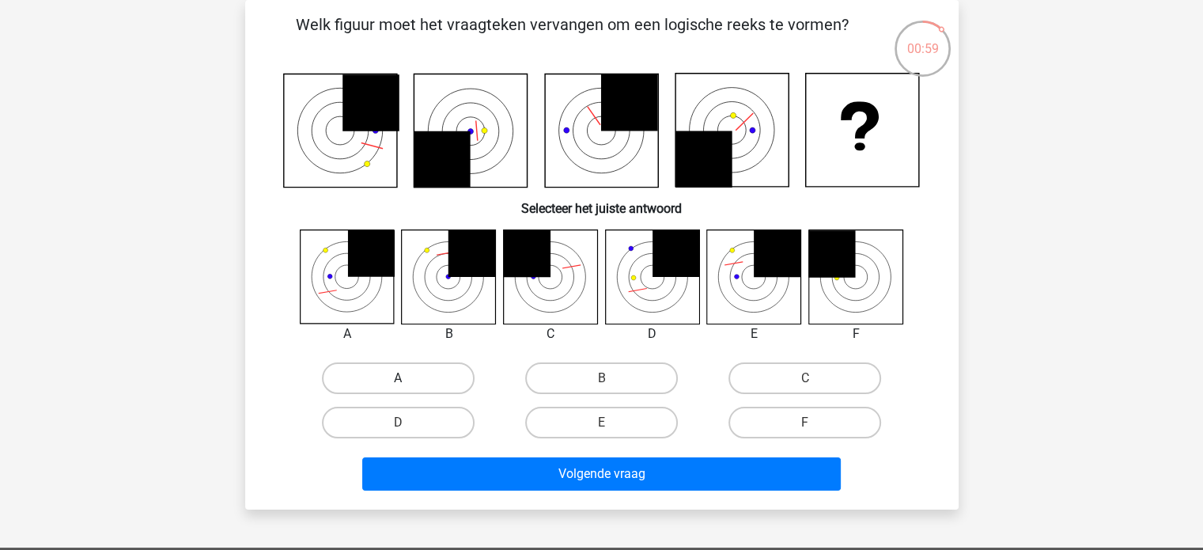
click at [394, 373] on label "A" at bounding box center [398, 378] width 153 height 32
click at [398, 378] on input "A" at bounding box center [403, 383] width 10 height 10
radio input "true"
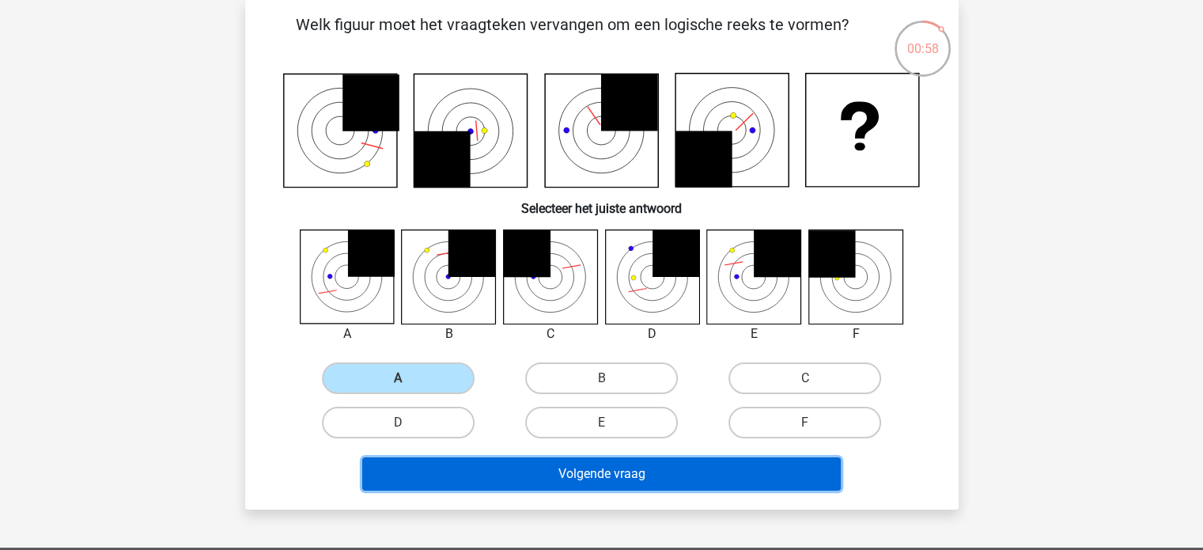
click at [437, 475] on button "Volgende vraag" at bounding box center [601, 473] width 479 height 33
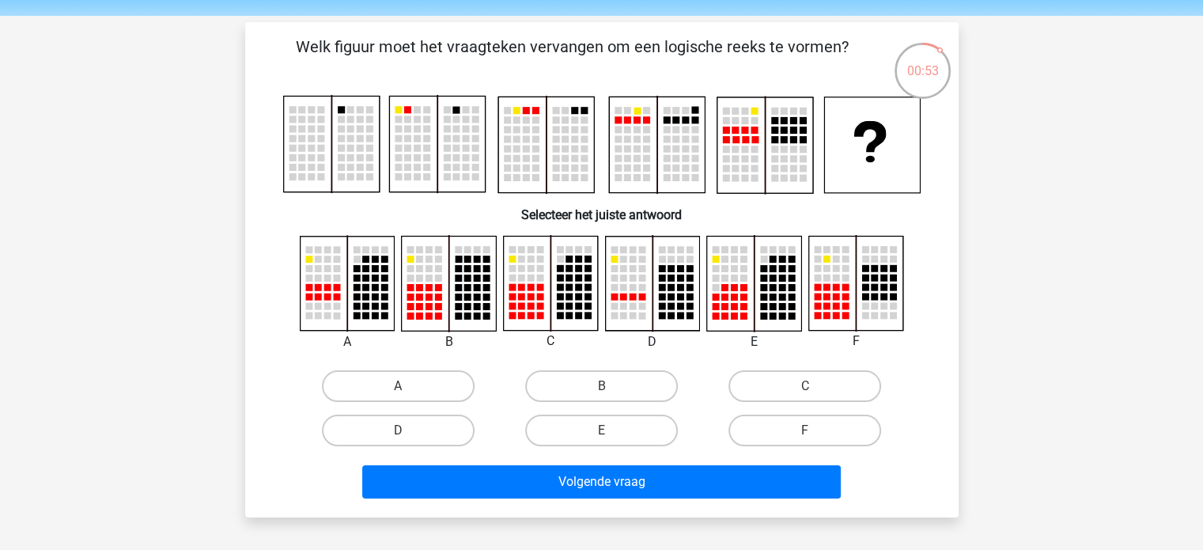
scroll to position [70, 0]
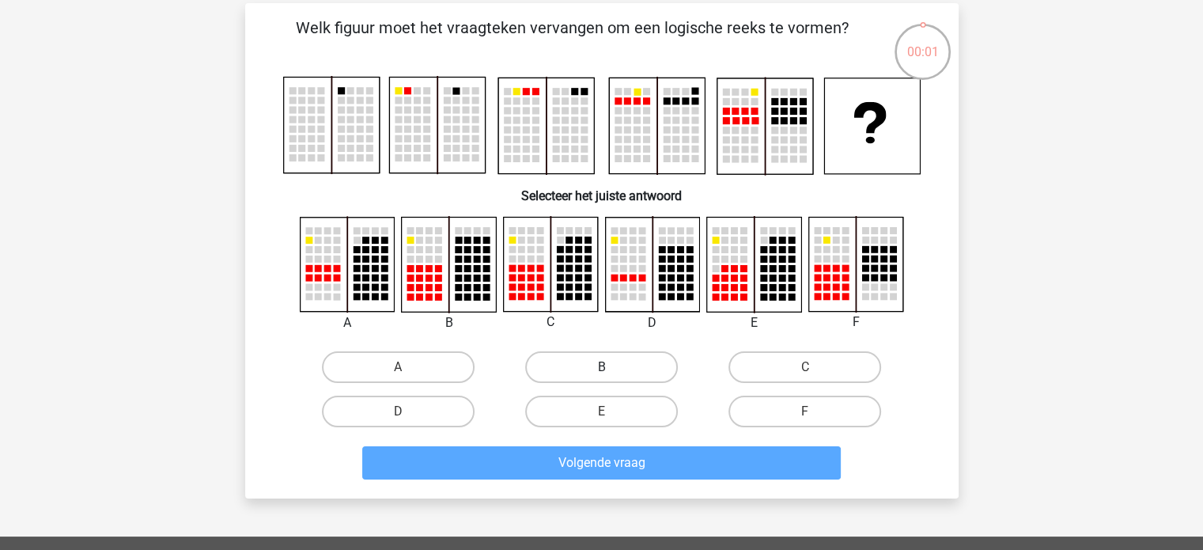
click at [617, 376] on label "B" at bounding box center [601, 367] width 153 height 32
click at [612, 376] on input "B" at bounding box center [606, 372] width 10 height 10
radio input "true"
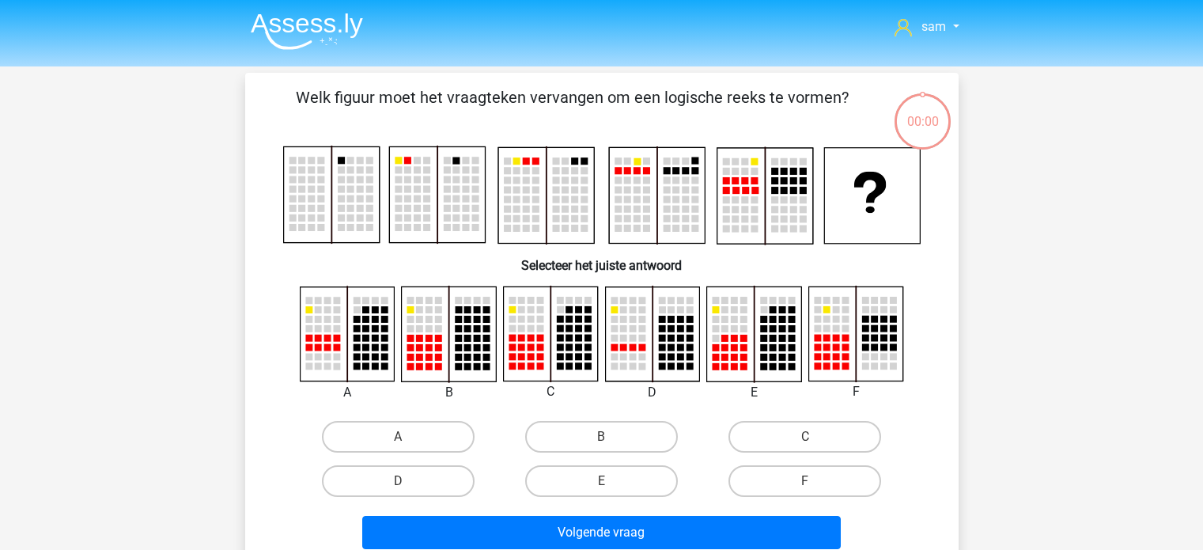
scroll to position [70, 0]
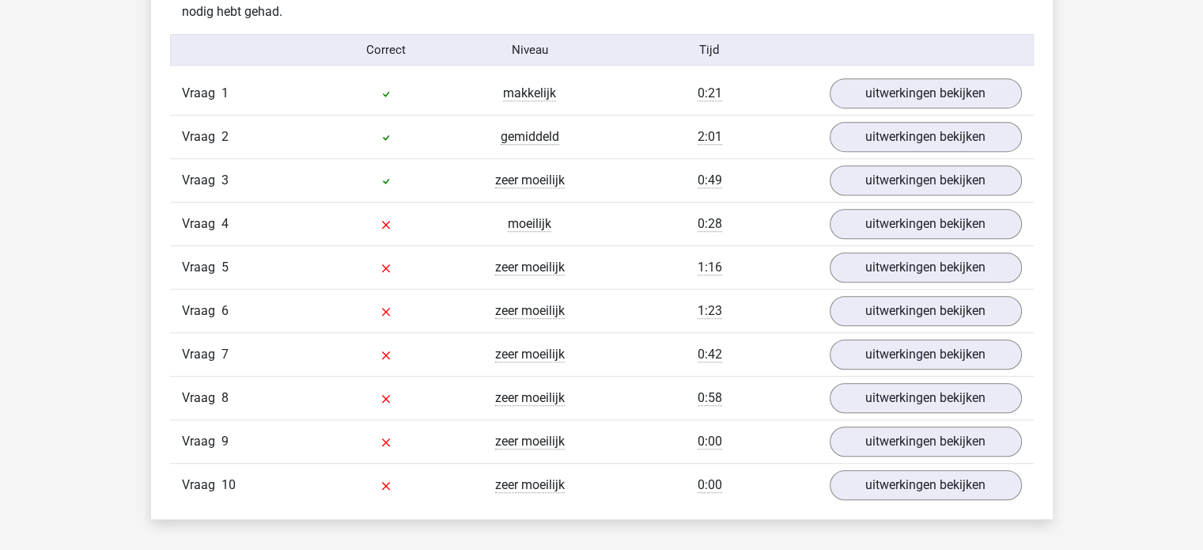
scroll to position [978, 0]
click at [907, 237] on div "Vraag 4 moeilijk 0:28 uitwerkingen bekijken" at bounding box center [602, 224] width 864 height 44
click at [900, 218] on link "uitwerkingen bekijken" at bounding box center [925, 224] width 221 height 35
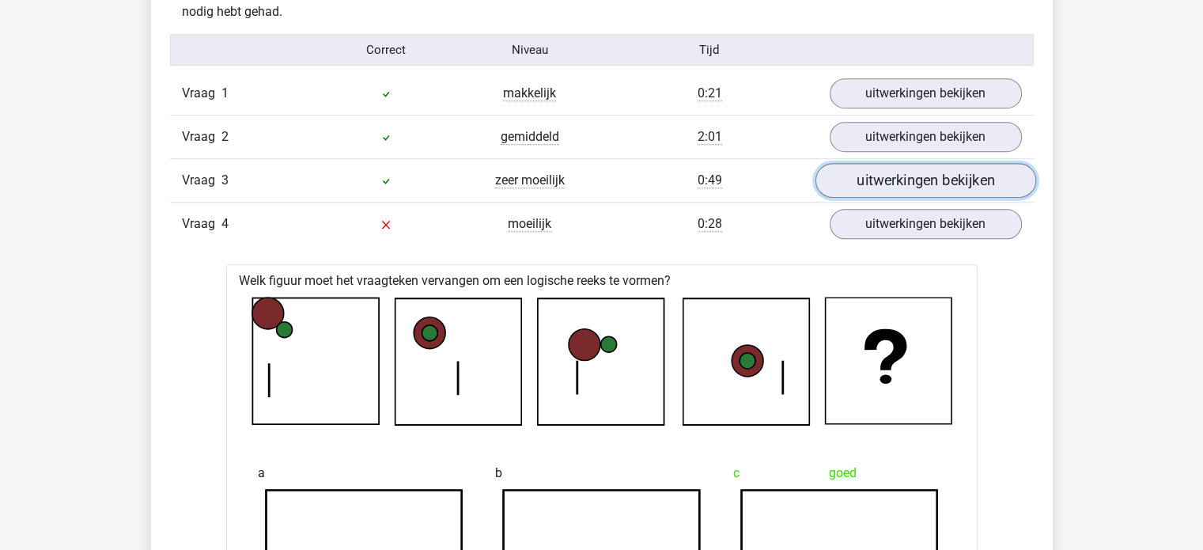
click at [905, 164] on link "uitwerkingen bekijken" at bounding box center [925, 181] width 221 height 35
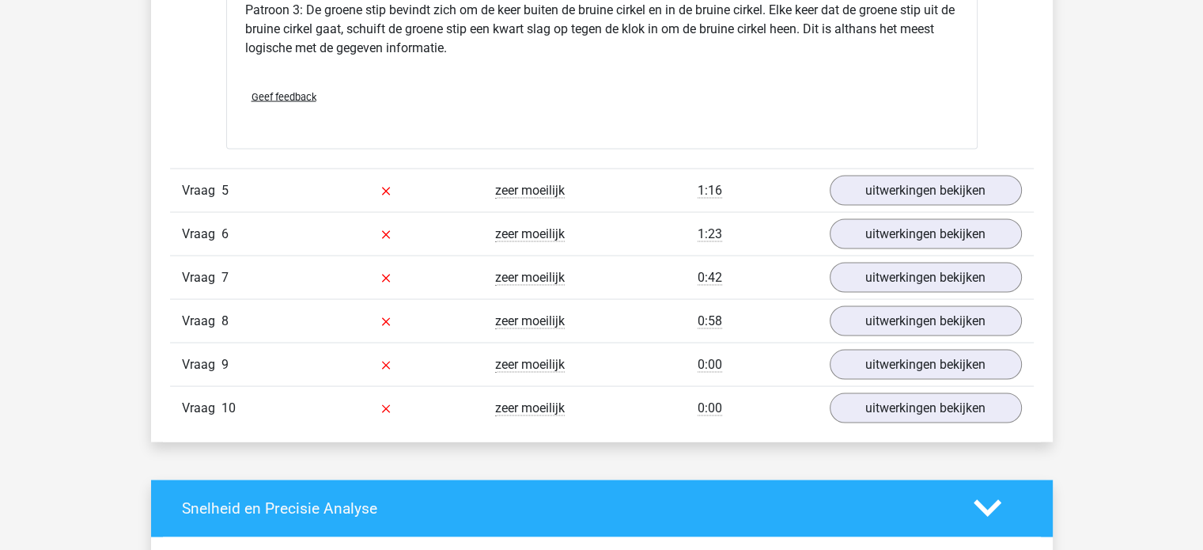
scroll to position [2953, 0]
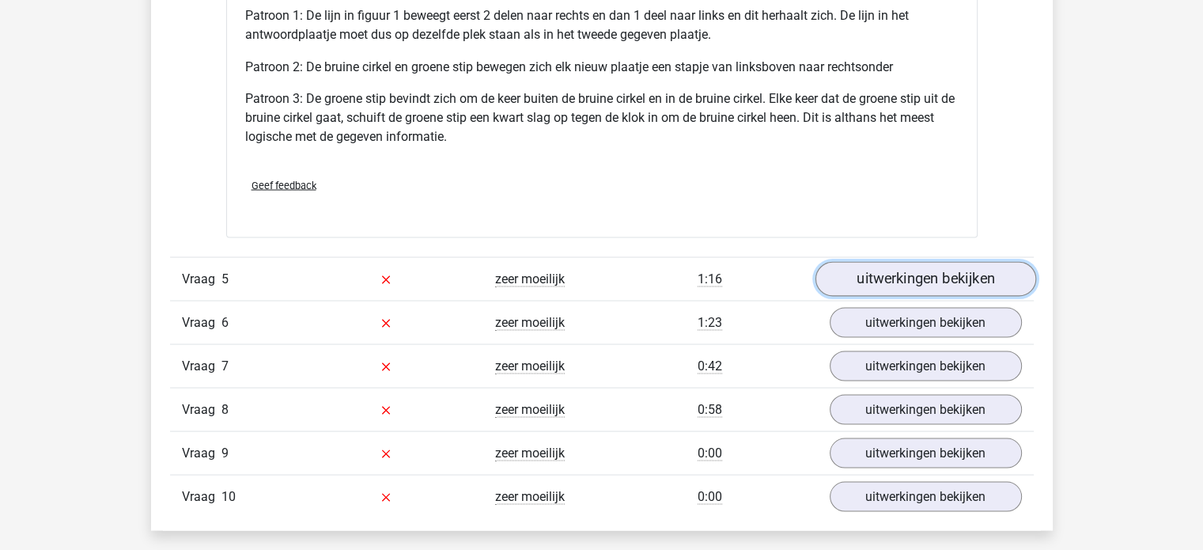
click at [871, 275] on link "uitwerkingen bekijken" at bounding box center [925, 278] width 221 height 35
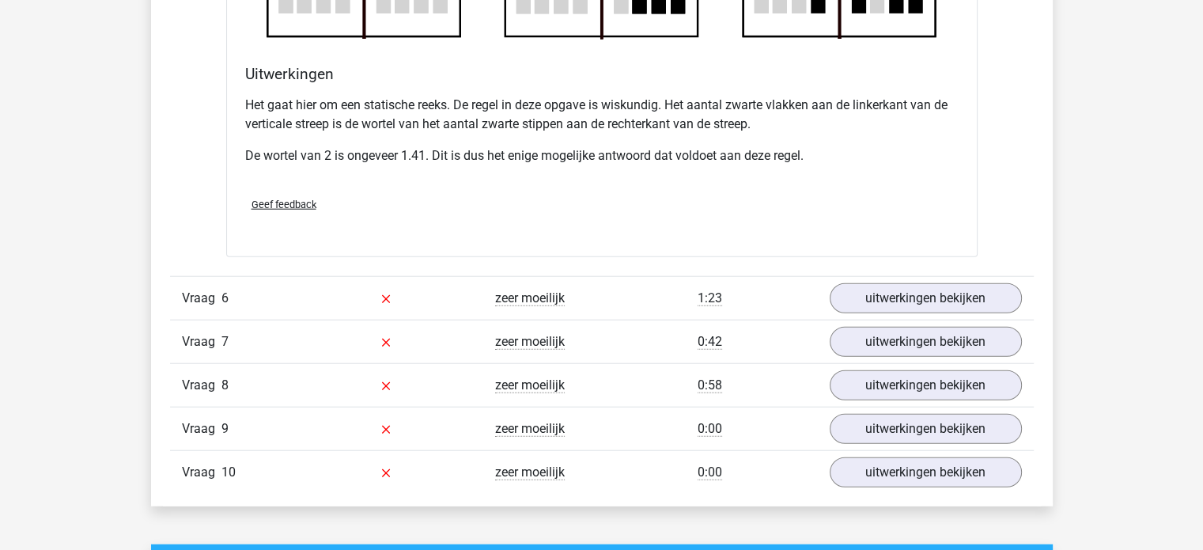
scroll to position [3924, 0]
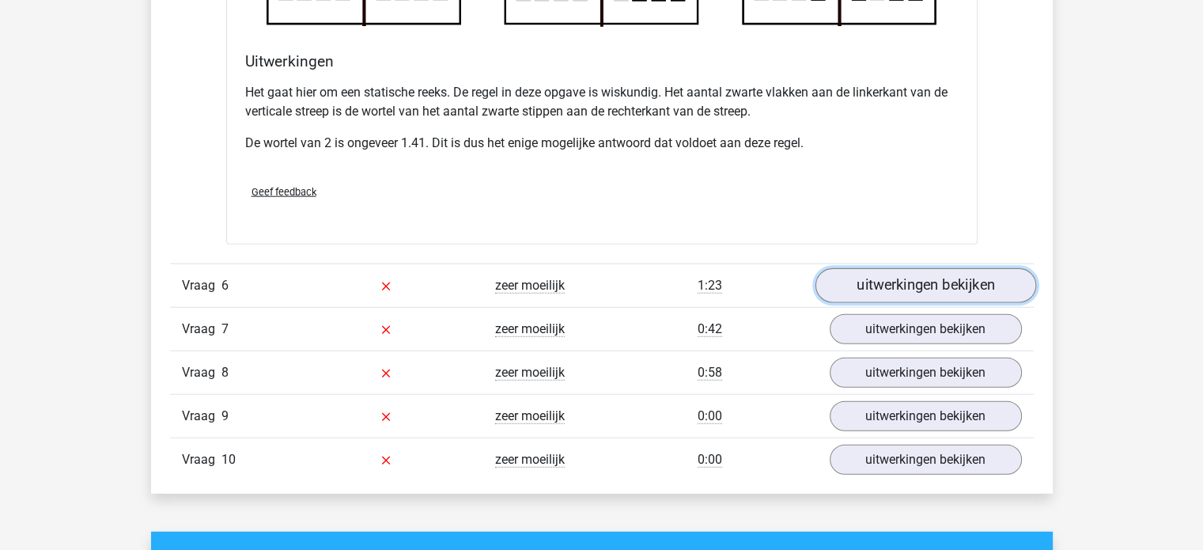
click at [889, 286] on link "uitwerkingen bekijken" at bounding box center [925, 285] width 221 height 35
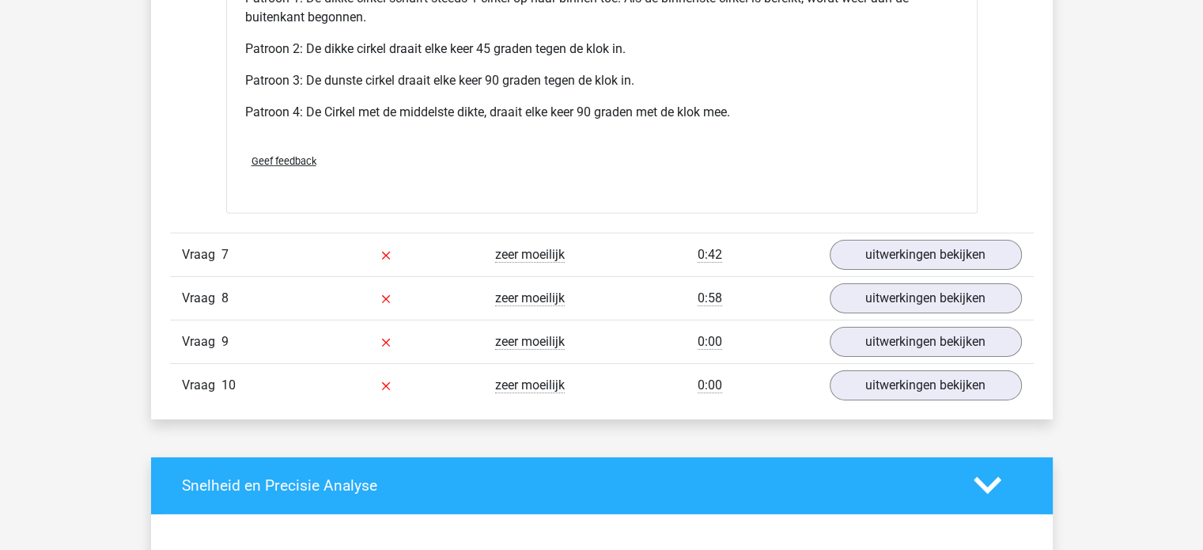
scroll to position [5031, 0]
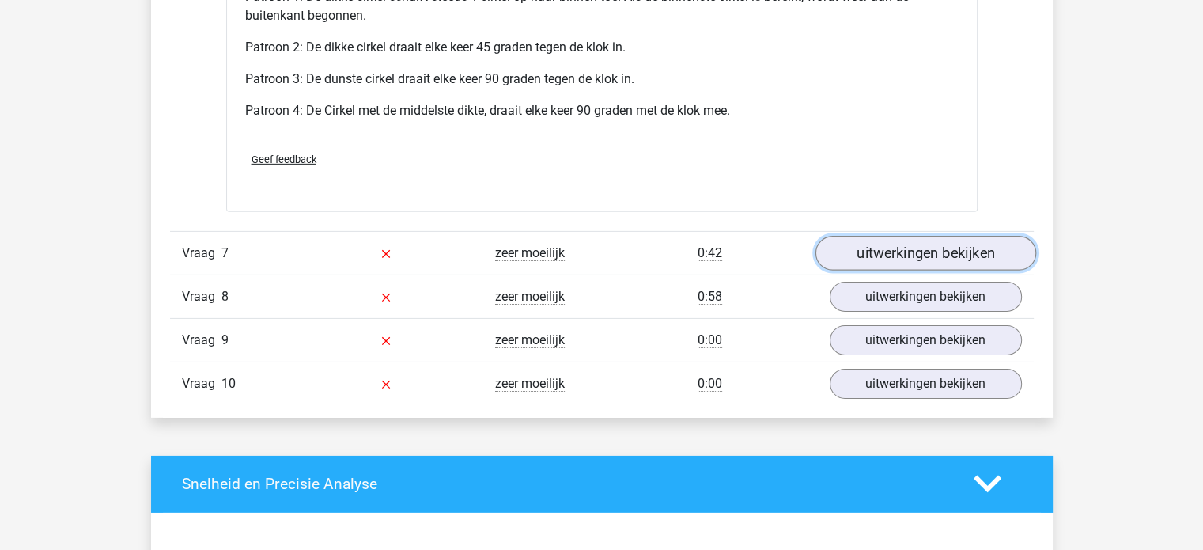
click at [867, 240] on link "uitwerkingen bekijken" at bounding box center [925, 253] width 221 height 35
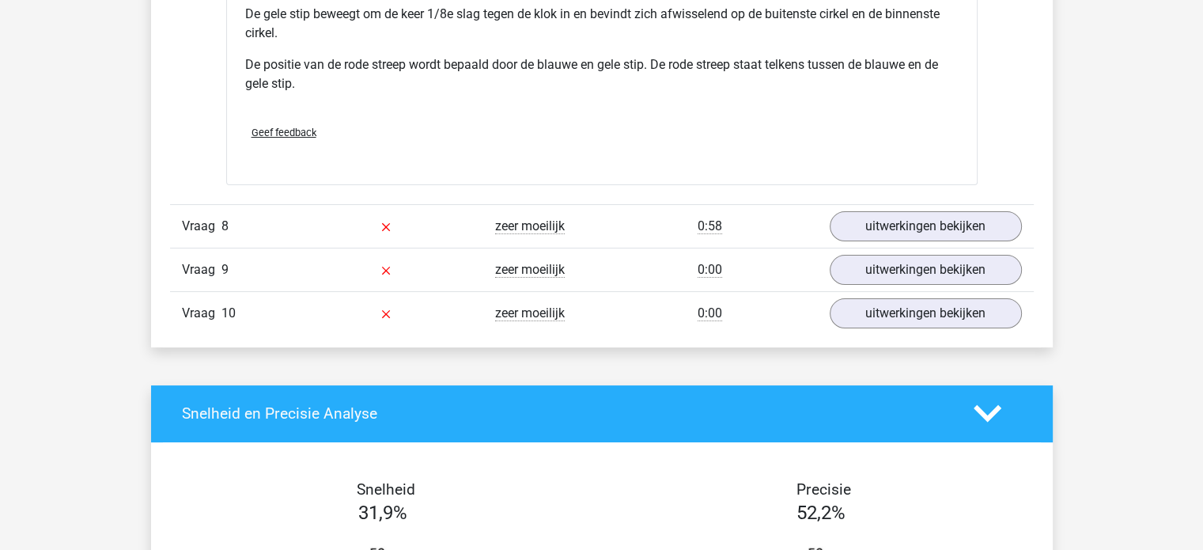
scroll to position [6165, 0]
click at [880, 212] on link "uitwerkingen bekijken" at bounding box center [925, 226] width 221 height 35
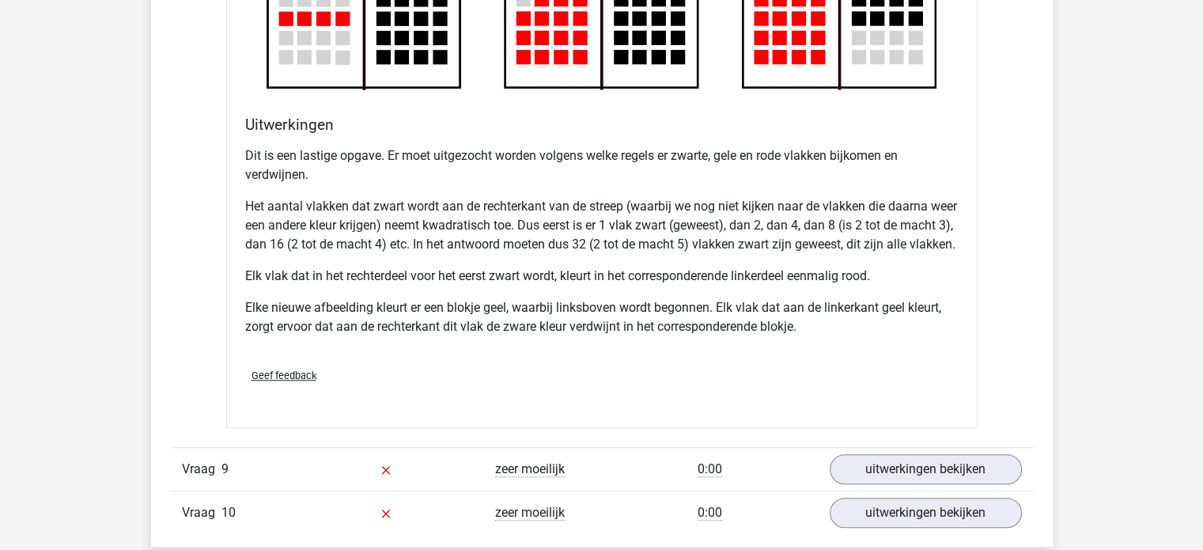
scroll to position [7000, 0]
click at [299, 285] on p "Elk vlak dat in het rechterdeel voor het eerst zwart wordt, kleurt in het corre…" at bounding box center [602, 275] width 714 height 19
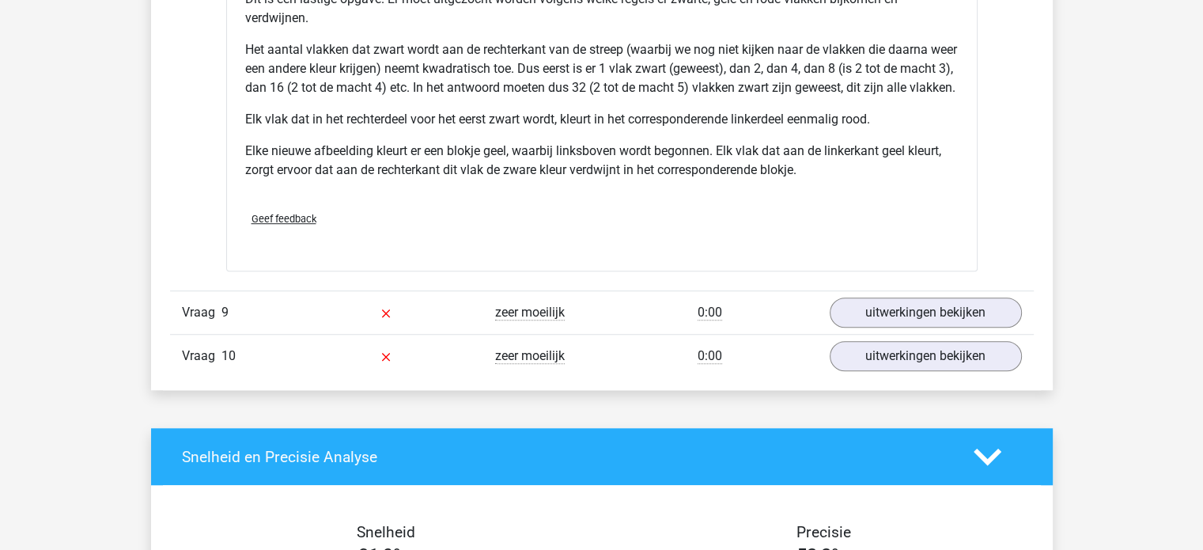
scroll to position [7157, 0]
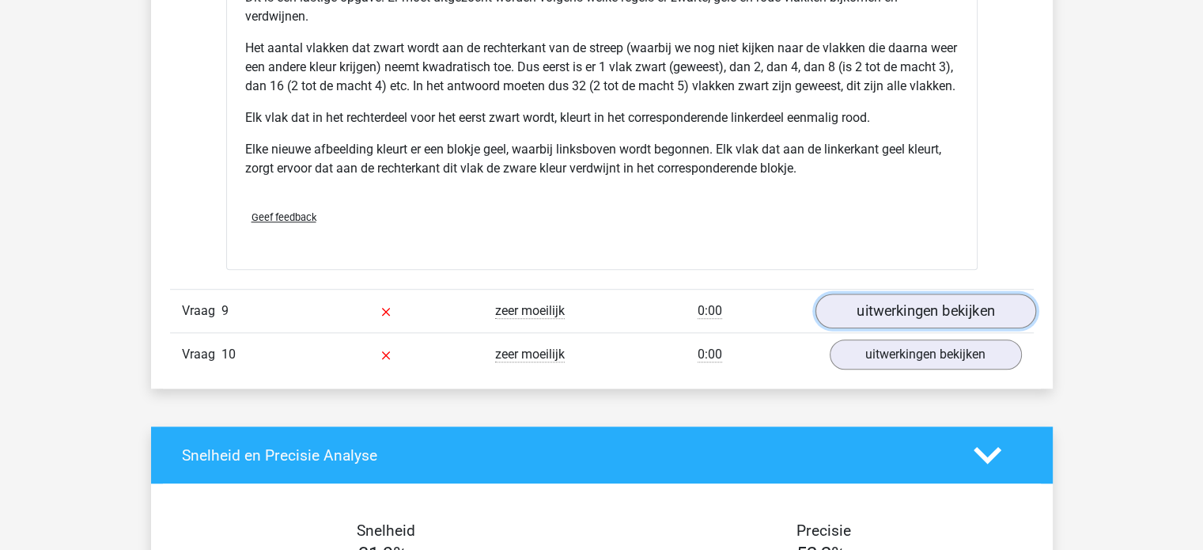
click at [879, 328] on link "uitwerkingen bekijken" at bounding box center [925, 311] width 221 height 35
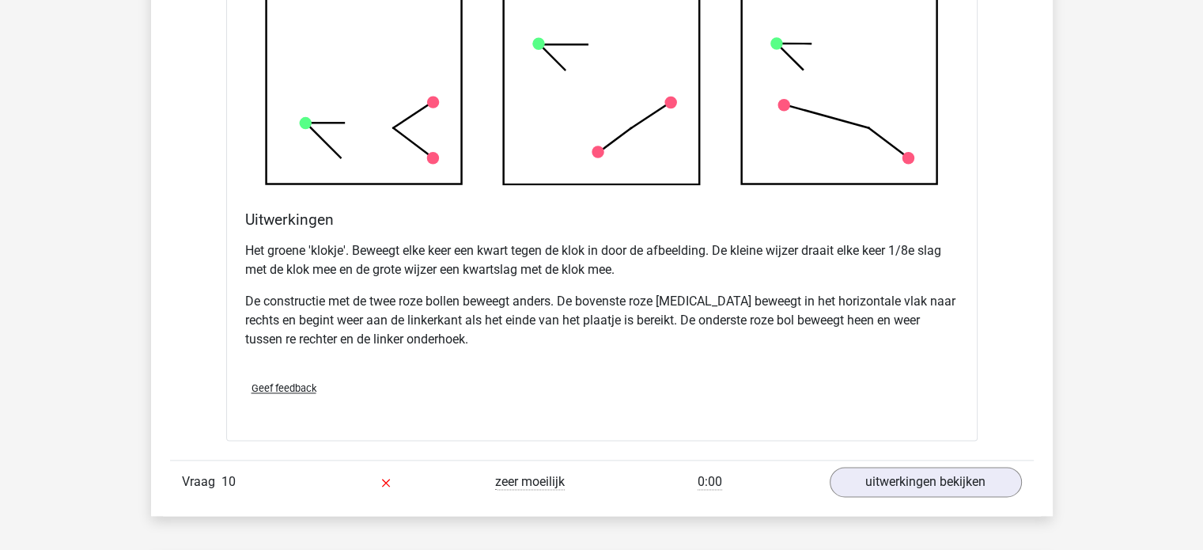
scroll to position [7998, 0]
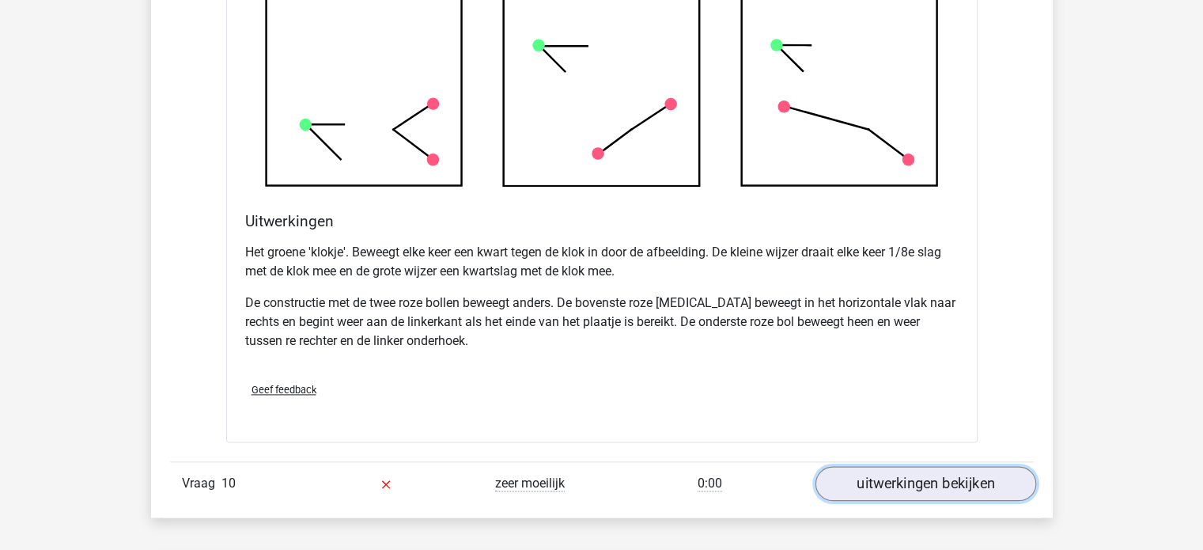
click at [860, 482] on link "uitwerkingen bekijken" at bounding box center [925, 483] width 221 height 35
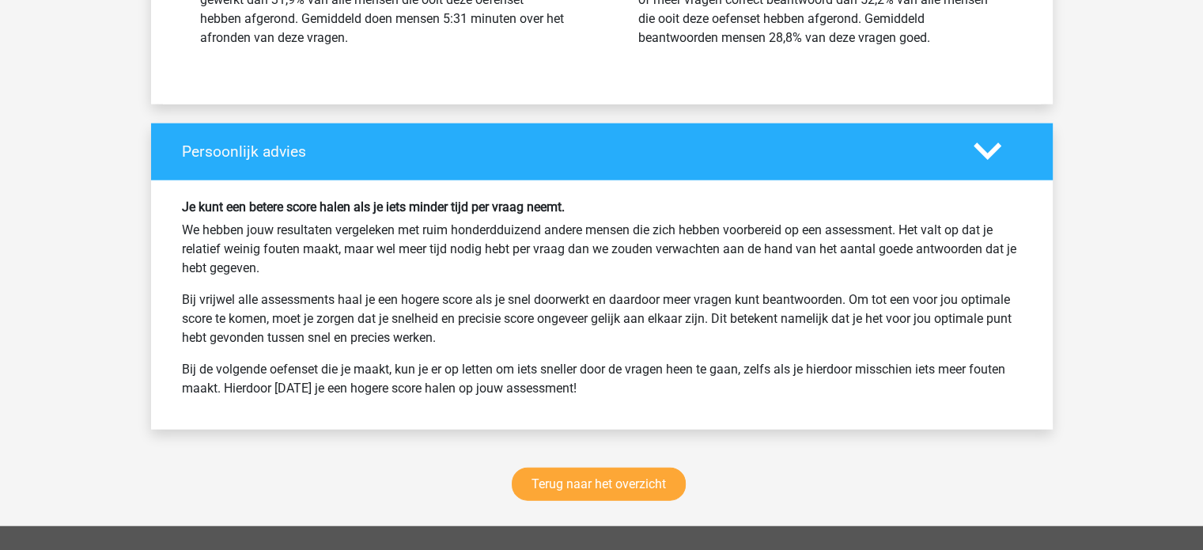
scroll to position [10079, 0]
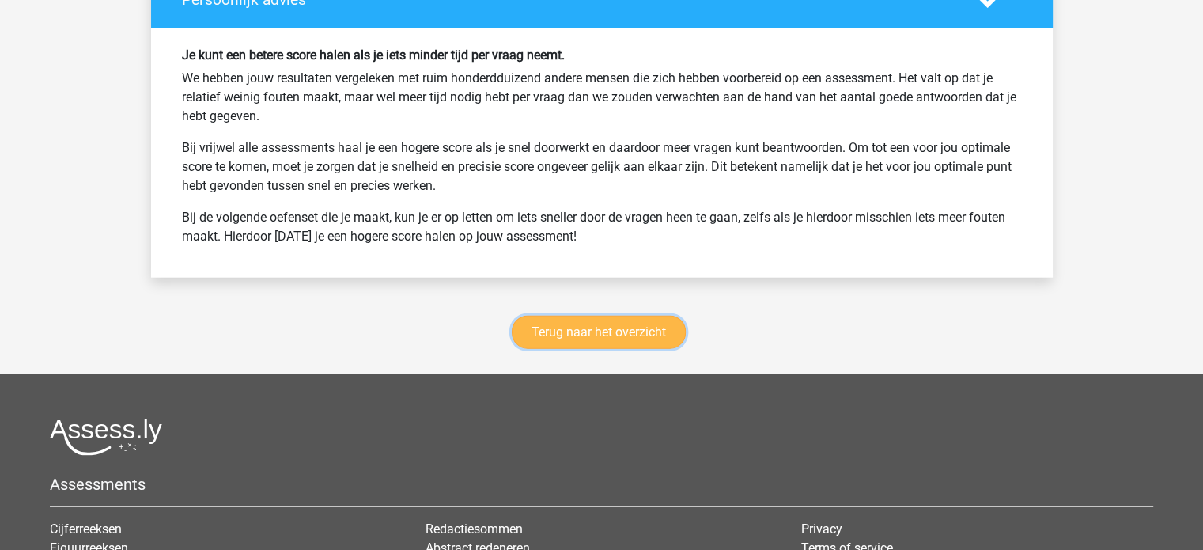
click at [627, 349] on link "Terug naar het overzicht" at bounding box center [599, 332] width 174 height 33
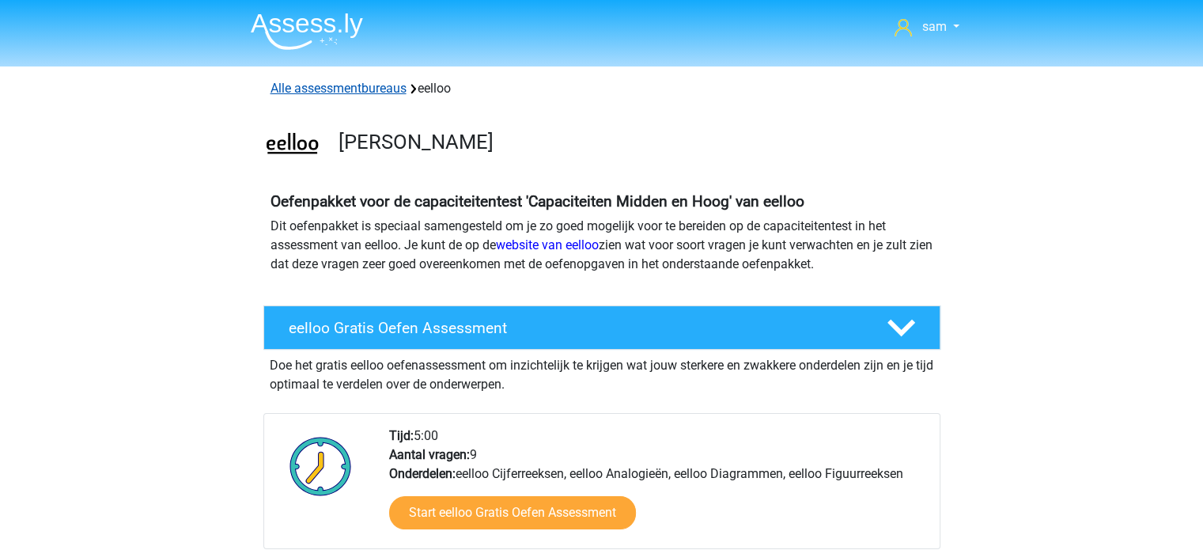
click at [373, 93] on link "Alle assessmentbureaus" at bounding box center [339, 88] width 136 height 15
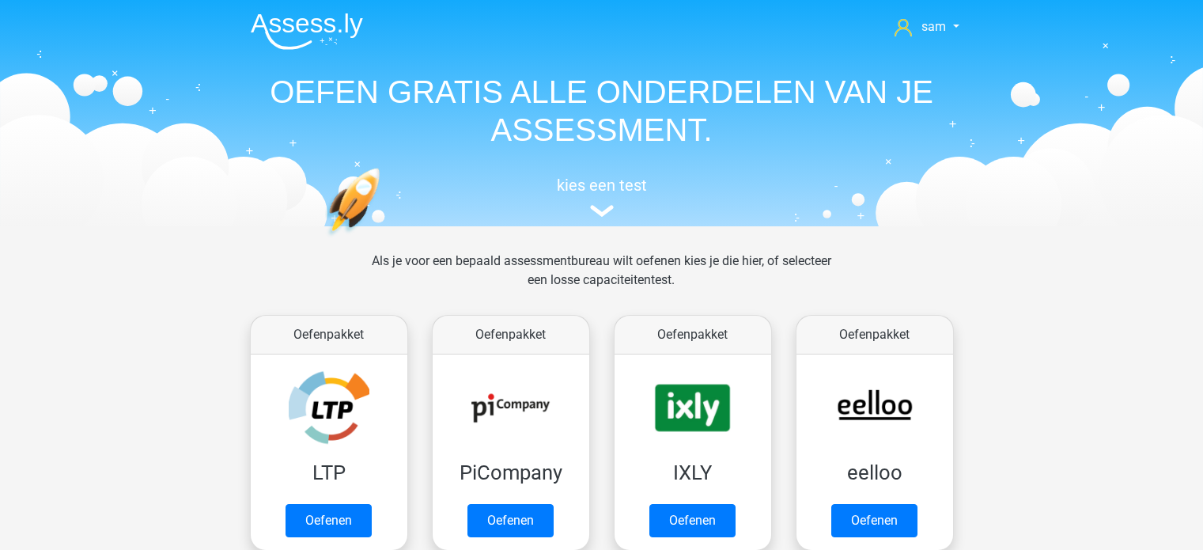
scroll to position [252, 0]
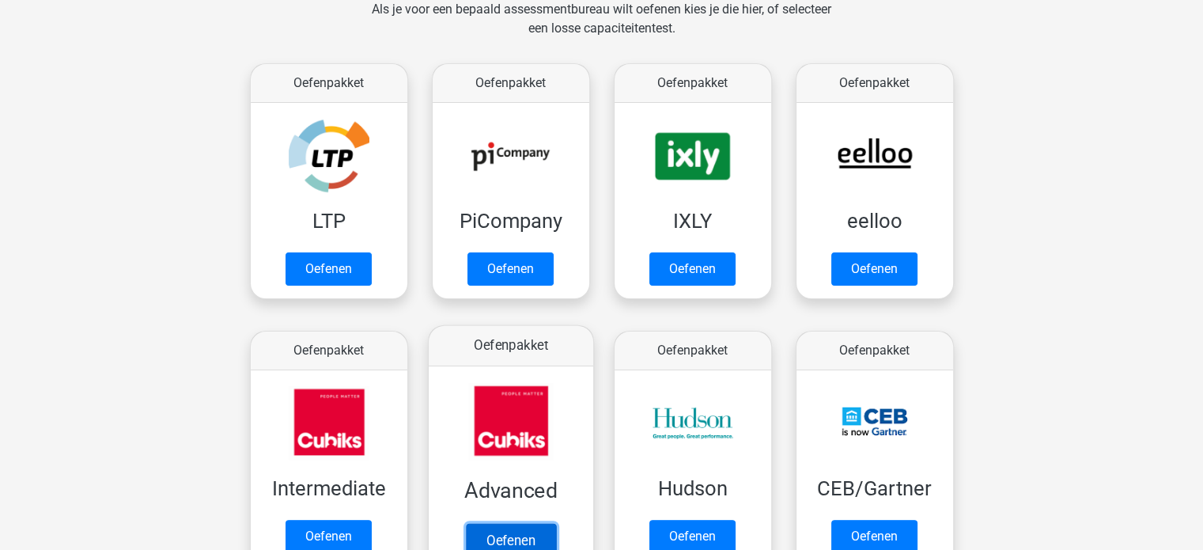
click at [510, 538] on link "Oefenen" at bounding box center [510, 540] width 90 height 35
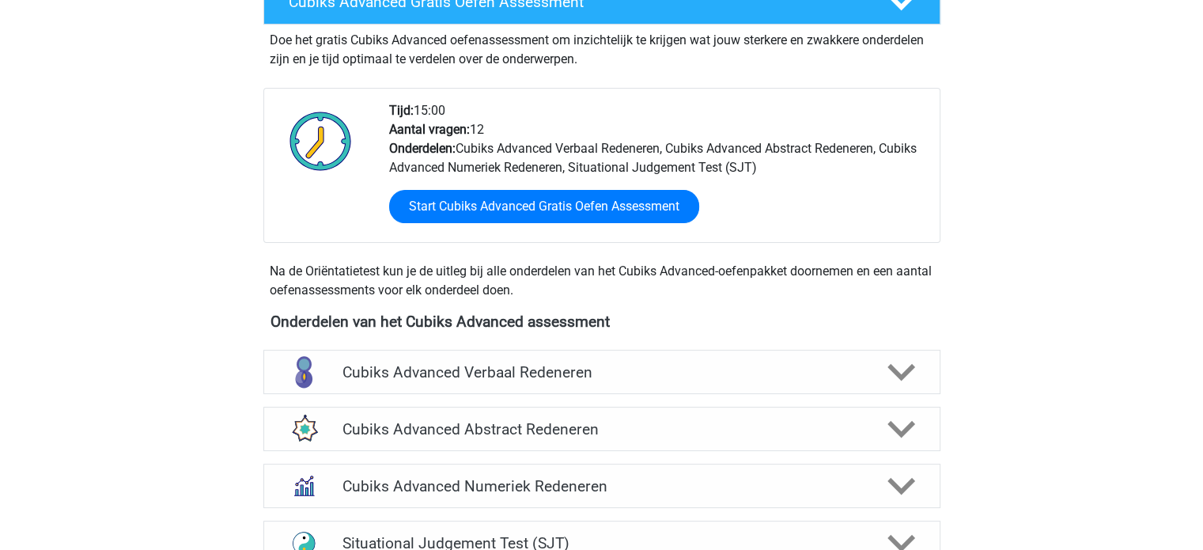
scroll to position [555, 0]
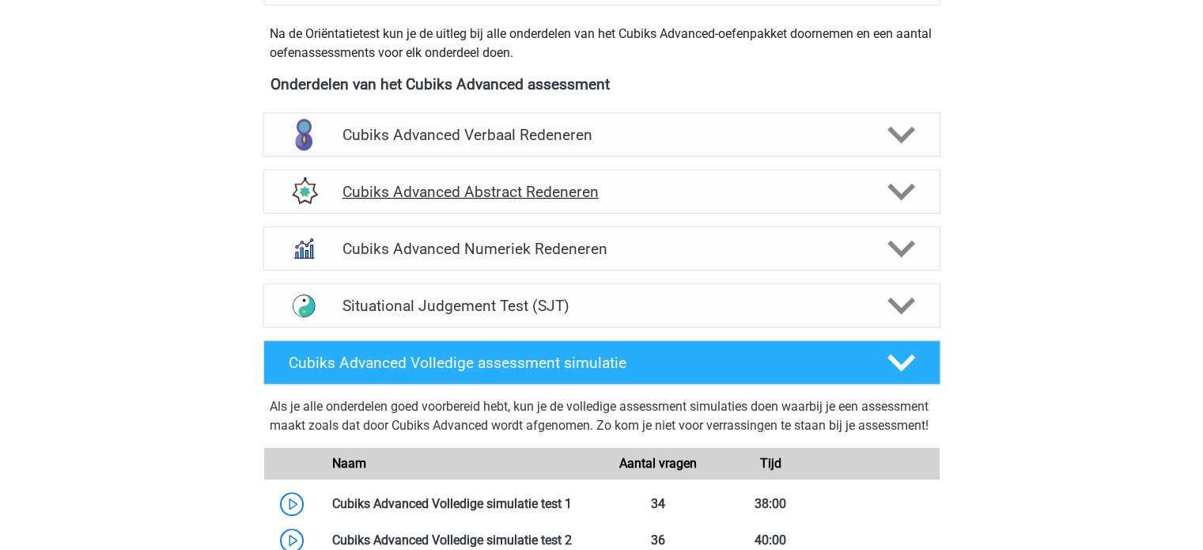
click at [458, 192] on h4 "Cubiks Advanced Abstract Redeneren" at bounding box center [602, 192] width 518 height 18
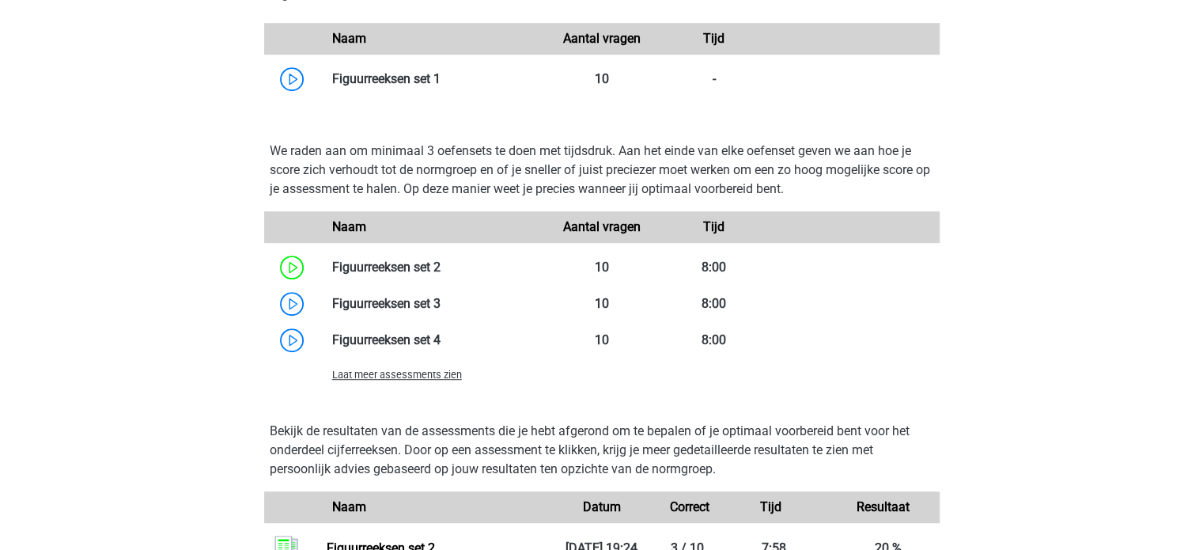
scroll to position [930, 0]
click at [441, 309] on link at bounding box center [441, 302] width 0 height 15
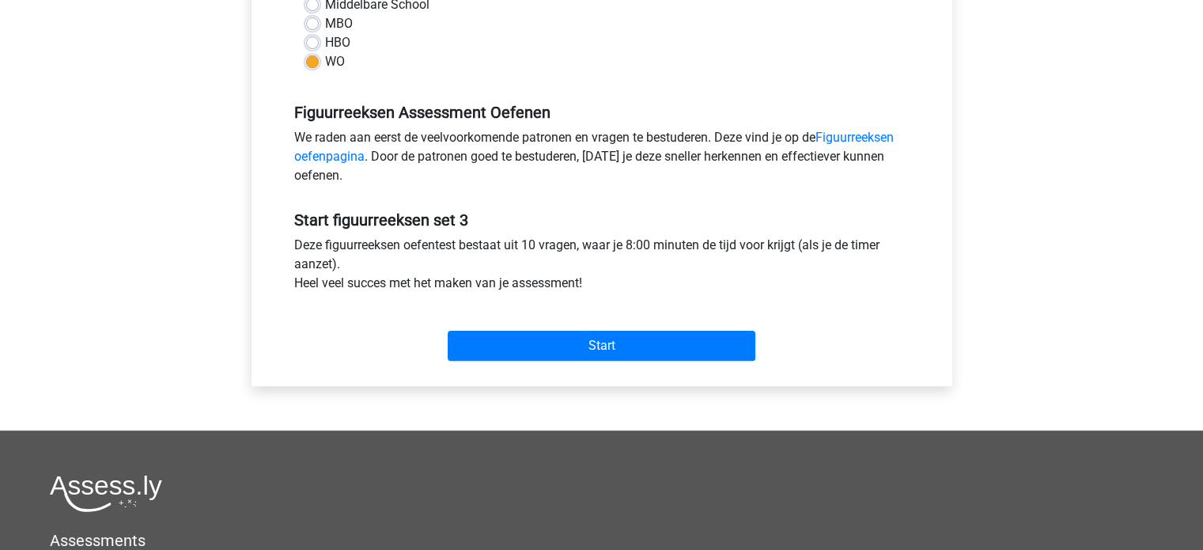
scroll to position [404, 0]
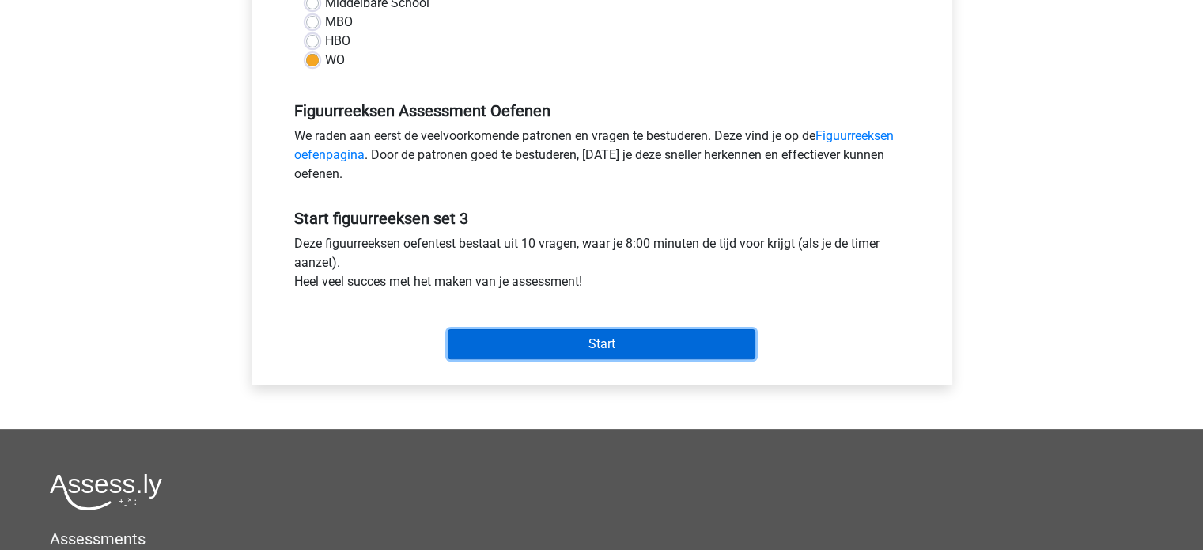
click at [487, 333] on input "Start" at bounding box center [602, 344] width 308 height 30
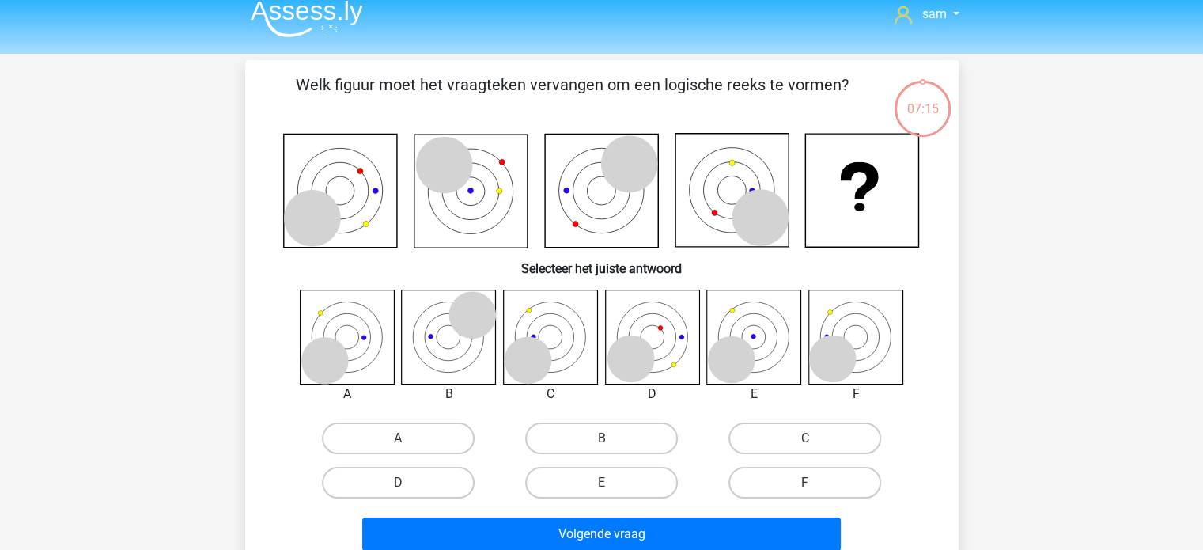
scroll to position [32, 0]
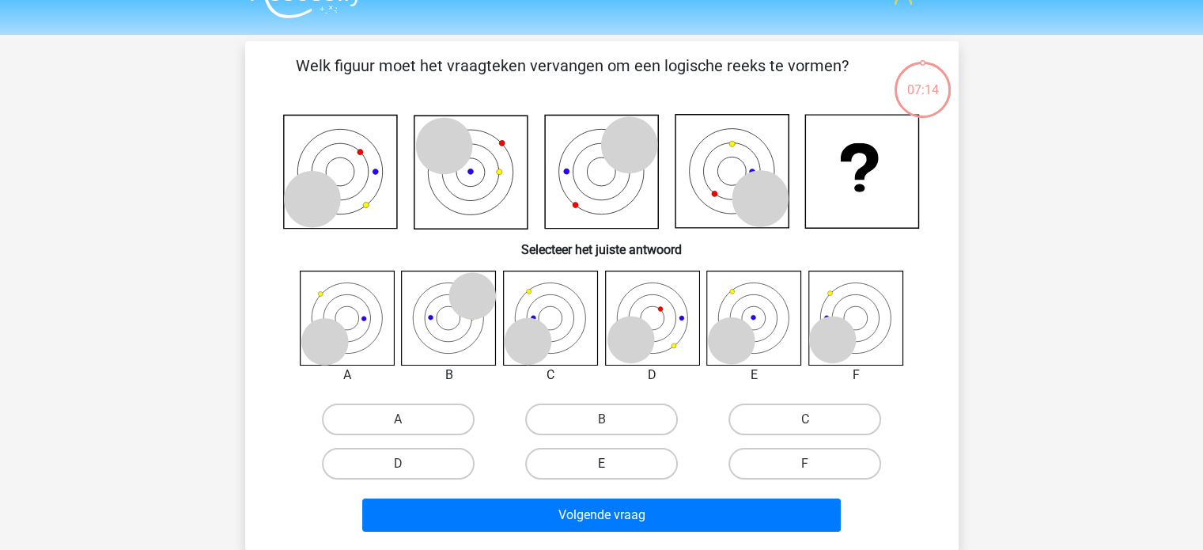
click at [623, 461] on label "E" at bounding box center [601, 464] width 153 height 32
click at [612, 464] on input "E" at bounding box center [606, 469] width 10 height 10
radio input "true"
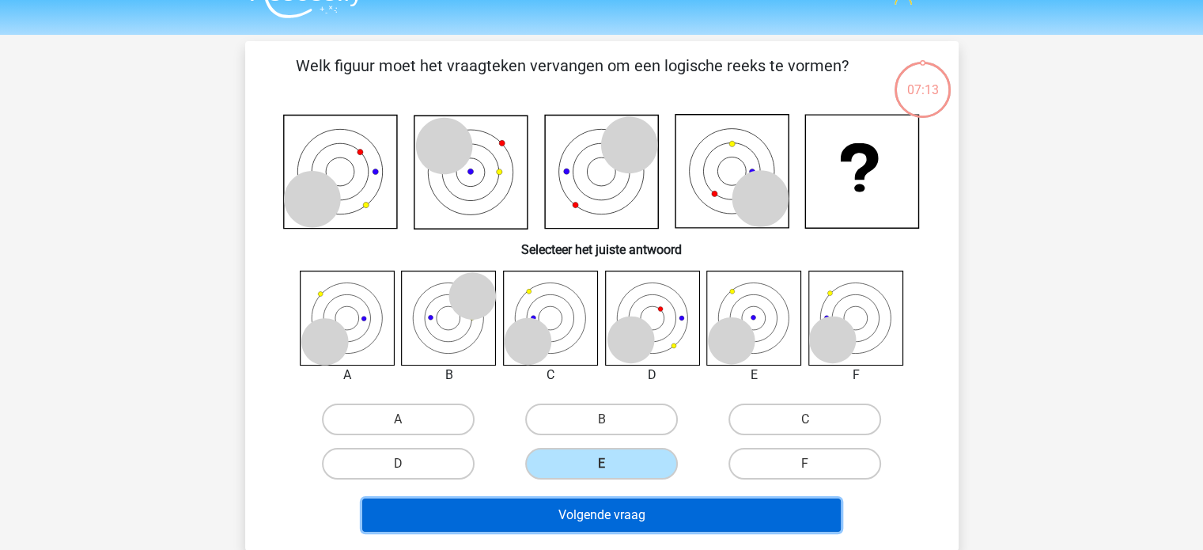
click at [604, 510] on button "Volgende vraag" at bounding box center [601, 514] width 479 height 33
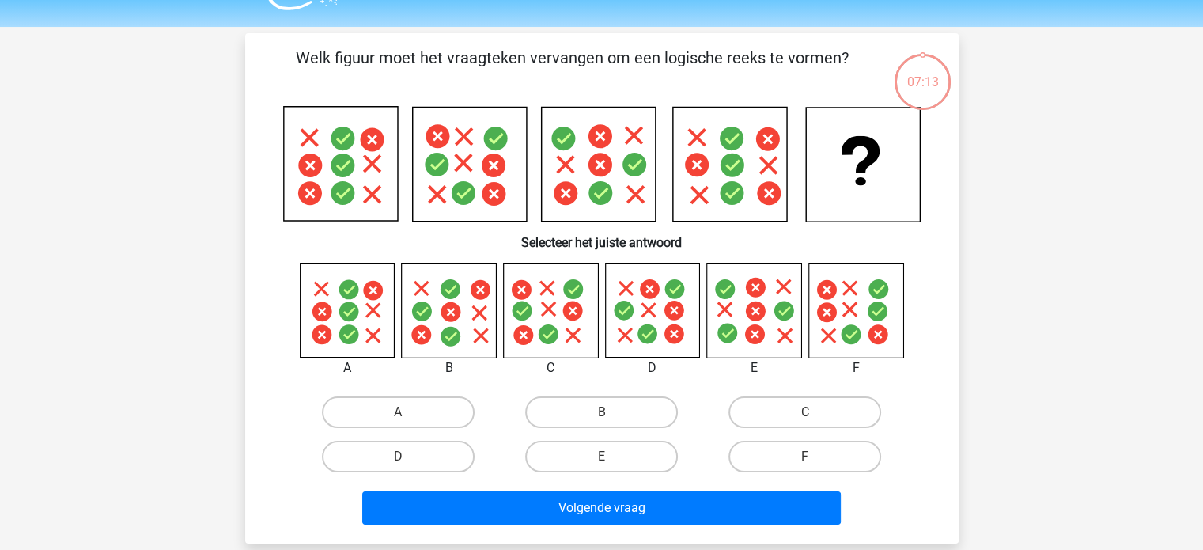
scroll to position [29, 0]
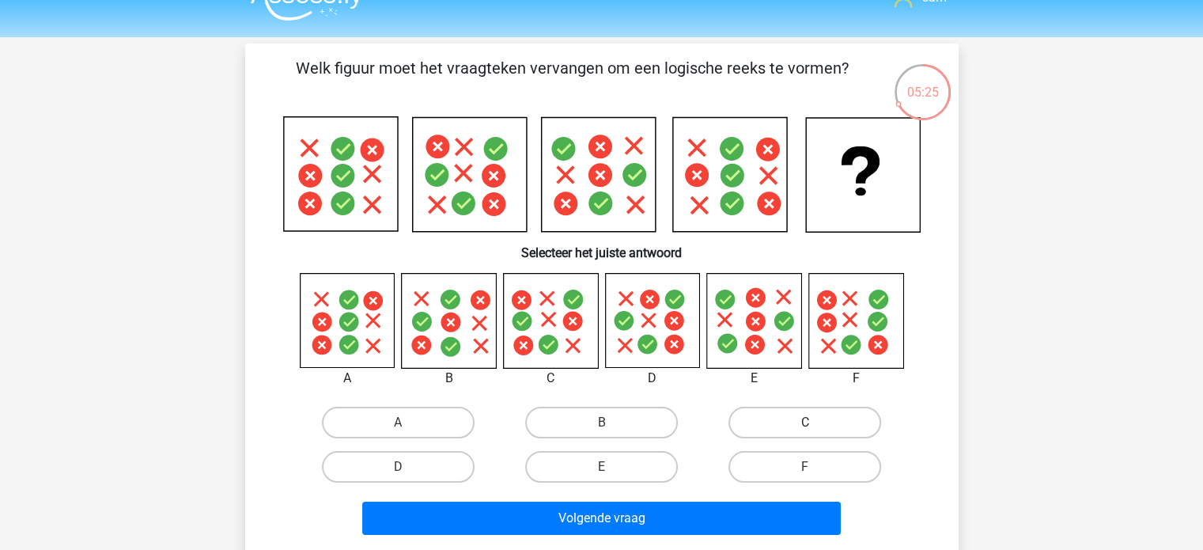
click at [782, 421] on label "C" at bounding box center [805, 423] width 153 height 32
click at [805, 423] on input "C" at bounding box center [810, 428] width 10 height 10
radio input "true"
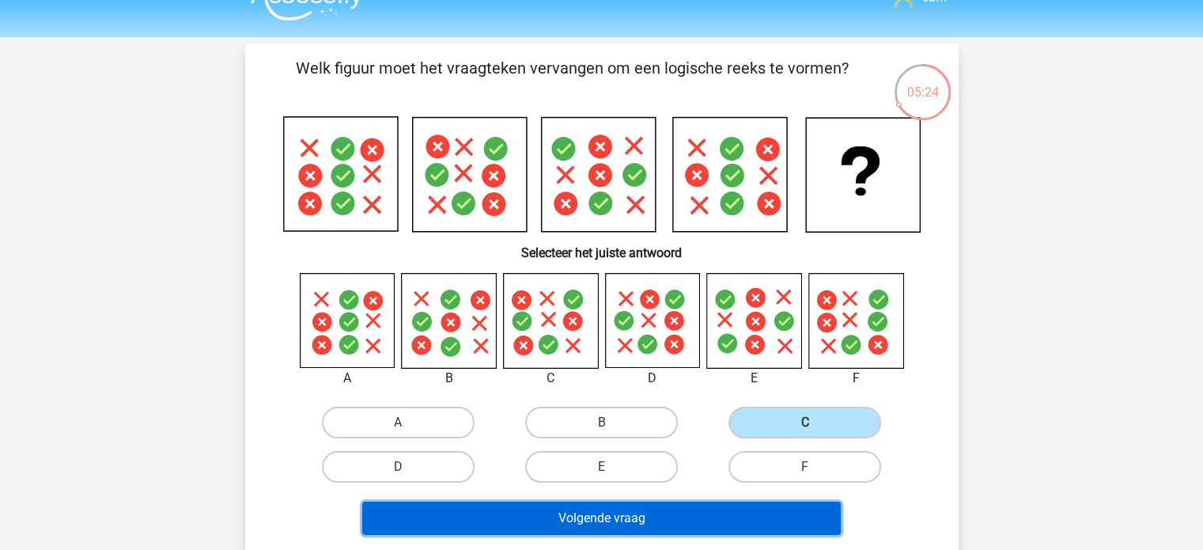
click at [648, 510] on button "Volgende vraag" at bounding box center [601, 518] width 479 height 33
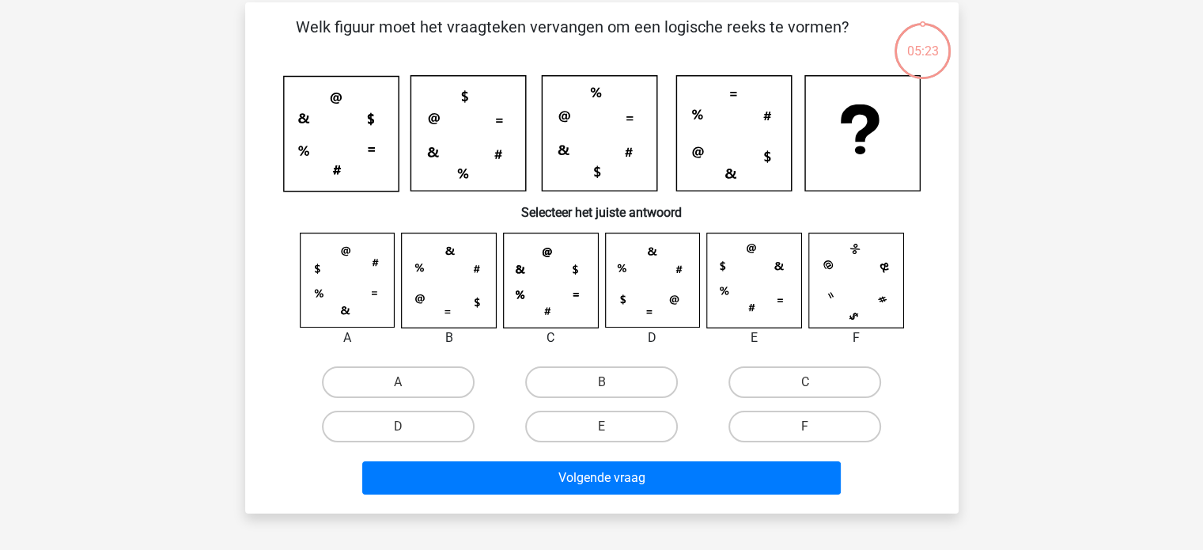
scroll to position [73, 0]
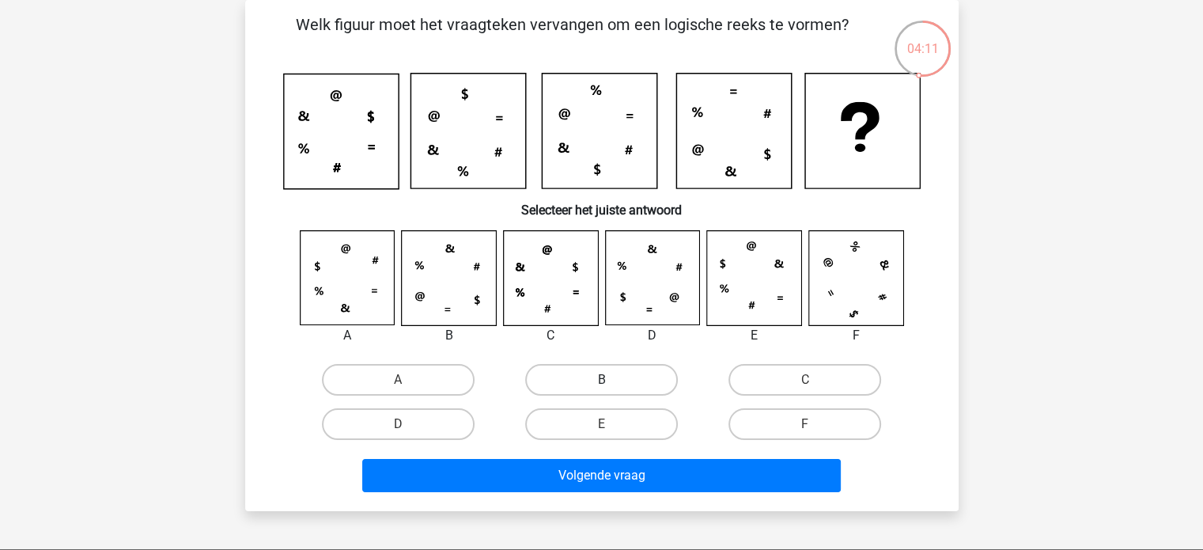
click at [640, 374] on label "B" at bounding box center [601, 380] width 153 height 32
click at [612, 380] on input "B" at bounding box center [606, 385] width 10 height 10
radio input "true"
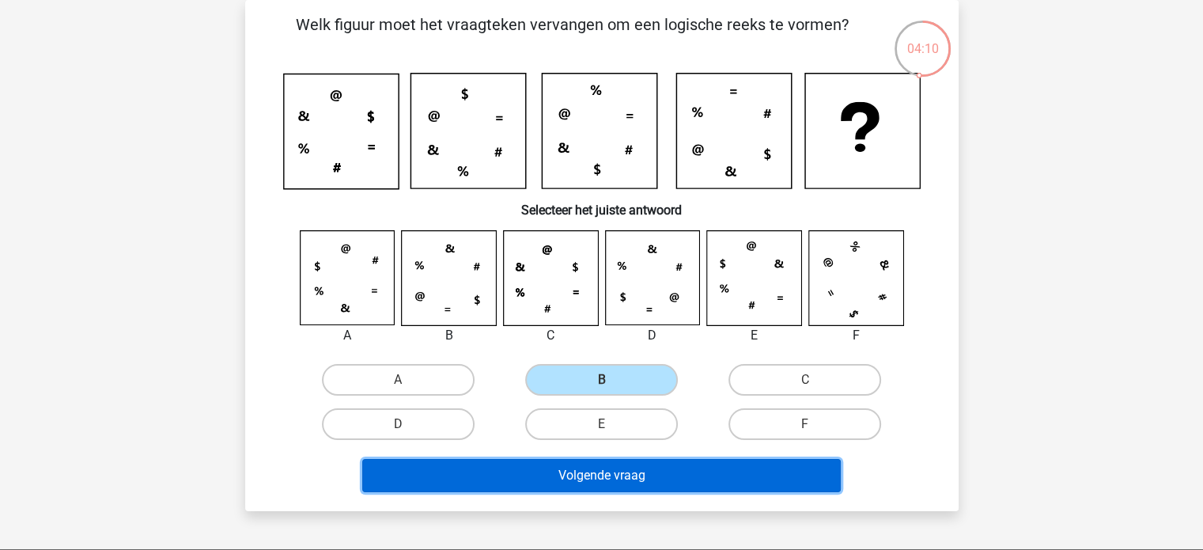
click at [655, 459] on button "Volgende vraag" at bounding box center [601, 475] width 479 height 33
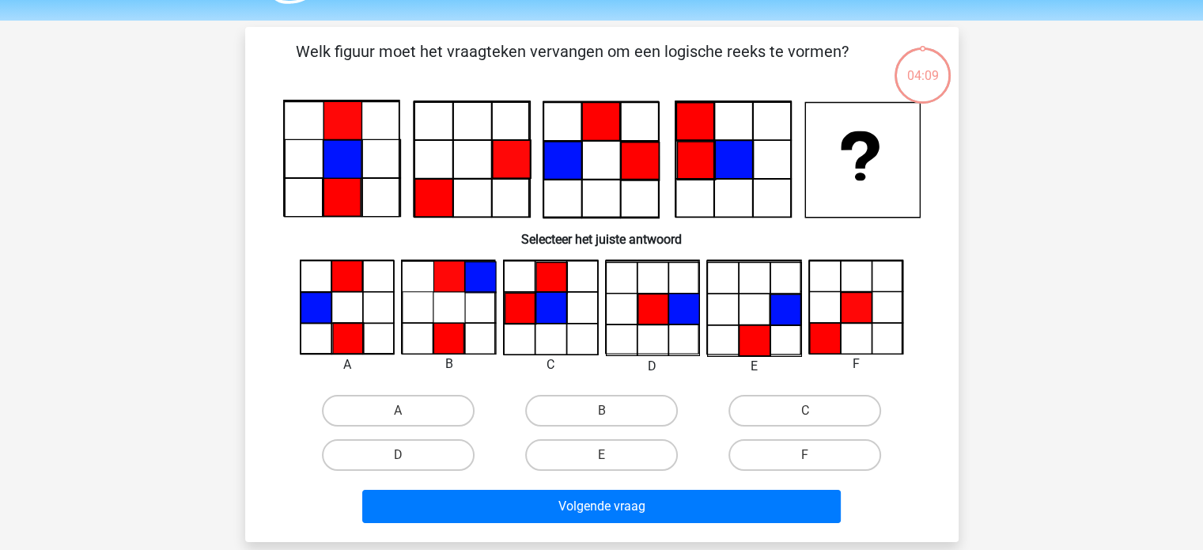
scroll to position [44, 0]
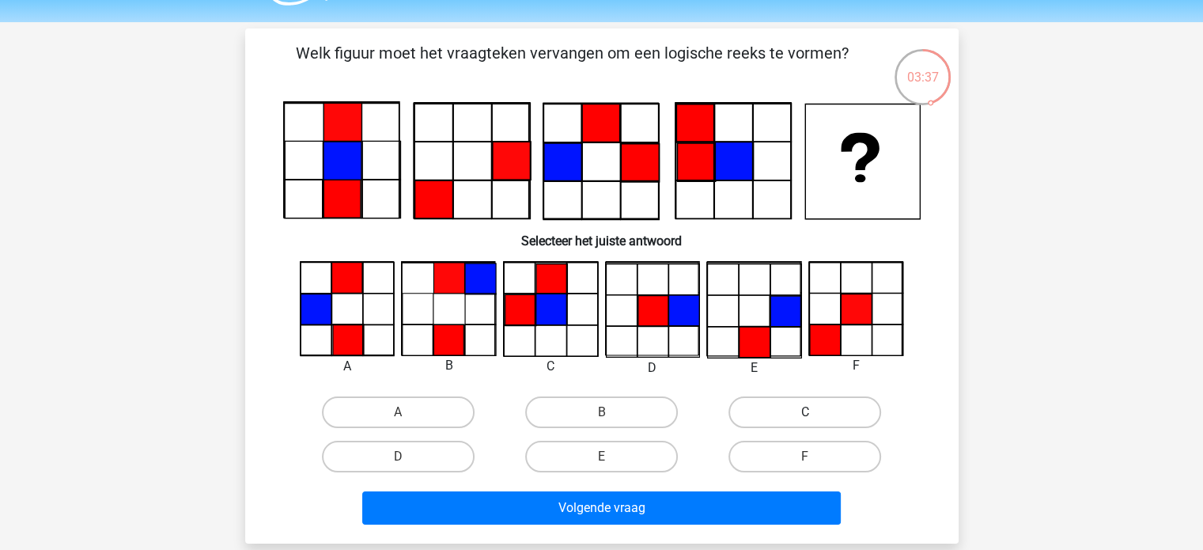
click at [775, 411] on label "C" at bounding box center [805, 412] width 153 height 32
click at [805, 412] on input "C" at bounding box center [810, 417] width 10 height 10
radio input "true"
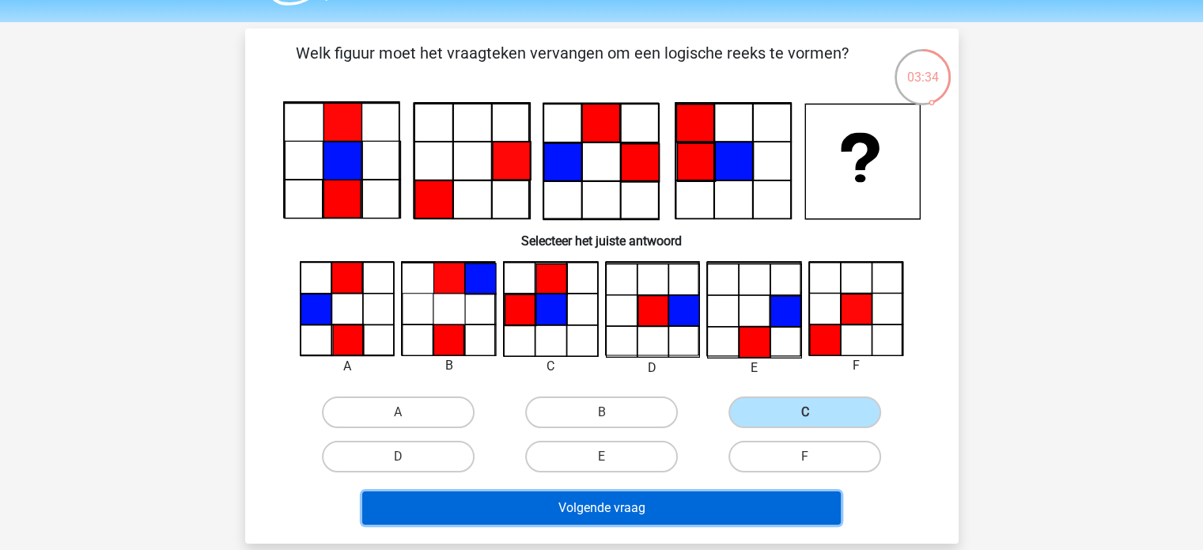
click at [603, 513] on button "Volgende vraag" at bounding box center [601, 507] width 479 height 33
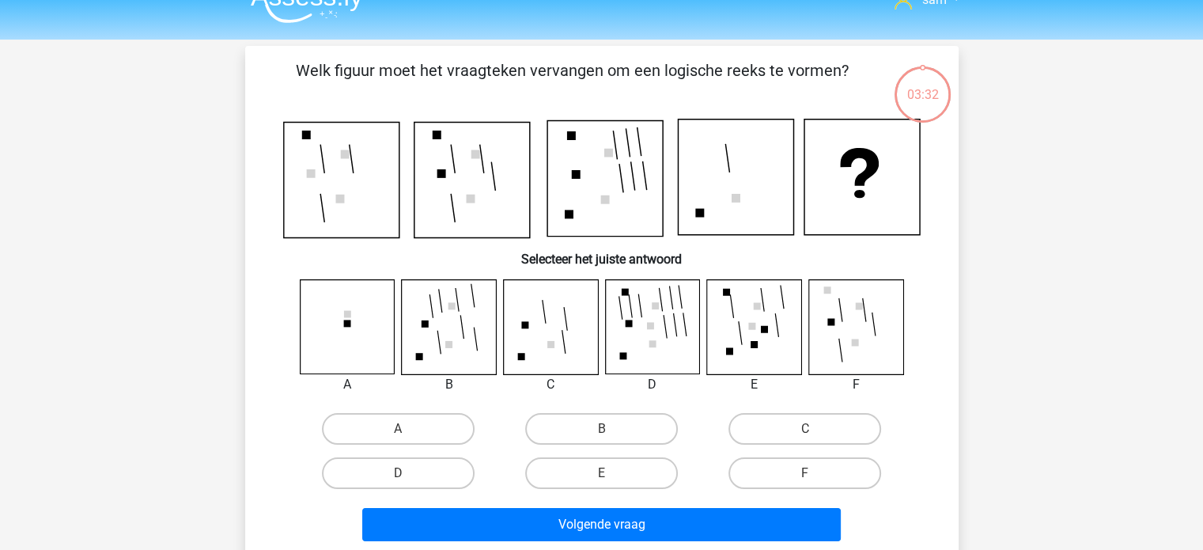
scroll to position [26, 0]
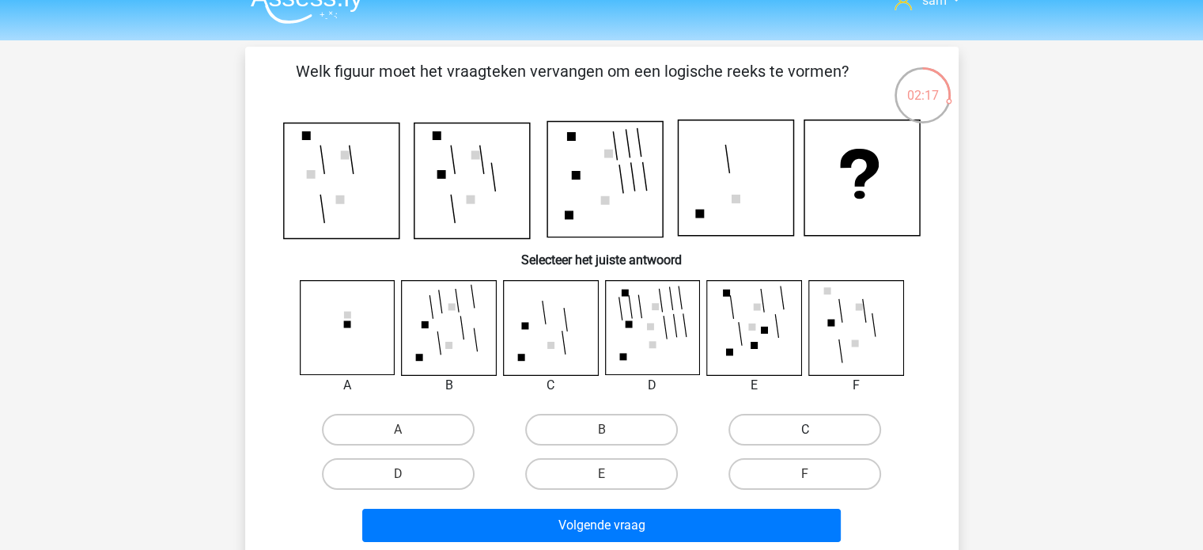
click at [766, 440] on label "C" at bounding box center [805, 430] width 153 height 32
click at [805, 440] on input "C" at bounding box center [810, 435] width 10 height 10
radio input "true"
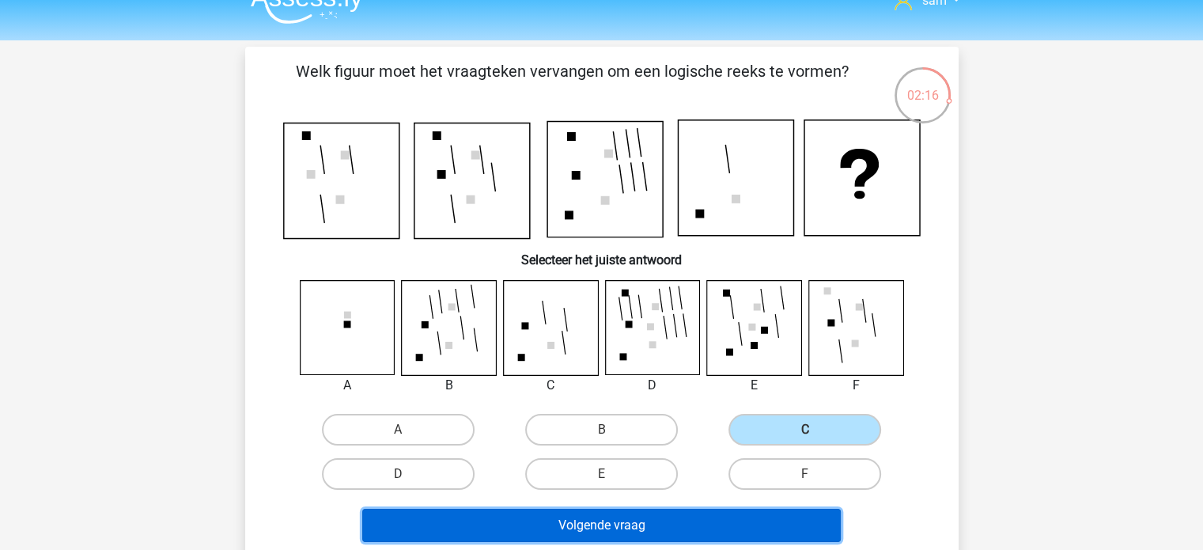
click at [655, 521] on button "Volgende vraag" at bounding box center [601, 525] width 479 height 33
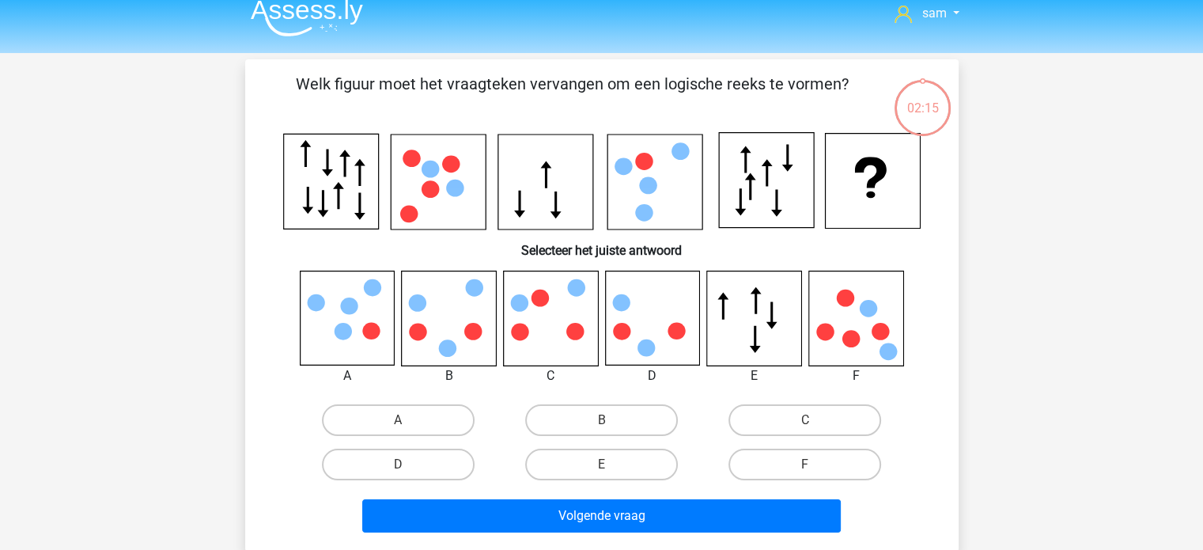
scroll to position [13, 0]
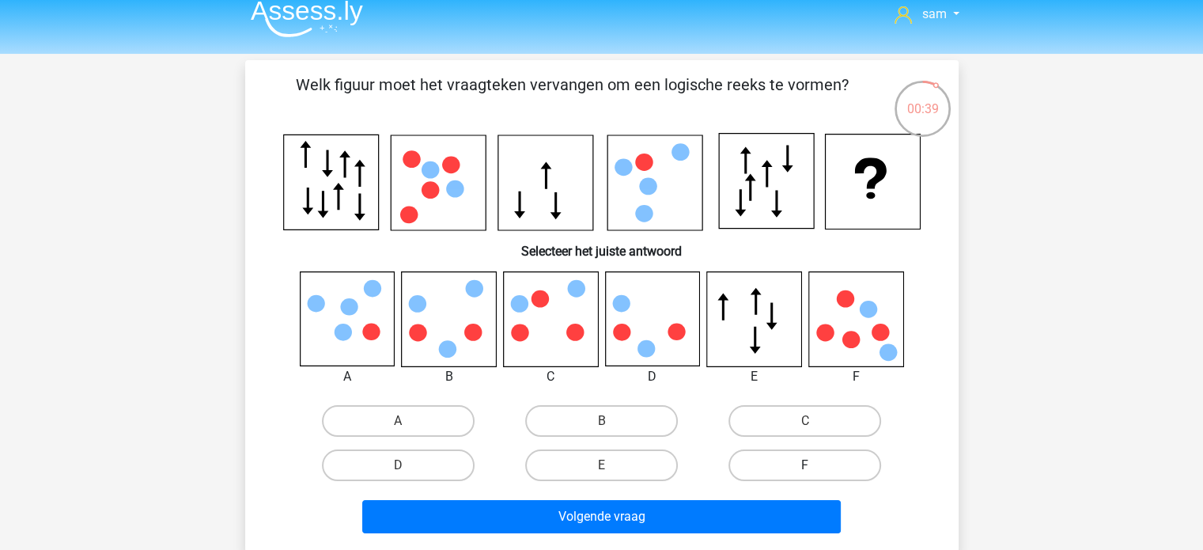
click at [801, 471] on label "F" at bounding box center [805, 465] width 153 height 32
click at [805, 471] on input "F" at bounding box center [810, 470] width 10 height 10
radio input "true"
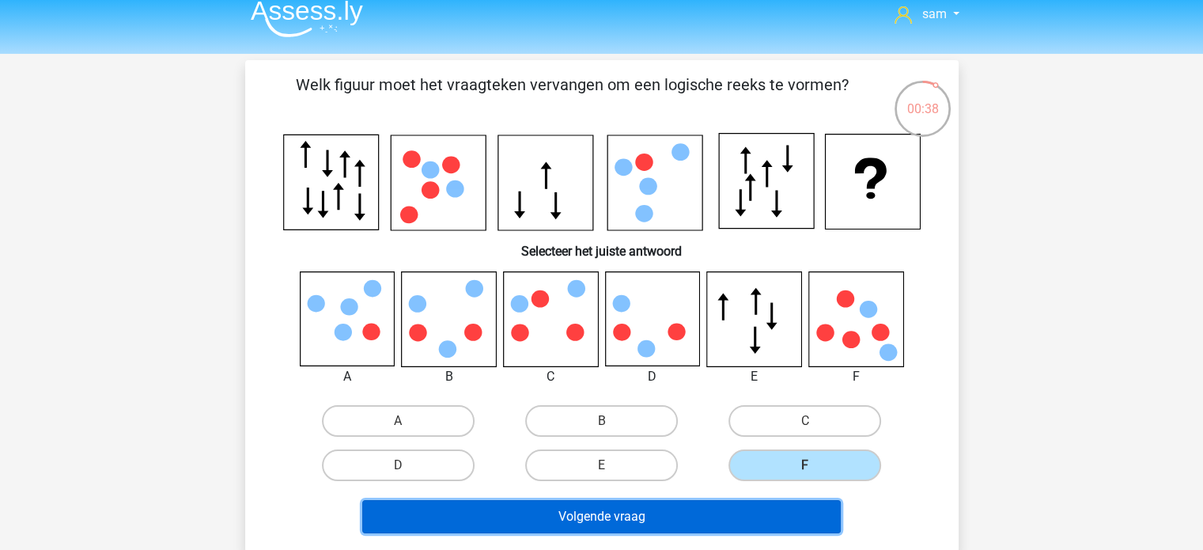
click at [737, 520] on button "Volgende vraag" at bounding box center [601, 516] width 479 height 33
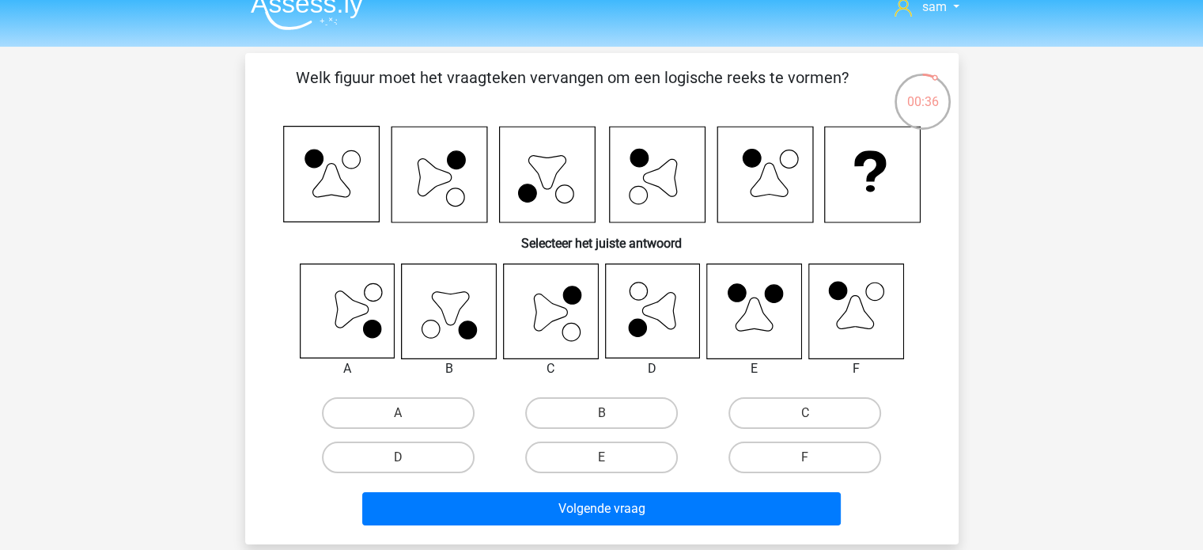
scroll to position [17, 0]
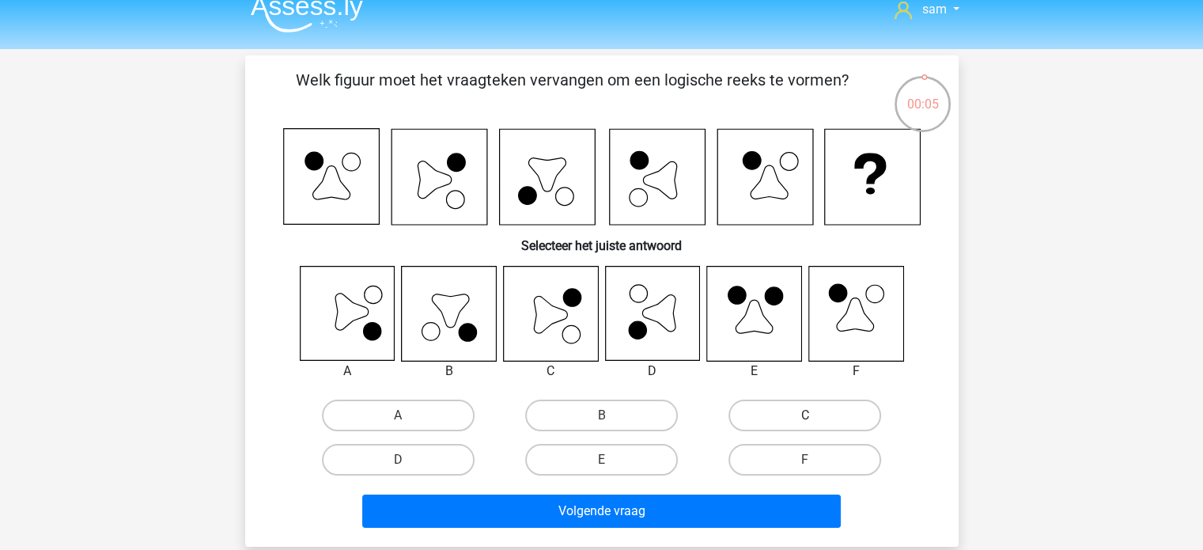
click at [802, 422] on label "C" at bounding box center [805, 416] width 153 height 32
click at [805, 422] on input "C" at bounding box center [810, 420] width 10 height 10
radio input "true"
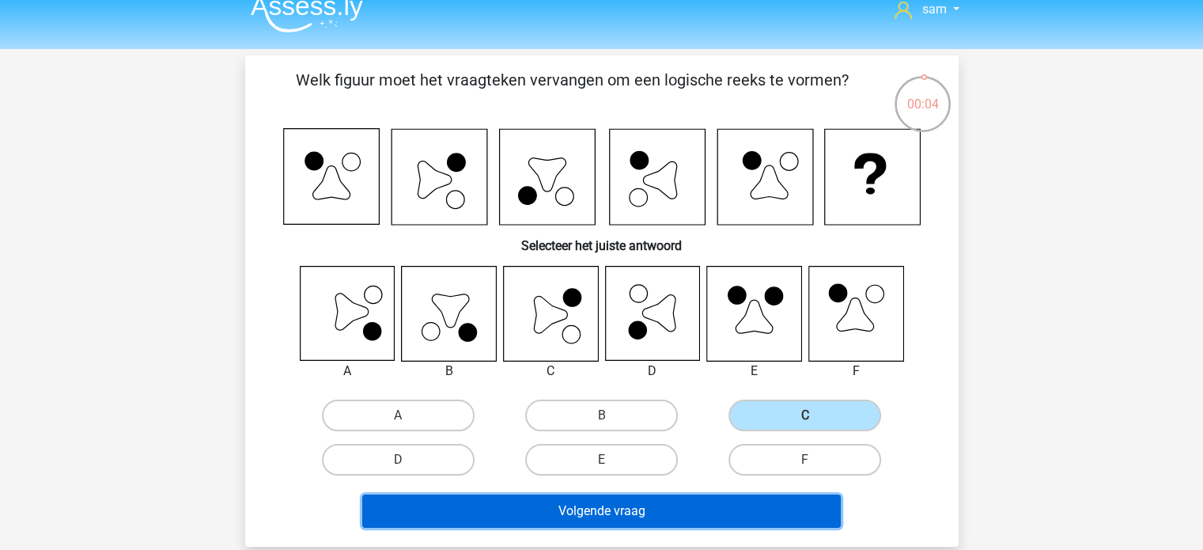
click at [684, 509] on button "Volgende vraag" at bounding box center [601, 511] width 479 height 33
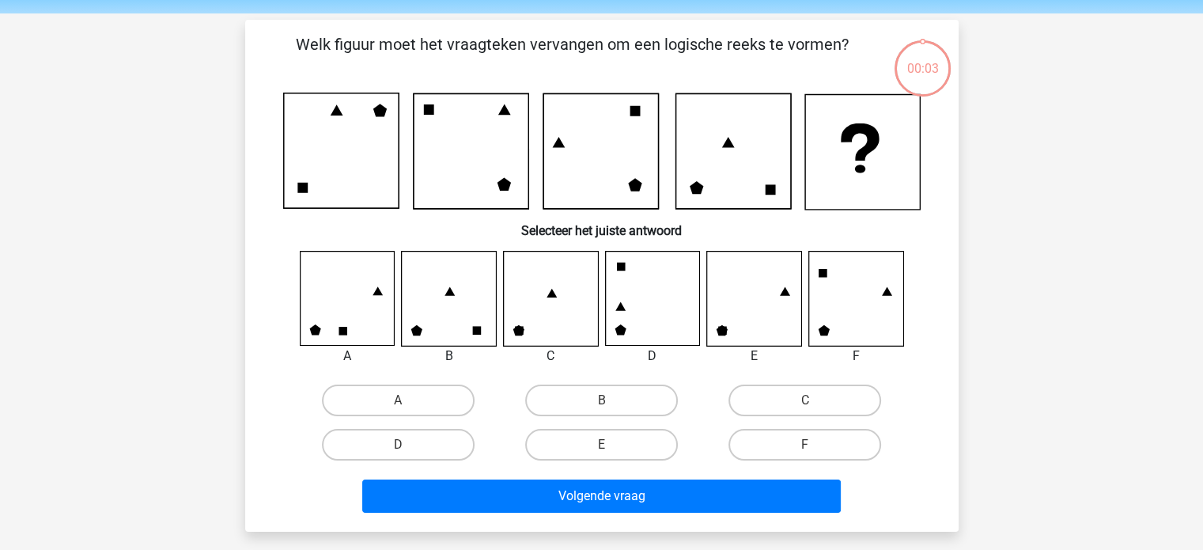
scroll to position [44, 0]
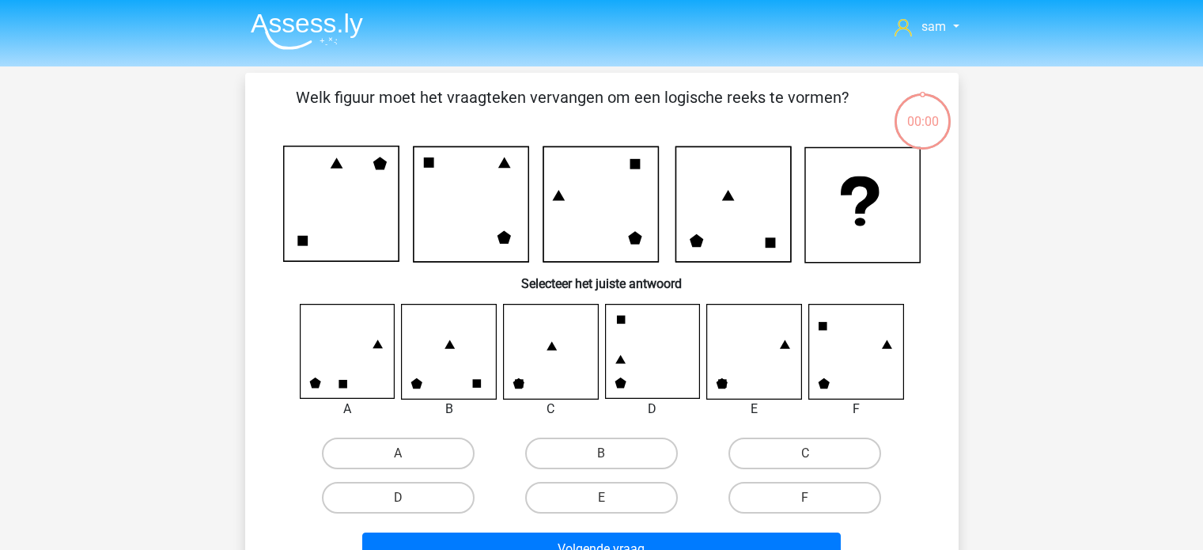
scroll to position [44, 0]
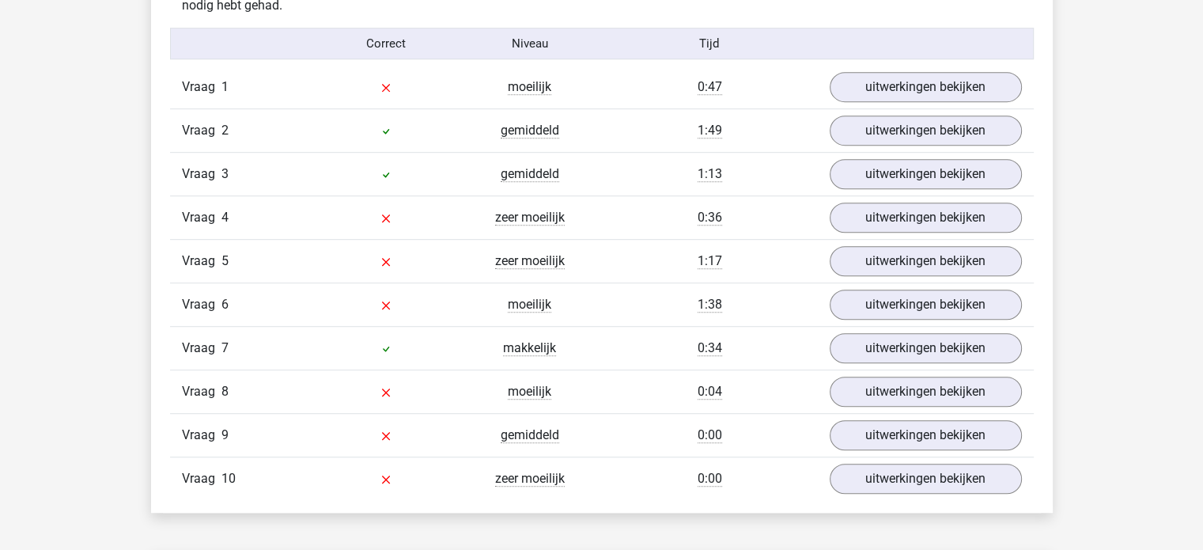
scroll to position [973, 0]
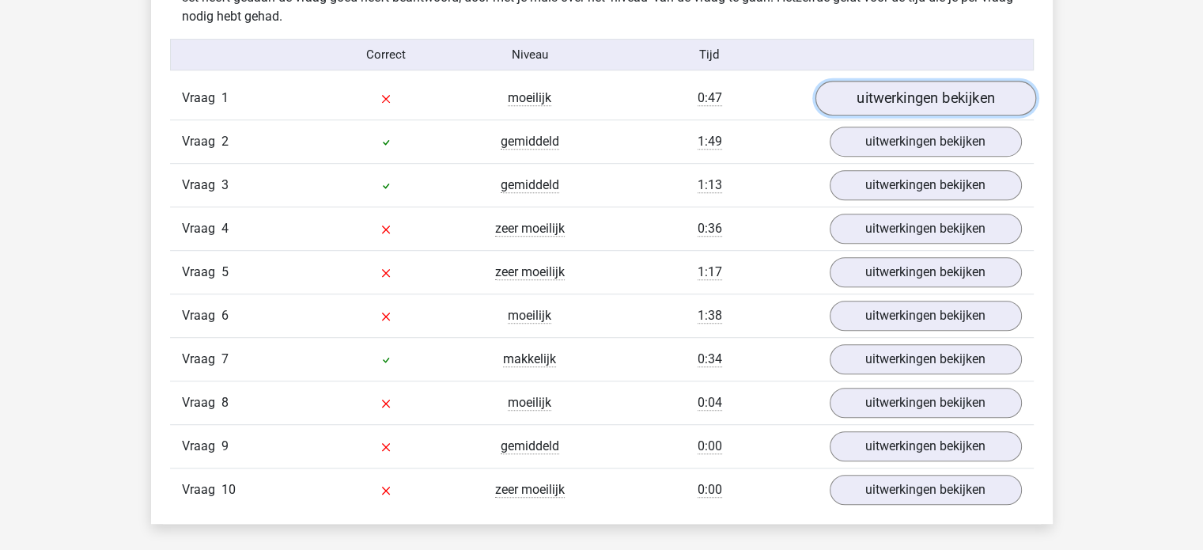
click at [915, 100] on link "uitwerkingen bekijken" at bounding box center [925, 98] width 221 height 35
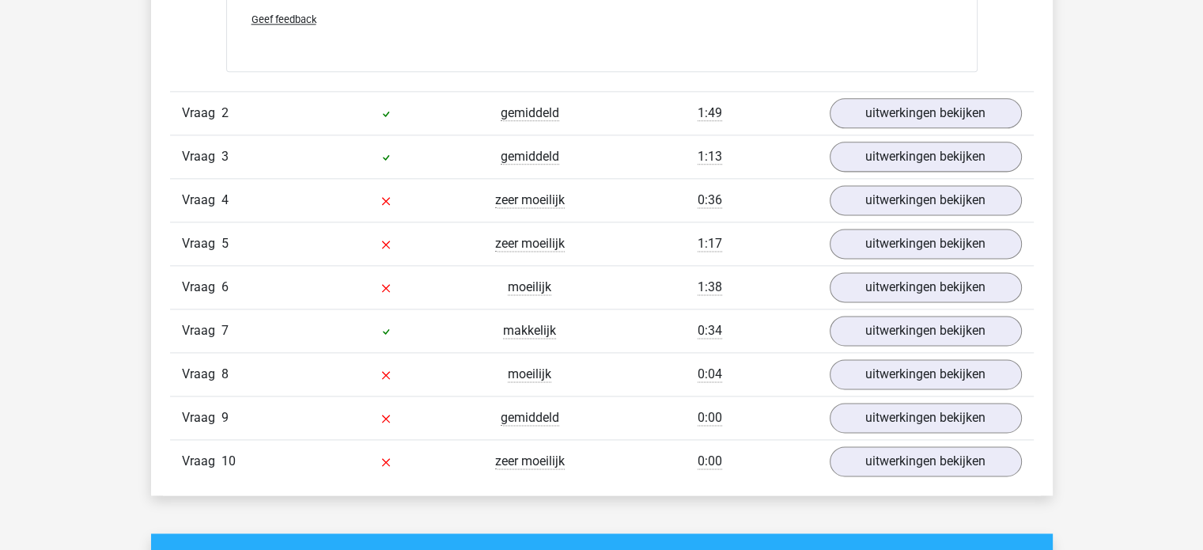
scroll to position [2086, 0]
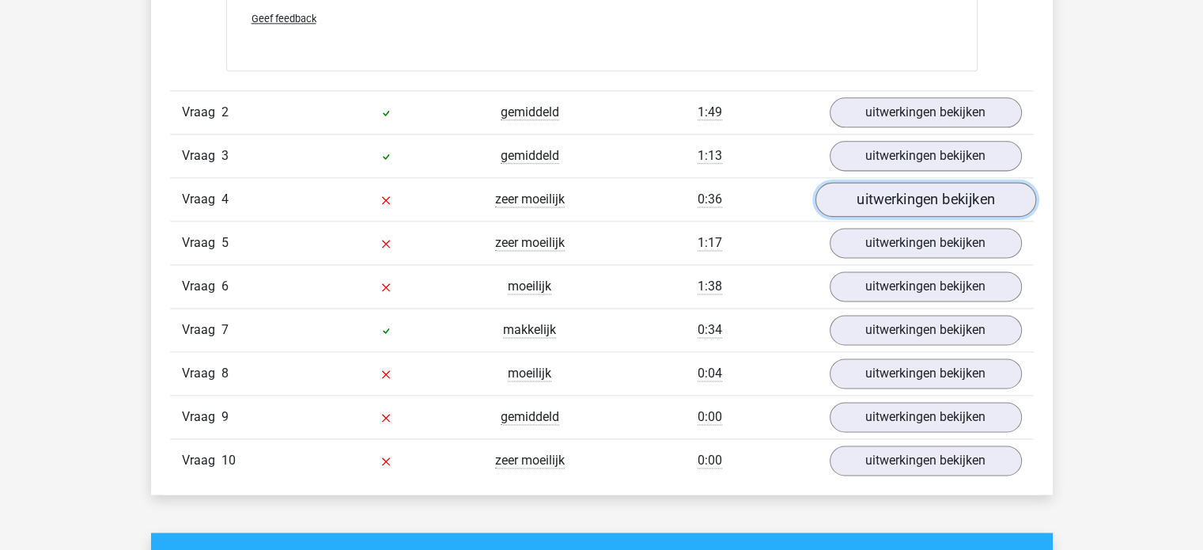
click at [908, 189] on link "uitwerkingen bekijken" at bounding box center [925, 200] width 221 height 35
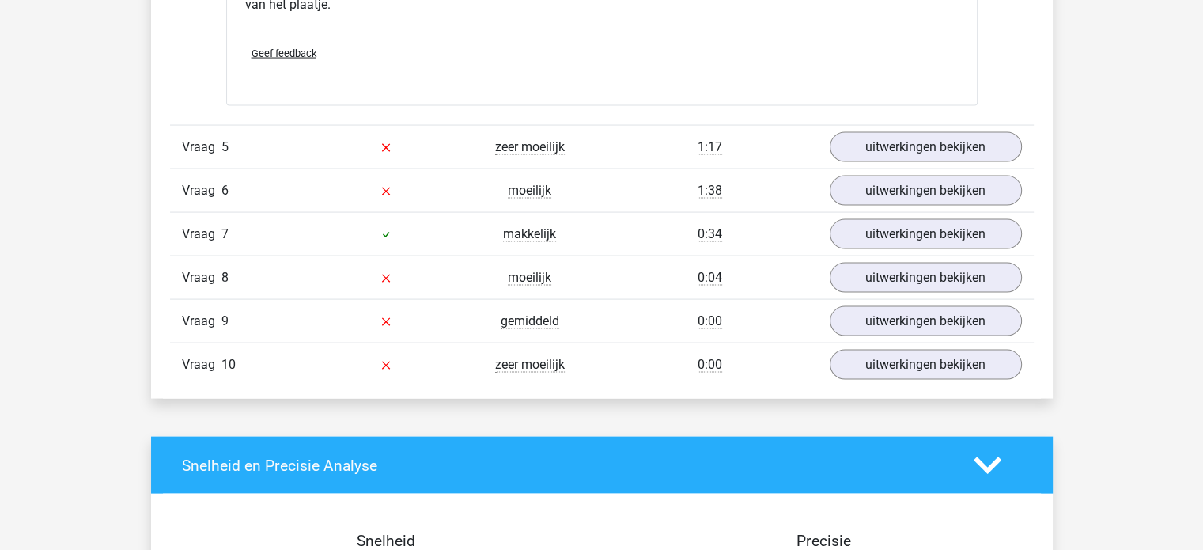
scroll to position [3176, 0]
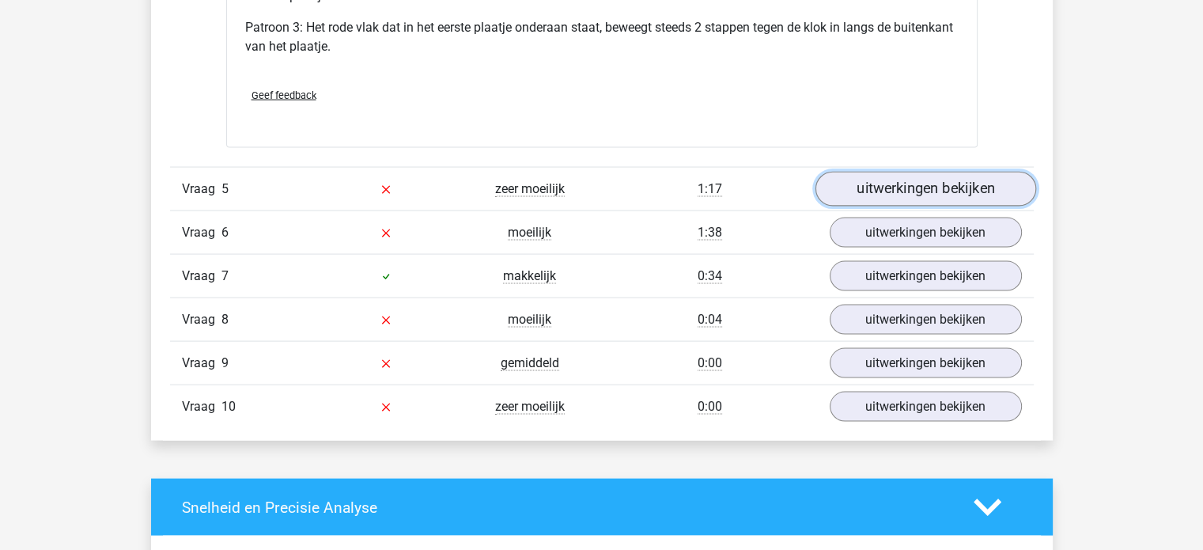
click at [886, 183] on link "uitwerkingen bekijken" at bounding box center [925, 189] width 221 height 35
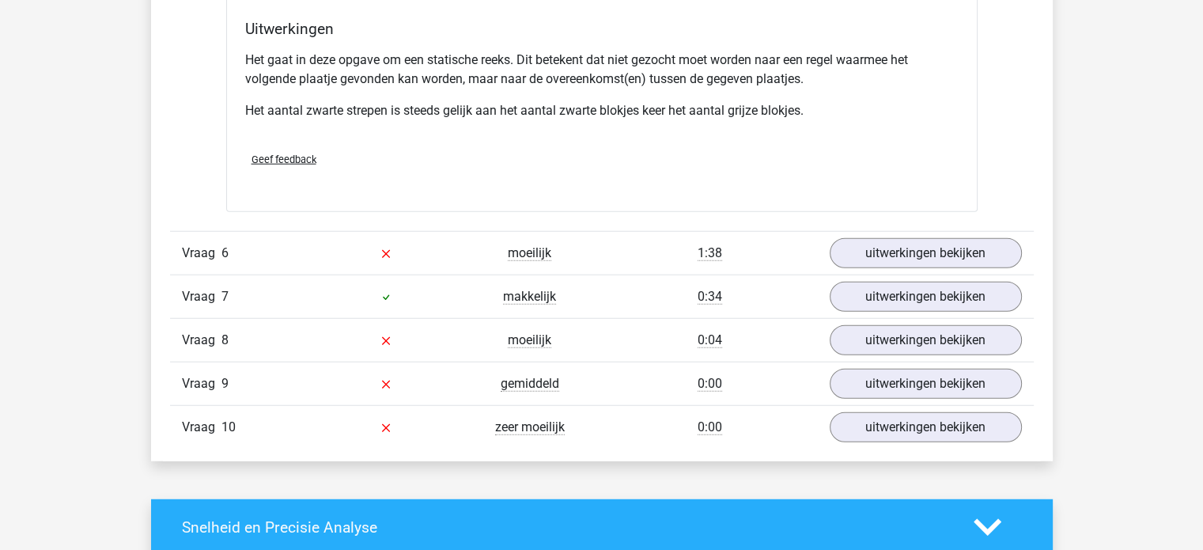
scroll to position [4108, 0]
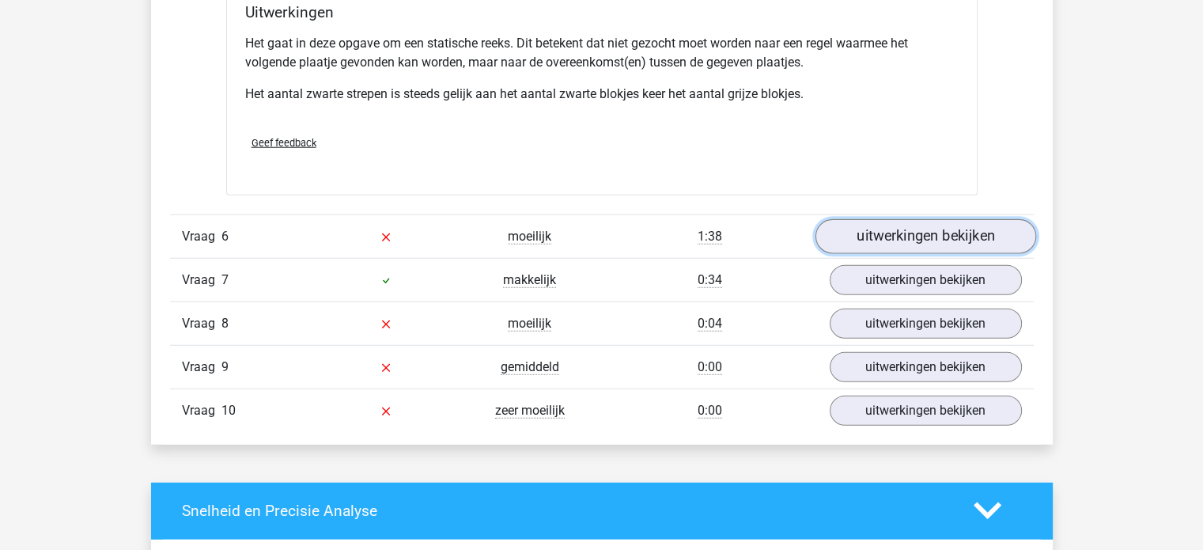
click at [866, 231] on link "uitwerkingen bekijken" at bounding box center [925, 236] width 221 height 35
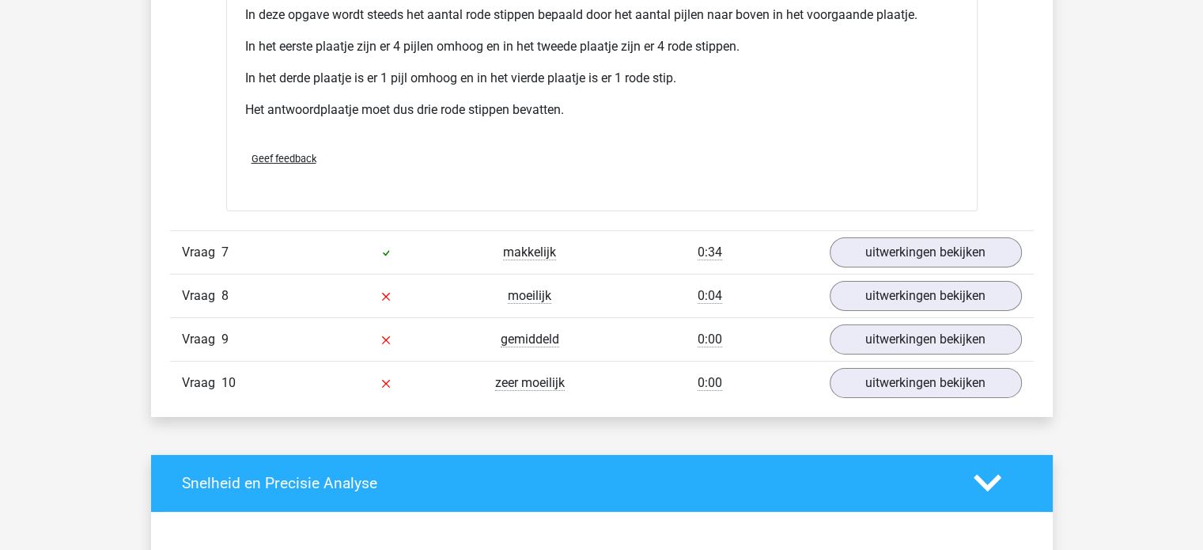
scroll to position [5092, 0]
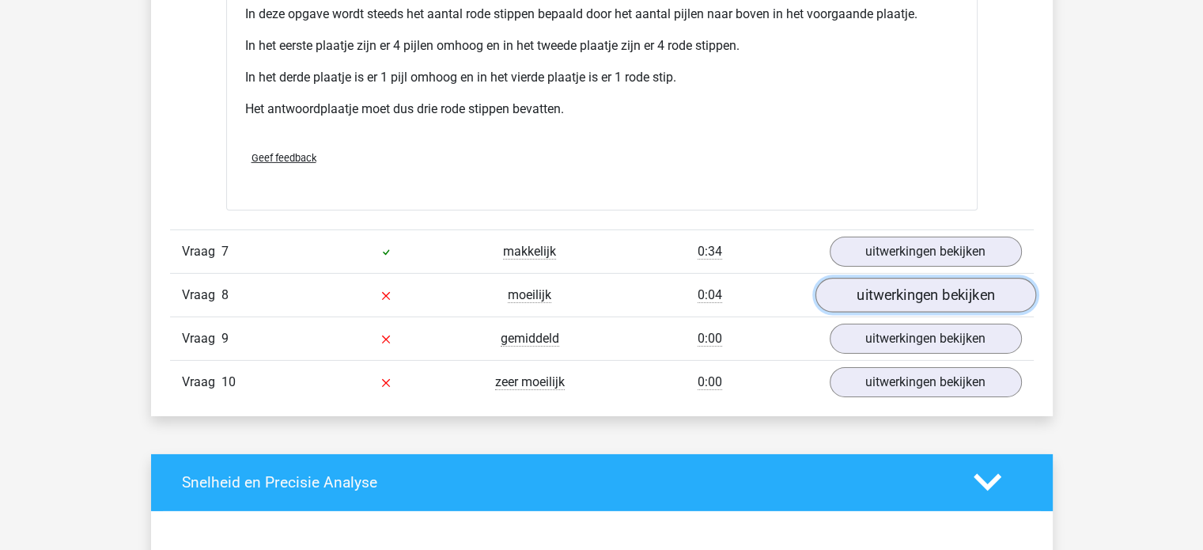
click at [919, 292] on link "uitwerkingen bekijken" at bounding box center [925, 295] width 221 height 35
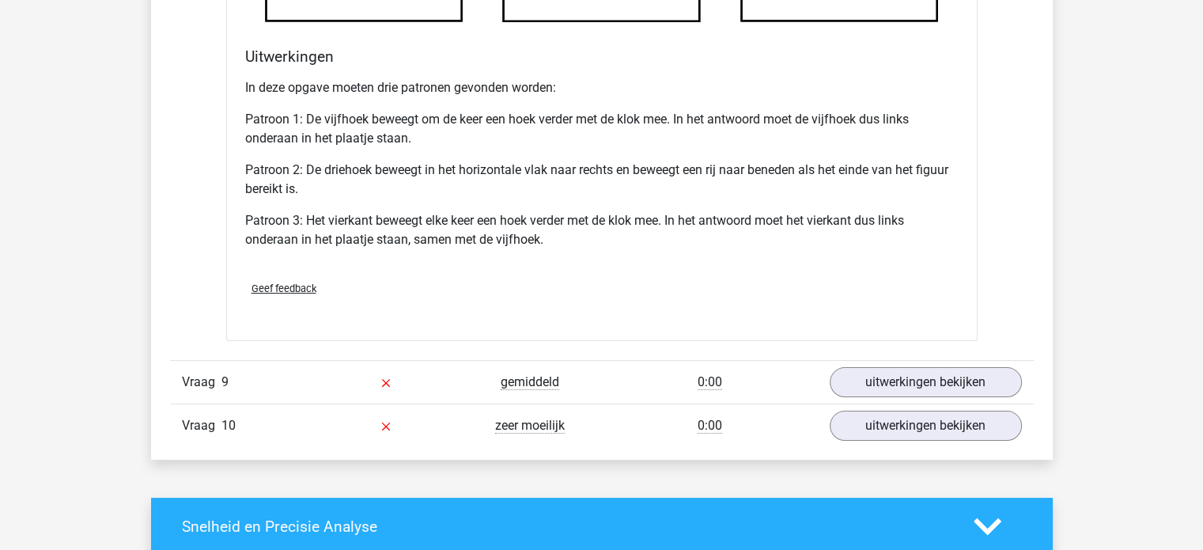
scroll to position [6084, 0]
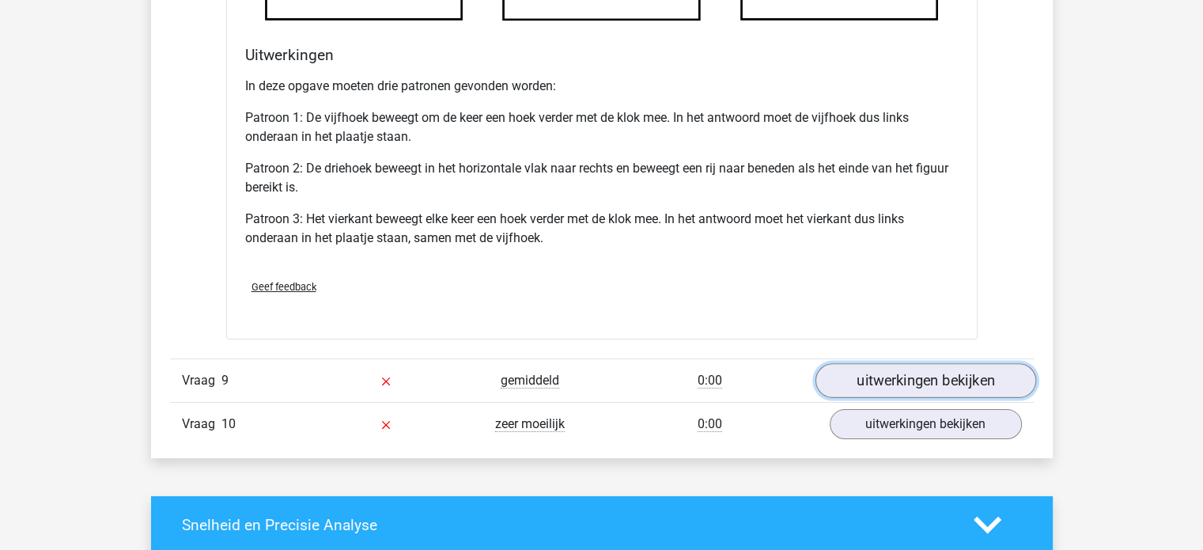
click at [874, 380] on link "uitwerkingen bekijken" at bounding box center [925, 381] width 221 height 35
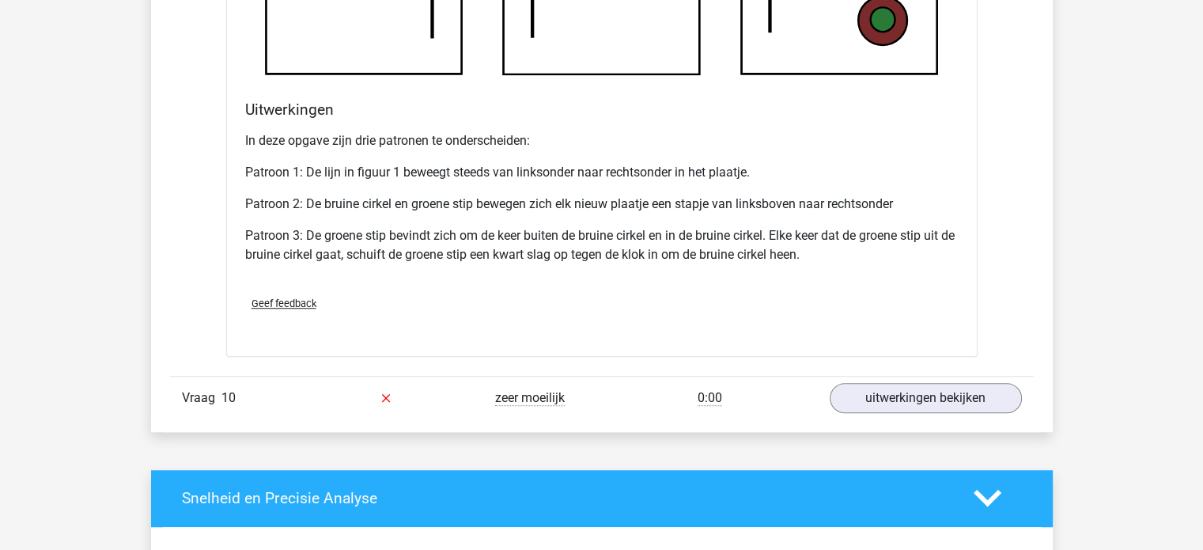
scroll to position [7197, 0]
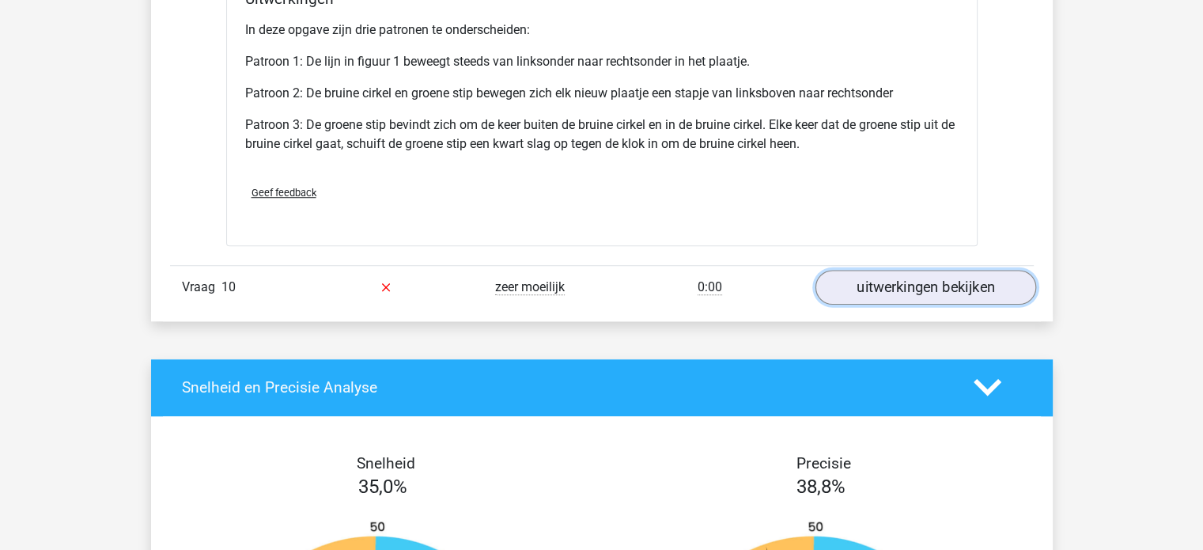
drag, startPoint x: 862, startPoint y: 297, endPoint x: 842, endPoint y: 284, distance: 23.5
click at [842, 284] on link "uitwerkingen bekijken" at bounding box center [925, 287] width 221 height 35
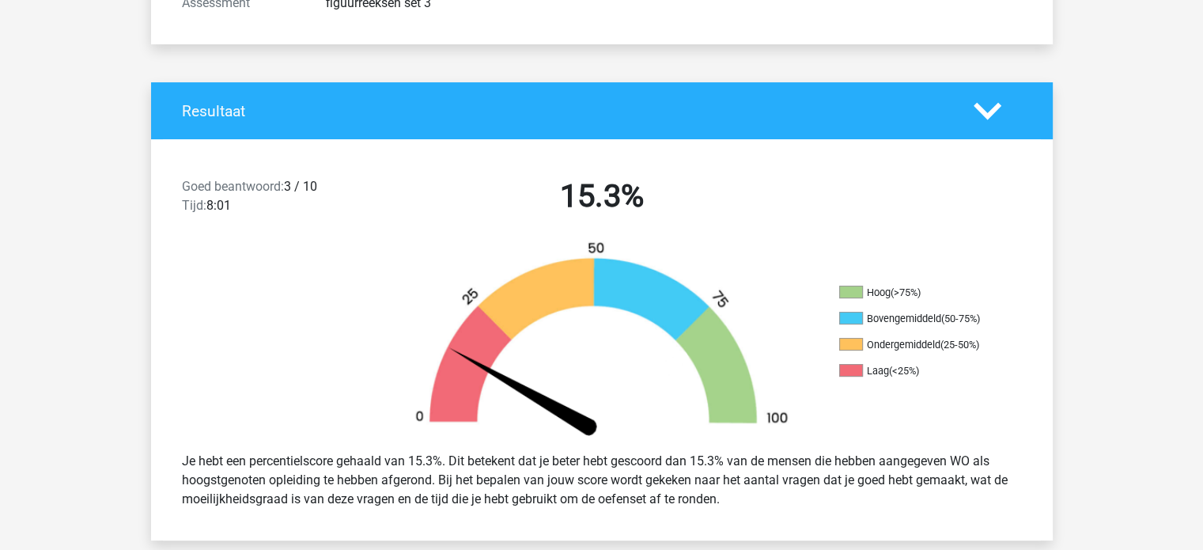
scroll to position [0, 0]
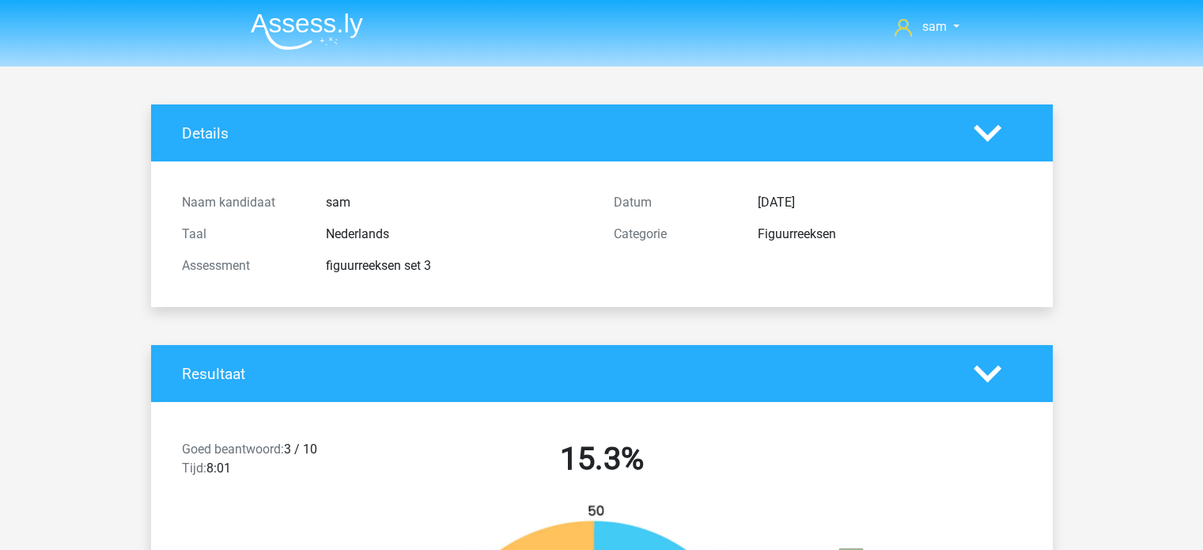
click at [305, 30] on img at bounding box center [307, 31] width 112 height 37
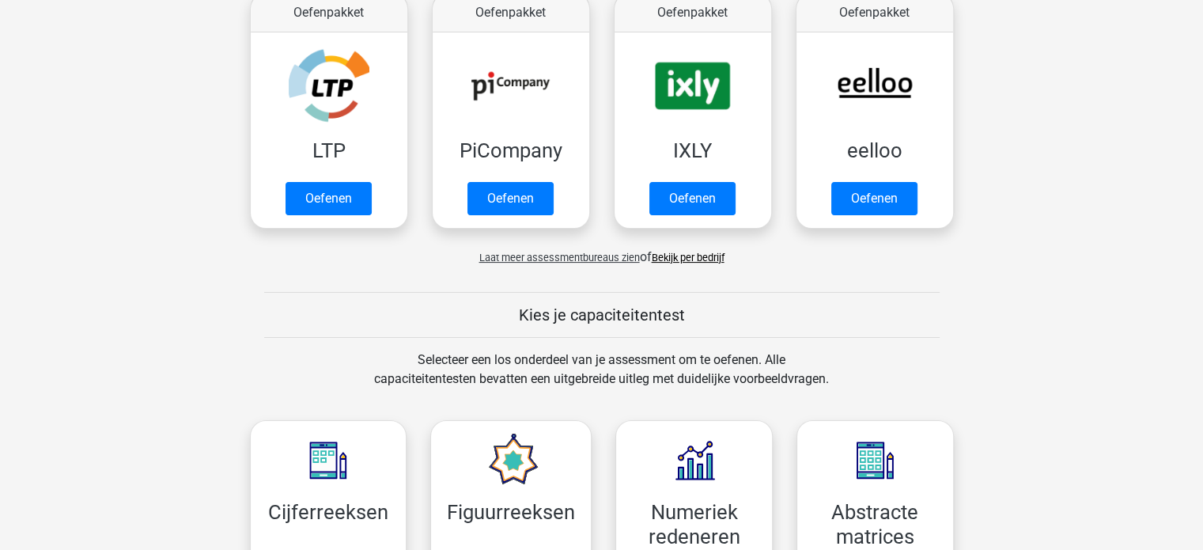
scroll to position [323, 0]
click at [530, 260] on span "Laat meer assessmentbureaus zien" at bounding box center [559, 257] width 161 height 12
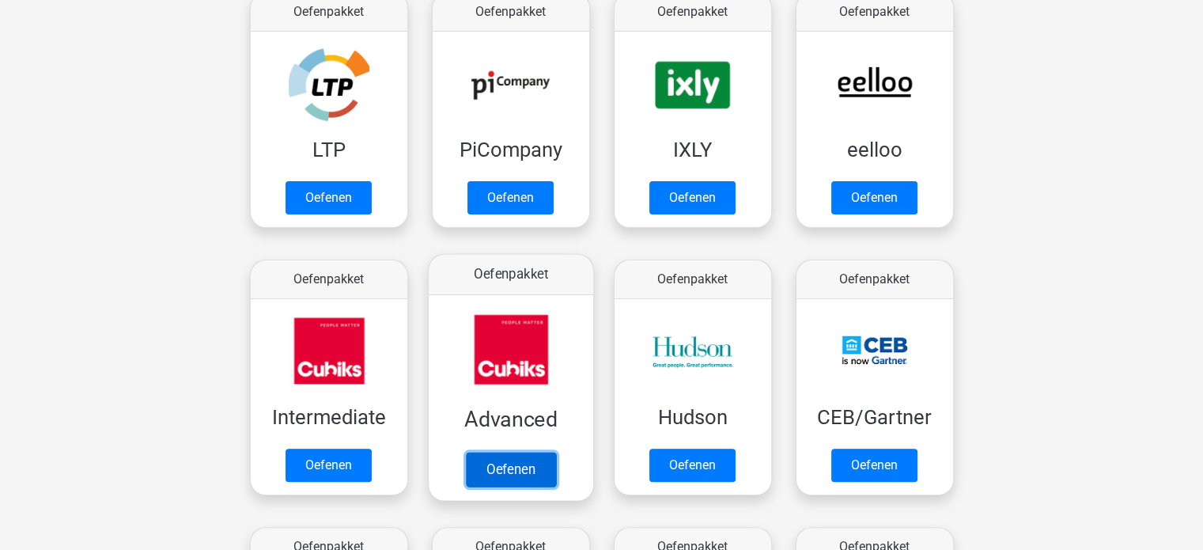
click at [521, 464] on link "Oefenen" at bounding box center [510, 469] width 90 height 35
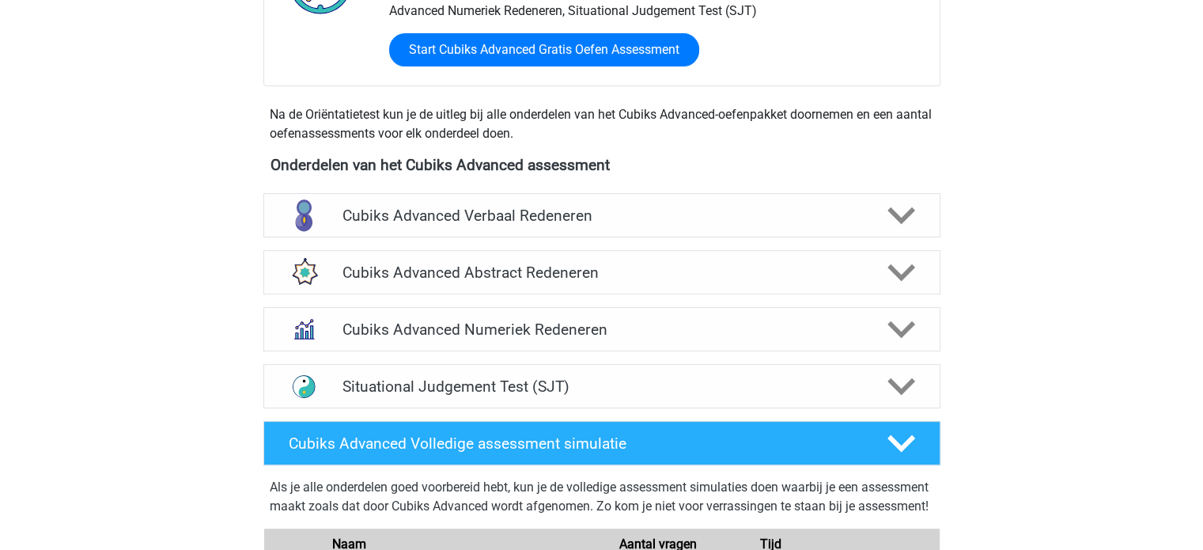
scroll to position [478, 0]
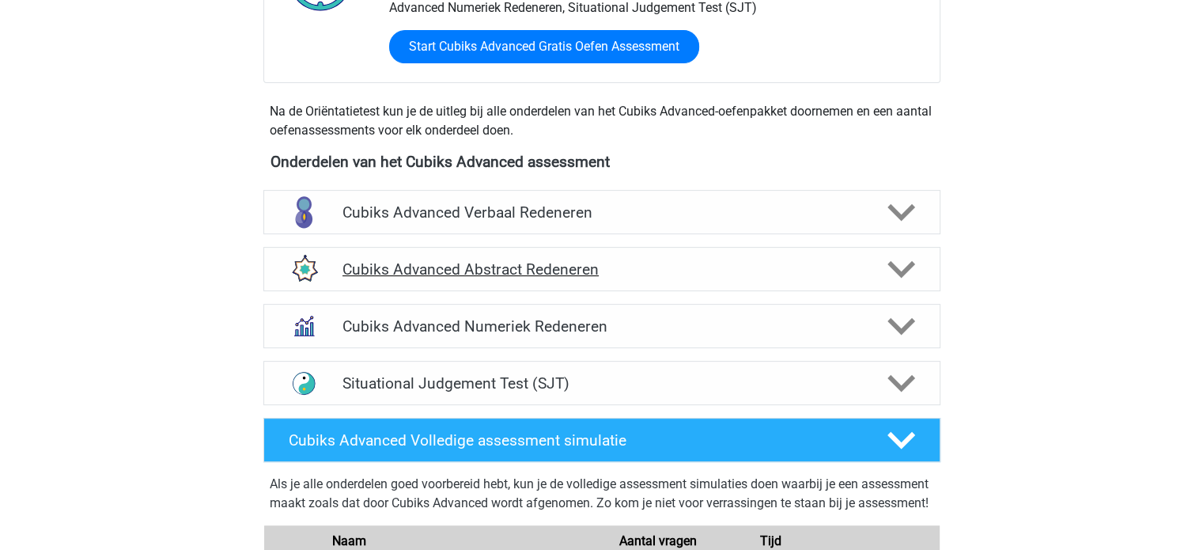
click at [465, 268] on h4 "Cubiks Advanced Abstract Redeneren" at bounding box center [602, 269] width 518 height 18
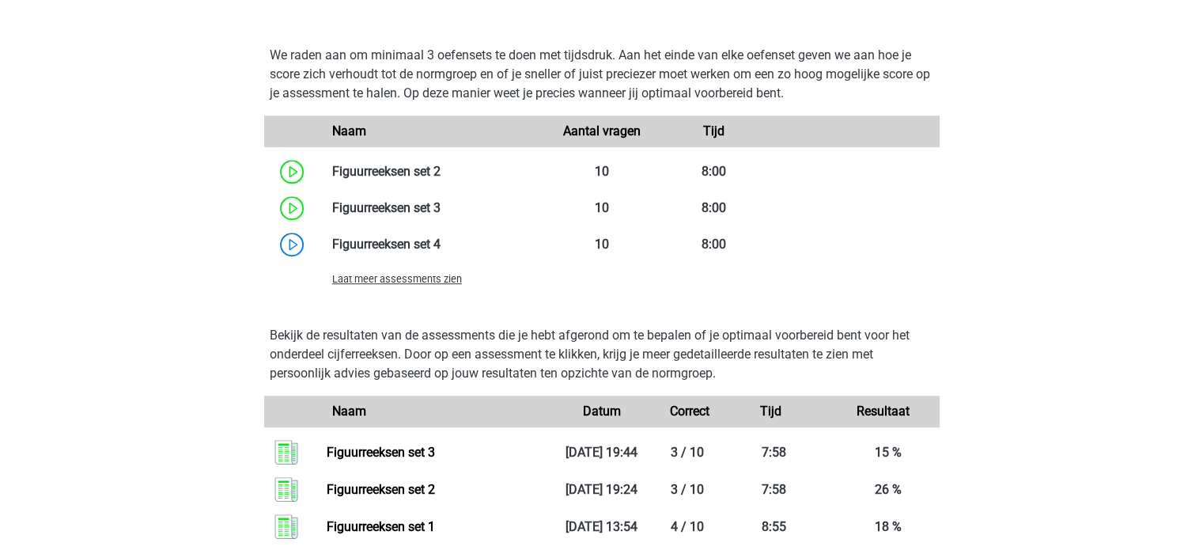
scroll to position [1027, 0]
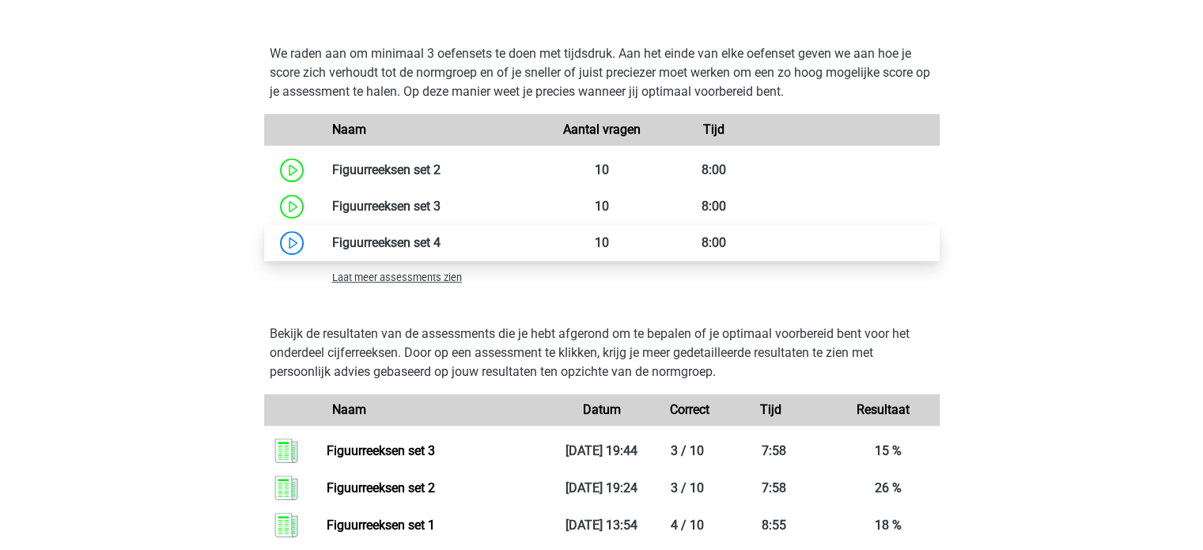
click at [441, 248] on link at bounding box center [441, 242] width 0 height 15
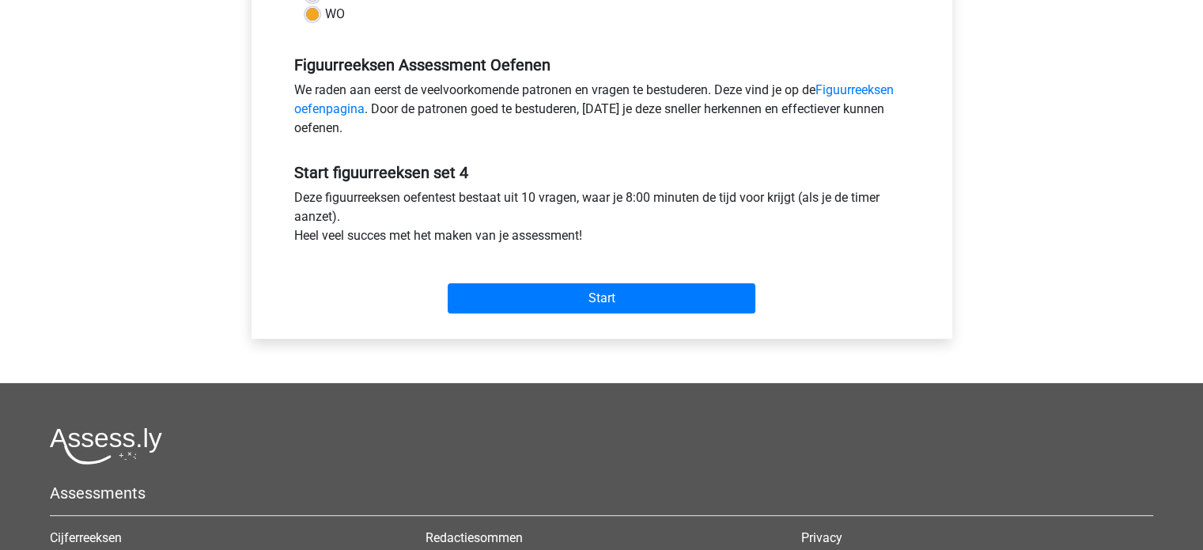
scroll to position [445, 0]
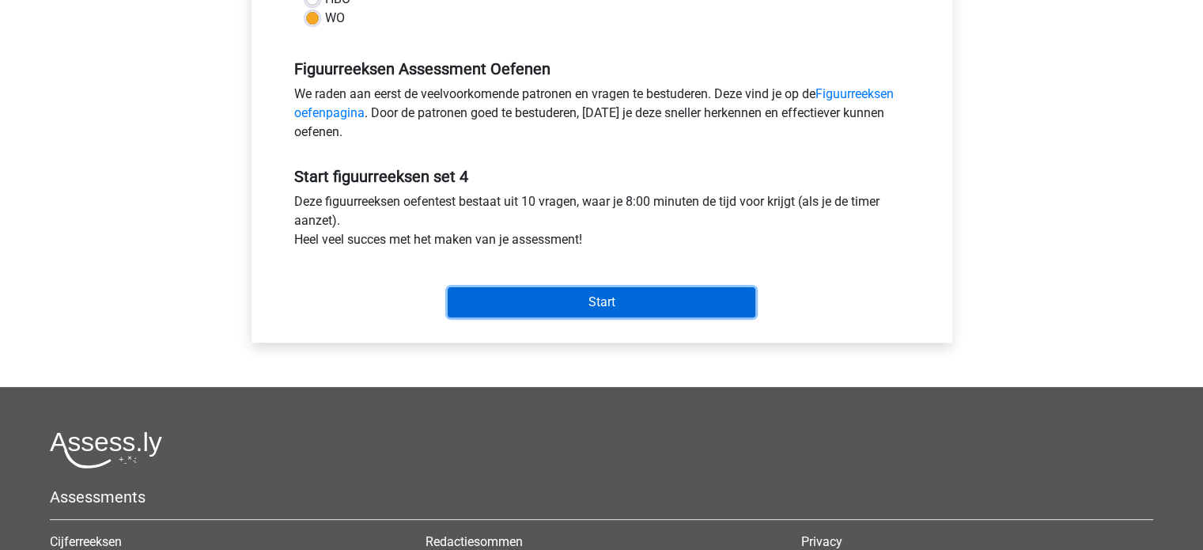
click at [557, 295] on input "Start" at bounding box center [602, 302] width 308 height 30
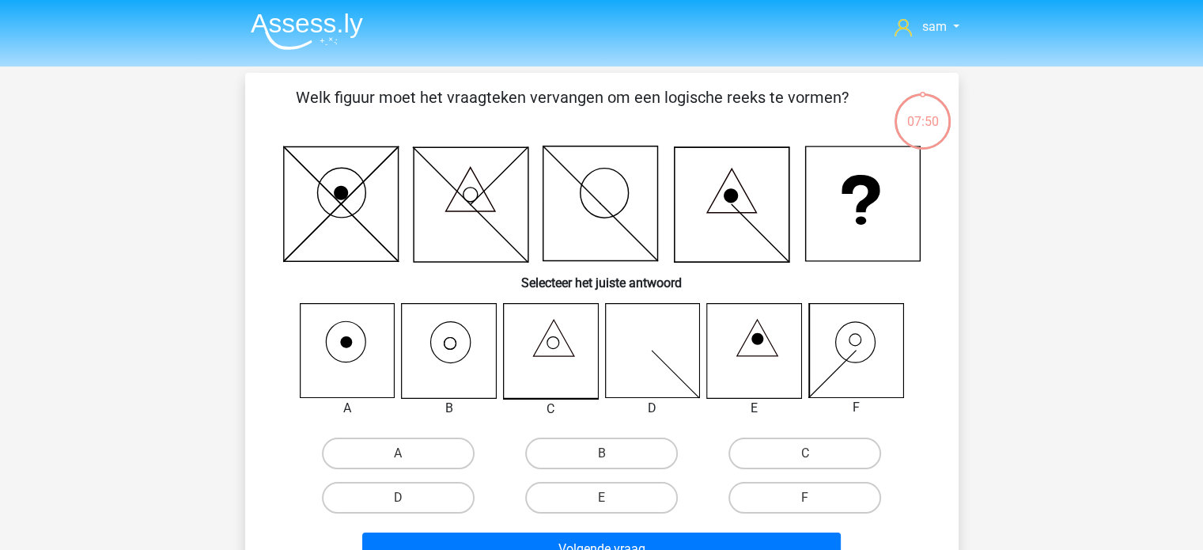
scroll to position [17, 0]
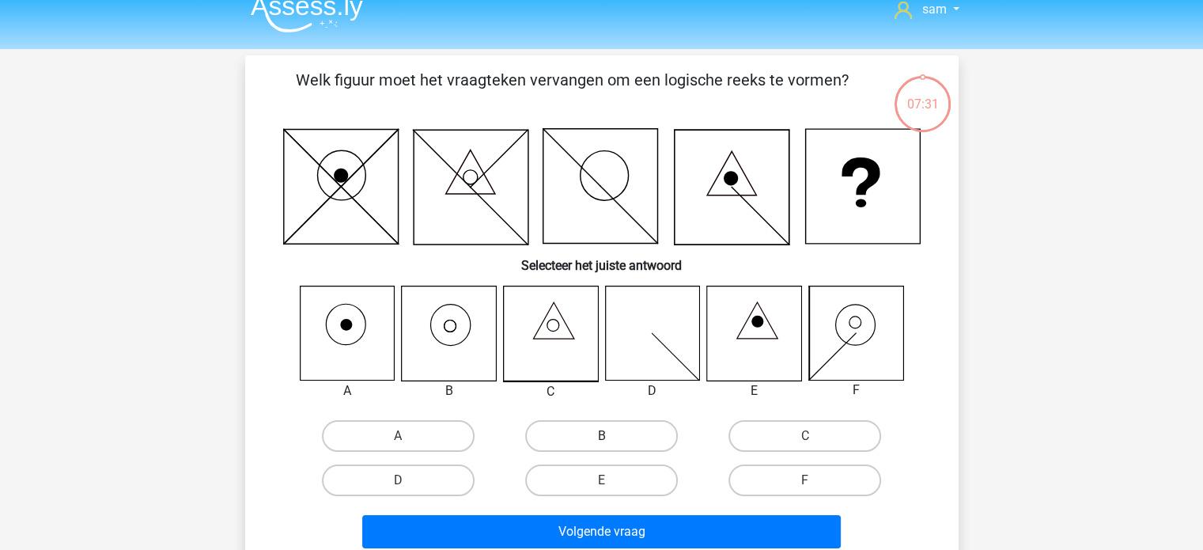
click at [588, 439] on label "B" at bounding box center [601, 436] width 153 height 32
click at [601, 439] on input "B" at bounding box center [606, 441] width 10 height 10
radio input "true"
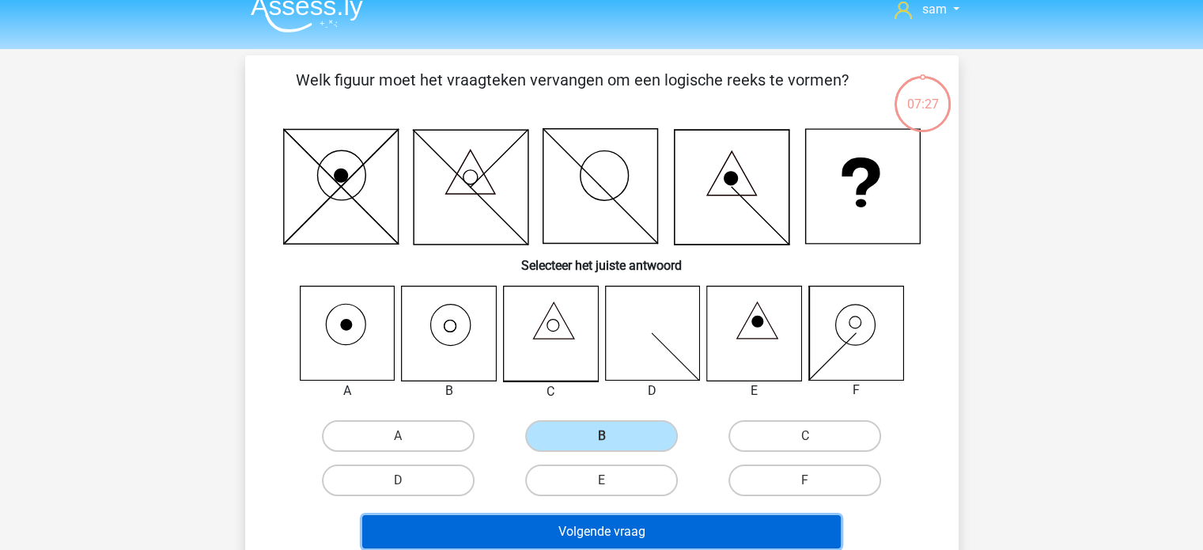
click at [541, 527] on button "Volgende vraag" at bounding box center [601, 531] width 479 height 33
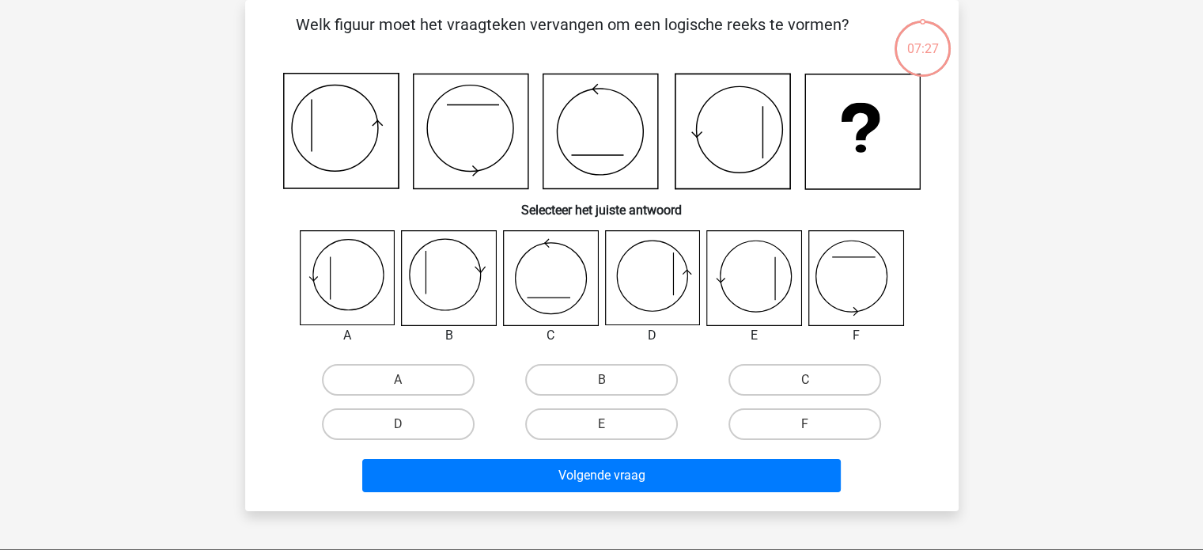
scroll to position [14, 0]
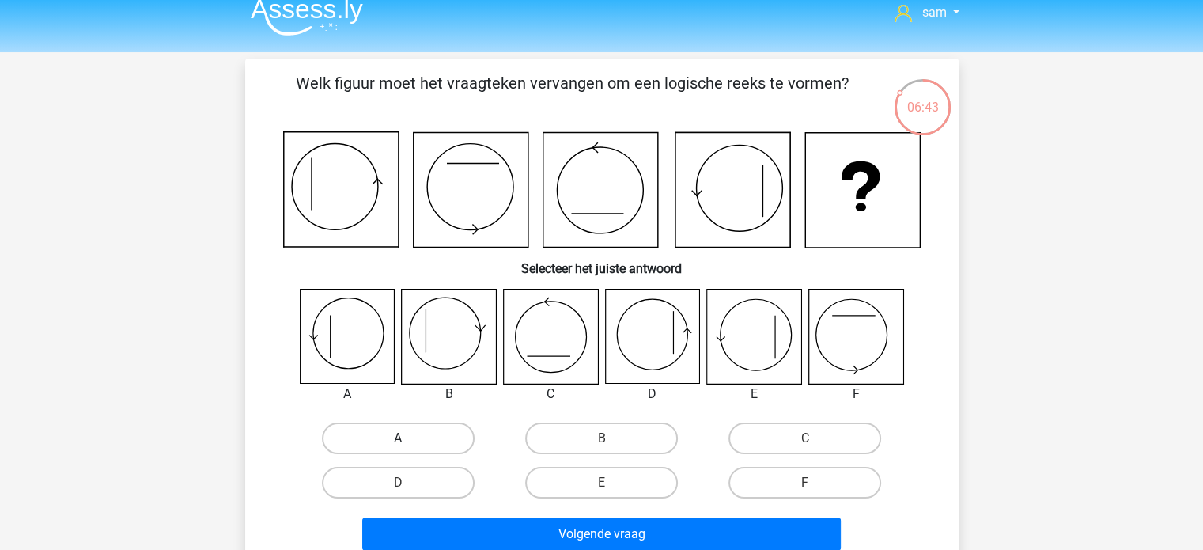
click at [411, 448] on label "A" at bounding box center [398, 439] width 153 height 32
click at [408, 448] on input "A" at bounding box center [403, 443] width 10 height 10
radio input "true"
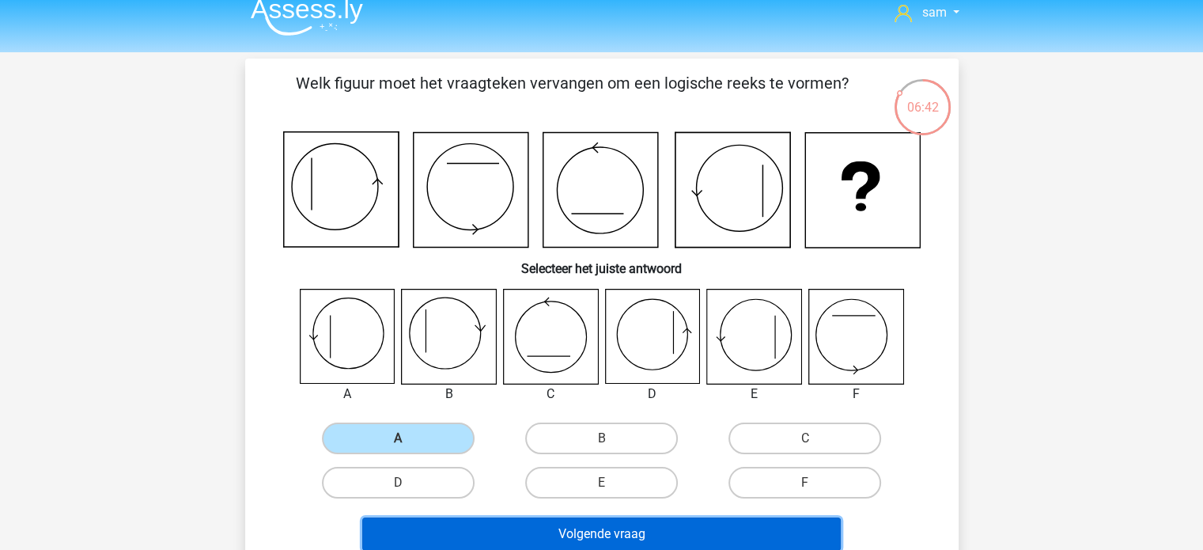
click at [462, 526] on button "Volgende vraag" at bounding box center [601, 533] width 479 height 33
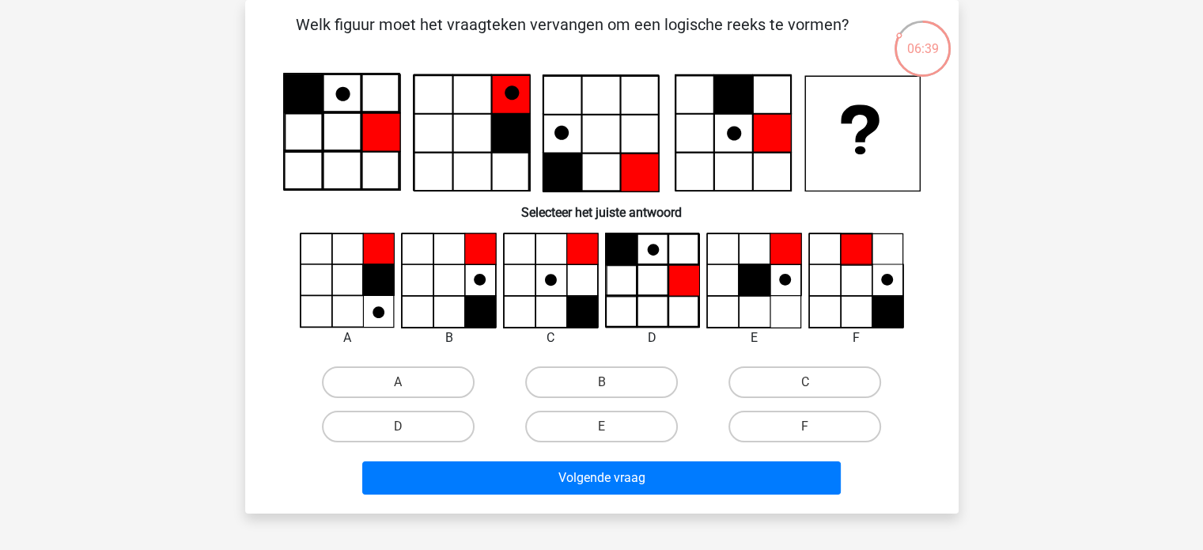
scroll to position [26, 0]
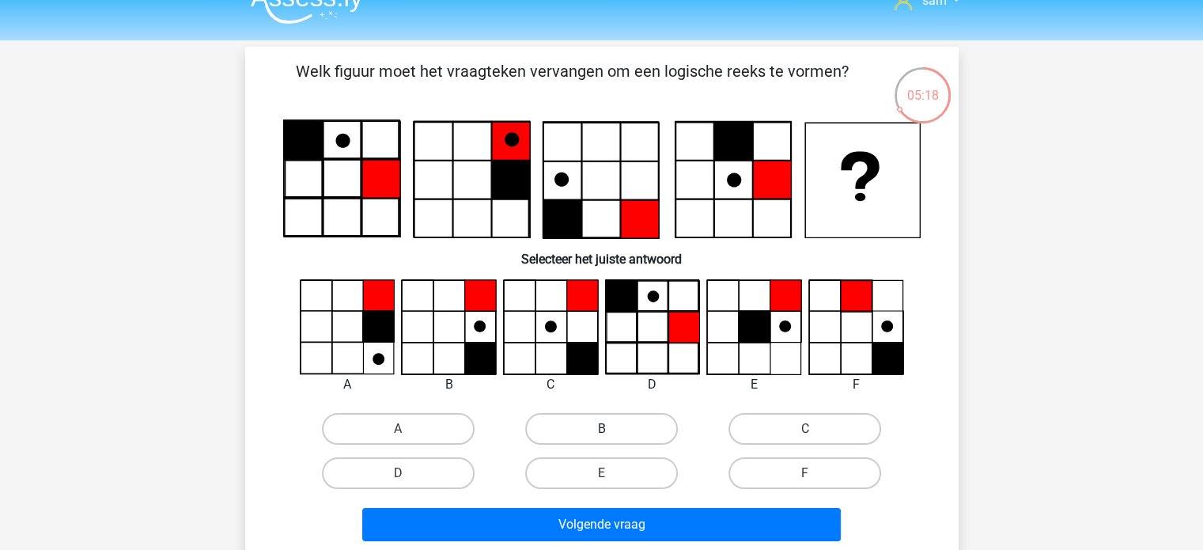
click at [577, 434] on label "B" at bounding box center [601, 429] width 153 height 32
click at [601, 434] on input "B" at bounding box center [606, 434] width 10 height 10
radio input "true"
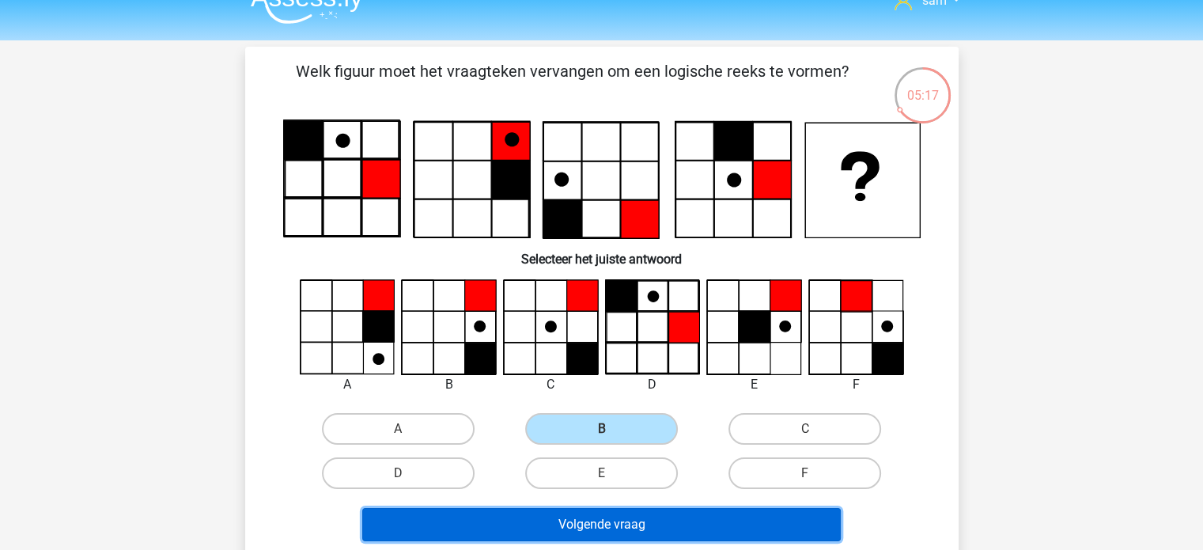
click at [577, 529] on button "Volgende vraag" at bounding box center [601, 524] width 479 height 33
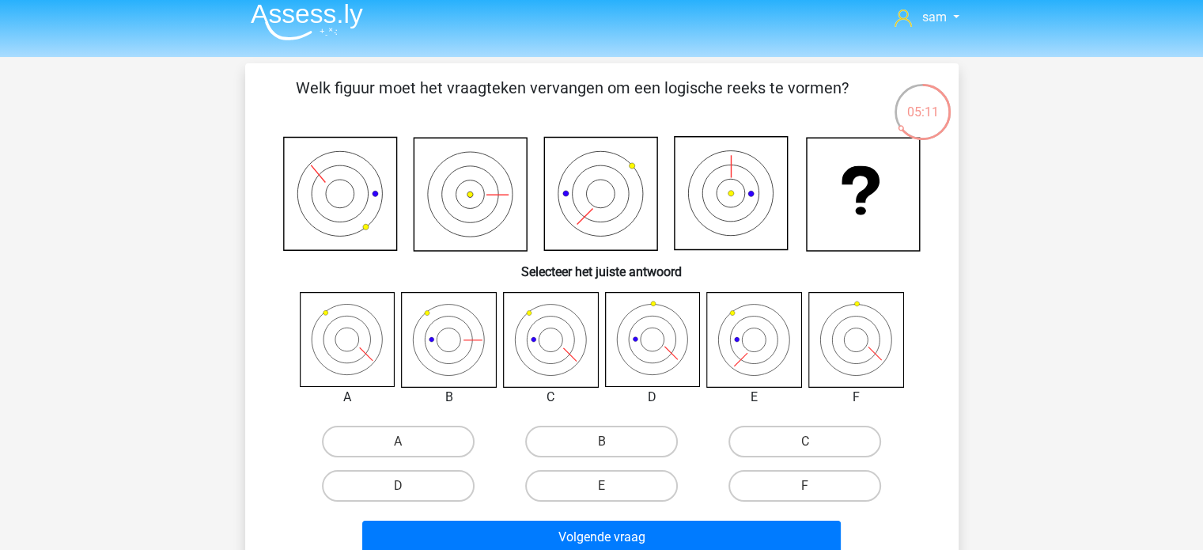
scroll to position [22, 0]
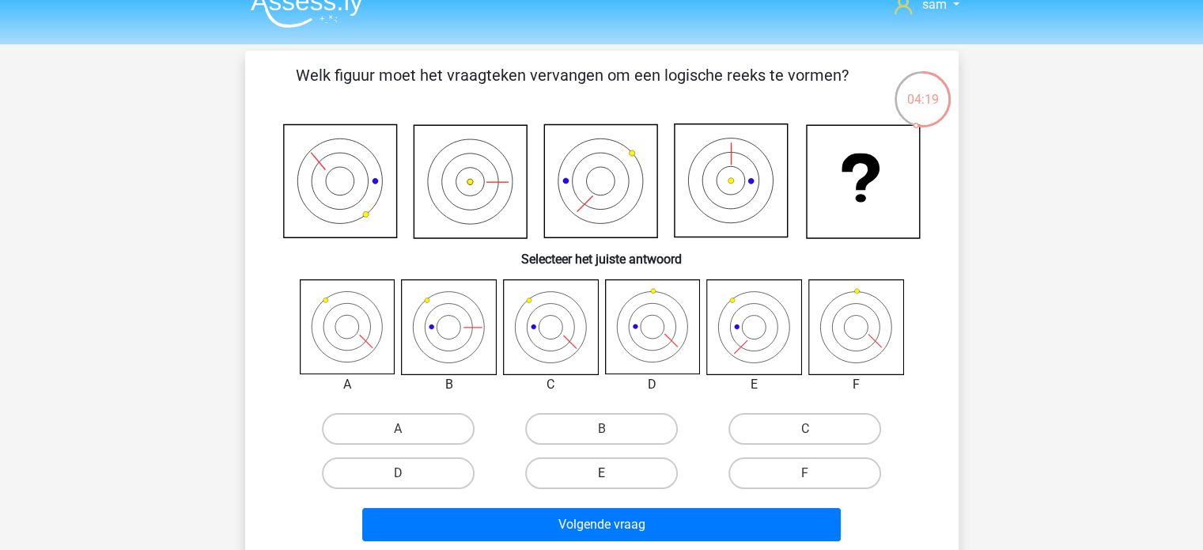
click at [629, 468] on label "E" at bounding box center [601, 473] width 153 height 32
click at [612, 473] on input "E" at bounding box center [606, 478] width 10 height 10
radio input "true"
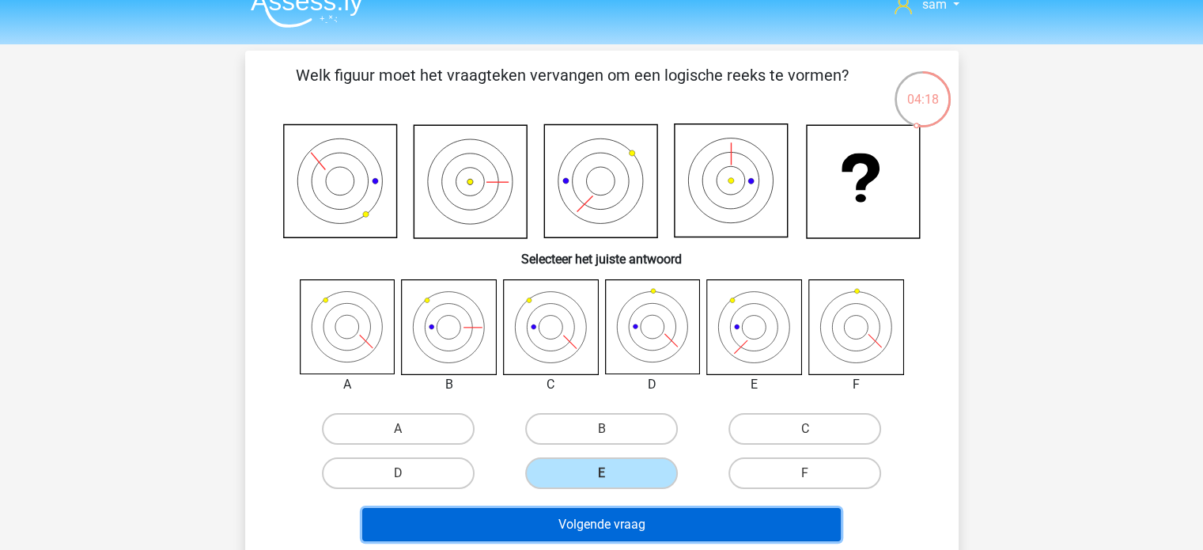
click at [598, 519] on button "Volgende vraag" at bounding box center [601, 524] width 479 height 33
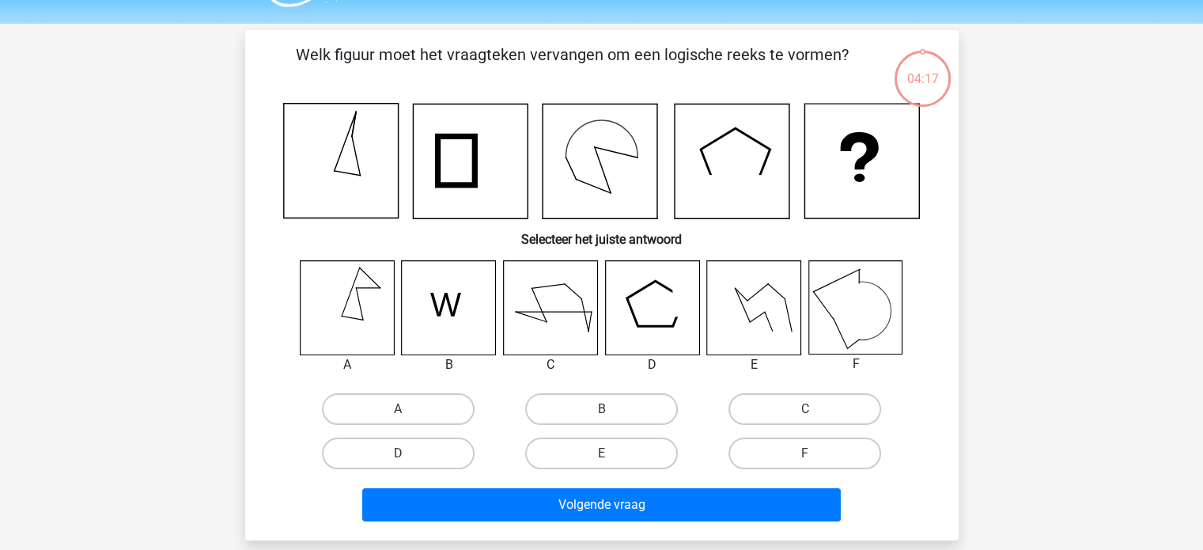
scroll to position [36, 0]
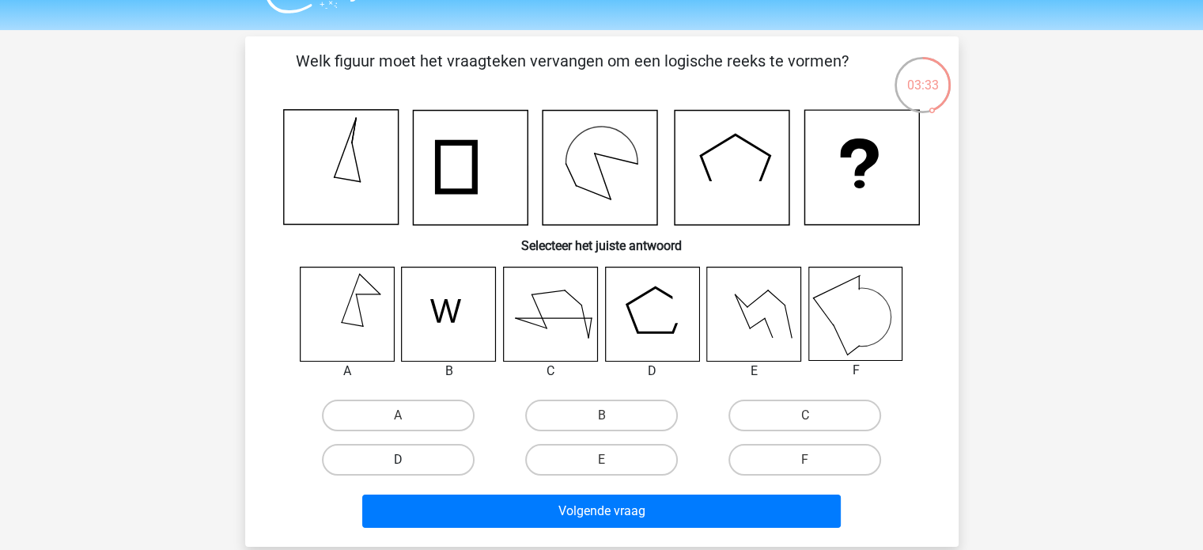
click at [440, 456] on label "D" at bounding box center [398, 460] width 153 height 32
click at [408, 460] on input "D" at bounding box center [403, 465] width 10 height 10
radio input "true"
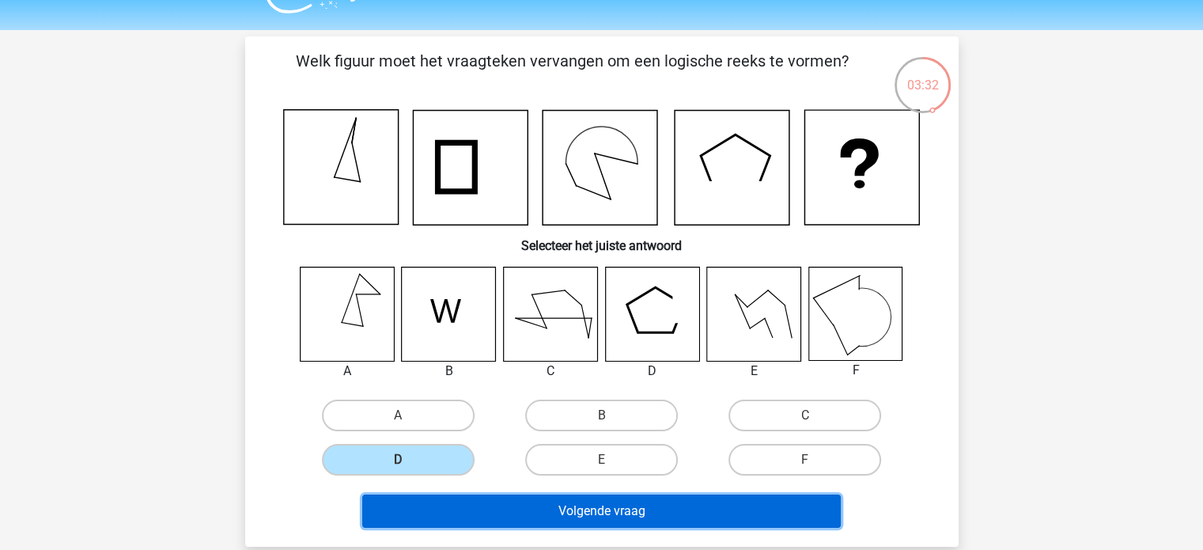
click at [456, 513] on button "Volgende vraag" at bounding box center [601, 511] width 479 height 33
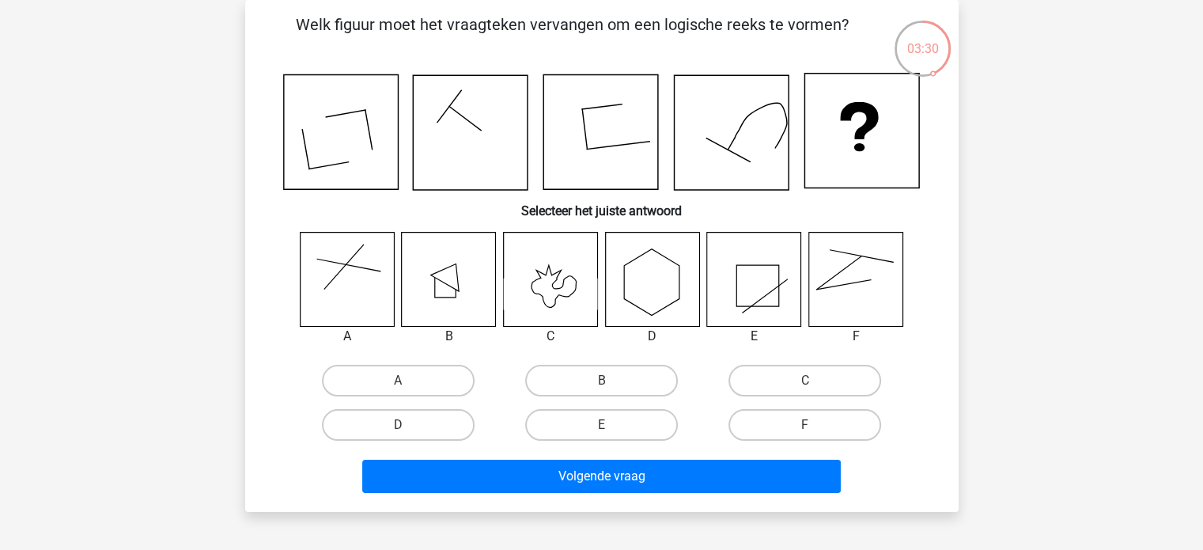
scroll to position [46, 0]
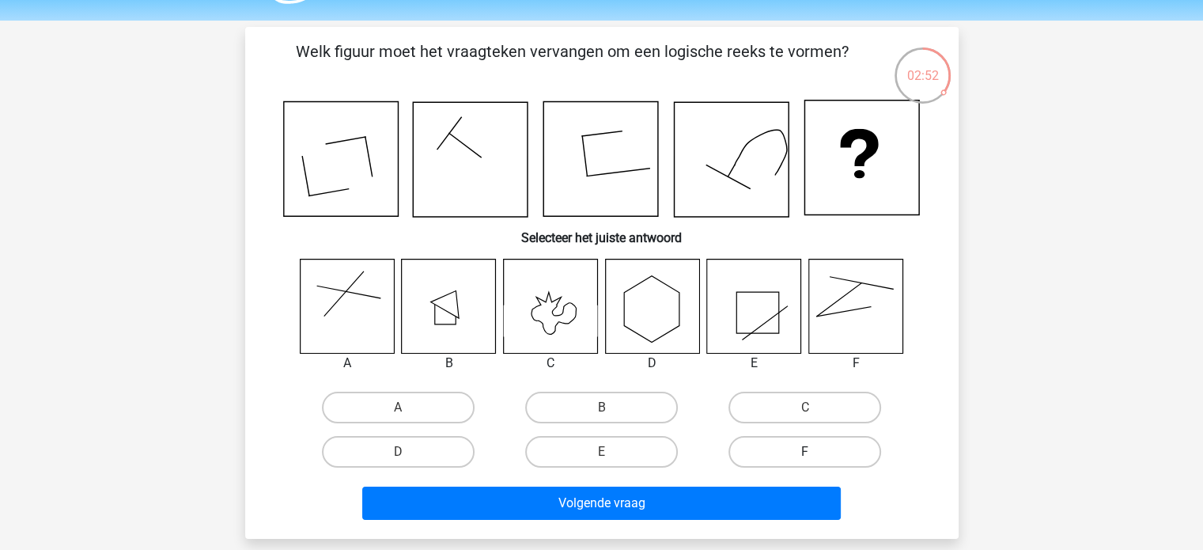
click at [809, 446] on label "F" at bounding box center [805, 452] width 153 height 32
click at [809, 452] on input "F" at bounding box center [810, 457] width 10 height 10
radio input "true"
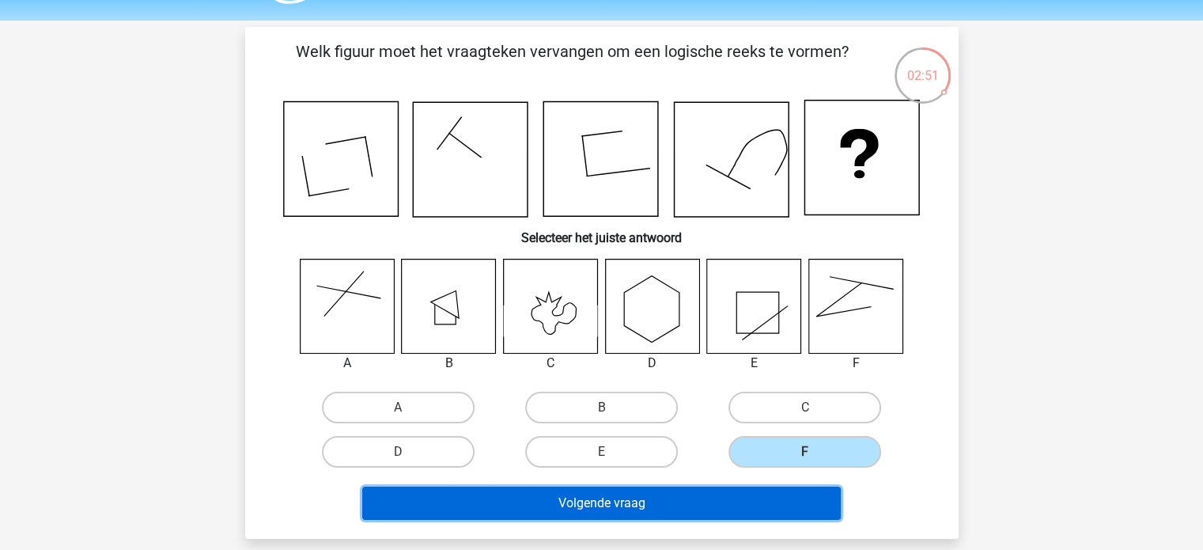
click at [754, 506] on button "Volgende vraag" at bounding box center [601, 503] width 479 height 33
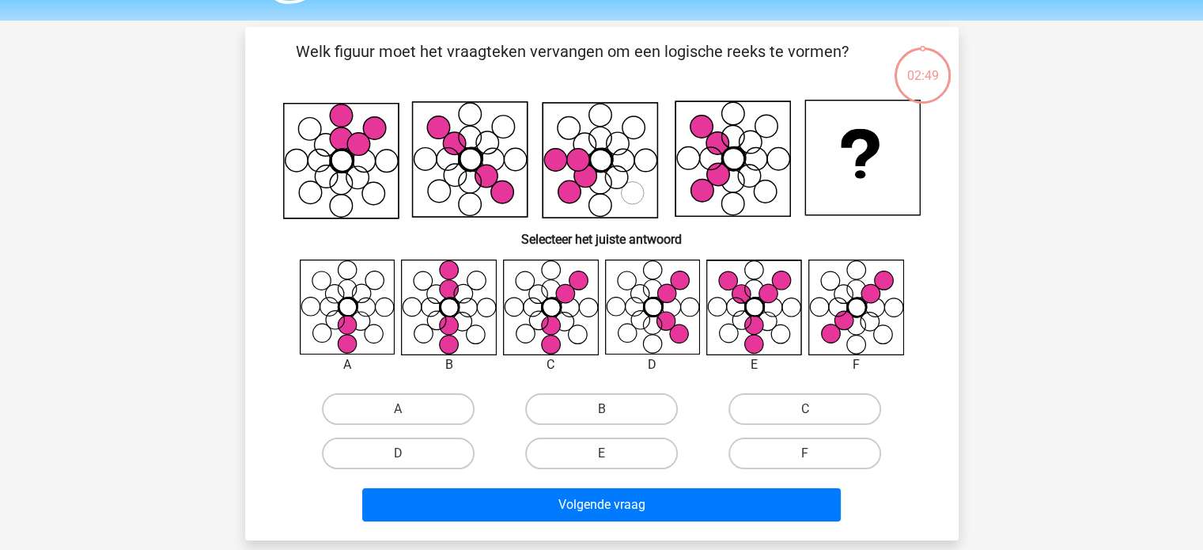
scroll to position [73, 0]
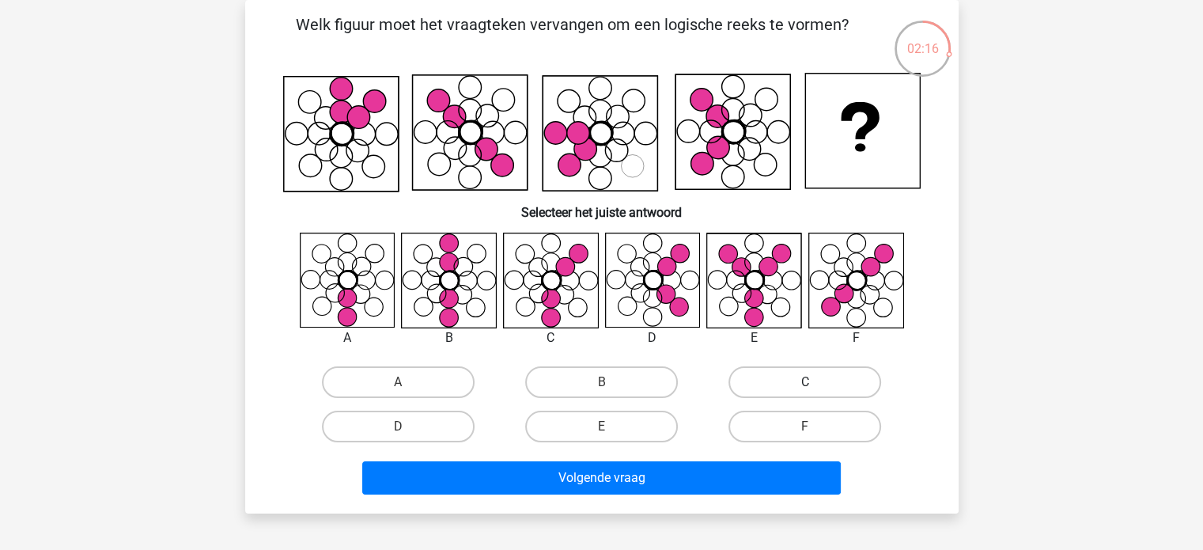
click at [772, 373] on label "C" at bounding box center [805, 382] width 153 height 32
click at [805, 382] on input "C" at bounding box center [810, 387] width 10 height 10
radio input "true"
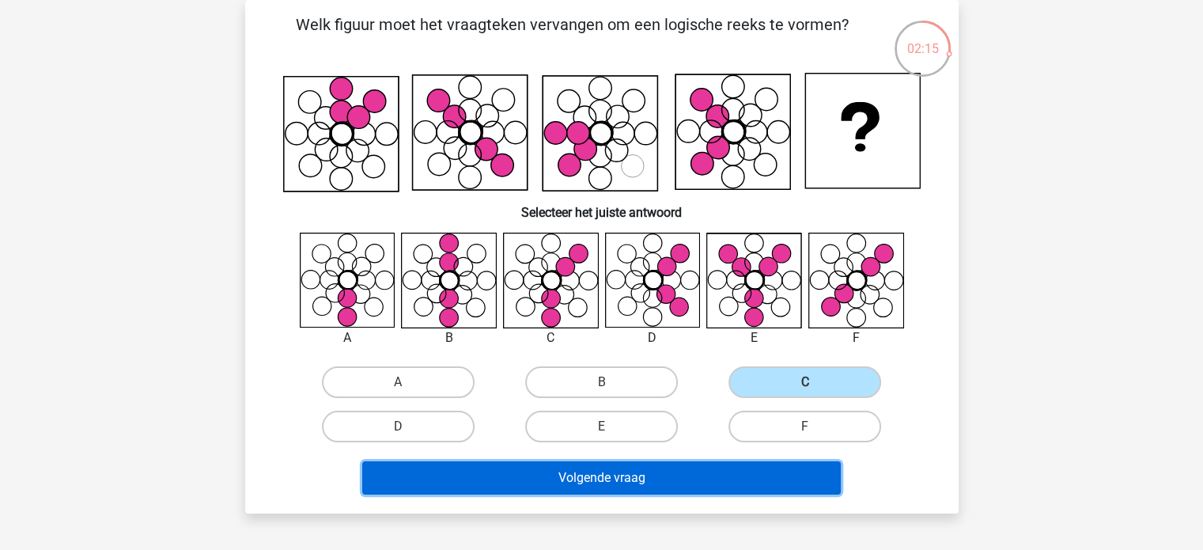
click at [652, 483] on button "Volgende vraag" at bounding box center [601, 477] width 479 height 33
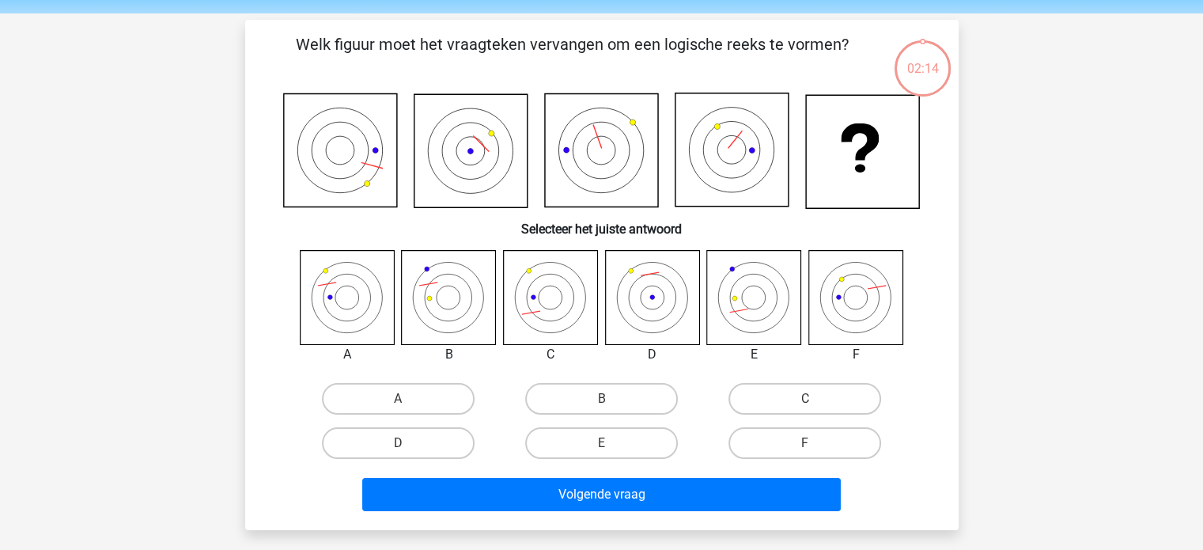
scroll to position [51, 0]
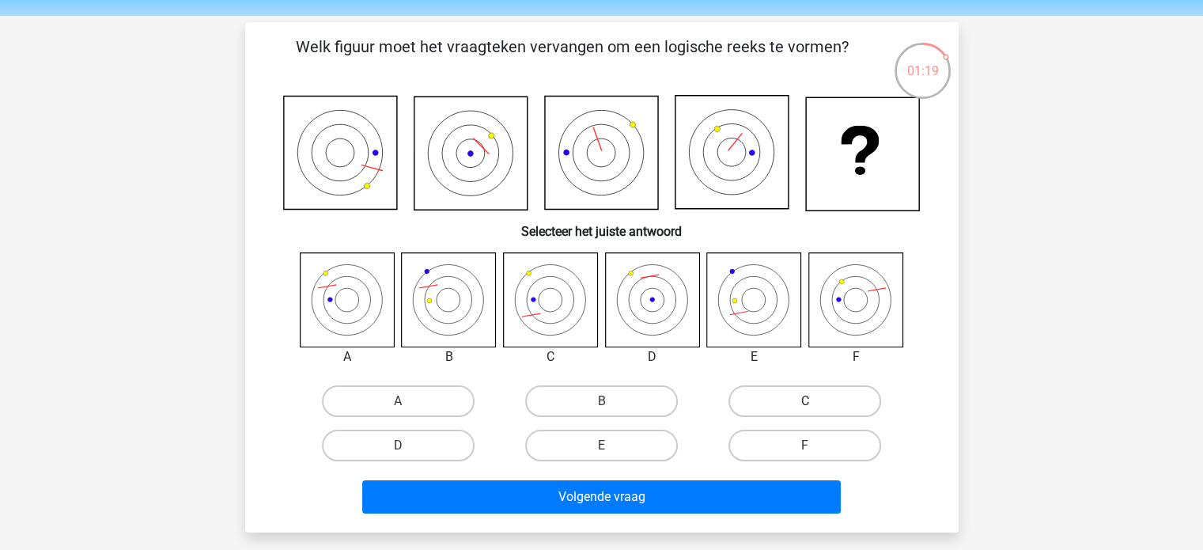
click at [798, 400] on label "C" at bounding box center [805, 401] width 153 height 32
click at [805, 401] on input "C" at bounding box center [810, 406] width 10 height 10
radio input "true"
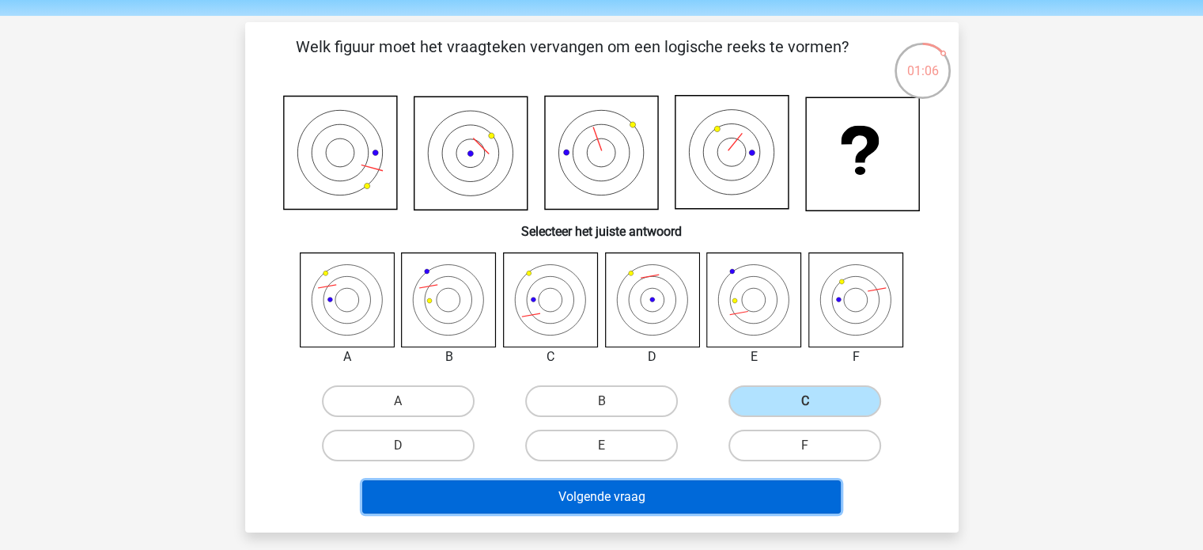
click at [625, 508] on button "Volgende vraag" at bounding box center [601, 496] width 479 height 33
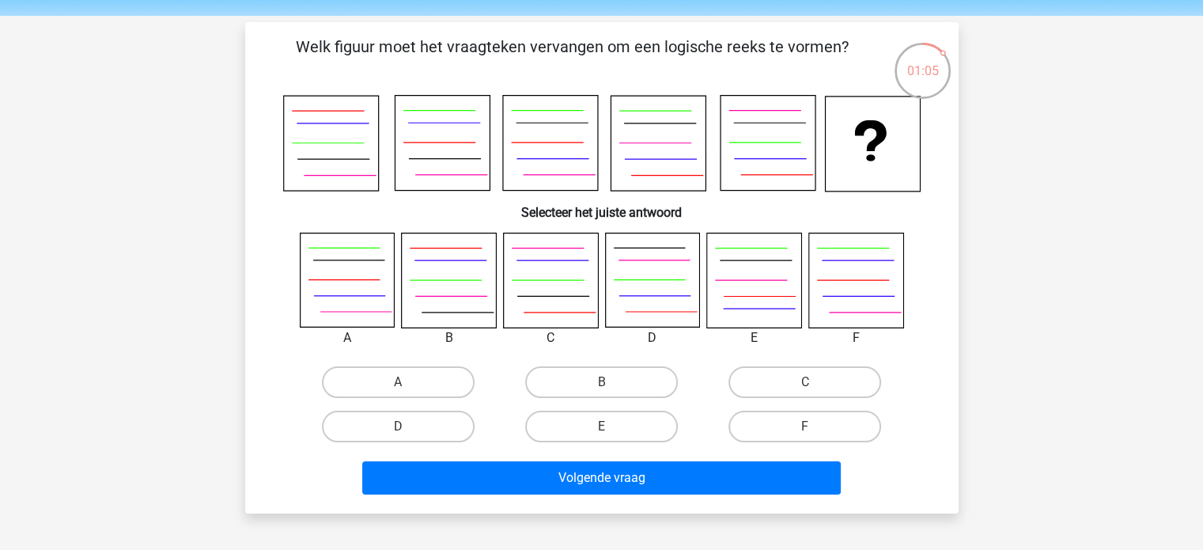
scroll to position [47, 0]
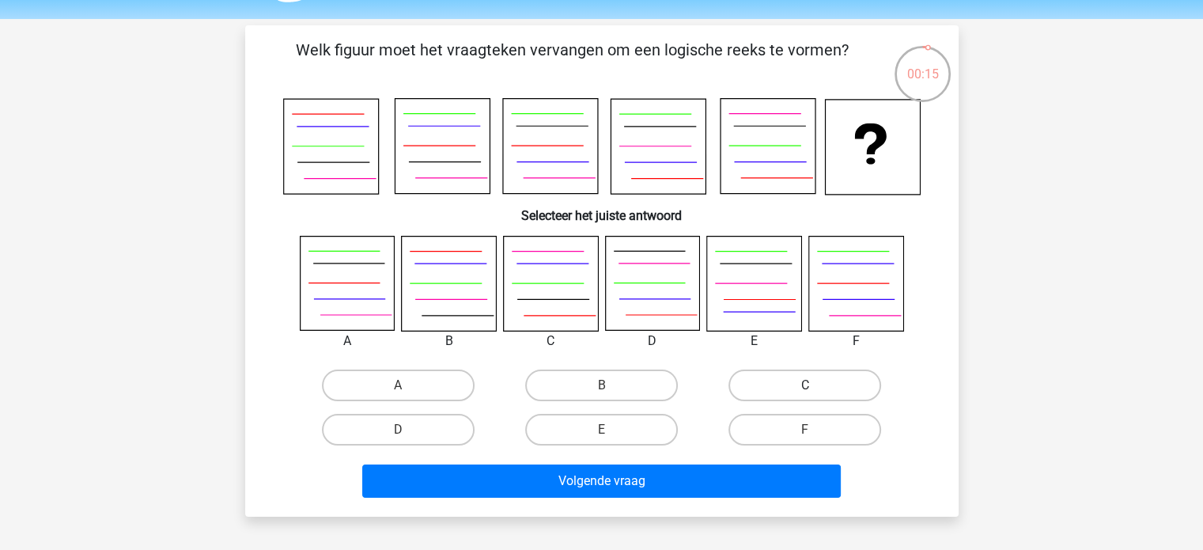
click at [793, 390] on label "C" at bounding box center [805, 385] width 153 height 32
click at [805, 390] on input "C" at bounding box center [810, 390] width 10 height 10
radio input "true"
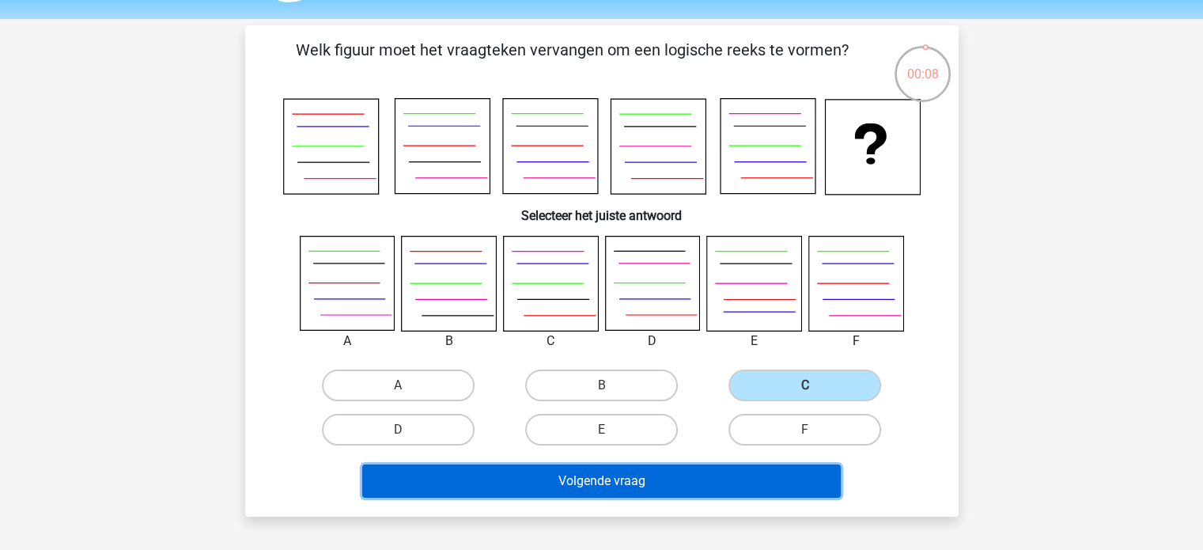
click at [591, 491] on button "Volgende vraag" at bounding box center [601, 480] width 479 height 33
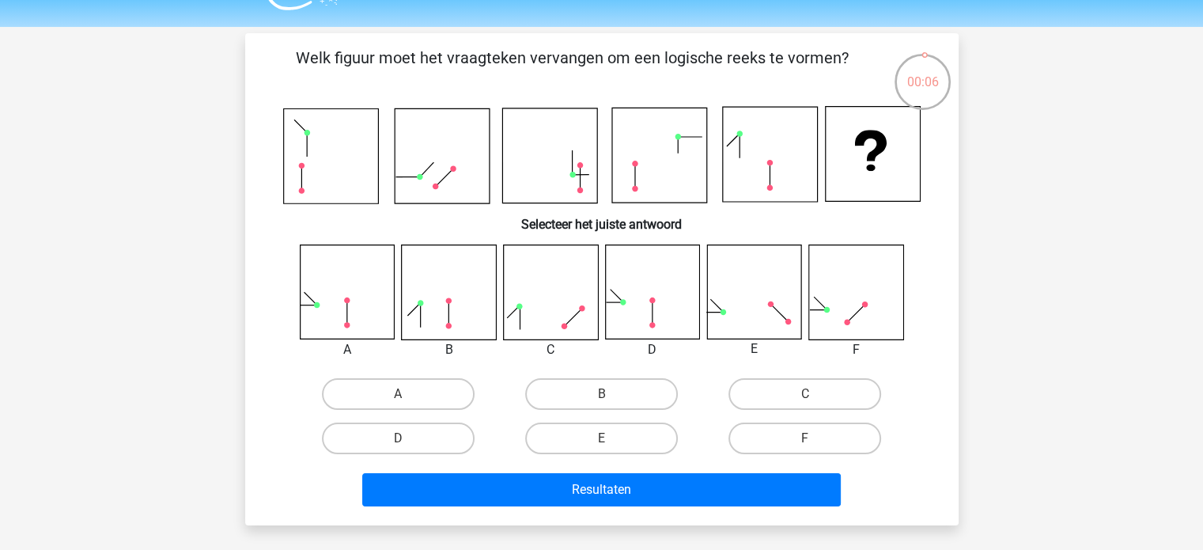
scroll to position [37, 0]
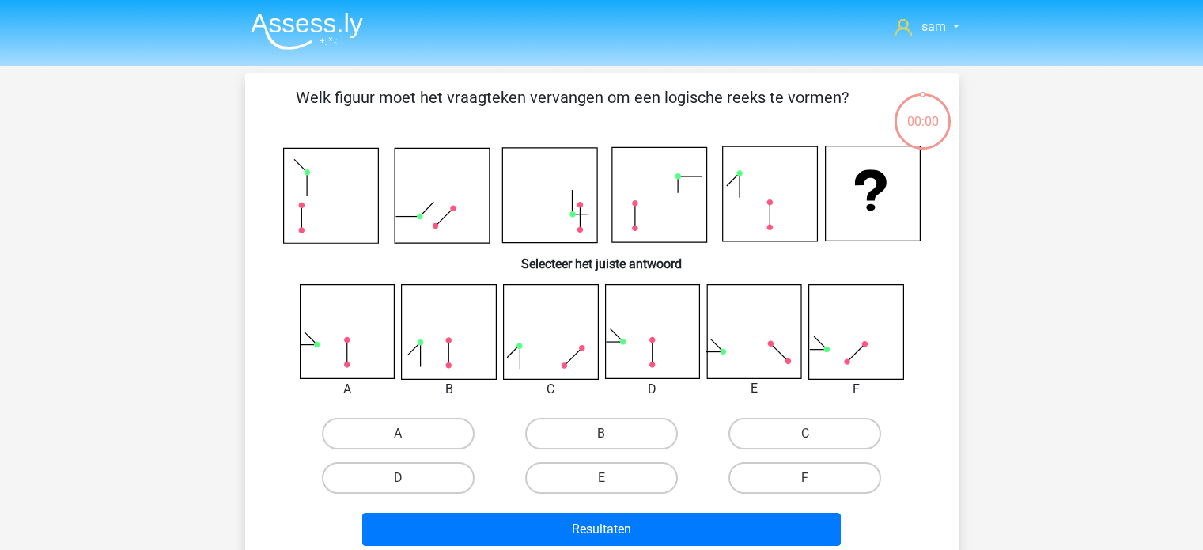
scroll to position [37, 0]
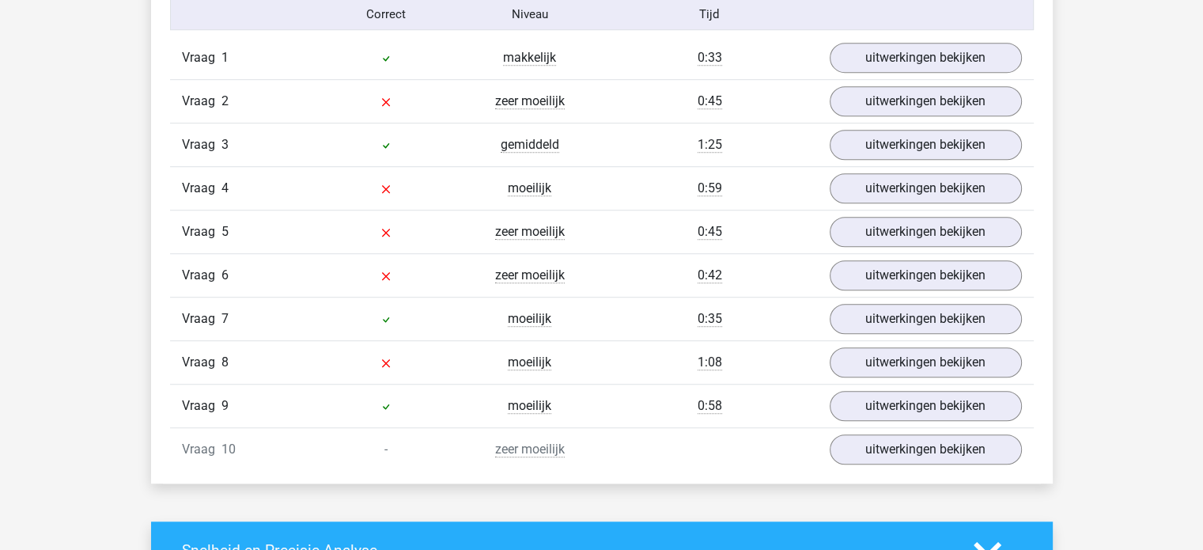
scroll to position [1057, 0]
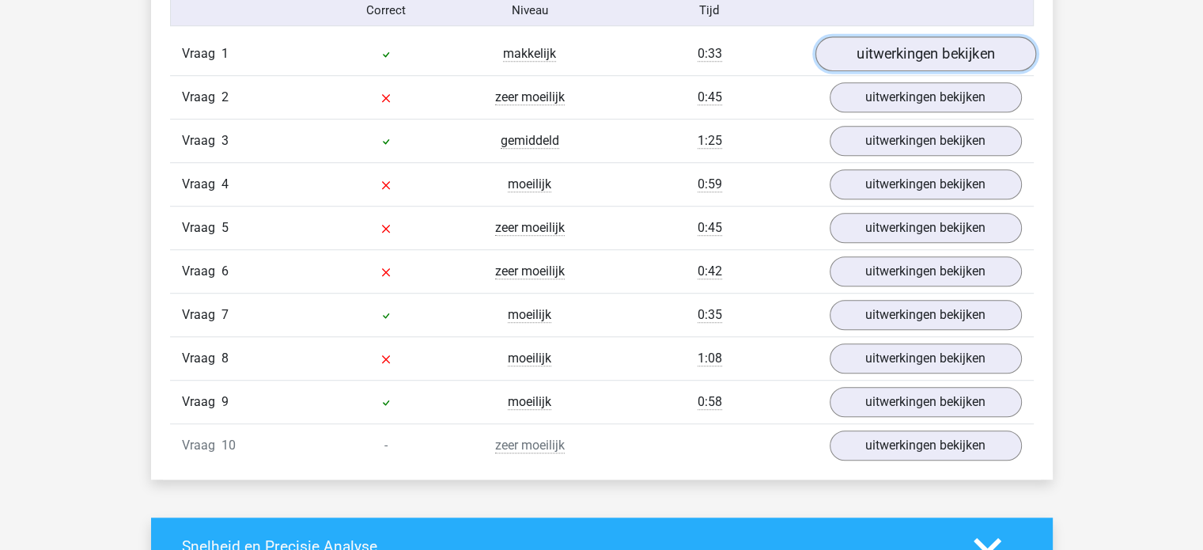
click at [953, 56] on link "uitwerkingen bekijken" at bounding box center [925, 54] width 221 height 35
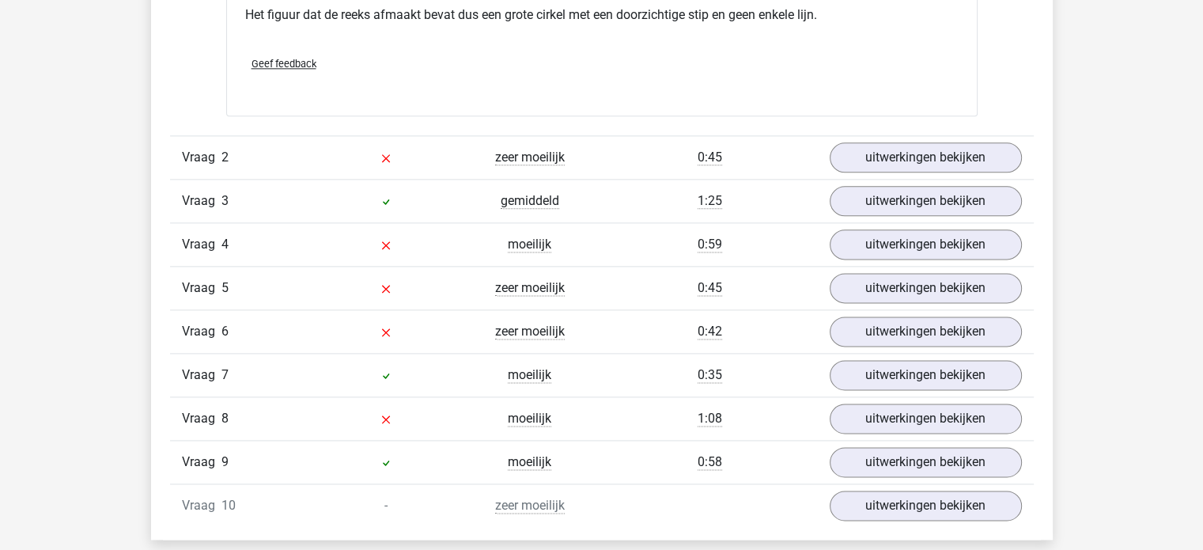
scroll to position [2008, 0]
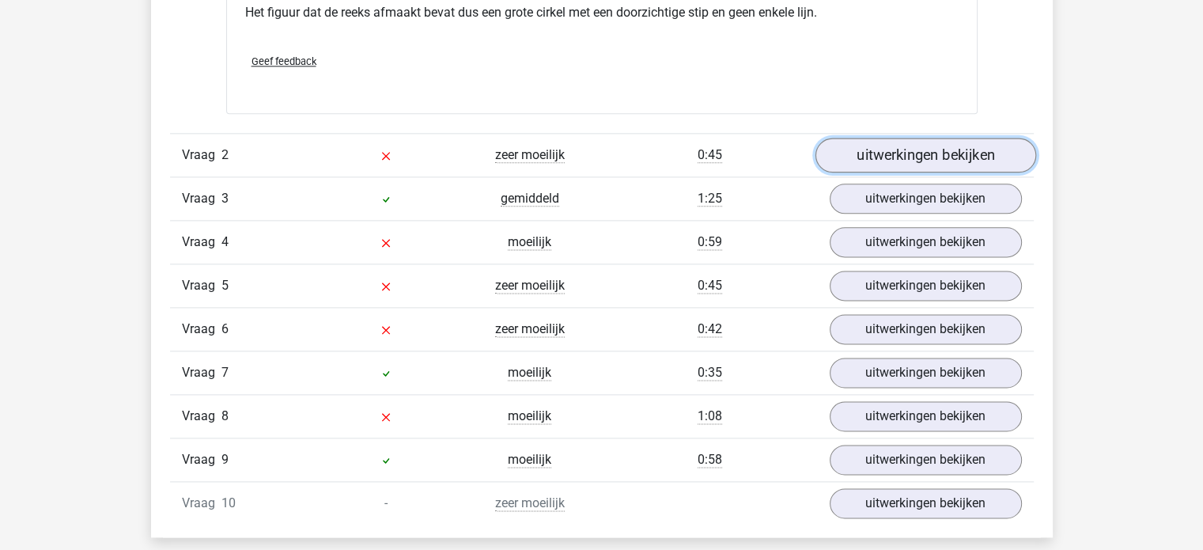
click at [874, 146] on link "uitwerkingen bekijken" at bounding box center [925, 155] width 221 height 35
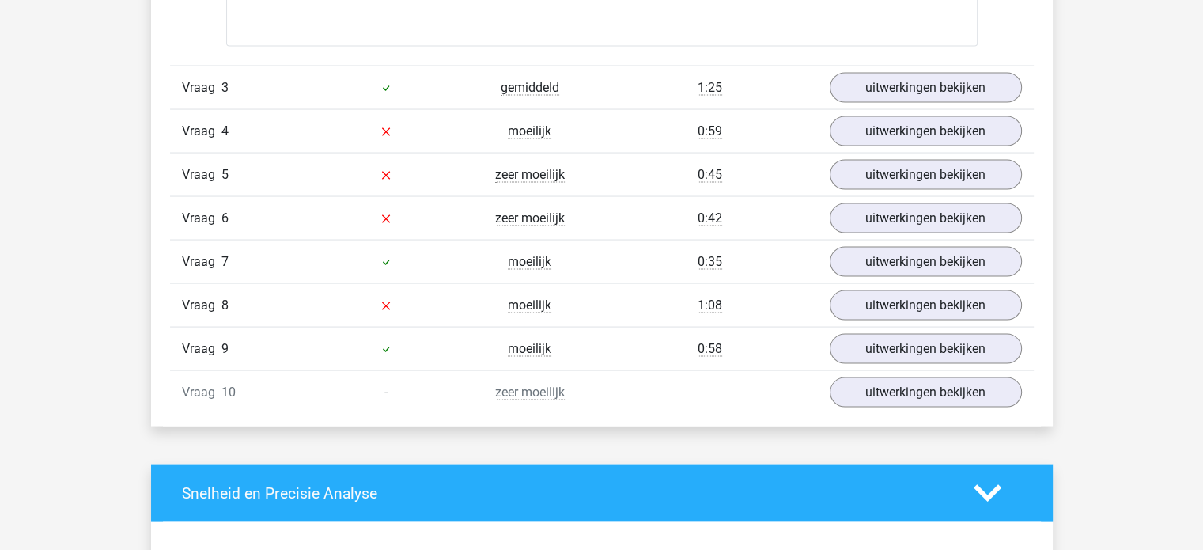
scroll to position [3104, 0]
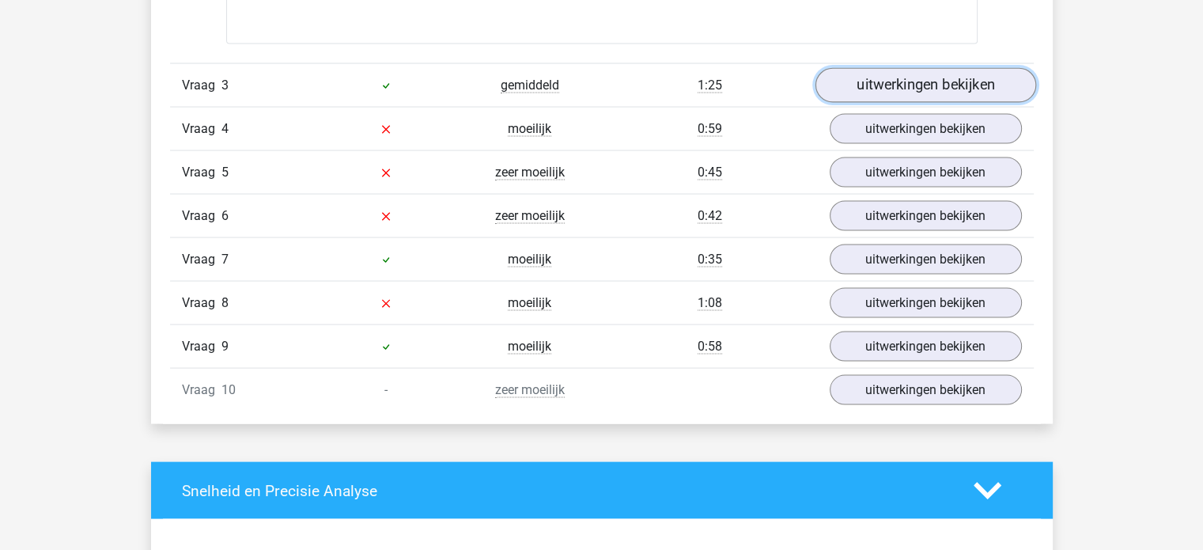
click at [890, 71] on link "uitwerkingen bekijken" at bounding box center [925, 86] width 221 height 35
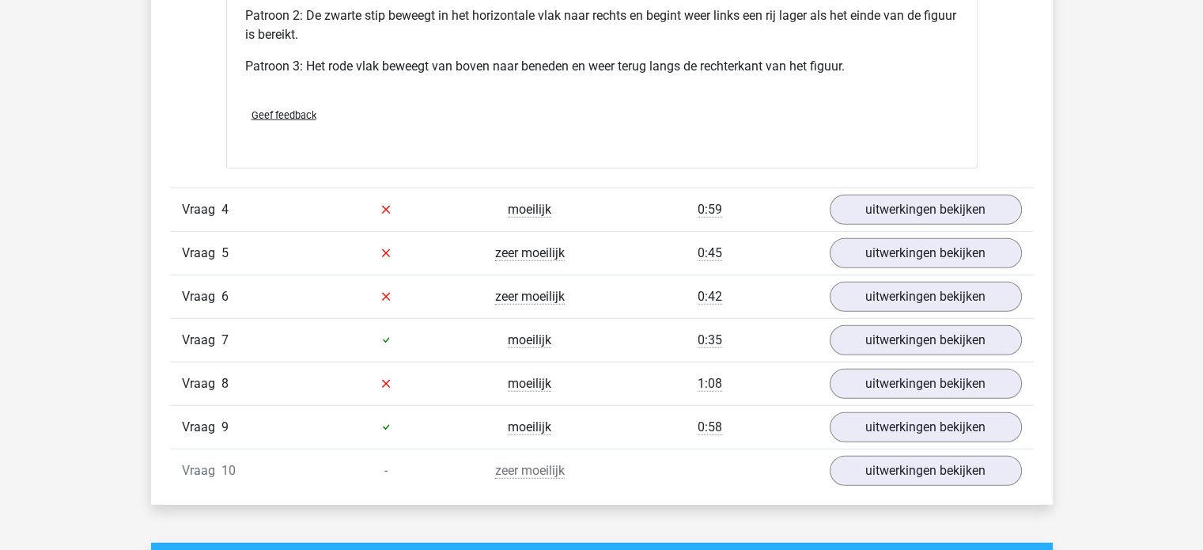
scroll to position [4026, 0]
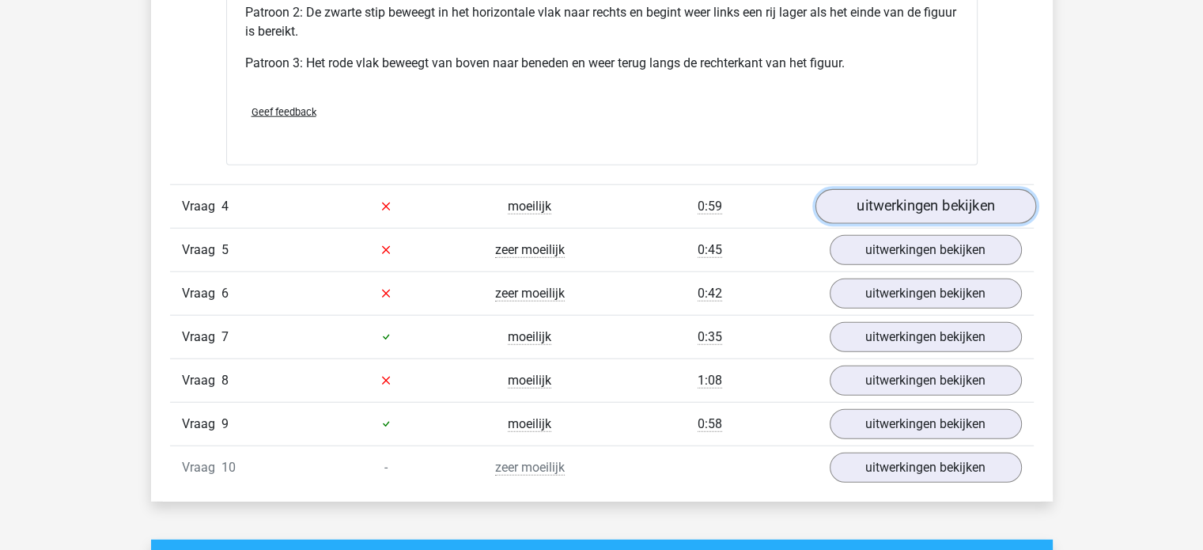
click at [883, 191] on link "uitwerkingen bekijken" at bounding box center [925, 206] width 221 height 35
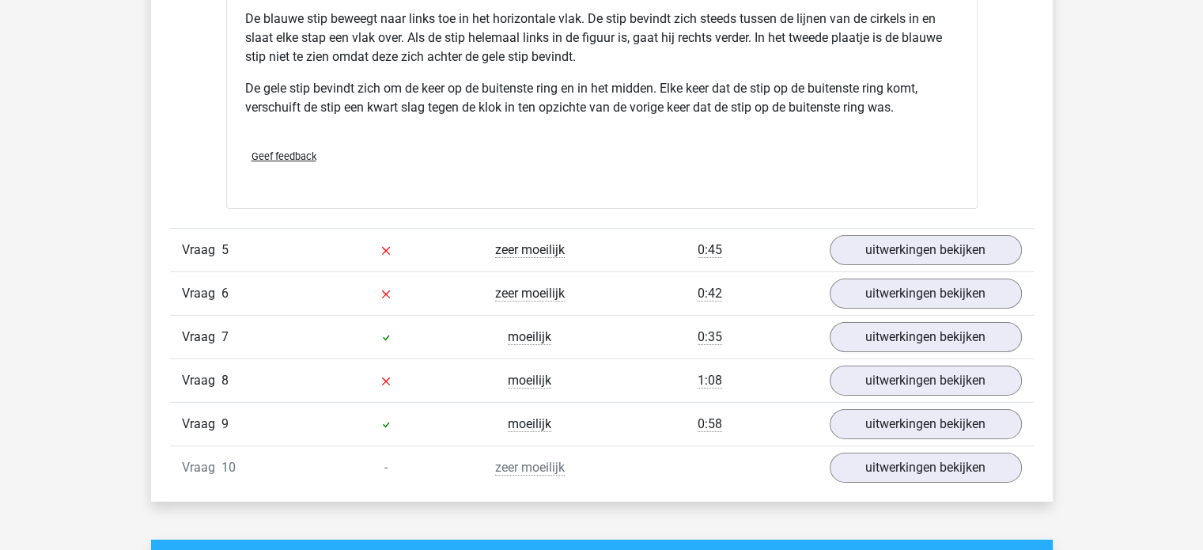
scroll to position [5078, 0]
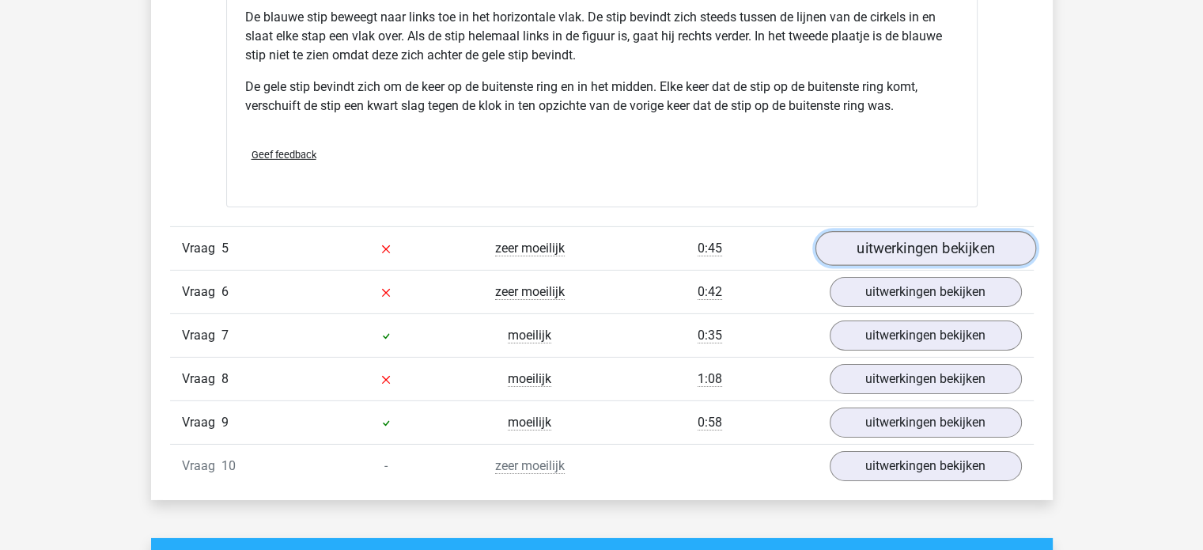
click at [863, 256] on link "uitwerkingen bekijken" at bounding box center [925, 249] width 221 height 35
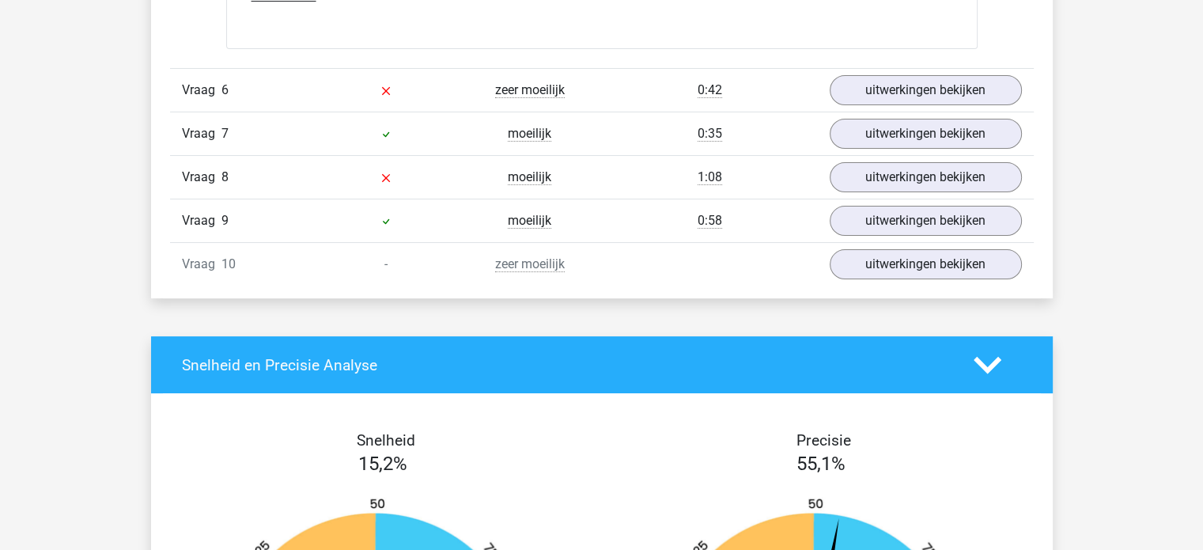
scroll to position [6194, 0]
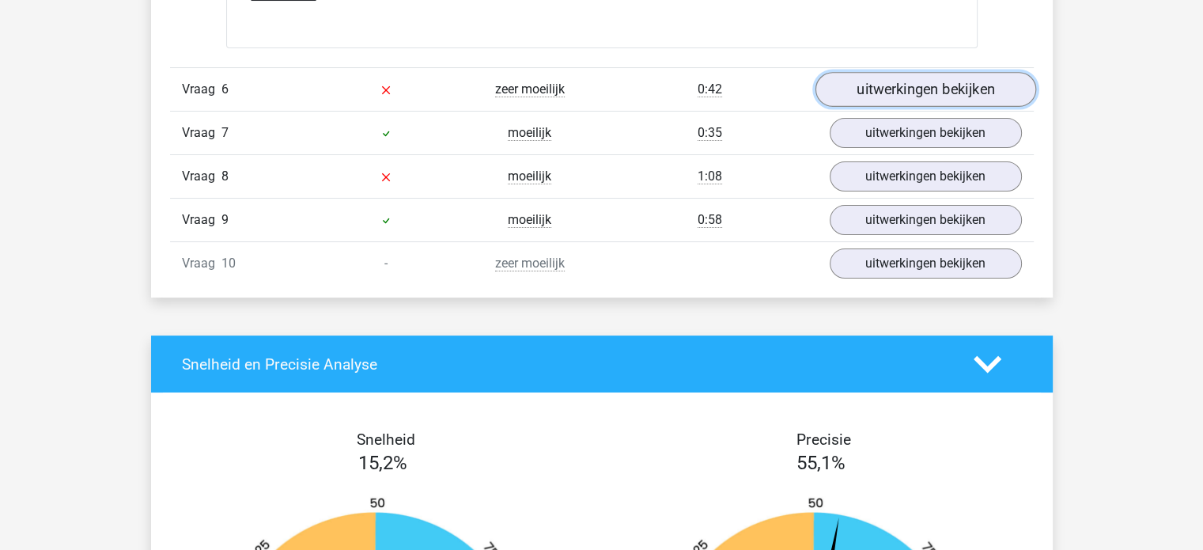
click at [953, 91] on link "uitwerkingen bekijken" at bounding box center [925, 90] width 221 height 35
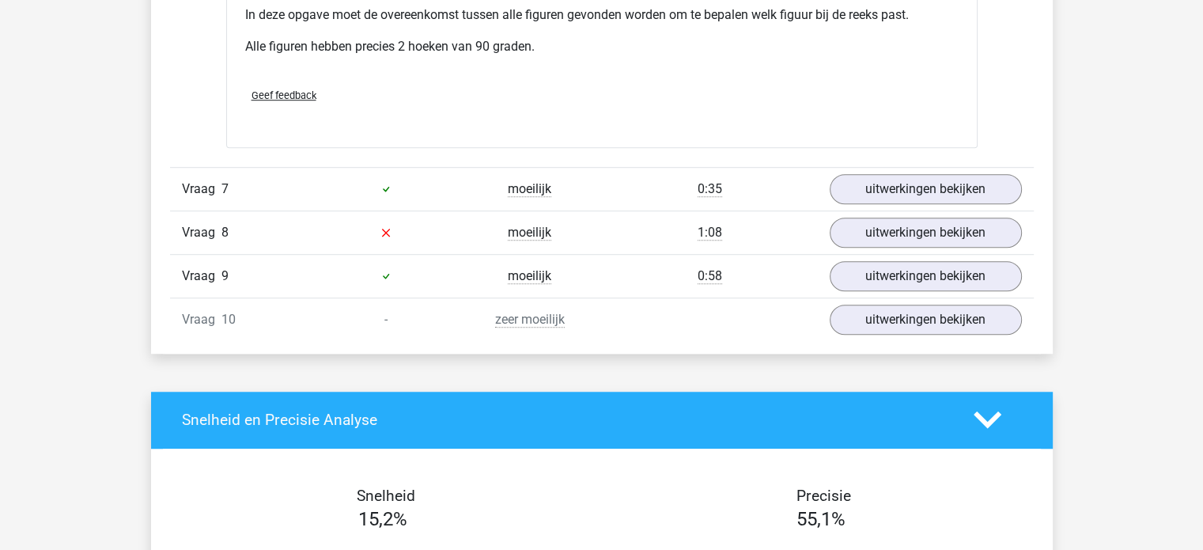
scroll to position [7055, 0]
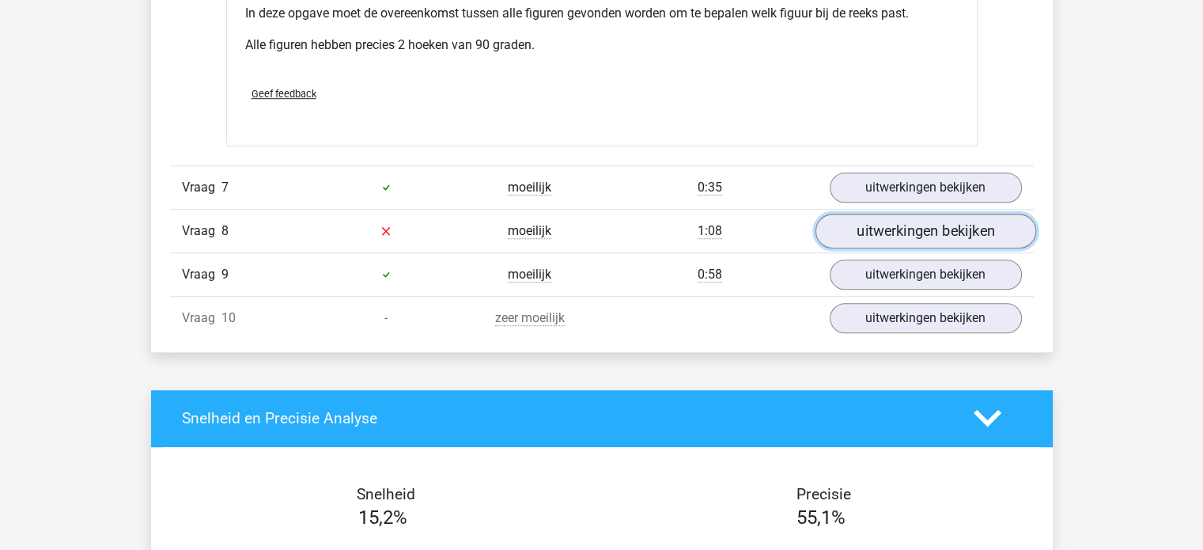
click at [874, 227] on link "uitwerkingen bekijken" at bounding box center [925, 231] width 221 height 35
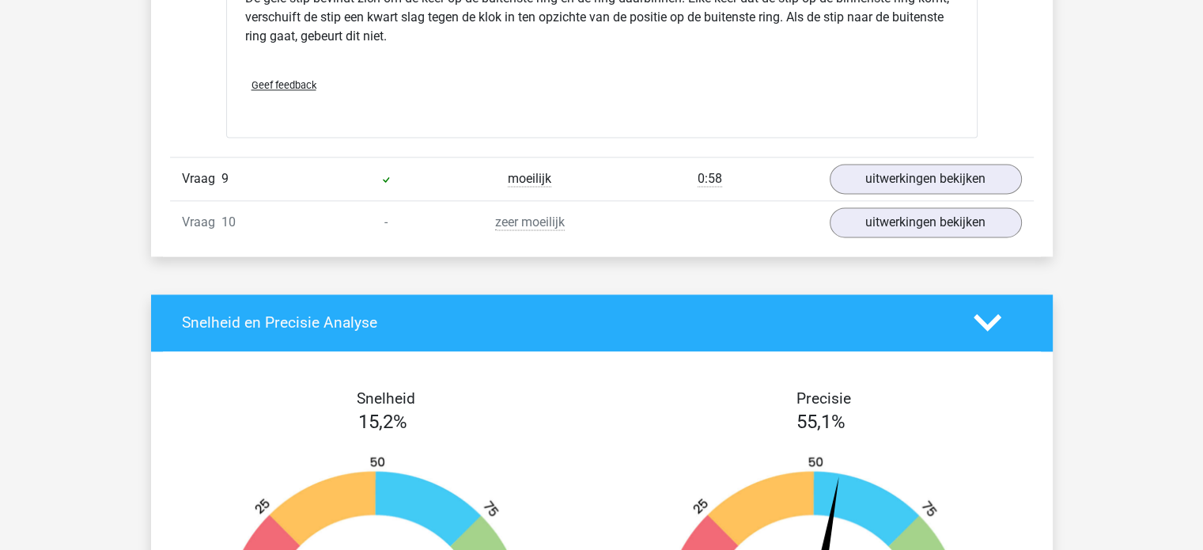
scroll to position [8203, 0]
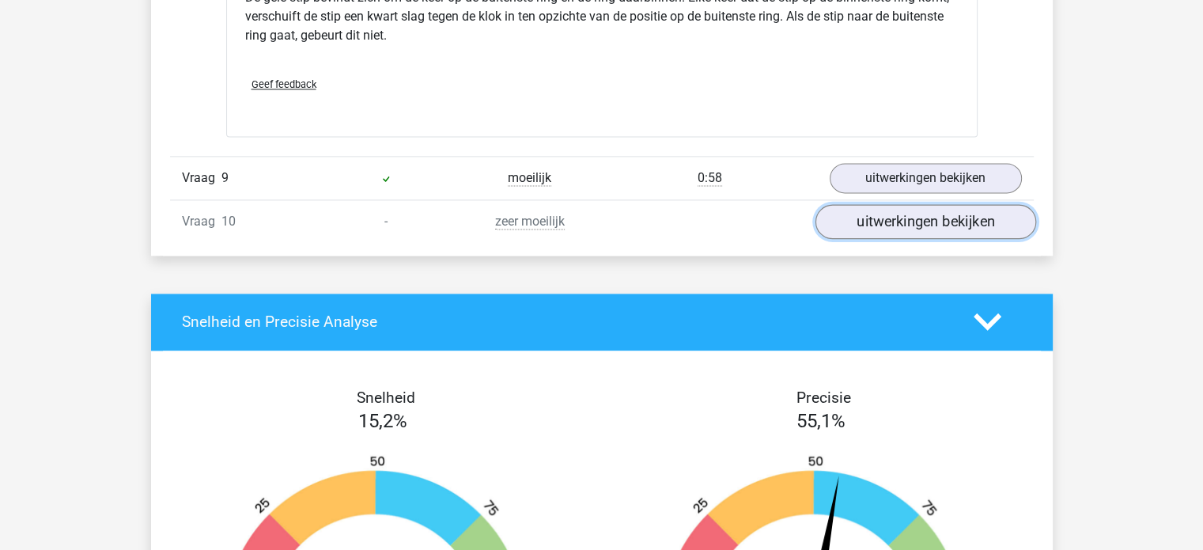
click at [892, 225] on link "uitwerkingen bekijken" at bounding box center [925, 221] width 221 height 35
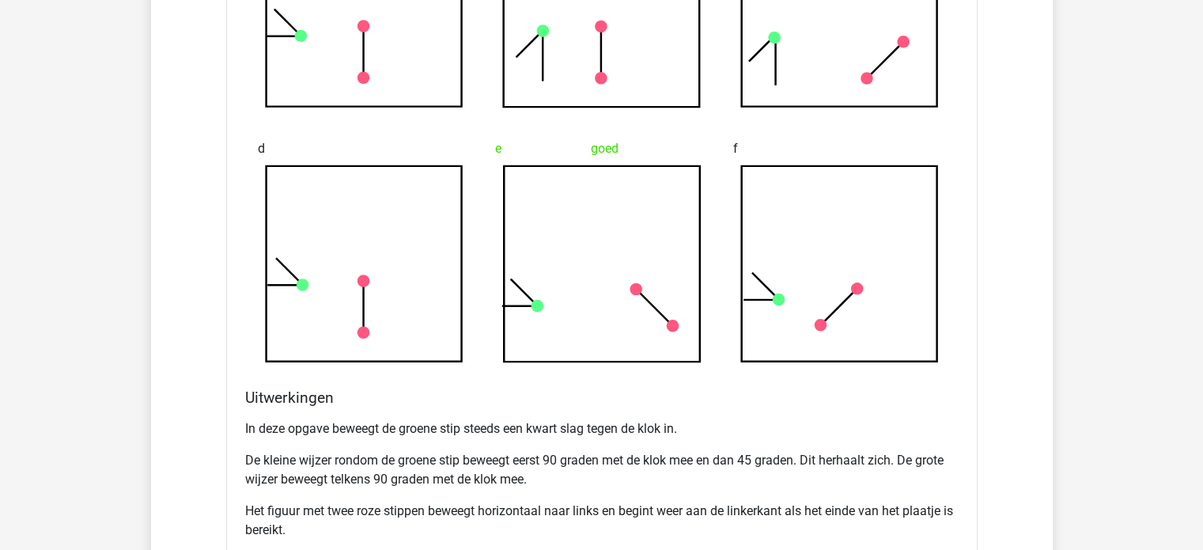
scroll to position [8764, 0]
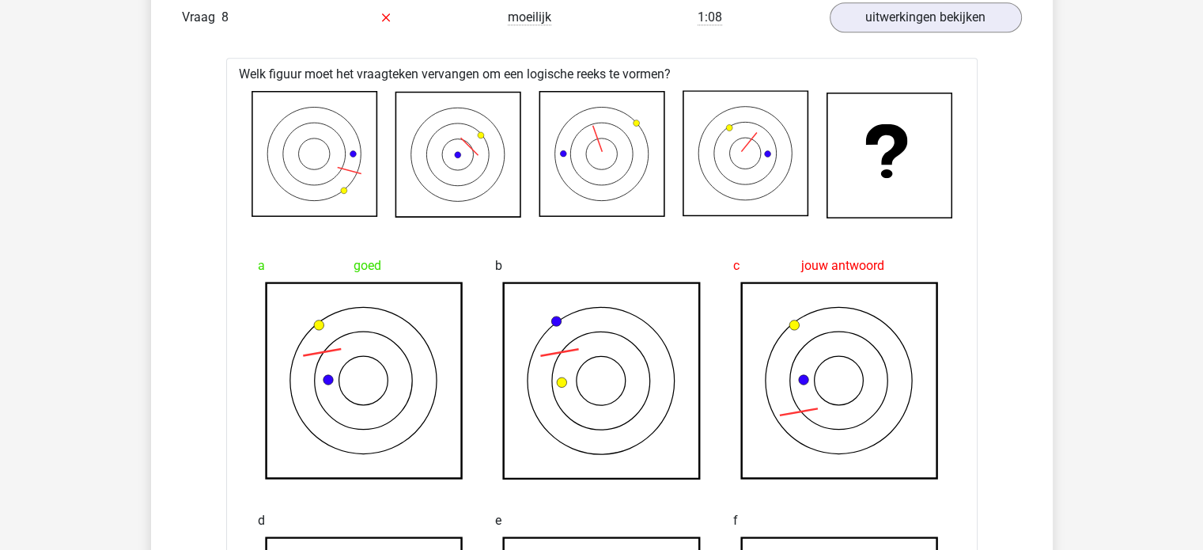
click at [310, 99] on icon at bounding box center [314, 153] width 124 height 124
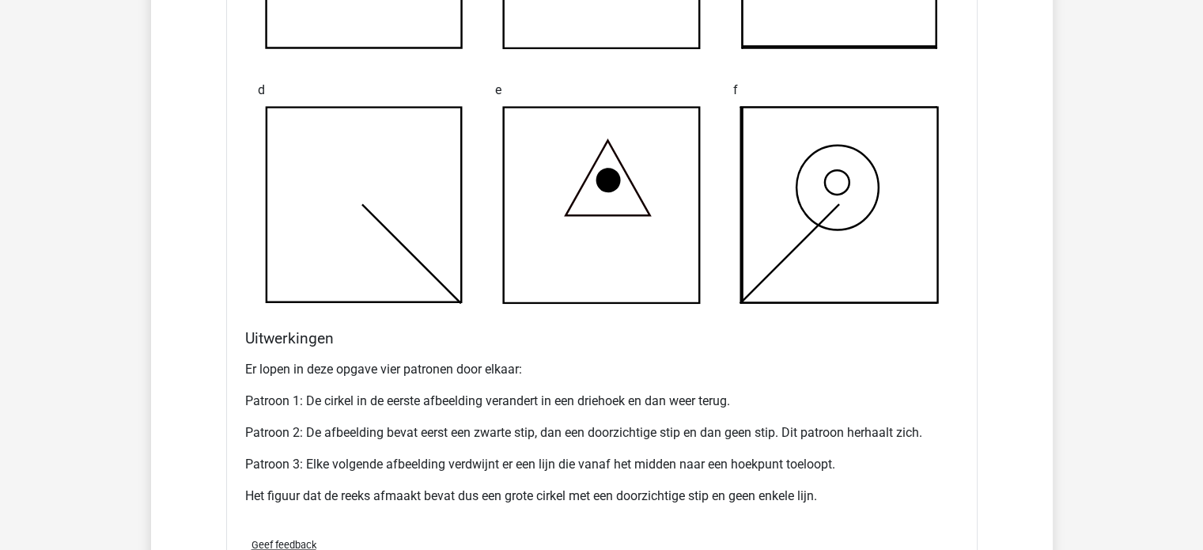
scroll to position [1252, 0]
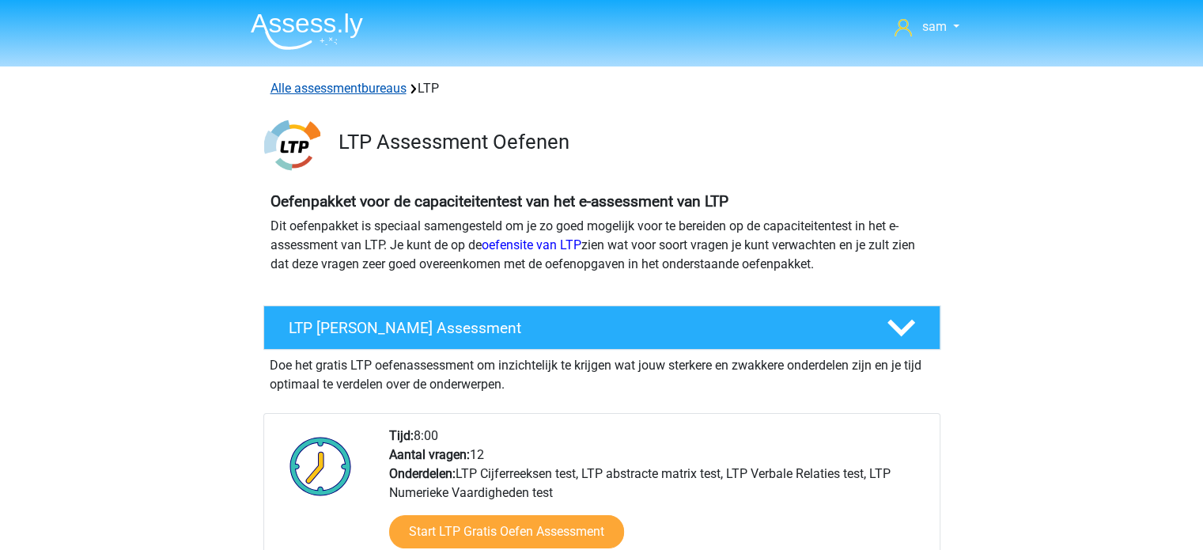
click at [307, 84] on link "Alle assessmentbureaus" at bounding box center [339, 88] width 136 height 15
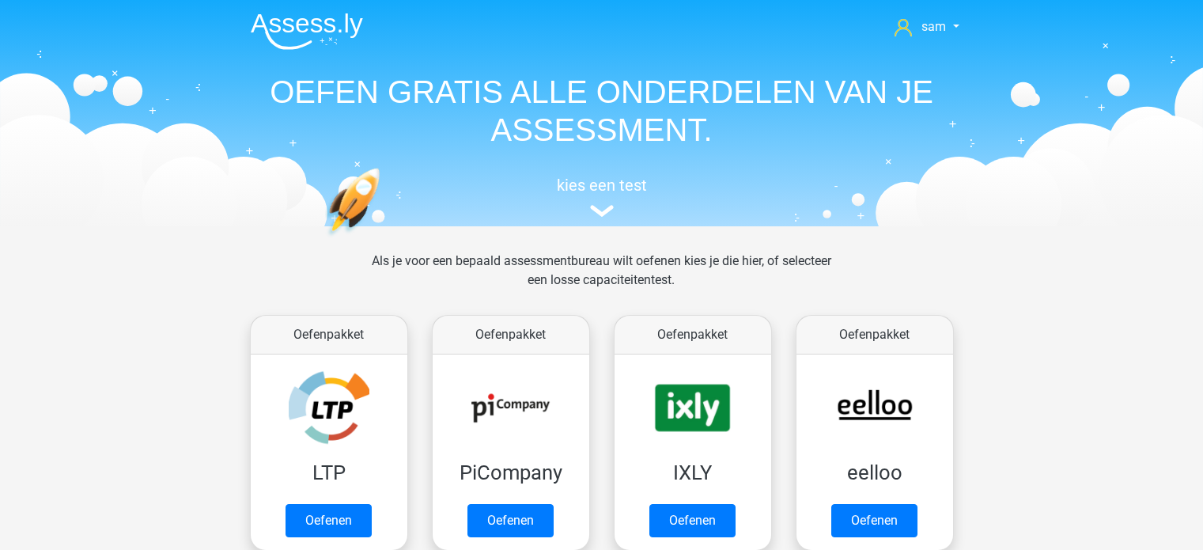
scroll to position [252, 0]
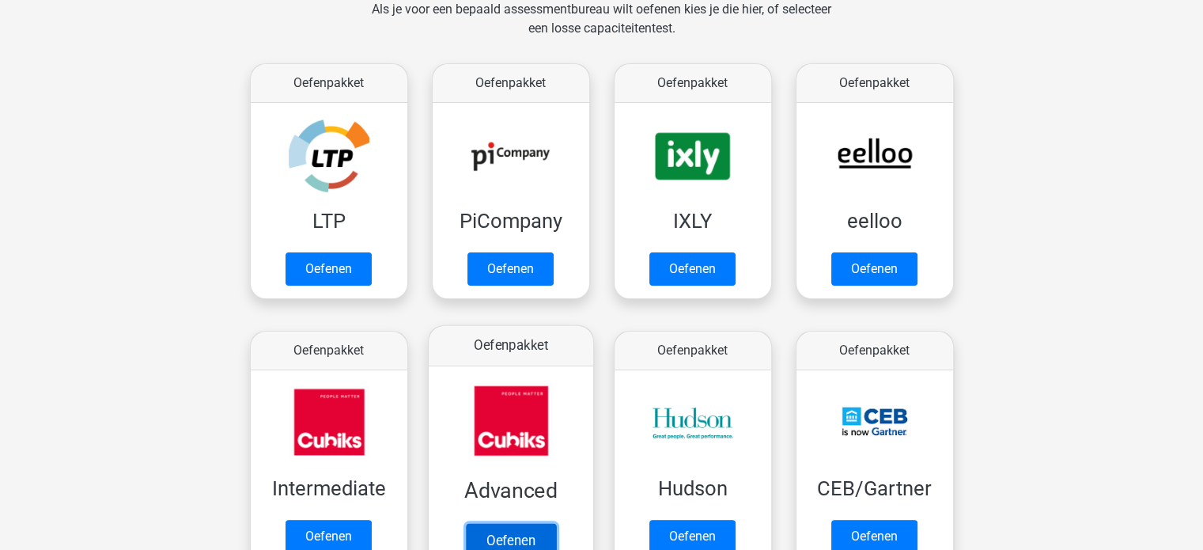
click at [510, 531] on link "Oefenen" at bounding box center [510, 540] width 90 height 35
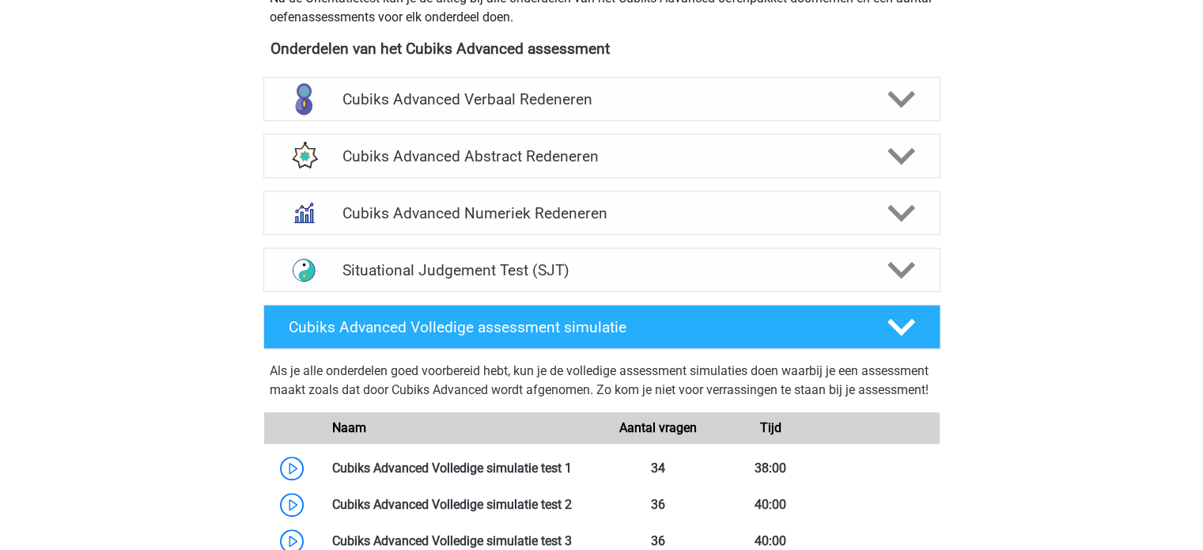
scroll to position [610, 0]
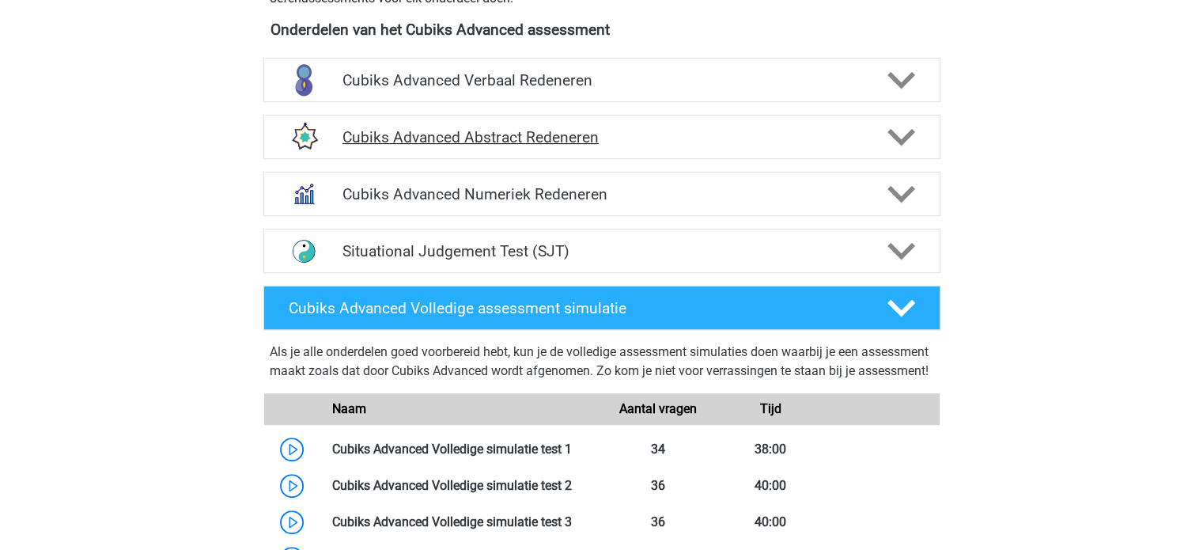
click at [415, 135] on h4 "Cubiks Advanced Abstract Redeneren" at bounding box center [602, 137] width 518 height 18
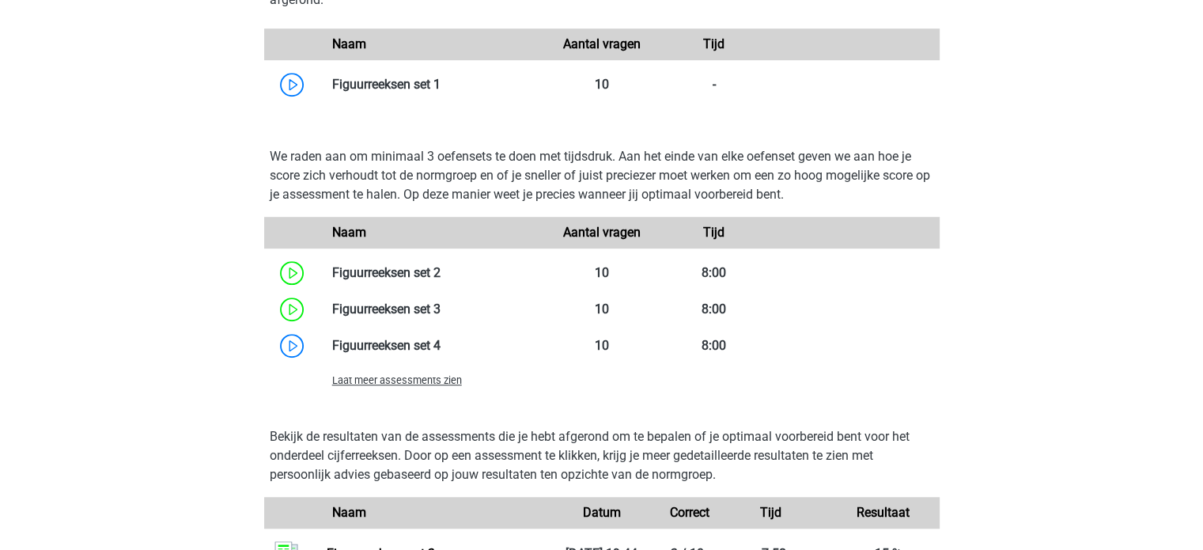
scroll to position [930, 0]
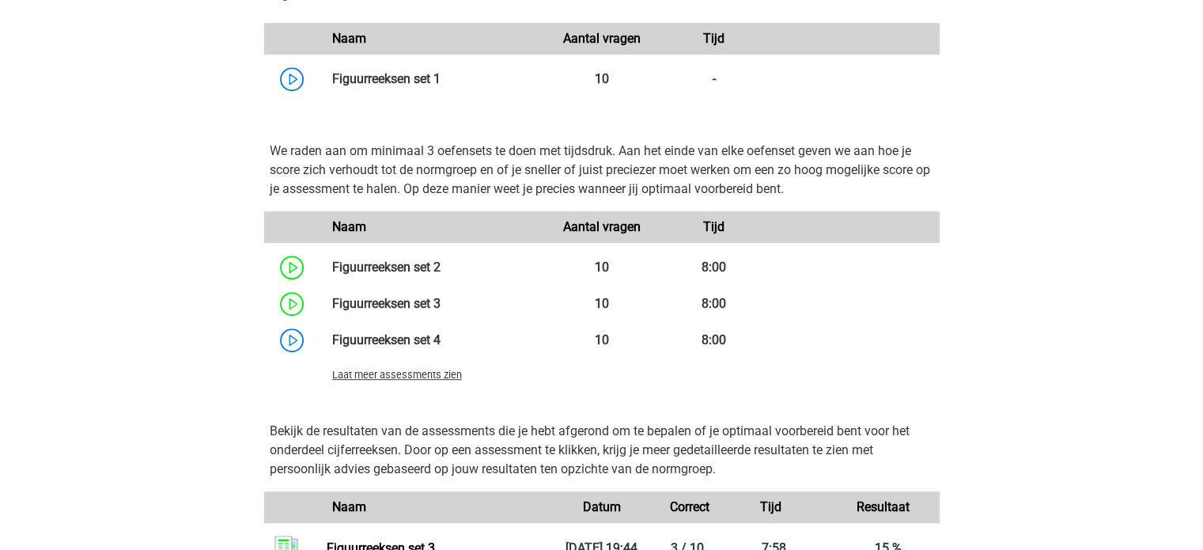
click at [407, 377] on span "Laat meer assessments zien" at bounding box center [397, 375] width 130 height 12
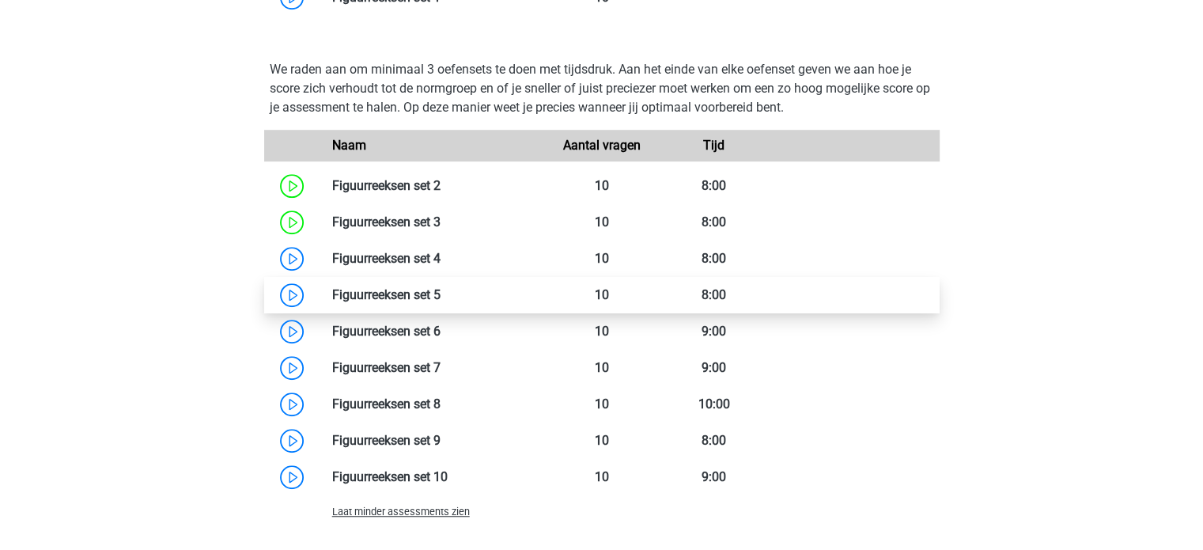
scroll to position [1012, 0]
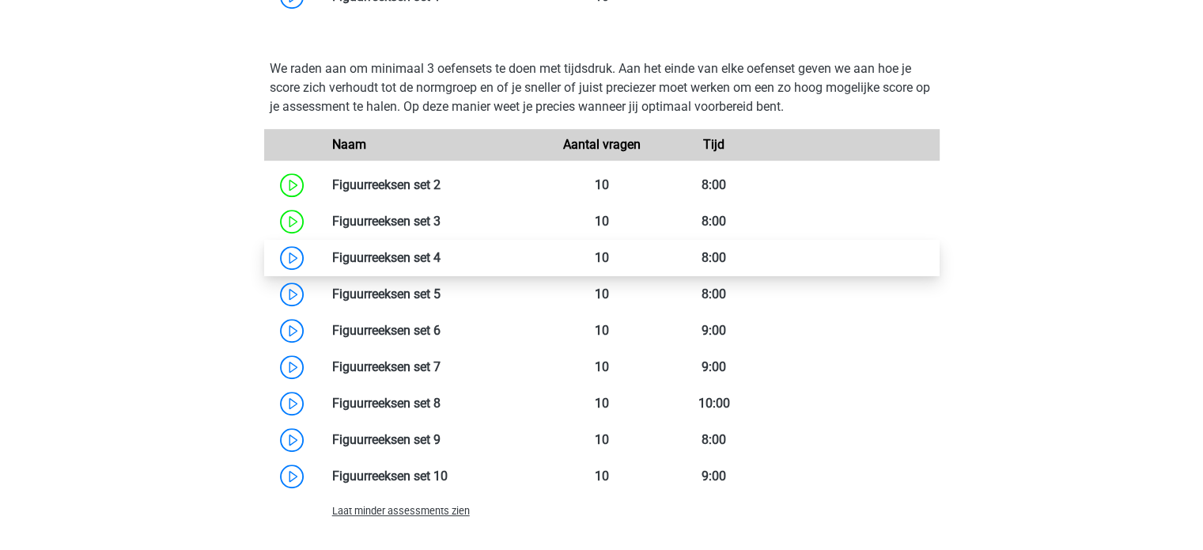
click at [441, 259] on link at bounding box center [441, 257] width 0 height 15
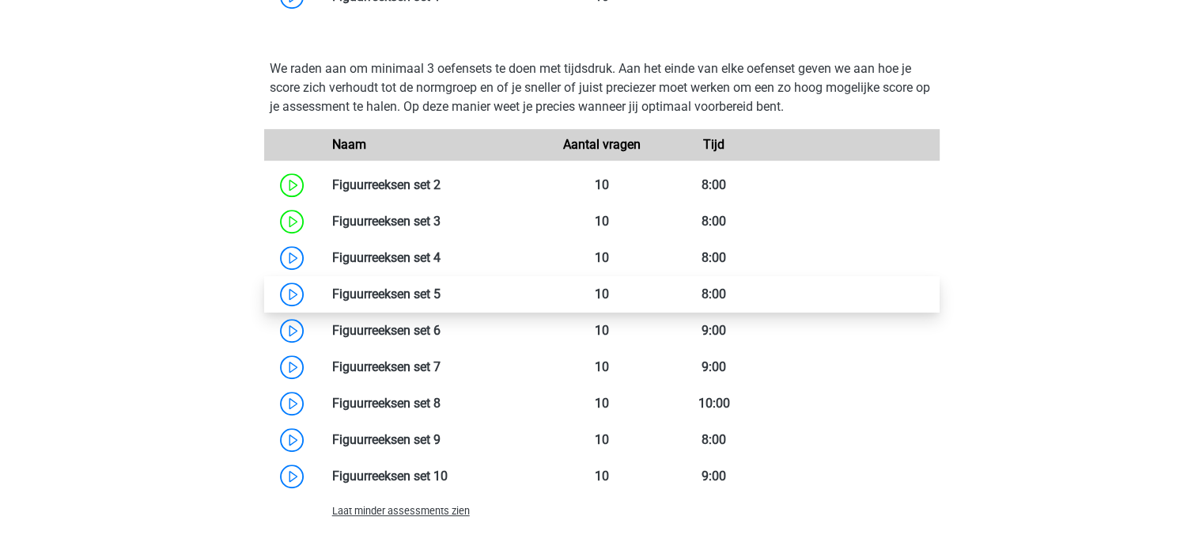
click at [441, 299] on link at bounding box center [441, 293] width 0 height 15
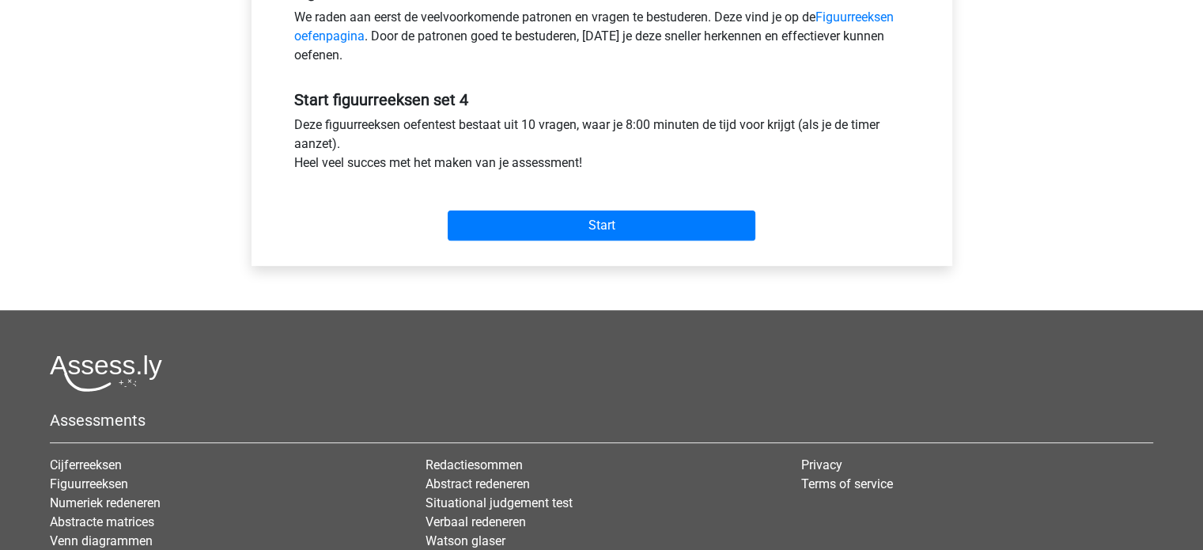
scroll to position [540, 0]
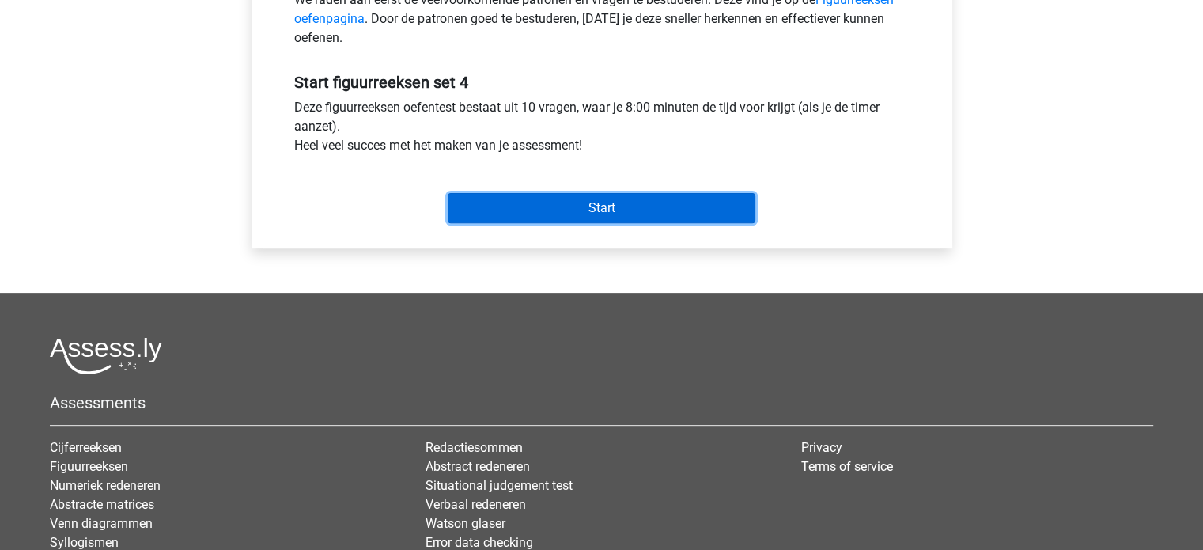
click at [565, 204] on input "Start" at bounding box center [602, 208] width 308 height 30
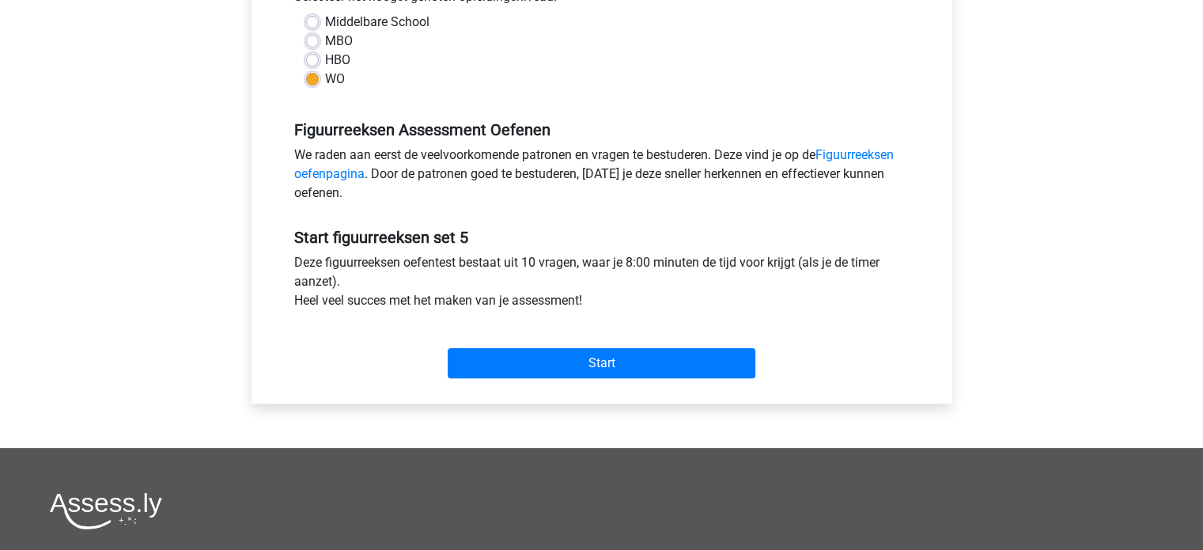
scroll to position [388, 0]
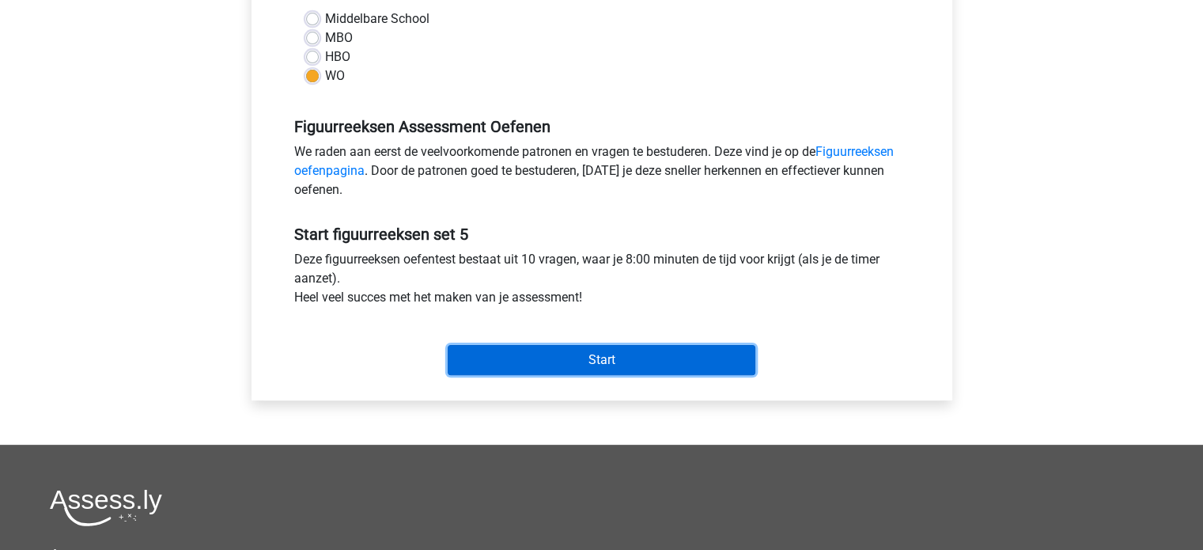
click at [560, 353] on input "Start" at bounding box center [602, 360] width 308 height 30
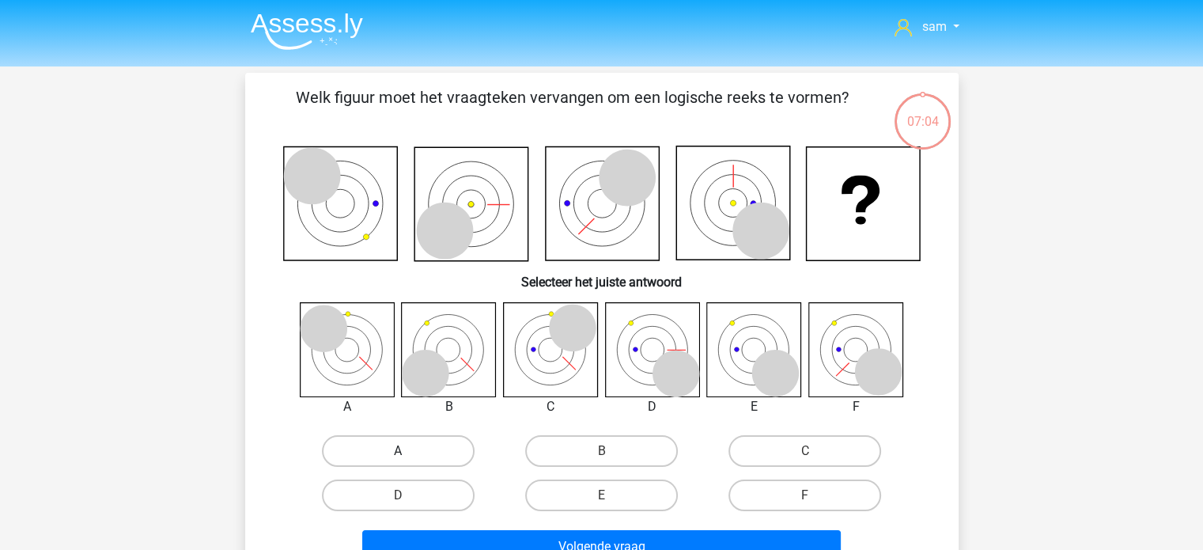
click at [404, 446] on label "A" at bounding box center [398, 451] width 153 height 32
click at [404, 451] on input "A" at bounding box center [403, 456] width 10 height 10
radio input "true"
click at [404, 446] on label "A" at bounding box center [398, 451] width 153 height 32
click at [404, 451] on input "A" at bounding box center [403, 456] width 10 height 10
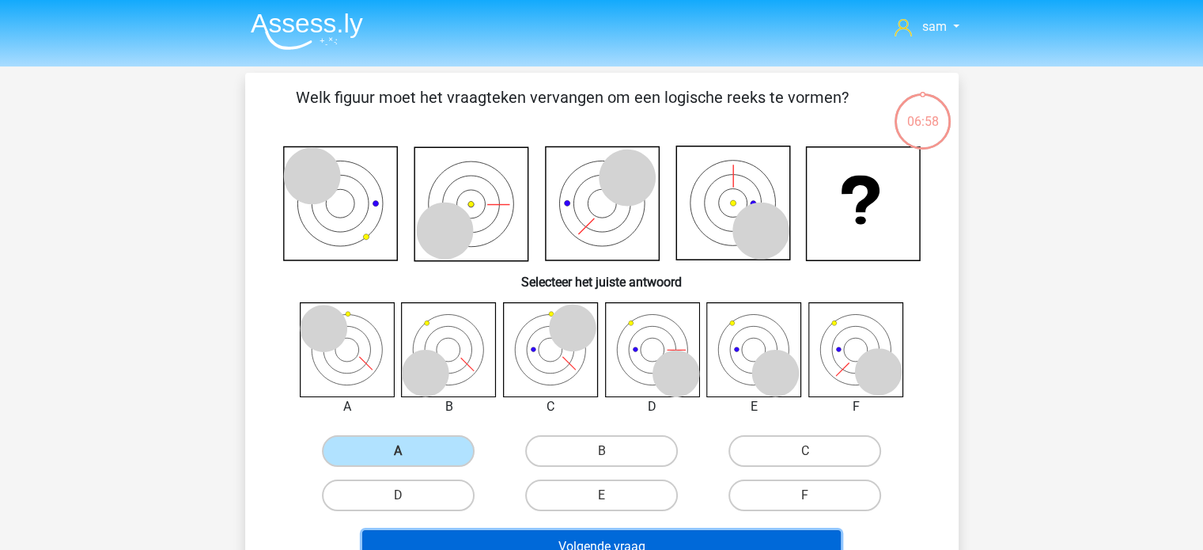
click at [527, 537] on button "Volgende vraag" at bounding box center [601, 546] width 479 height 33
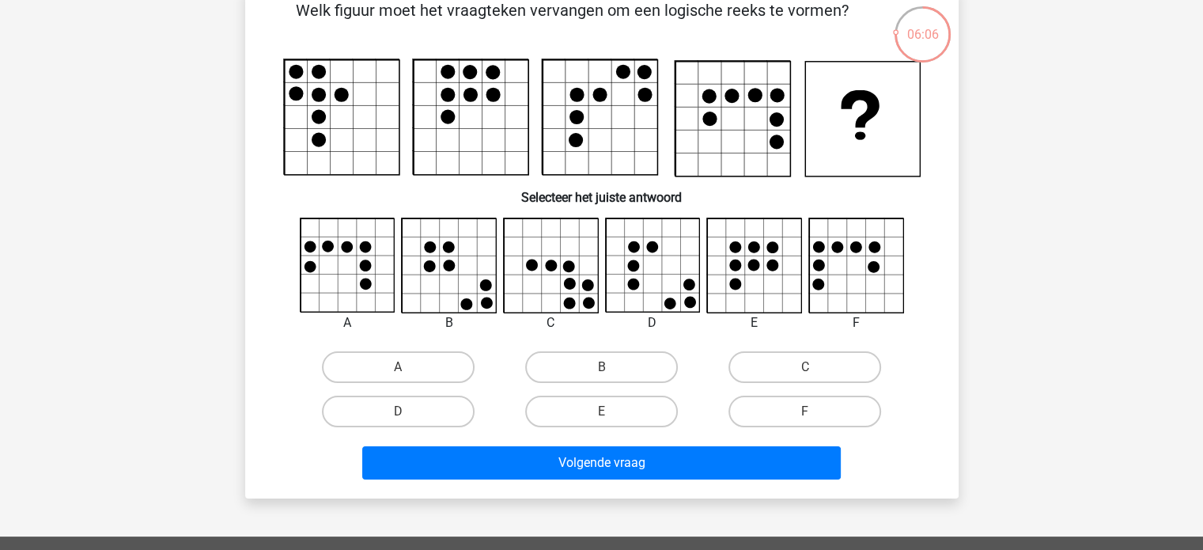
scroll to position [88, 0]
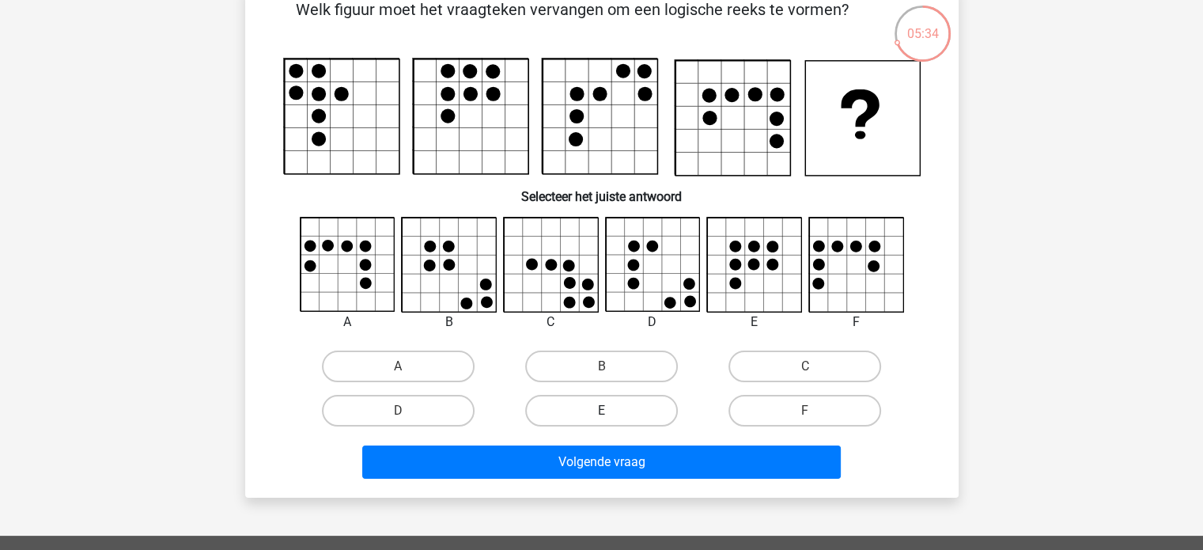
click at [636, 416] on label "E" at bounding box center [601, 411] width 153 height 32
click at [612, 416] on input "E" at bounding box center [606, 416] width 10 height 10
radio input "true"
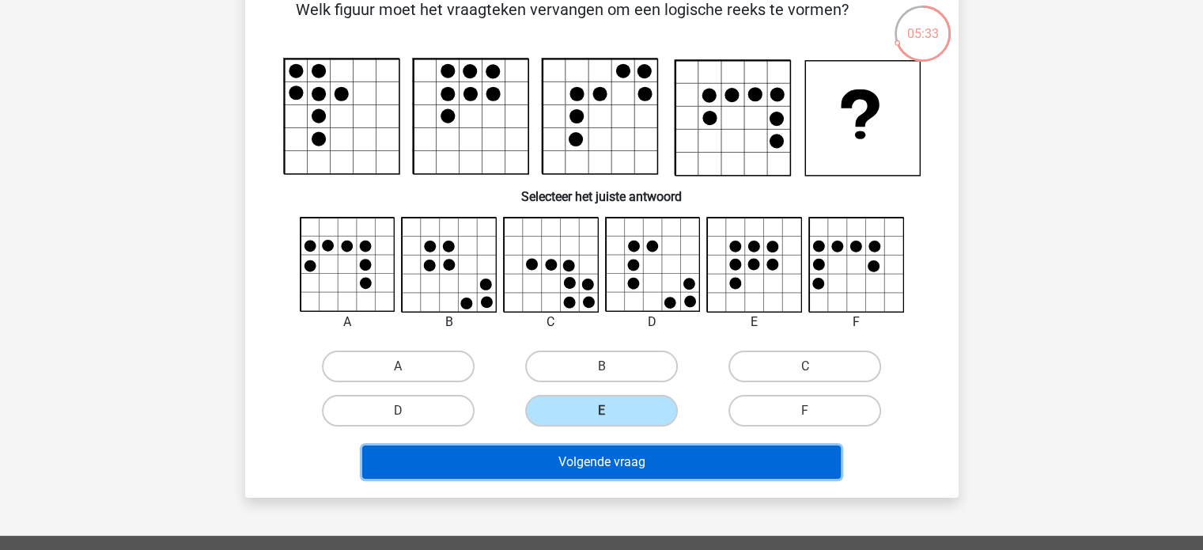
click at [636, 470] on button "Volgende vraag" at bounding box center [601, 461] width 479 height 33
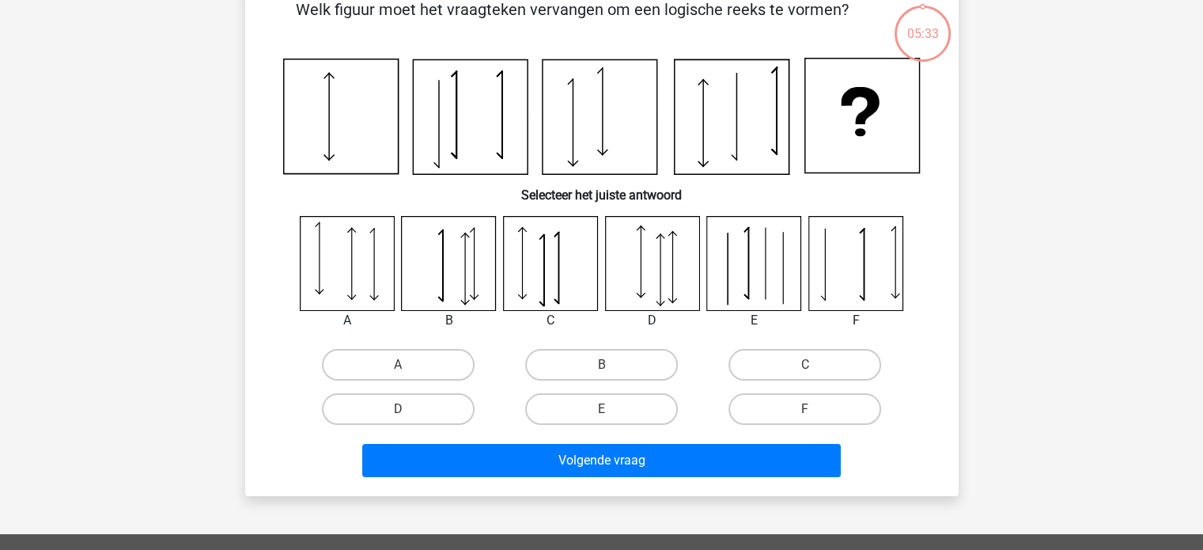
scroll to position [73, 0]
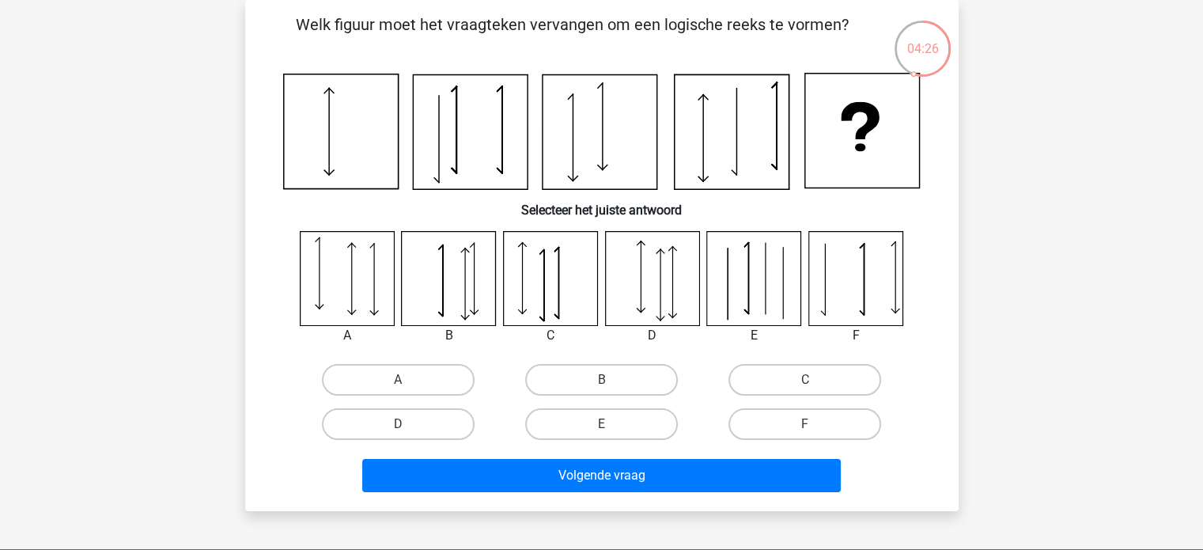
click at [766, 291] on icon at bounding box center [766, 278] width 0 height 71
click at [632, 422] on label "E" at bounding box center [601, 424] width 153 height 32
click at [612, 424] on input "E" at bounding box center [606, 429] width 10 height 10
radio input "true"
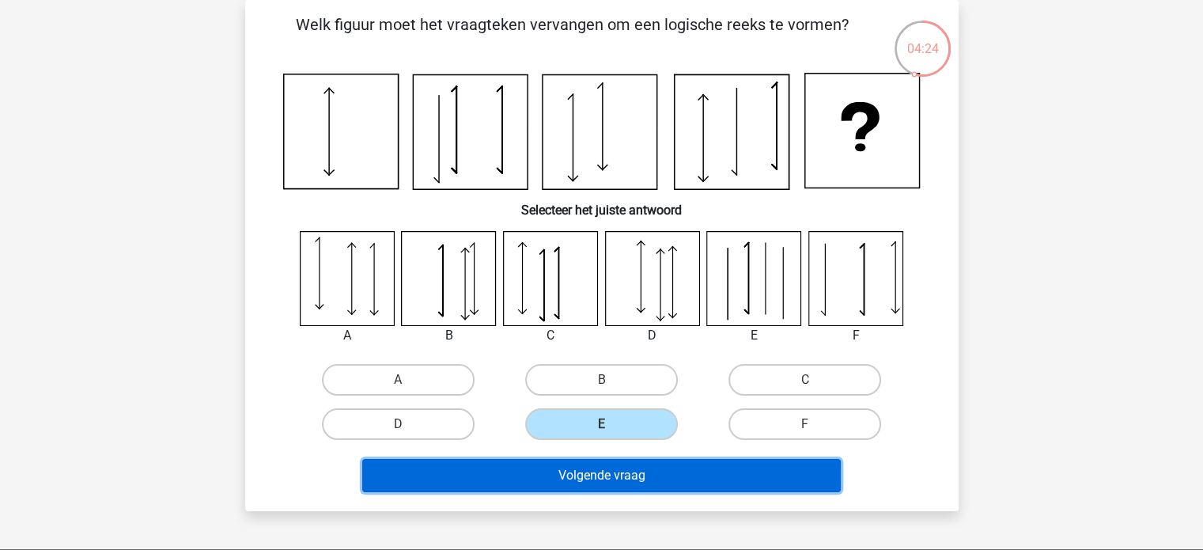
click at [617, 474] on button "Volgende vraag" at bounding box center [601, 475] width 479 height 33
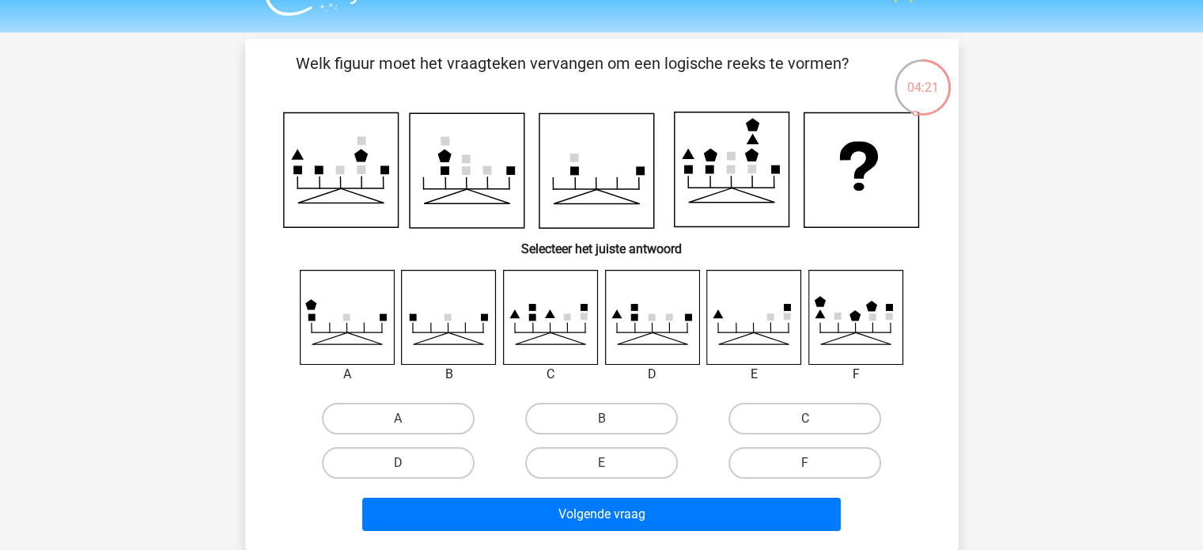
scroll to position [32, 0]
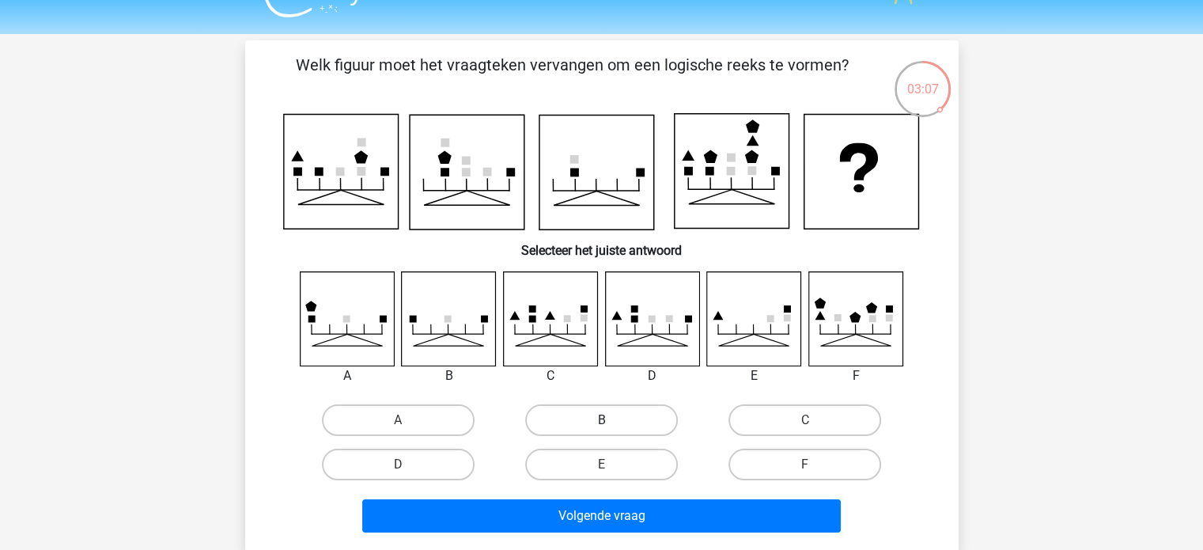
click at [628, 431] on label "B" at bounding box center [601, 420] width 153 height 32
click at [612, 430] on input "B" at bounding box center [606, 425] width 10 height 10
radio input "true"
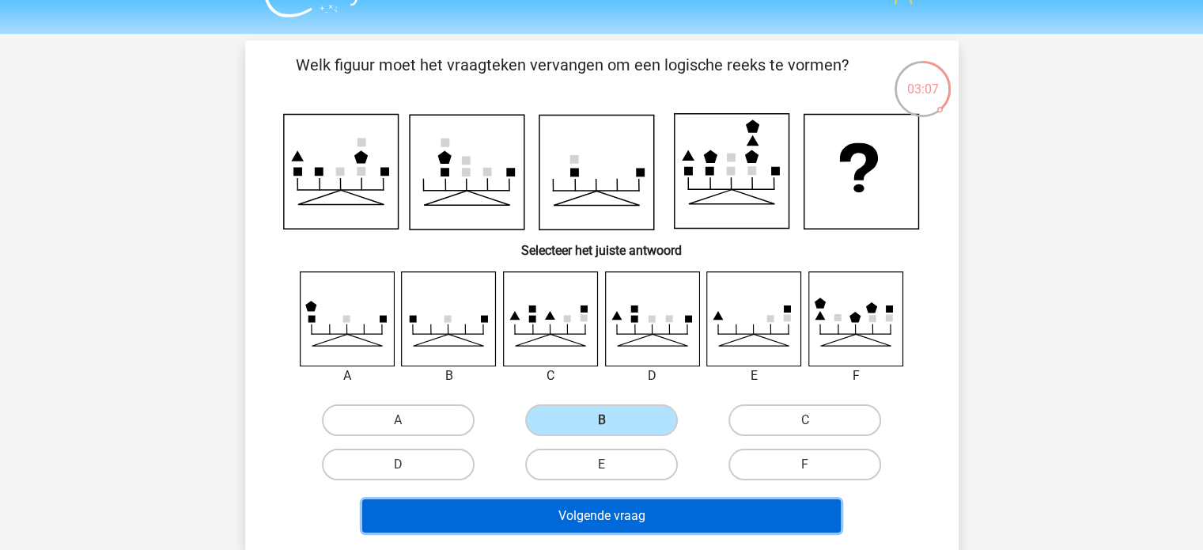
click at [629, 511] on button "Volgende vraag" at bounding box center [601, 515] width 479 height 33
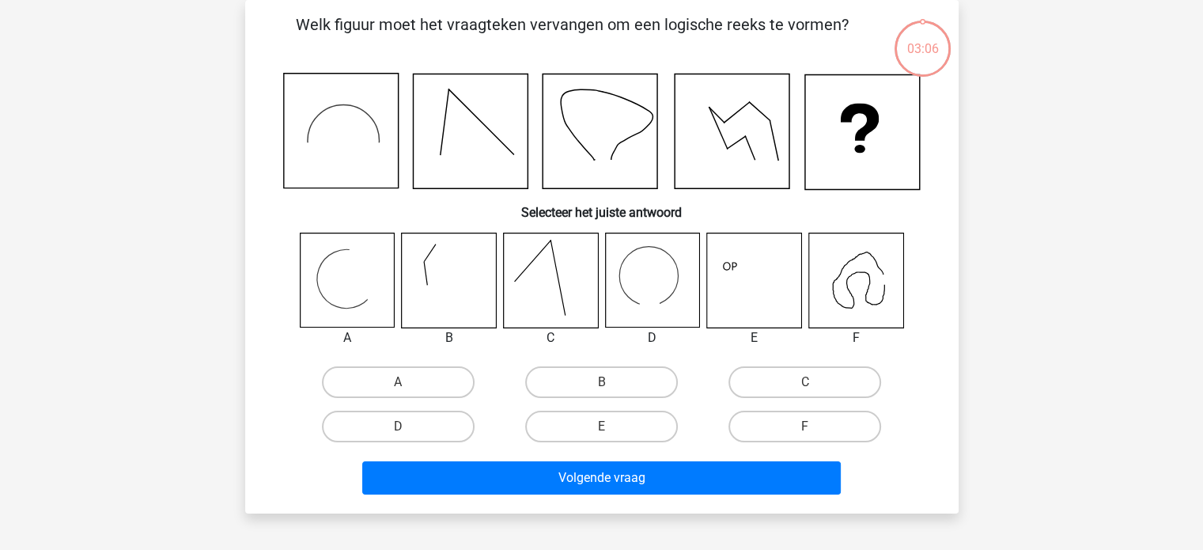
scroll to position [25, 0]
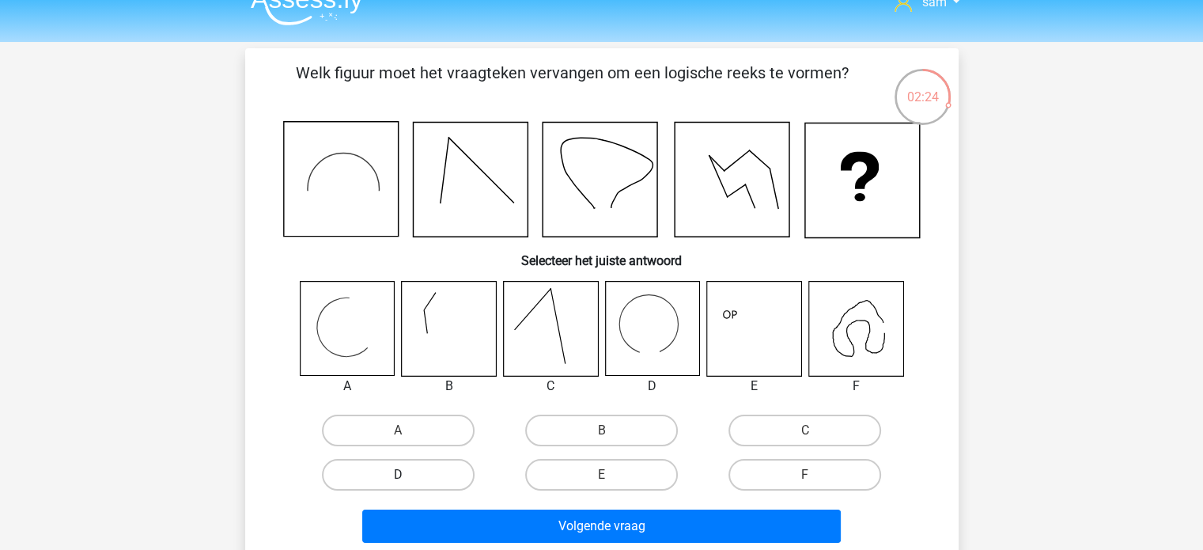
drag, startPoint x: 613, startPoint y: 421, endPoint x: 430, endPoint y: 476, distance: 191.0
click at [430, 476] on div "A B C D" at bounding box center [602, 452] width 611 height 89
click at [430, 476] on label "D" at bounding box center [398, 475] width 153 height 32
click at [408, 476] on input "D" at bounding box center [403, 480] width 10 height 10
radio input "true"
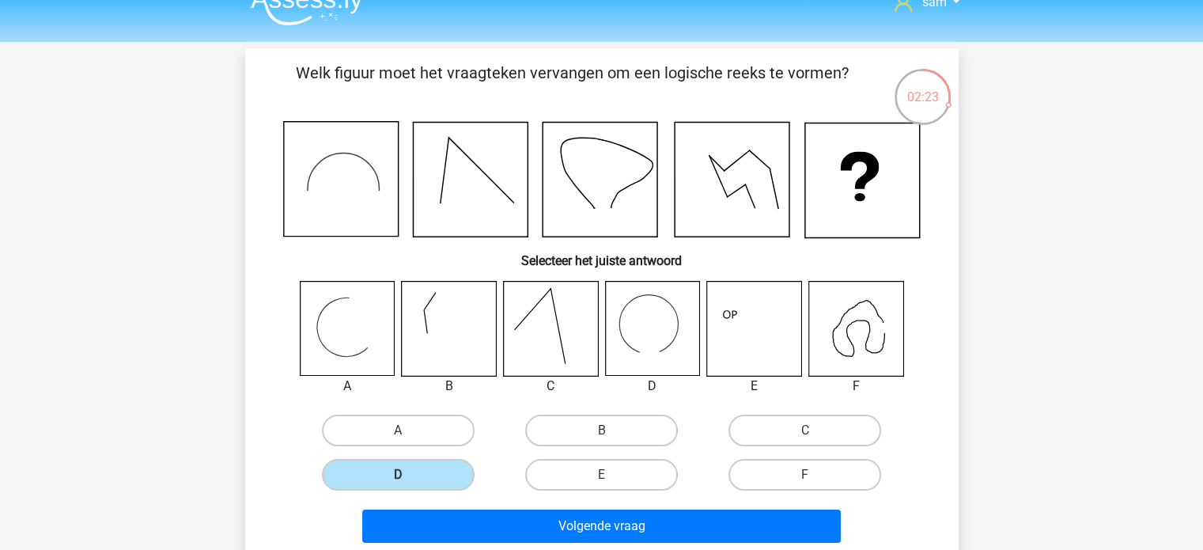
click at [442, 497] on div "Volgende vraag" at bounding box center [602, 523] width 663 height 52
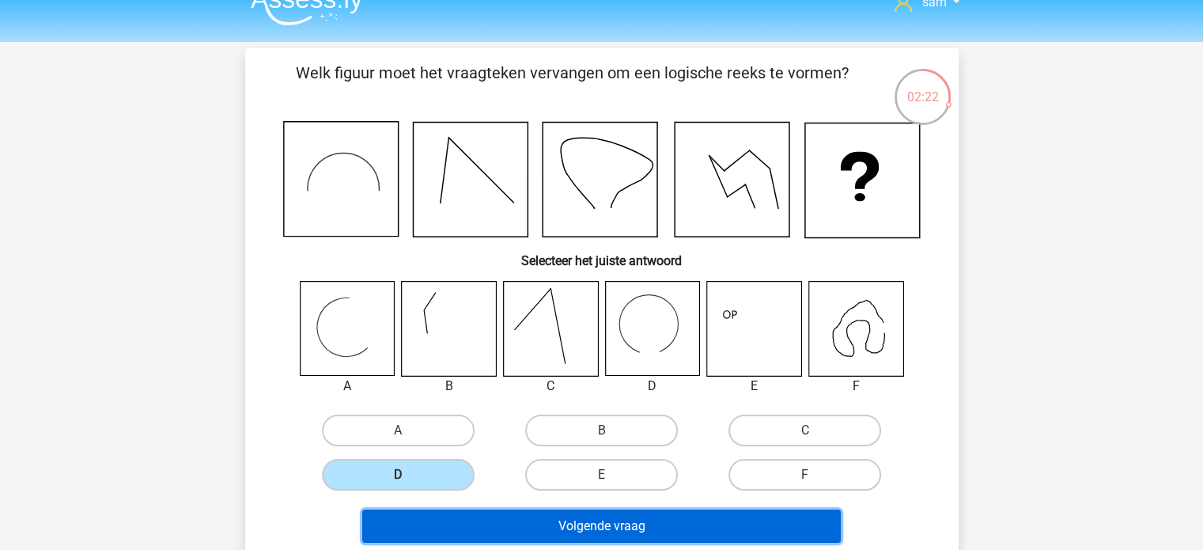
click at [444, 510] on button "Volgende vraag" at bounding box center [601, 526] width 479 height 33
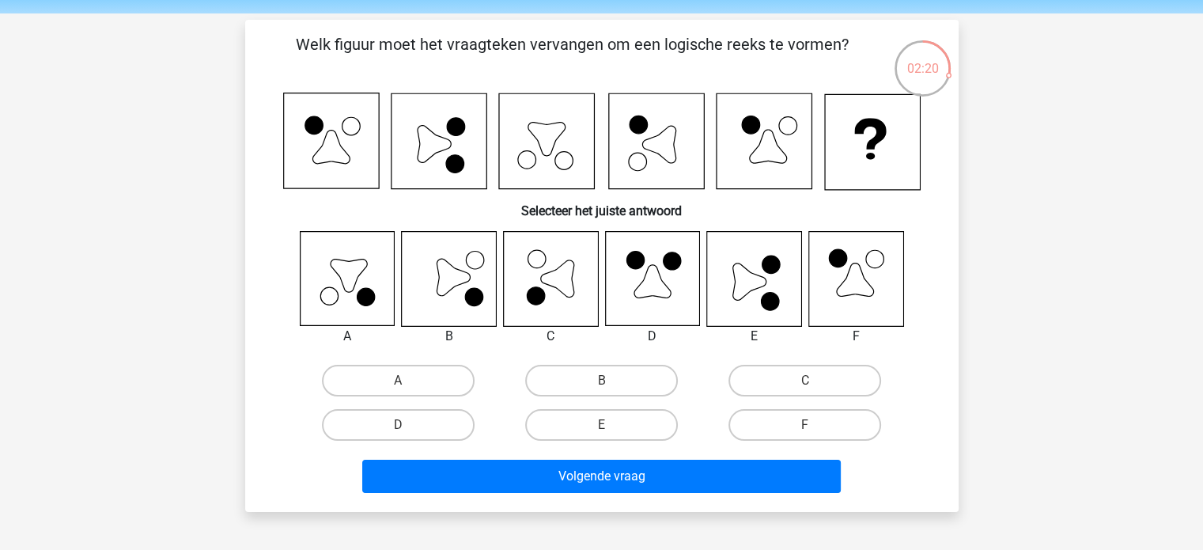
scroll to position [52, 0]
click at [617, 419] on label "E" at bounding box center [601, 426] width 153 height 32
click at [612, 426] on input "E" at bounding box center [606, 431] width 10 height 10
radio input "true"
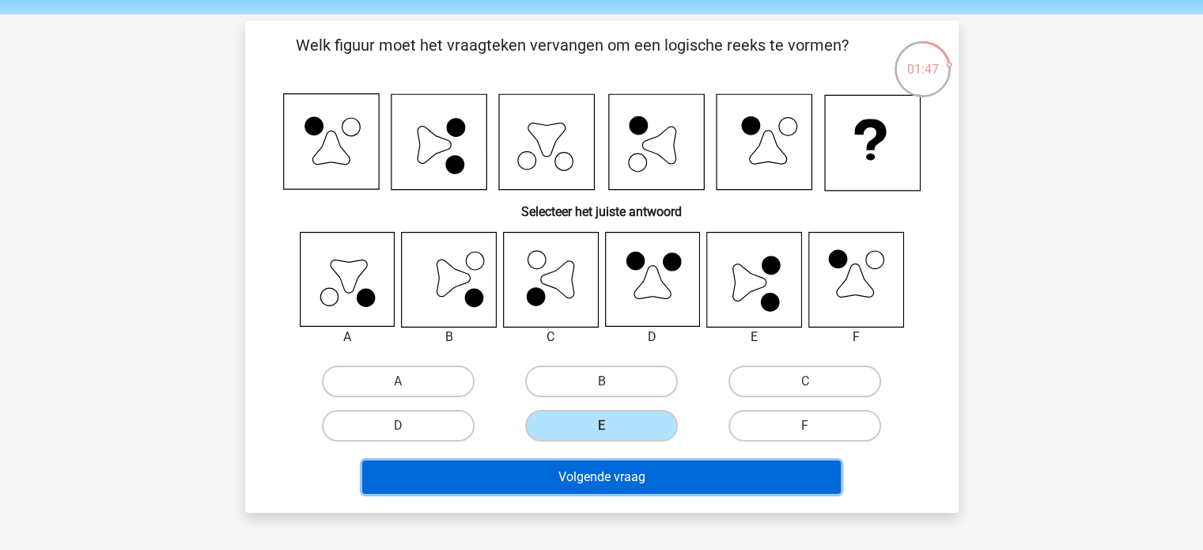
click at [618, 487] on button "Volgende vraag" at bounding box center [601, 476] width 479 height 33
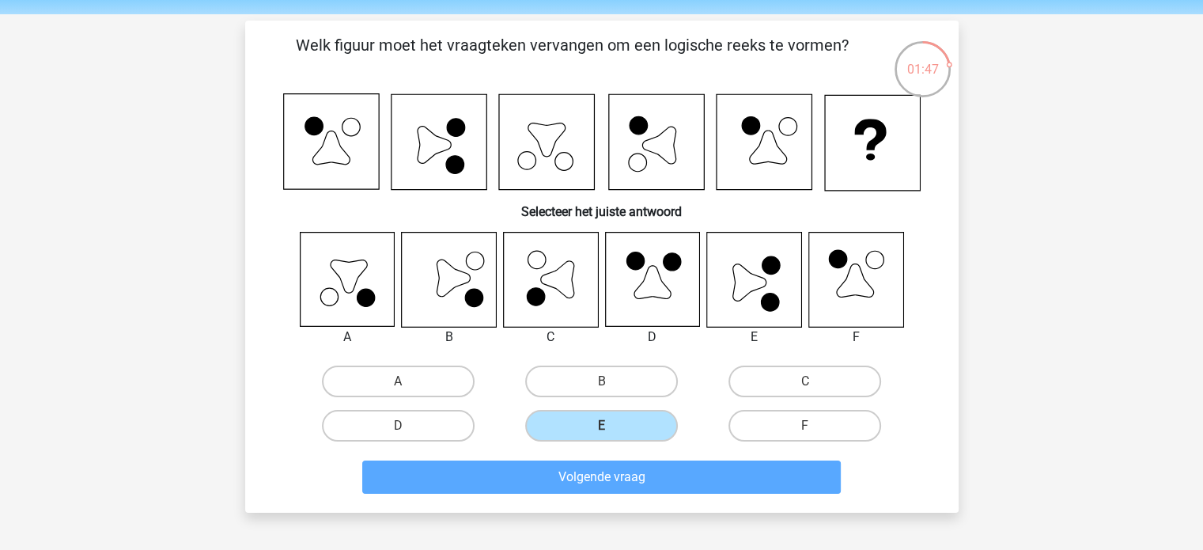
scroll to position [73, 0]
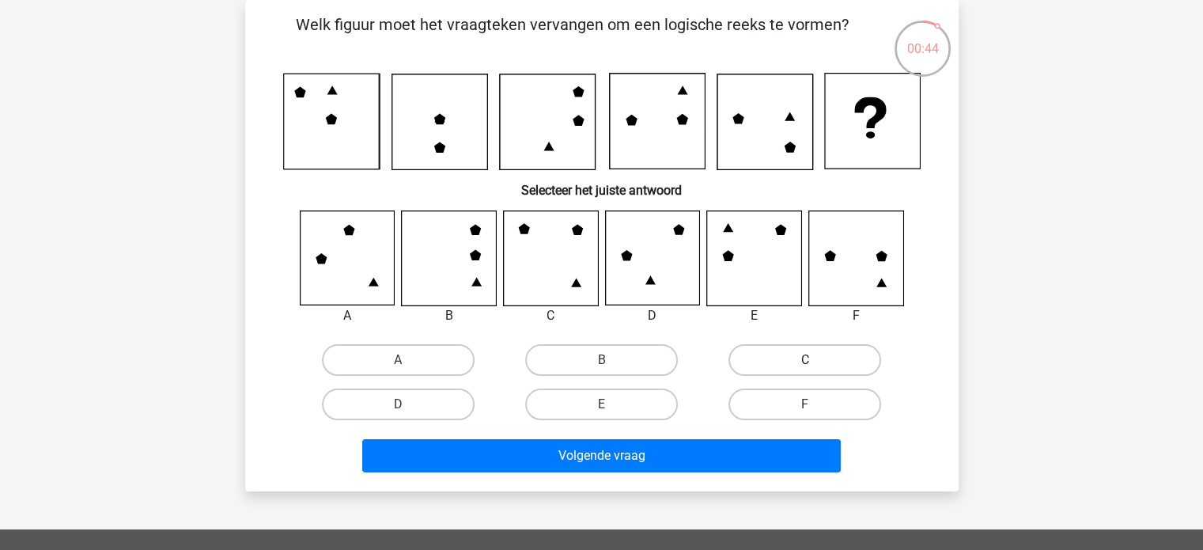
click at [775, 359] on label "C" at bounding box center [805, 360] width 153 height 32
click at [805, 360] on input "C" at bounding box center [810, 365] width 10 height 10
radio input "true"
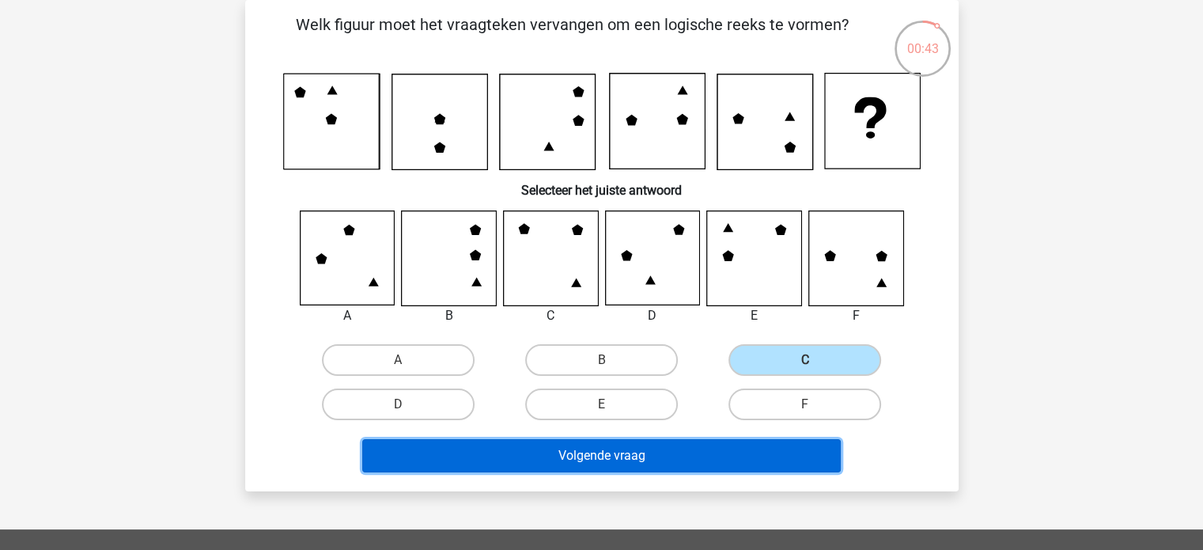
click at [687, 447] on button "Volgende vraag" at bounding box center [601, 455] width 479 height 33
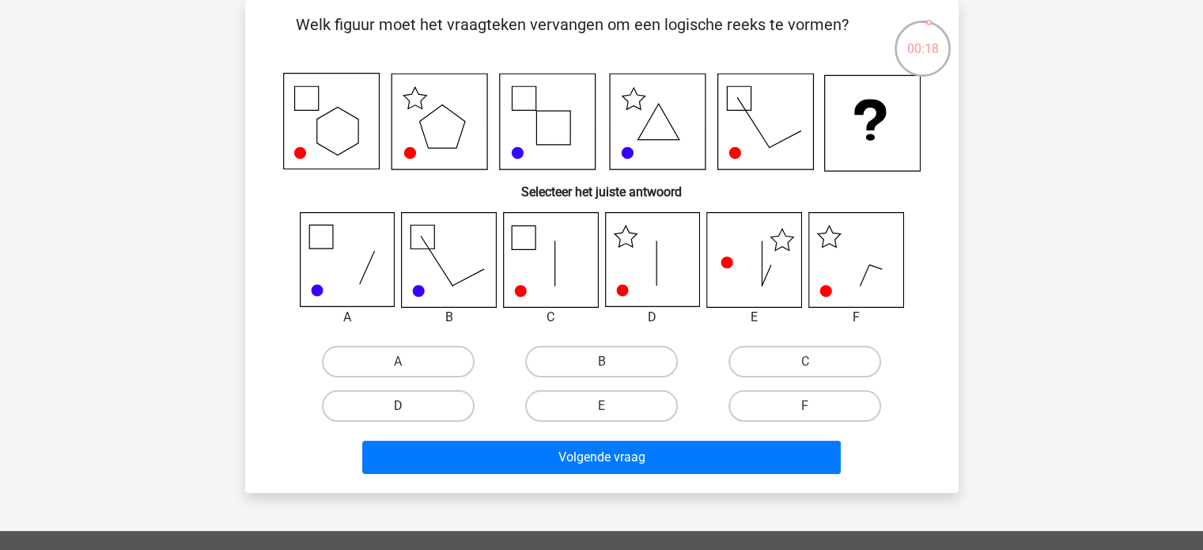
click at [458, 400] on label "D" at bounding box center [398, 406] width 153 height 32
click at [408, 406] on input "D" at bounding box center [403, 411] width 10 height 10
radio input "true"
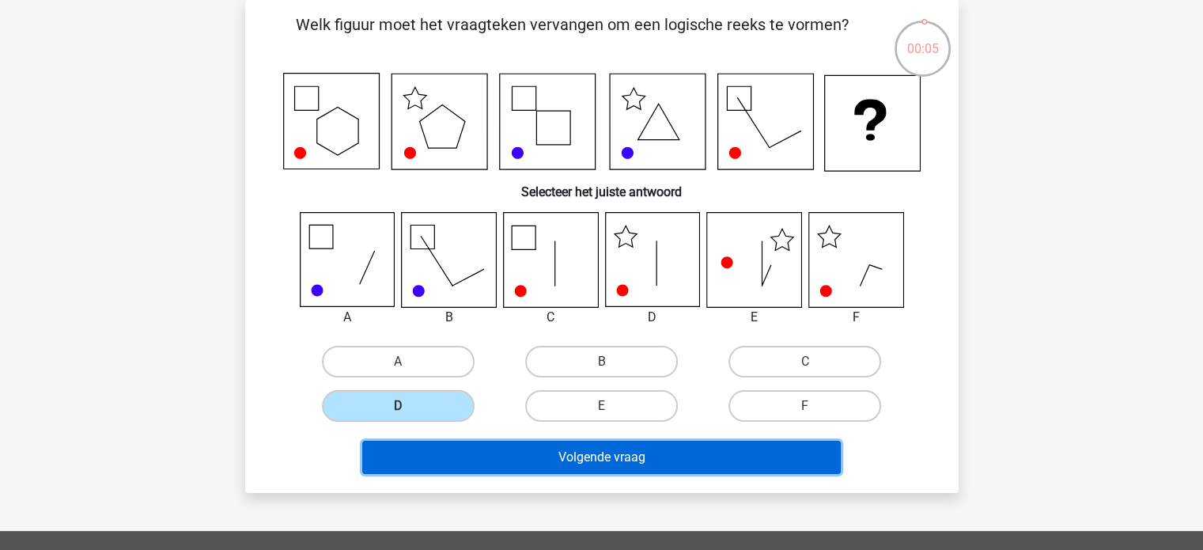
click at [476, 467] on button "Volgende vraag" at bounding box center [601, 457] width 479 height 33
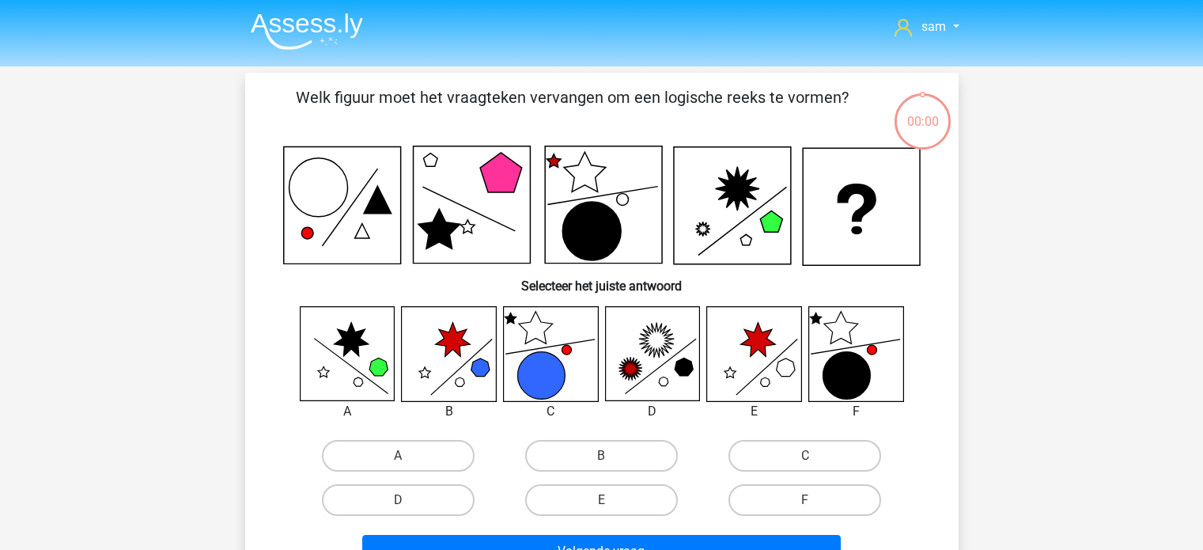
scroll to position [73, 0]
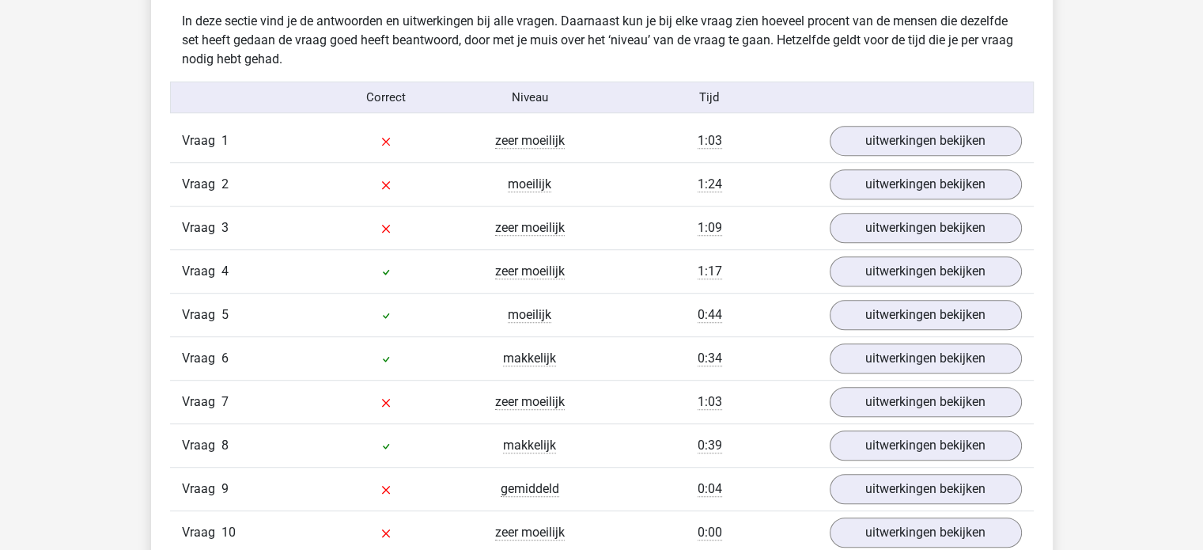
scroll to position [964, 0]
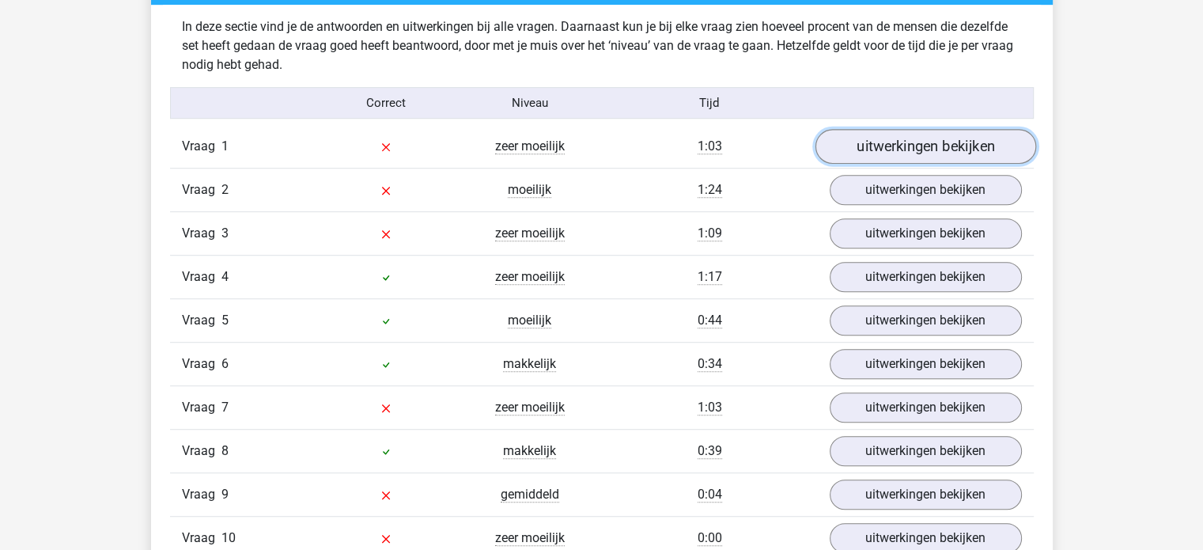
click at [900, 131] on link "uitwerkingen bekijken" at bounding box center [925, 147] width 221 height 35
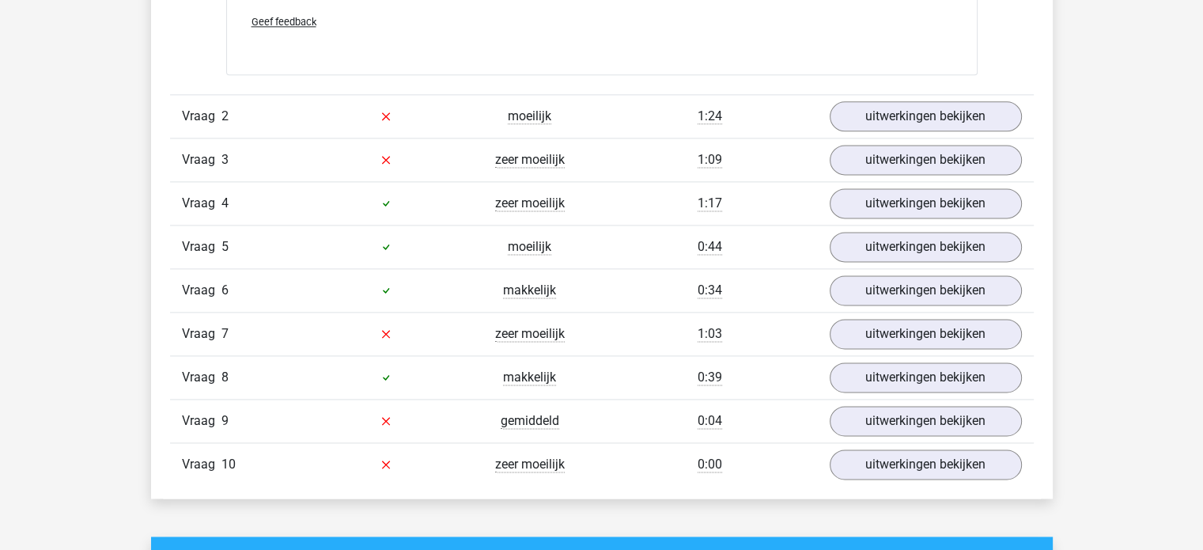
scroll to position [2124, 0]
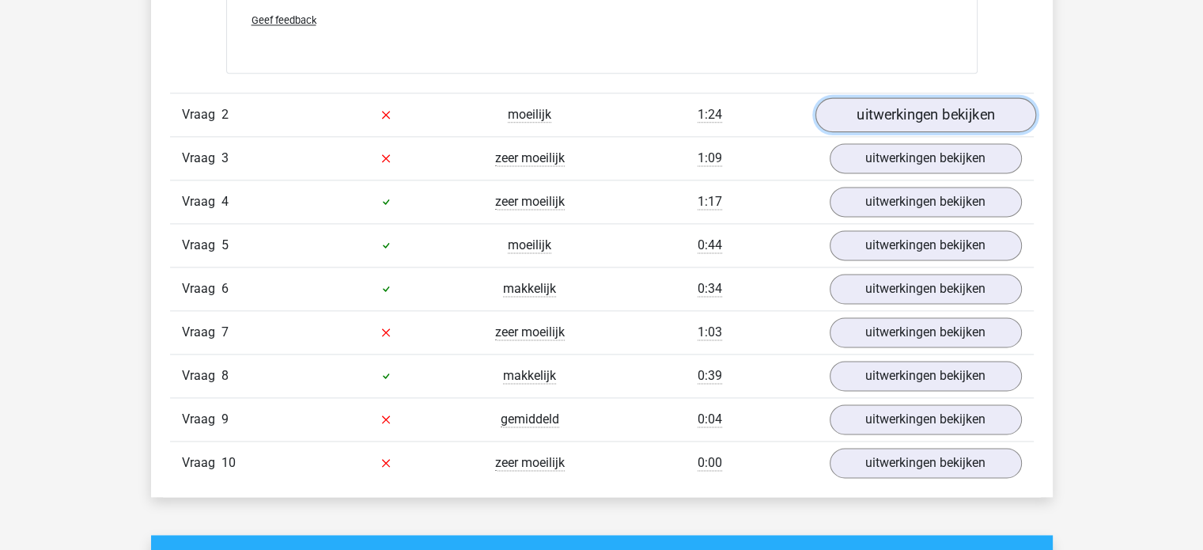
click at [872, 100] on link "uitwerkingen bekijken" at bounding box center [925, 114] width 221 height 35
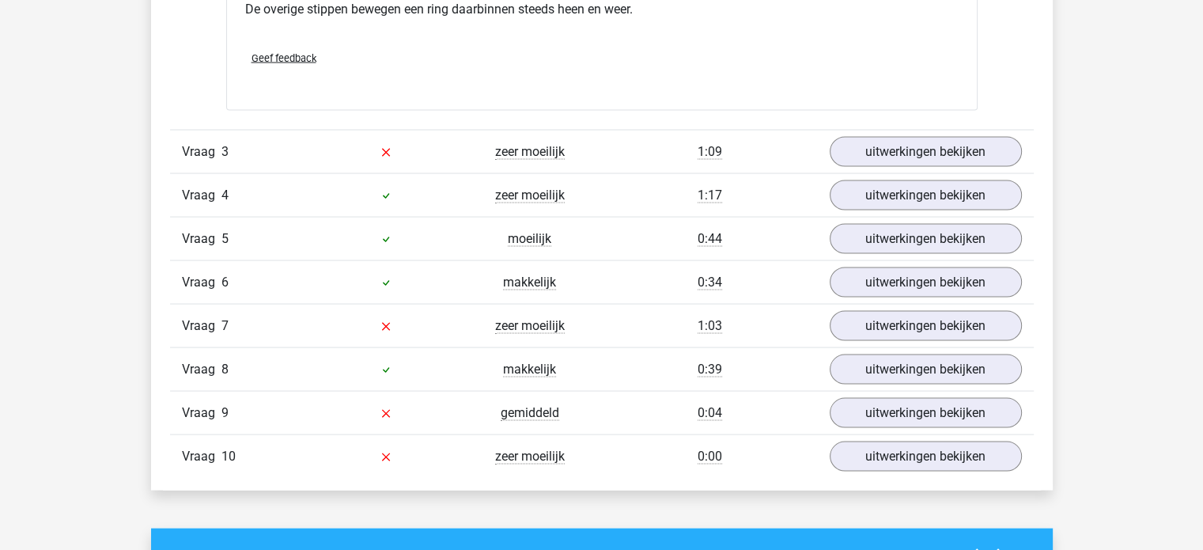
scroll to position [3005, 0]
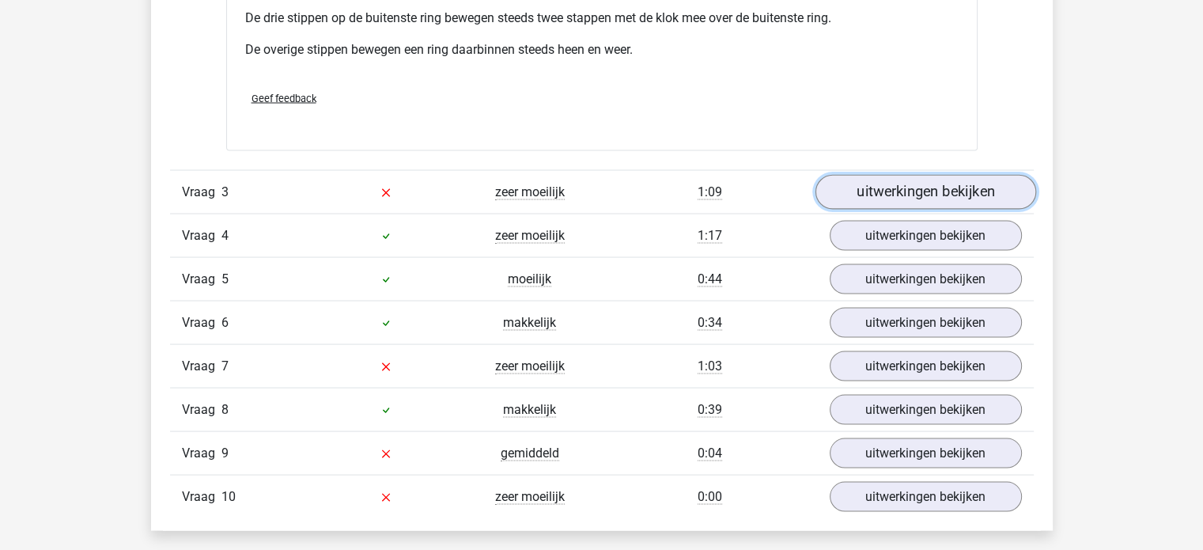
click at [867, 191] on link "uitwerkingen bekijken" at bounding box center [925, 192] width 221 height 35
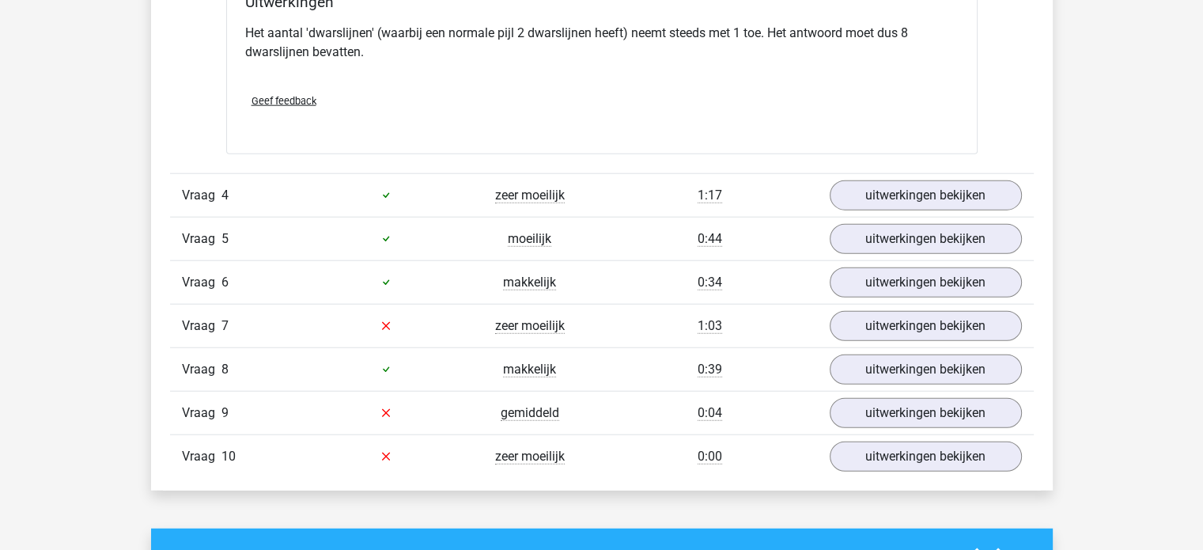
scroll to position [3942, 0]
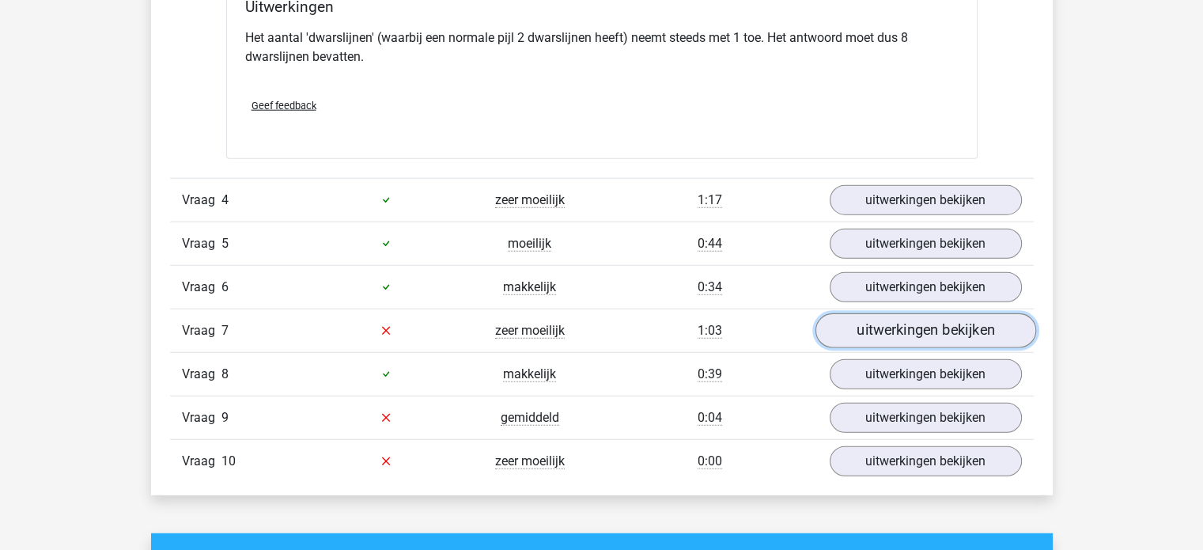
click at [934, 326] on link "uitwerkingen bekijken" at bounding box center [925, 330] width 221 height 35
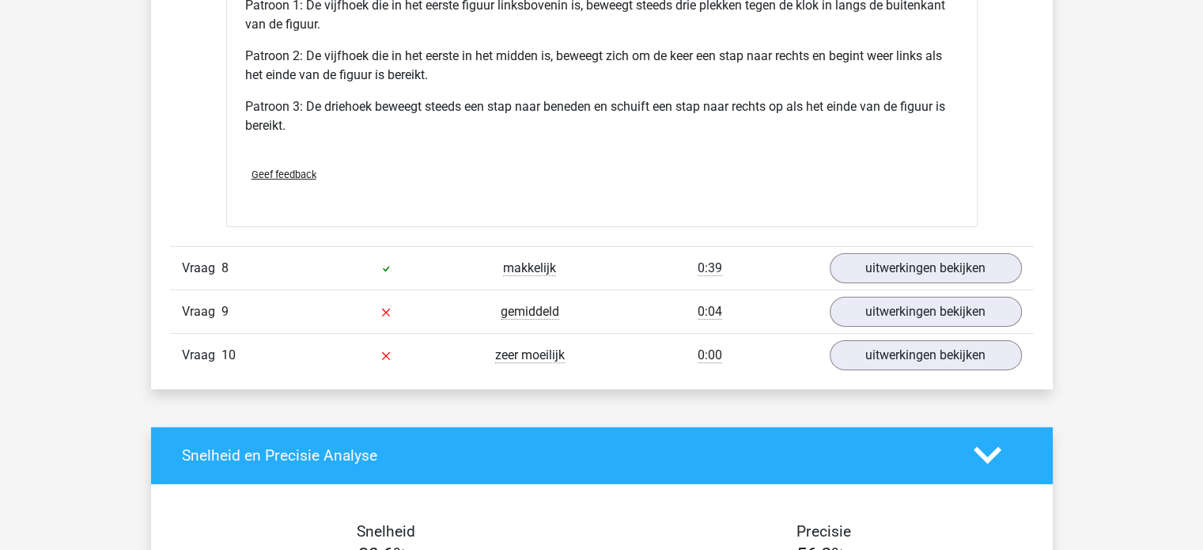
scroll to position [5061, 0]
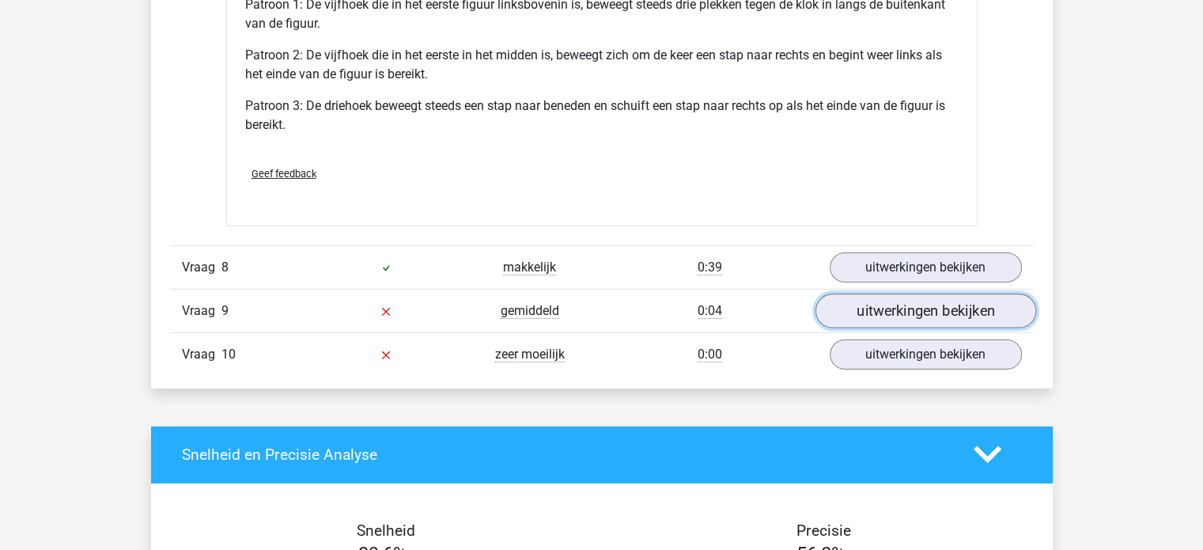
click at [889, 306] on link "uitwerkingen bekijken" at bounding box center [925, 311] width 221 height 35
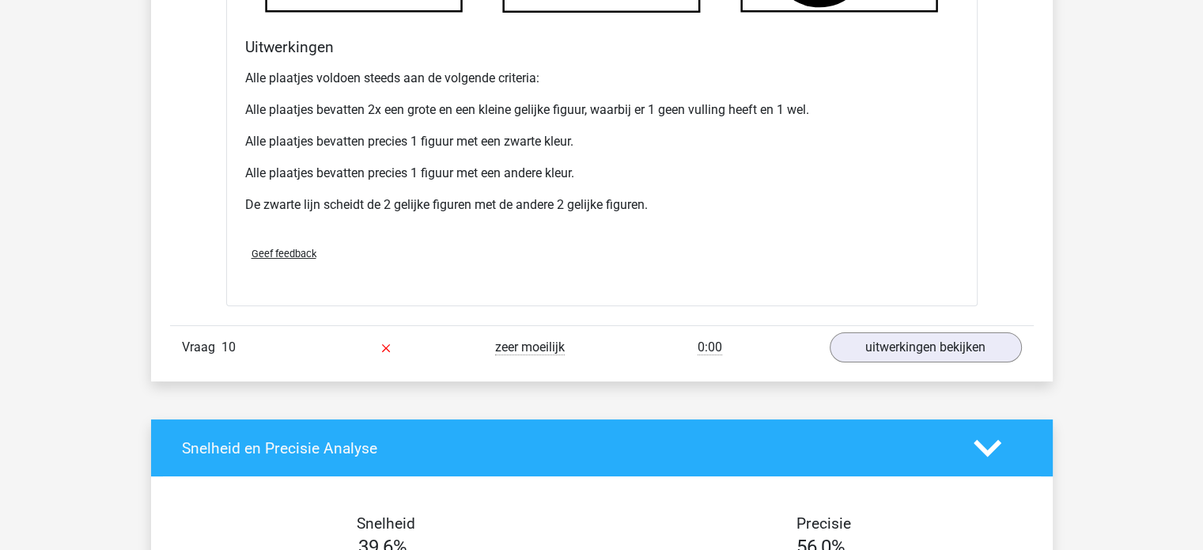
scroll to position [6080, 0]
click at [878, 330] on link "uitwerkingen bekijken" at bounding box center [925, 347] width 221 height 35
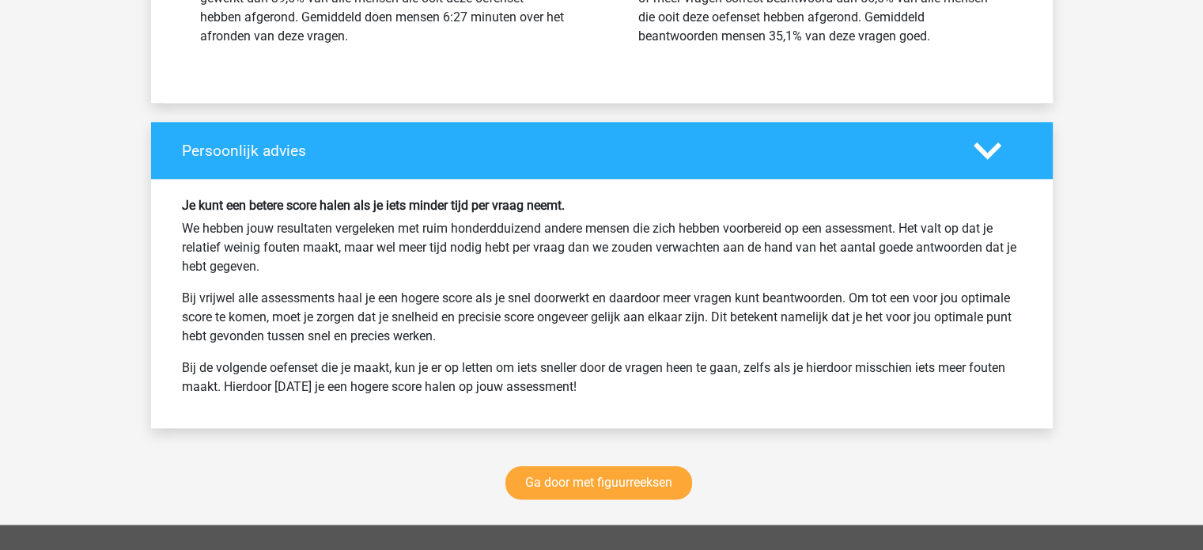
scroll to position [7794, 0]
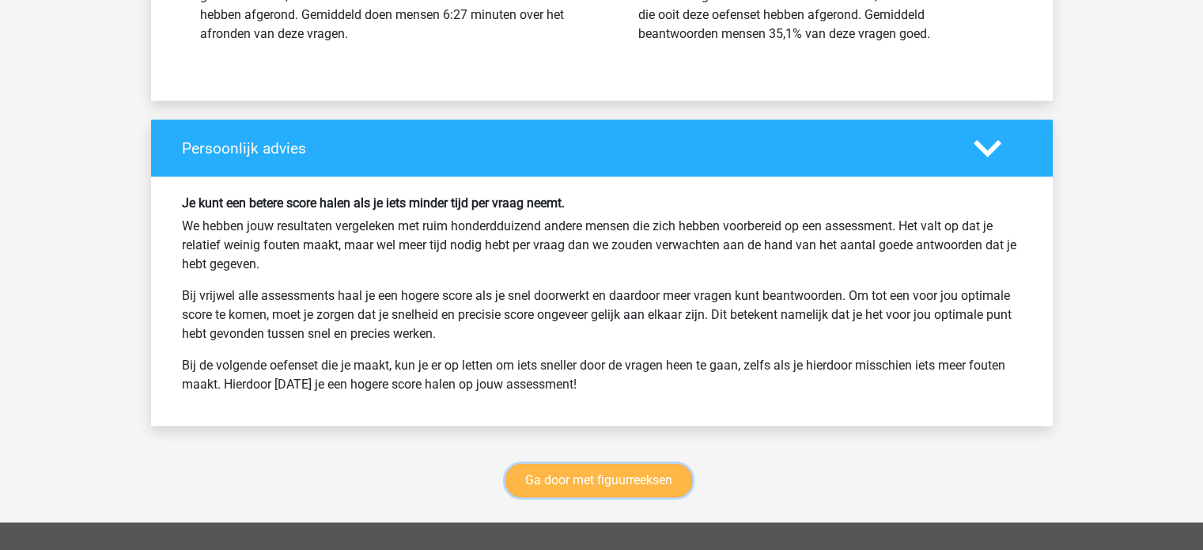
click at [627, 468] on link "Ga door met figuurreeksen" at bounding box center [599, 480] width 187 height 33
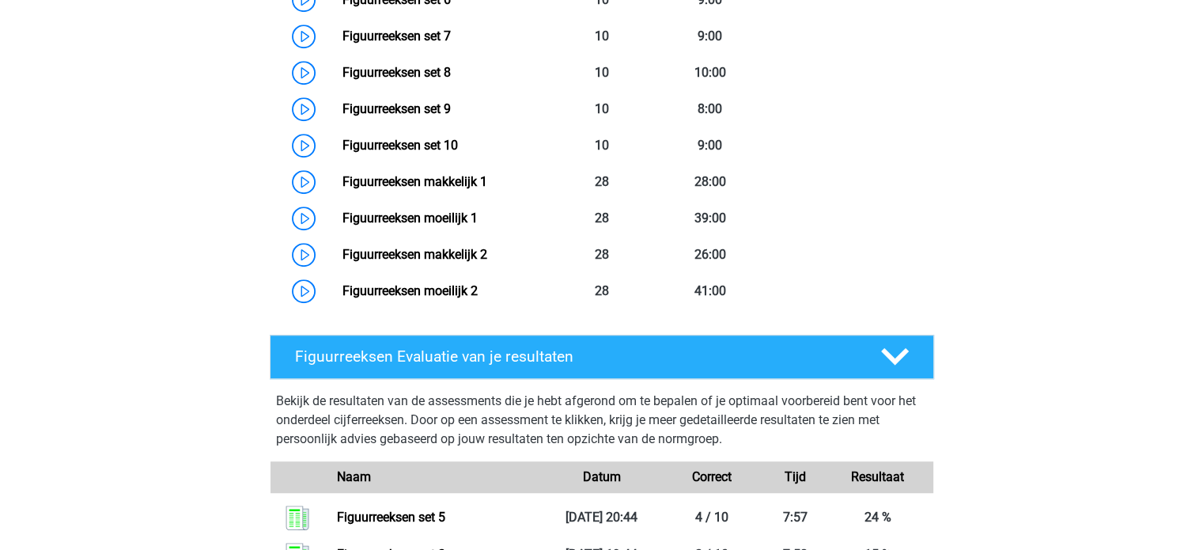
scroll to position [915, 0]
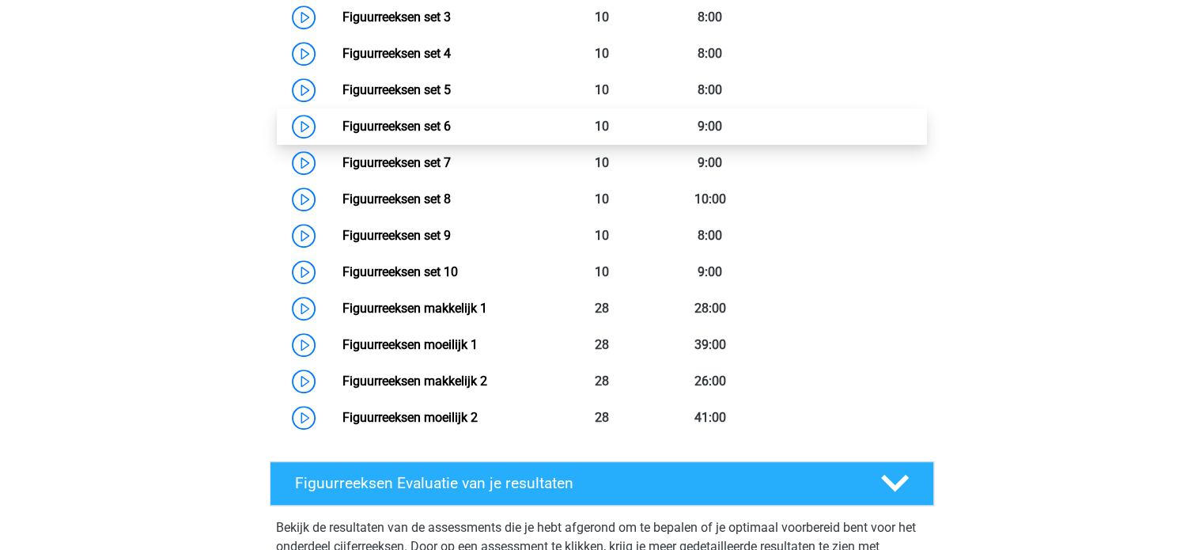
click at [343, 127] on link "Figuurreeksen set 6" at bounding box center [397, 126] width 108 height 15
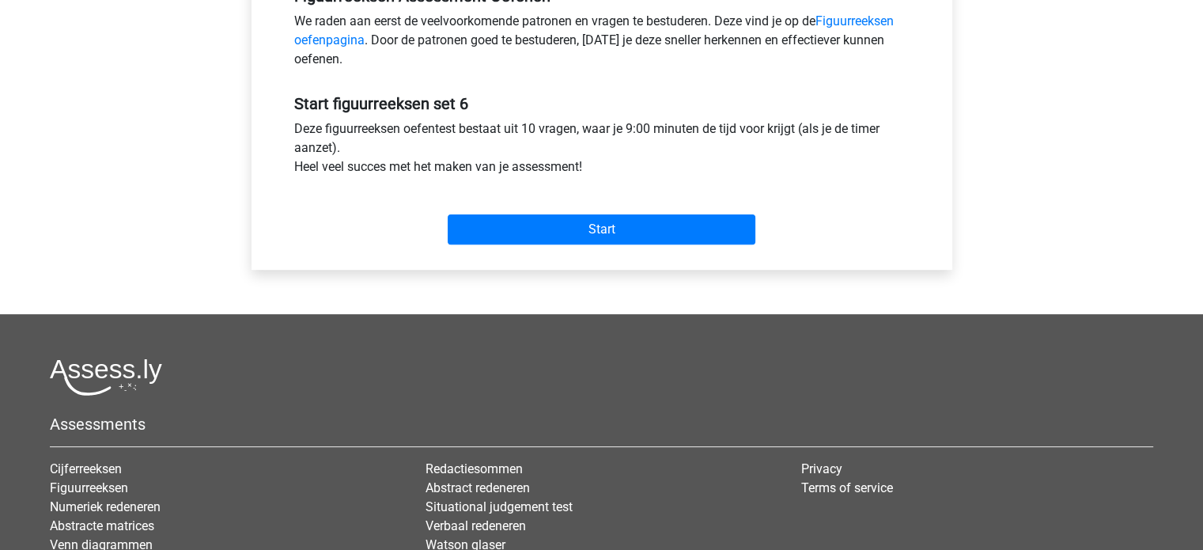
scroll to position [532, 0]
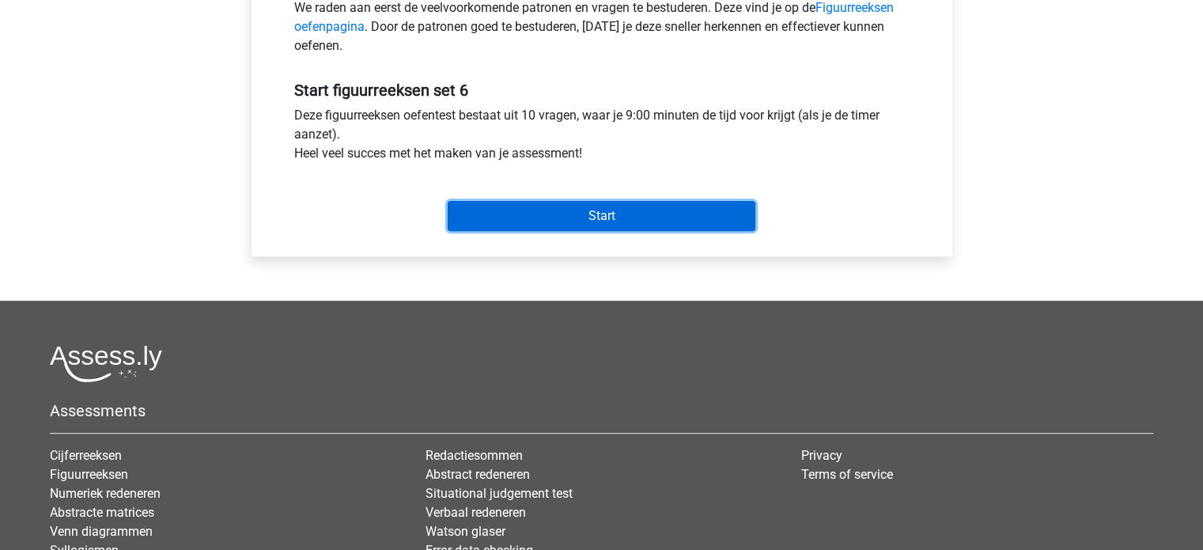
click at [551, 217] on input "Start" at bounding box center [602, 216] width 308 height 30
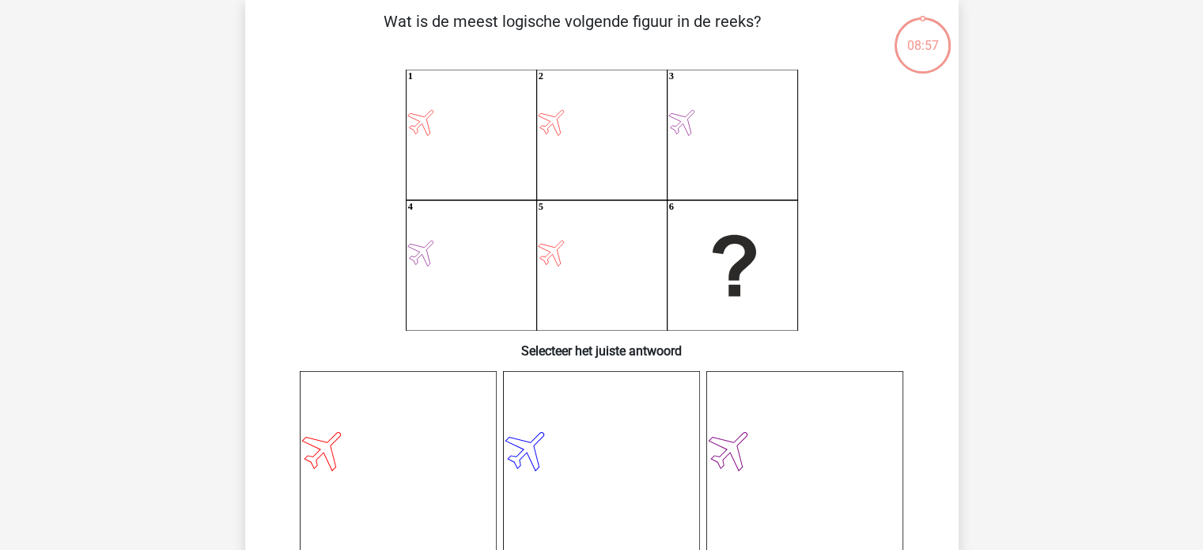
scroll to position [78, 0]
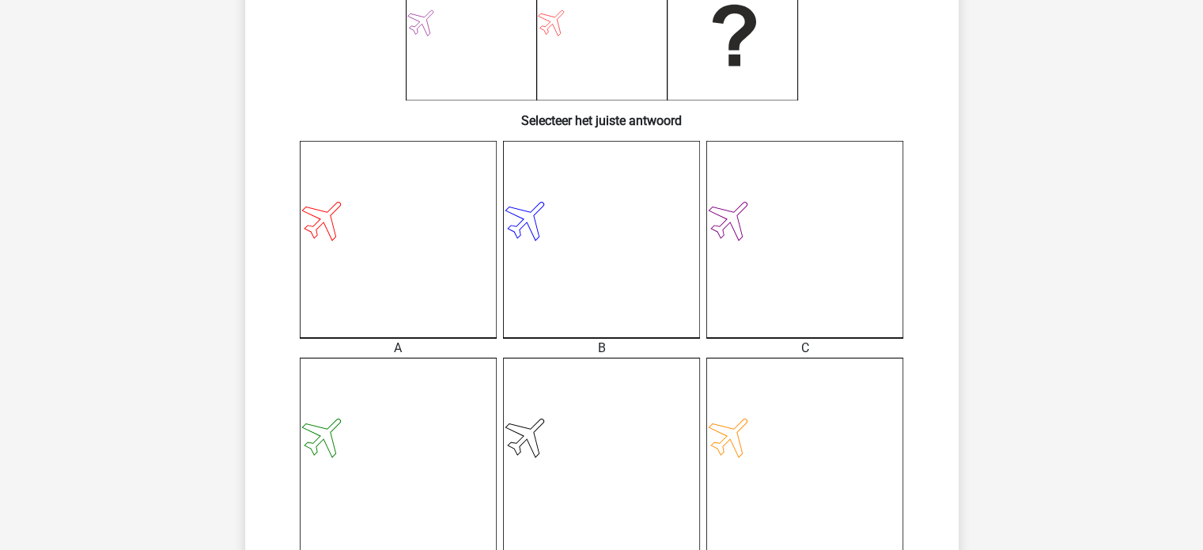
click at [366, 211] on icon at bounding box center [398, 239] width 197 height 197
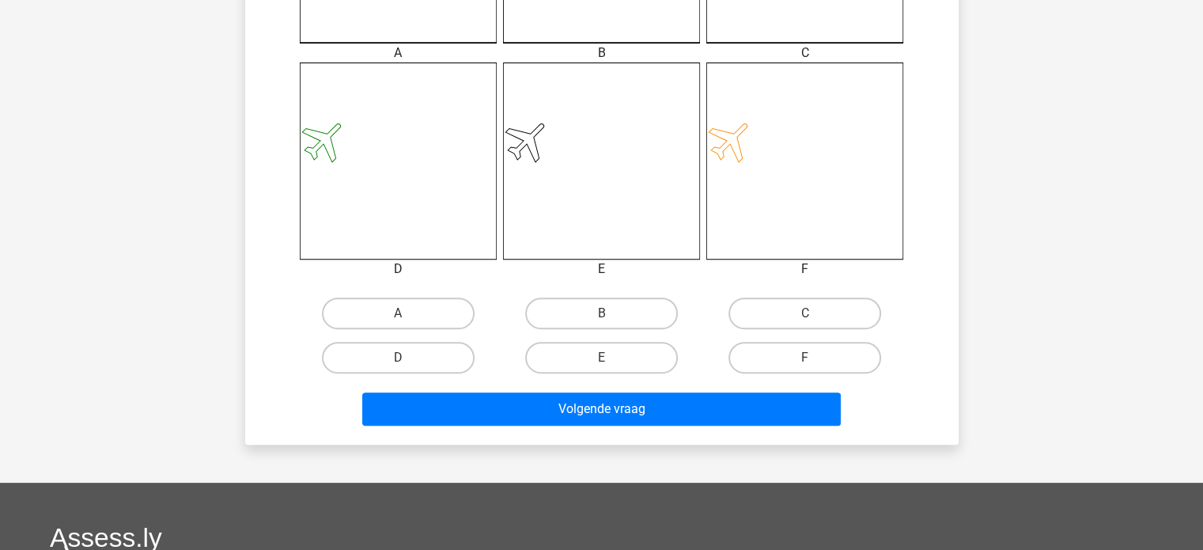
scroll to position [611, 0]
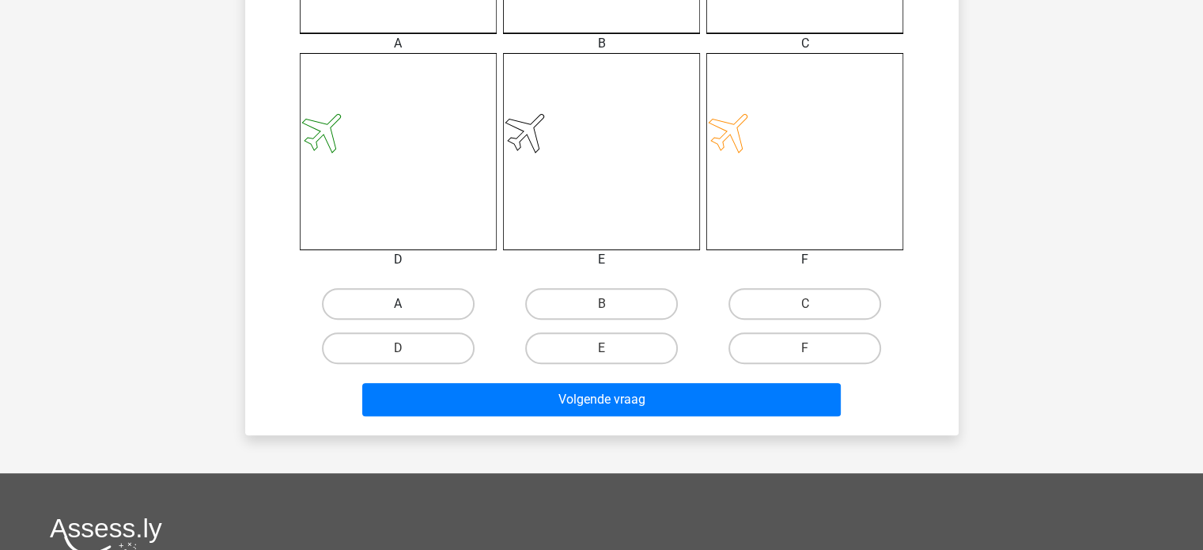
click at [430, 309] on label "A" at bounding box center [398, 304] width 153 height 32
click at [408, 309] on input "A" at bounding box center [403, 309] width 10 height 10
radio input "true"
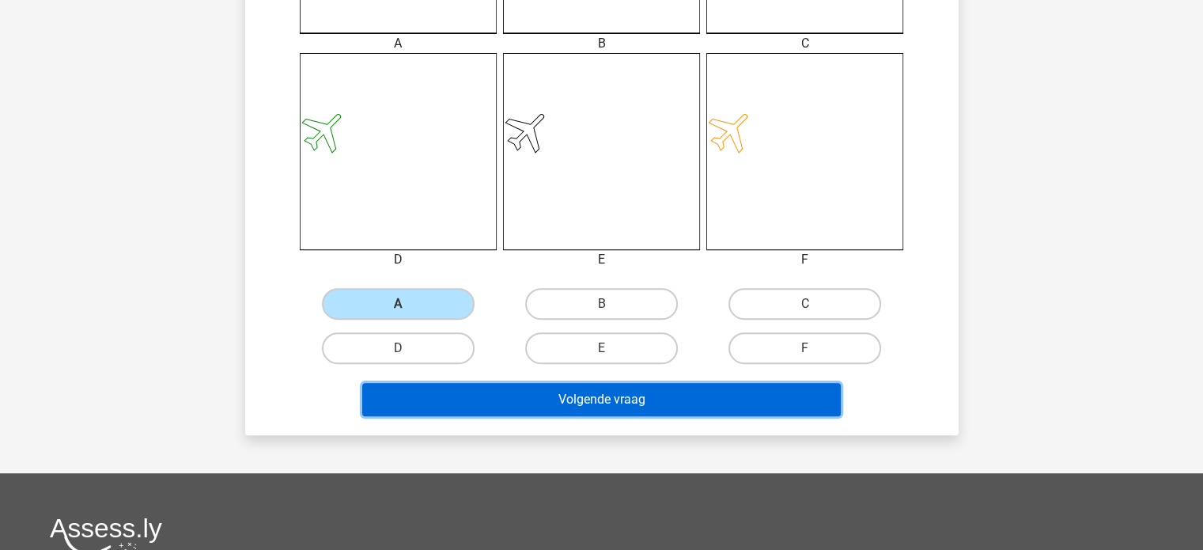
click at [491, 404] on button "Volgende vraag" at bounding box center [601, 399] width 479 height 33
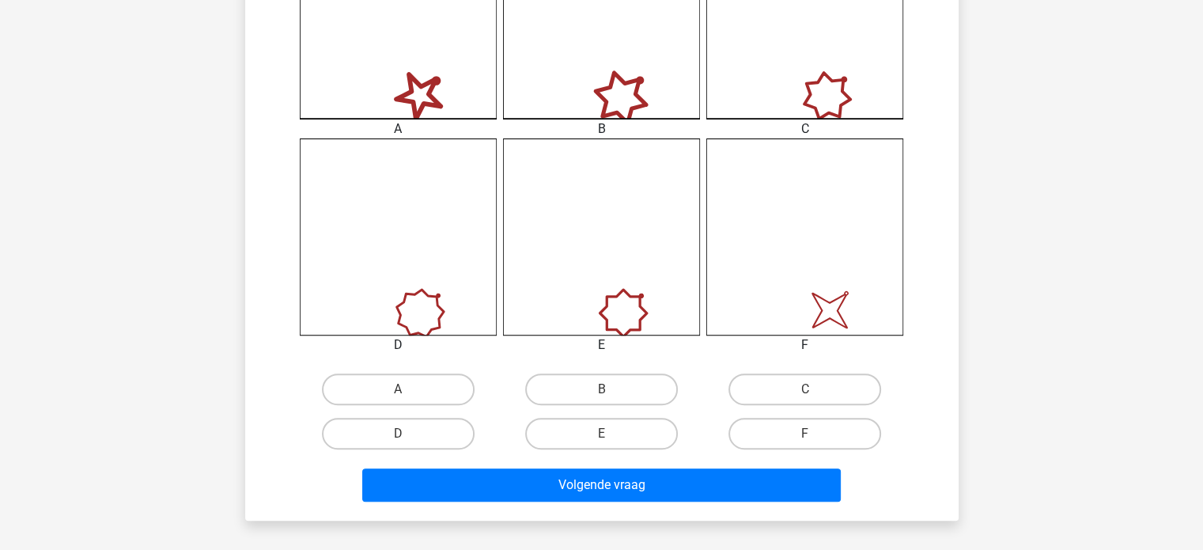
scroll to position [526, 0]
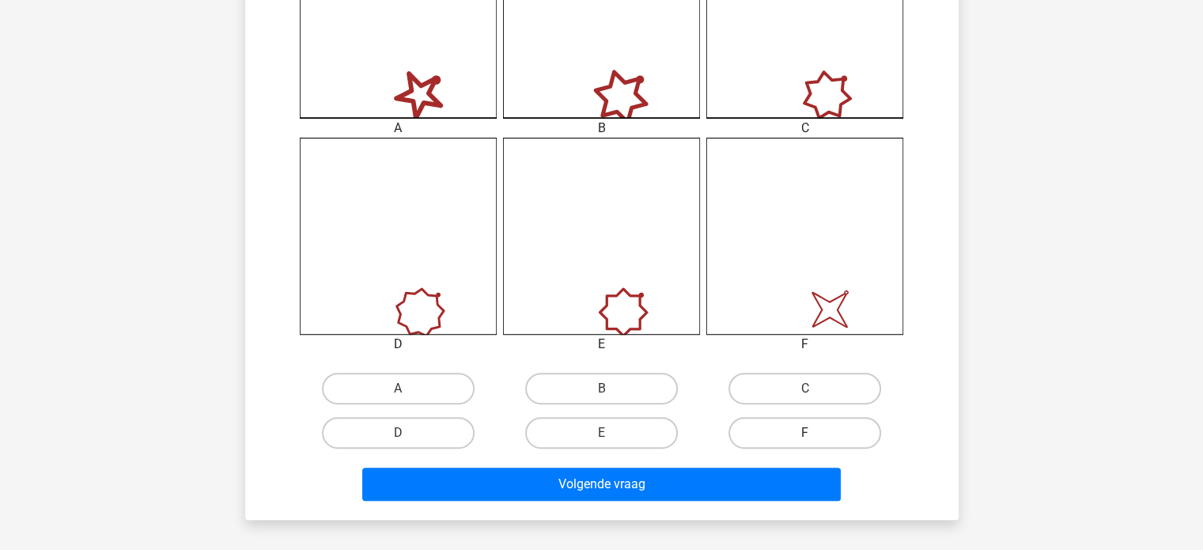
click at [781, 442] on label "F" at bounding box center [805, 433] width 153 height 32
click at [805, 442] on input "F" at bounding box center [810, 438] width 10 height 10
radio input "true"
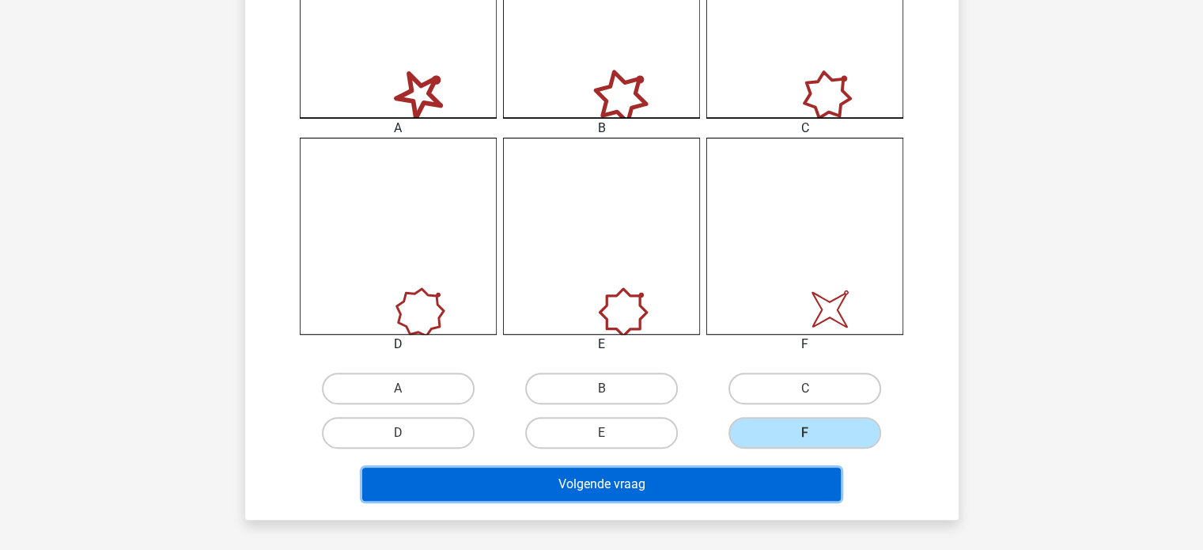
click at [667, 487] on button "Volgende vraag" at bounding box center [601, 484] width 479 height 33
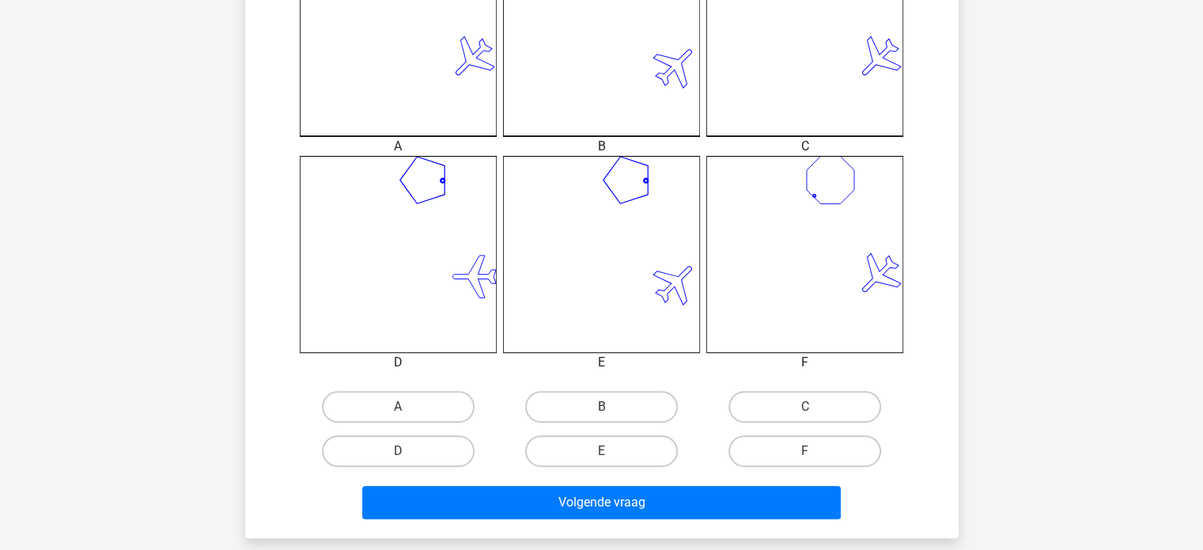
scroll to position [514, 0]
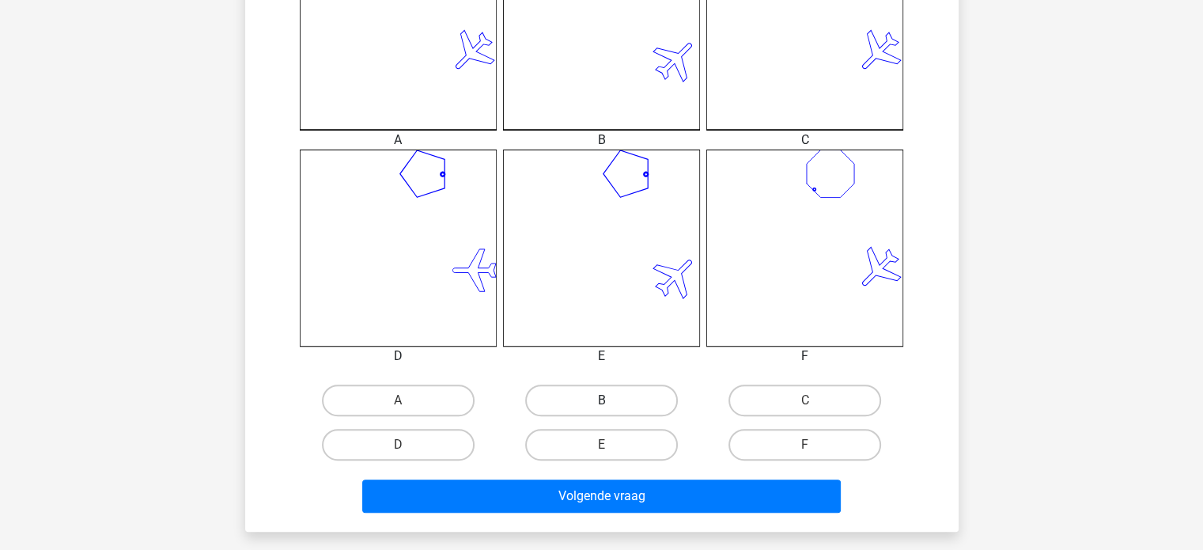
click at [605, 388] on label "B" at bounding box center [601, 401] width 153 height 32
click at [605, 400] on input "B" at bounding box center [606, 405] width 10 height 10
radio input "true"
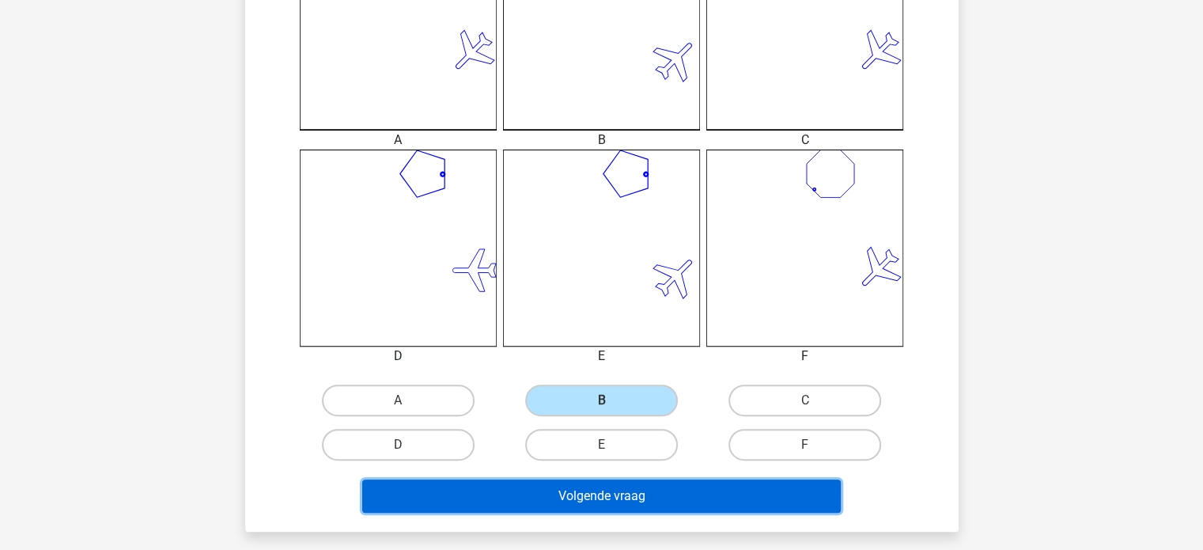
click at [638, 496] on button "Volgende vraag" at bounding box center [601, 495] width 479 height 33
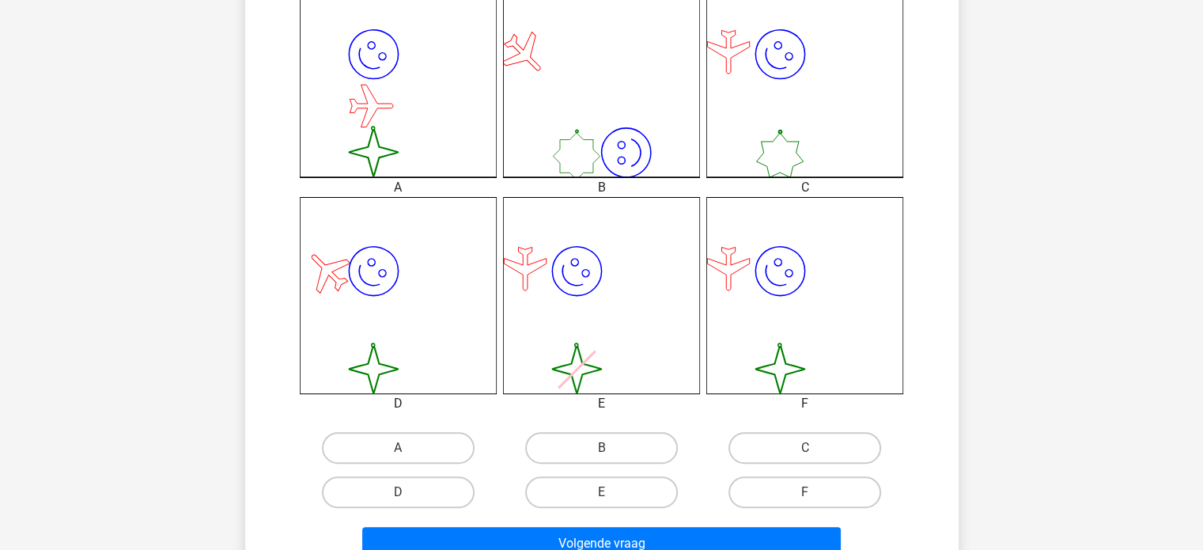
scroll to position [491, 0]
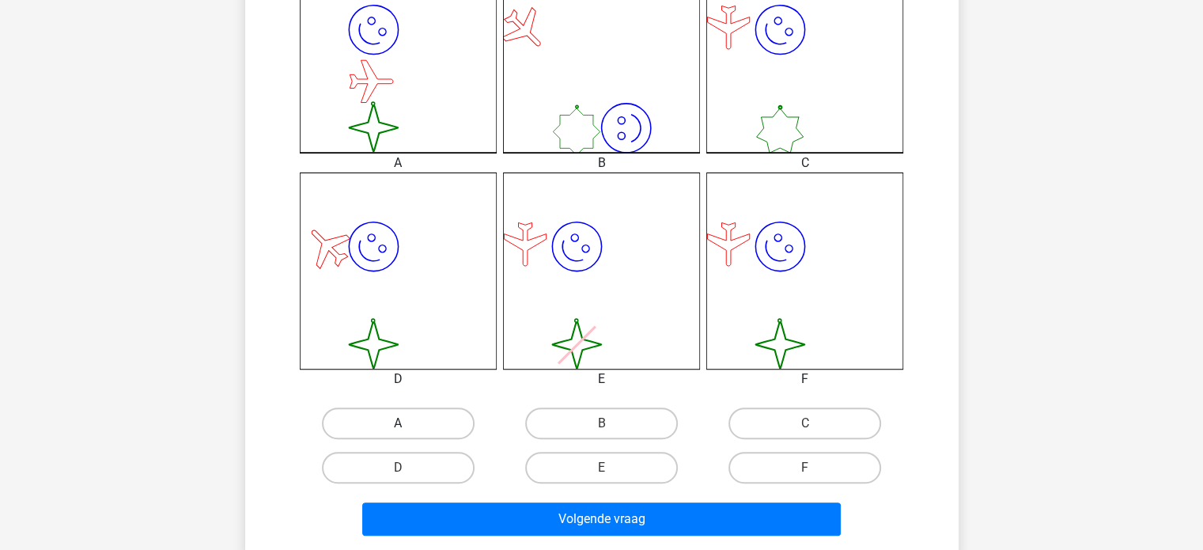
click at [413, 432] on label "A" at bounding box center [398, 423] width 153 height 32
click at [408, 432] on input "A" at bounding box center [403, 428] width 10 height 10
radio input "true"
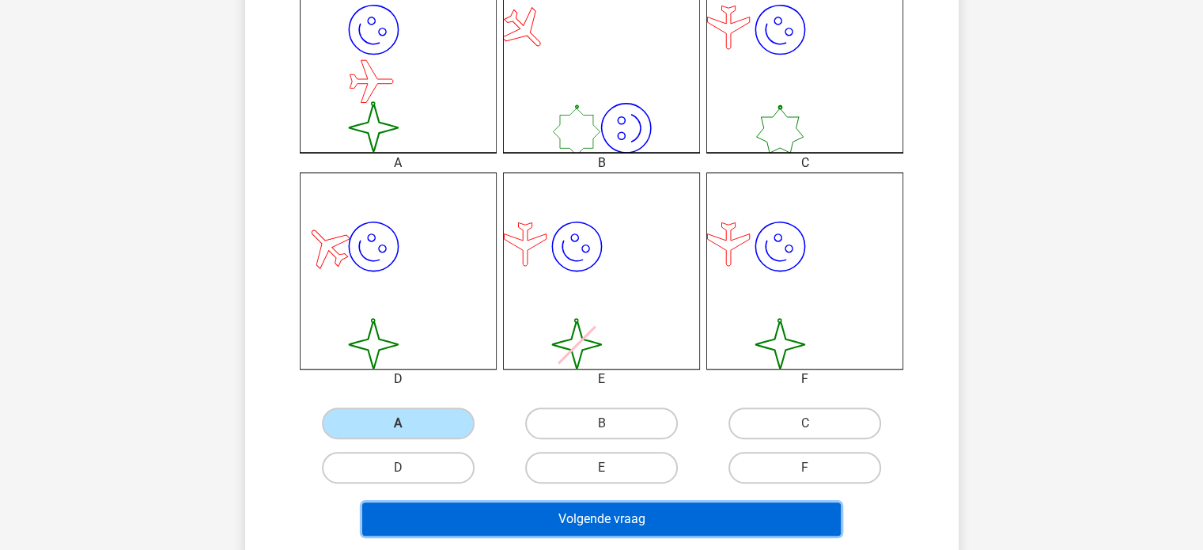
click at [480, 525] on button "Volgende vraag" at bounding box center [601, 518] width 479 height 33
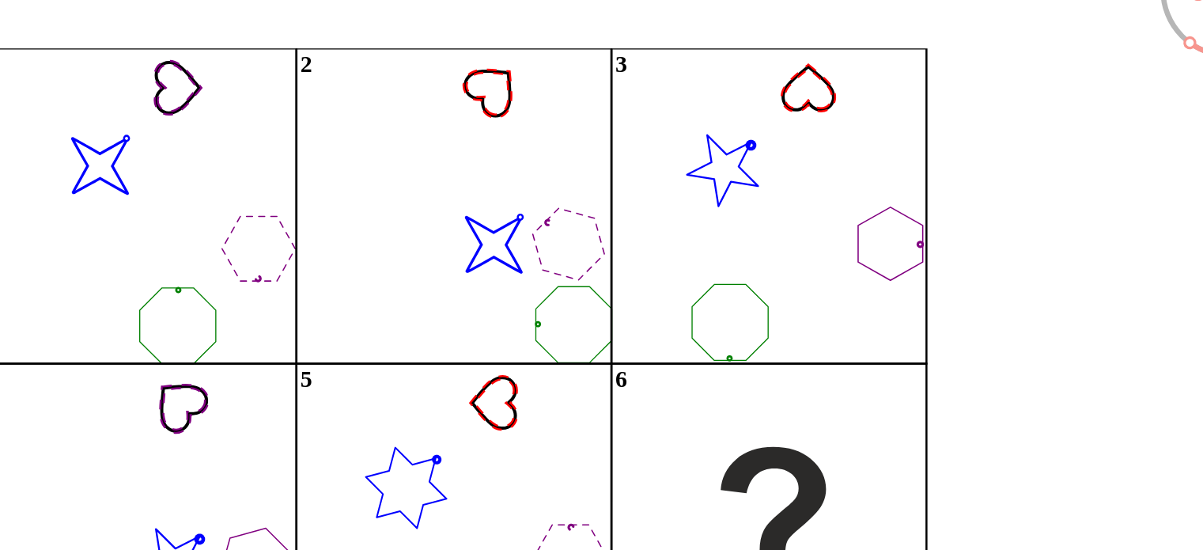
scroll to position [87, 0]
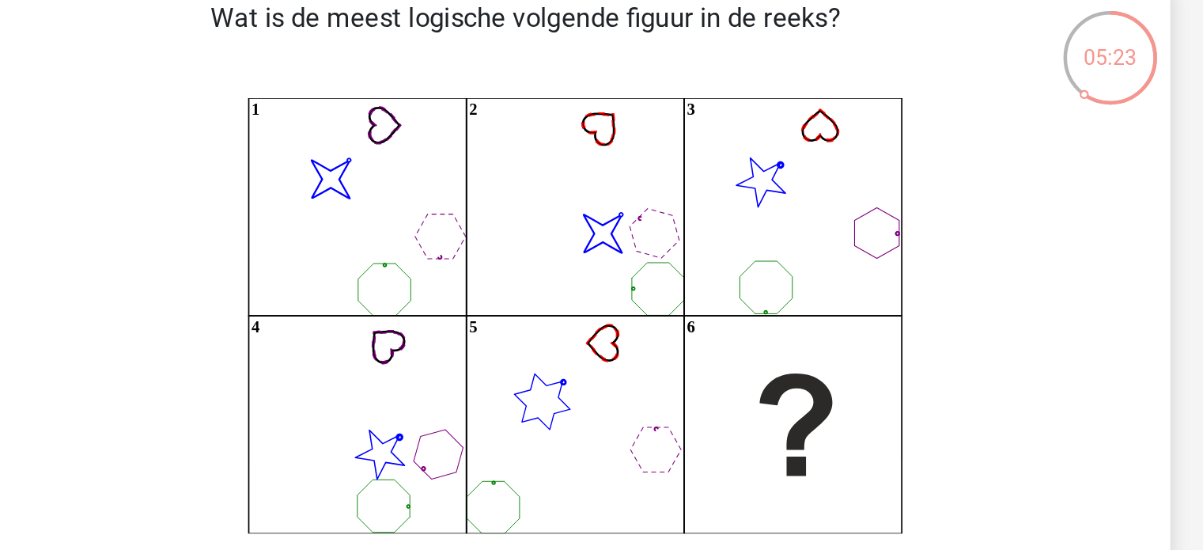
click at [768, 144] on icon "image/svg+xml 1 image/svg+xml 2 3 4 5 6" at bounding box center [602, 189] width 638 height 261
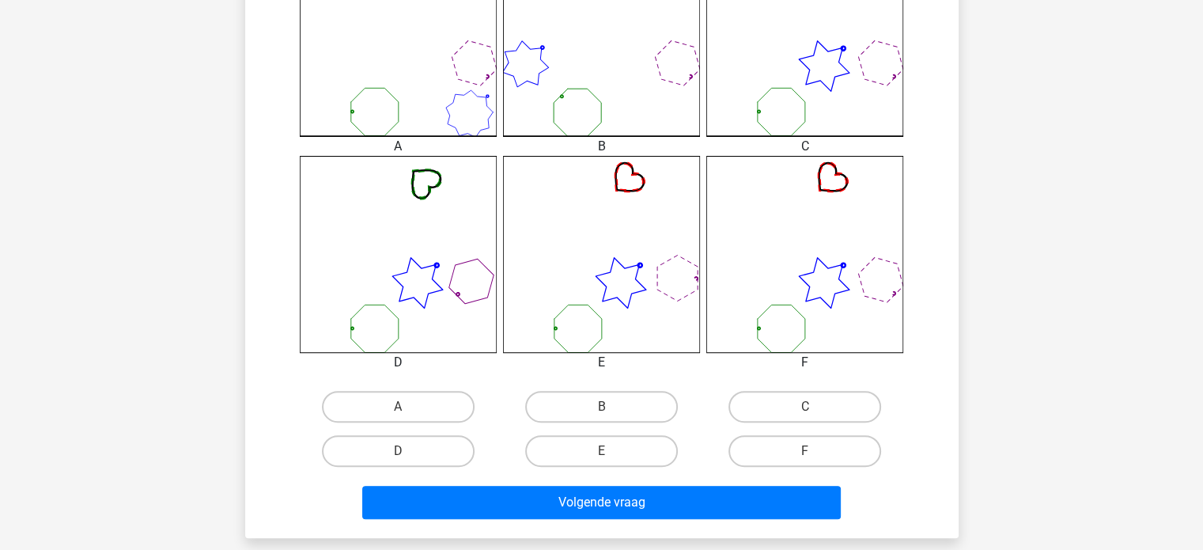
scroll to position [510, 0]
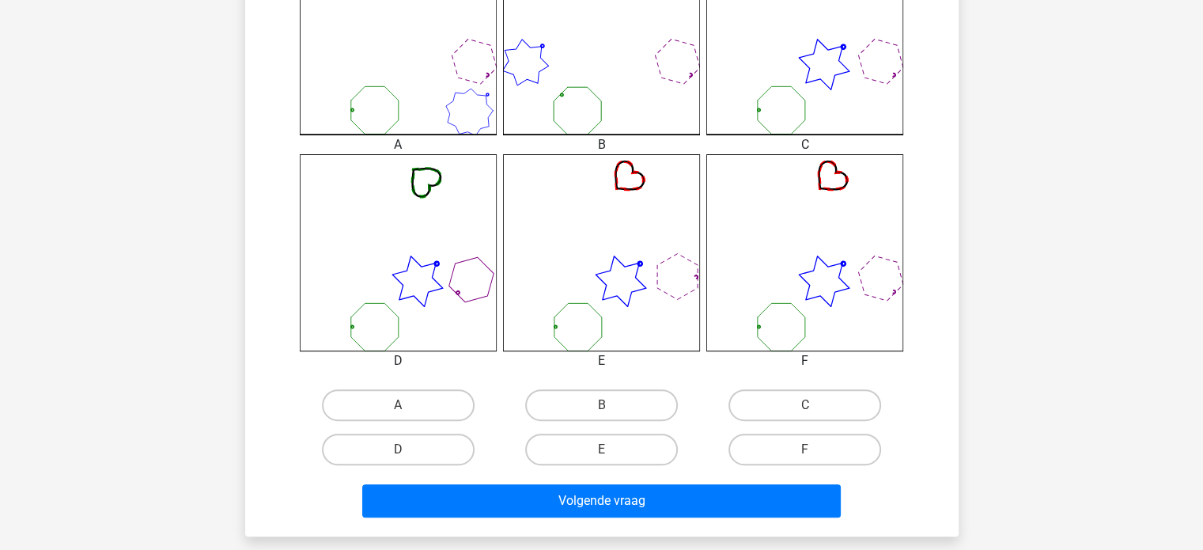
click at [809, 449] on input "F" at bounding box center [810, 454] width 10 height 10
radio input "true"
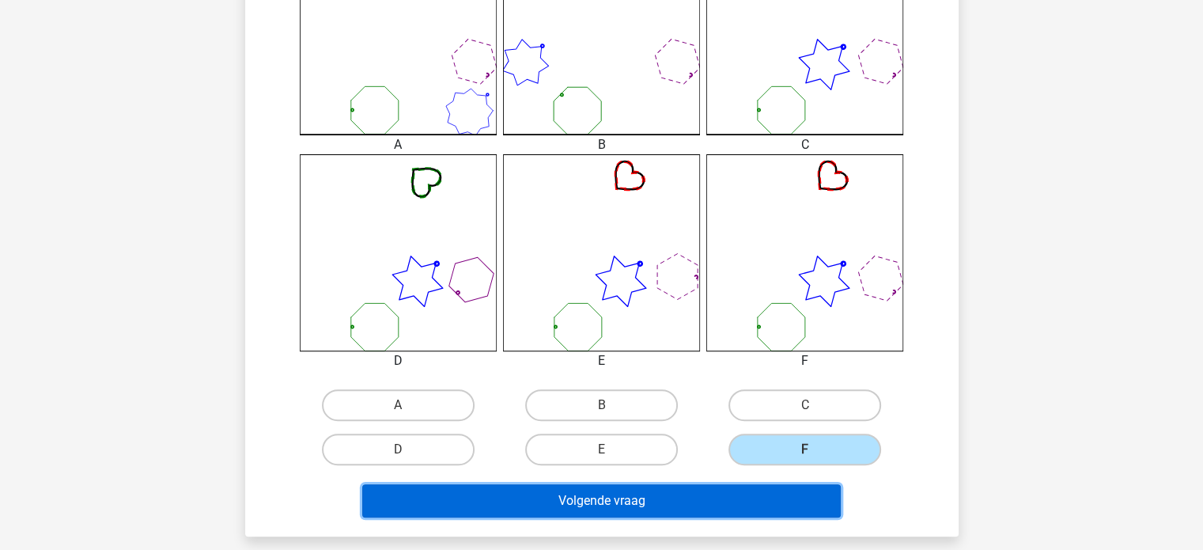
click at [720, 495] on button "Volgende vraag" at bounding box center [601, 500] width 479 height 33
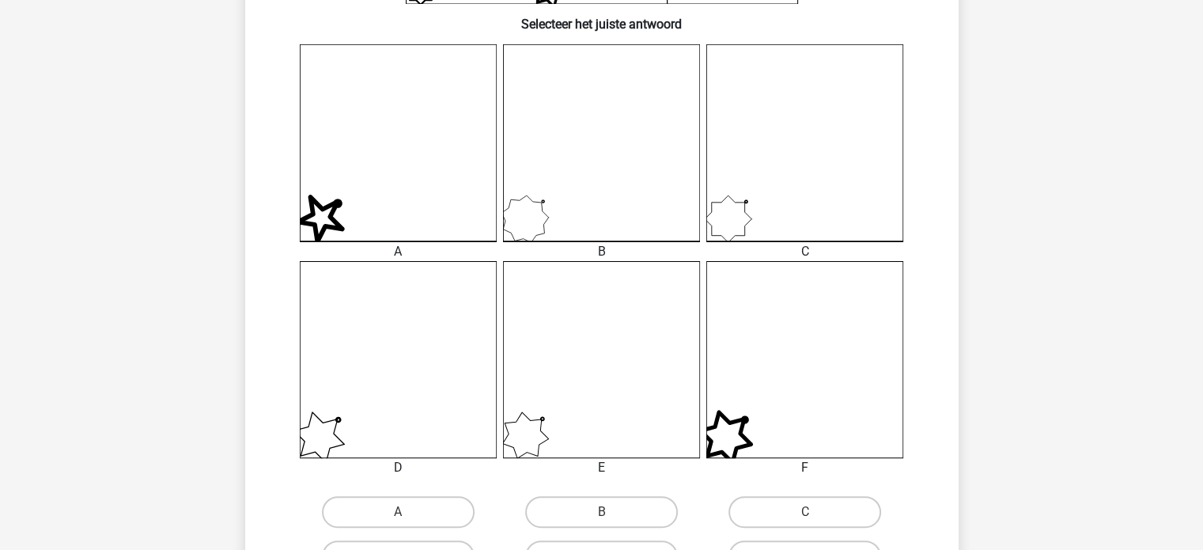
scroll to position [520, 0]
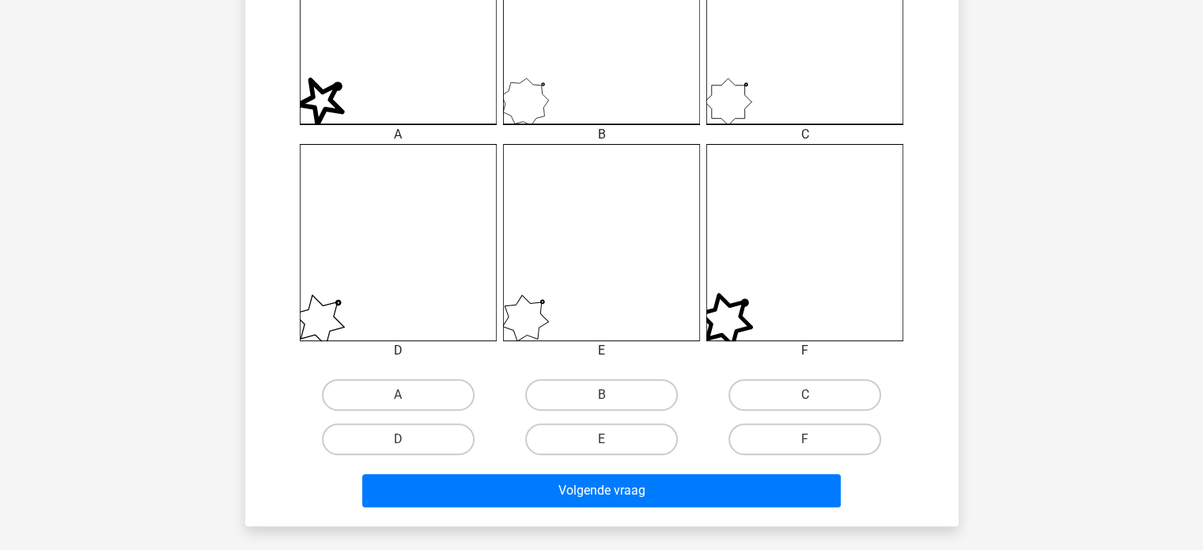
click at [604, 398] on input "B" at bounding box center [606, 400] width 10 height 10
radio input "true"
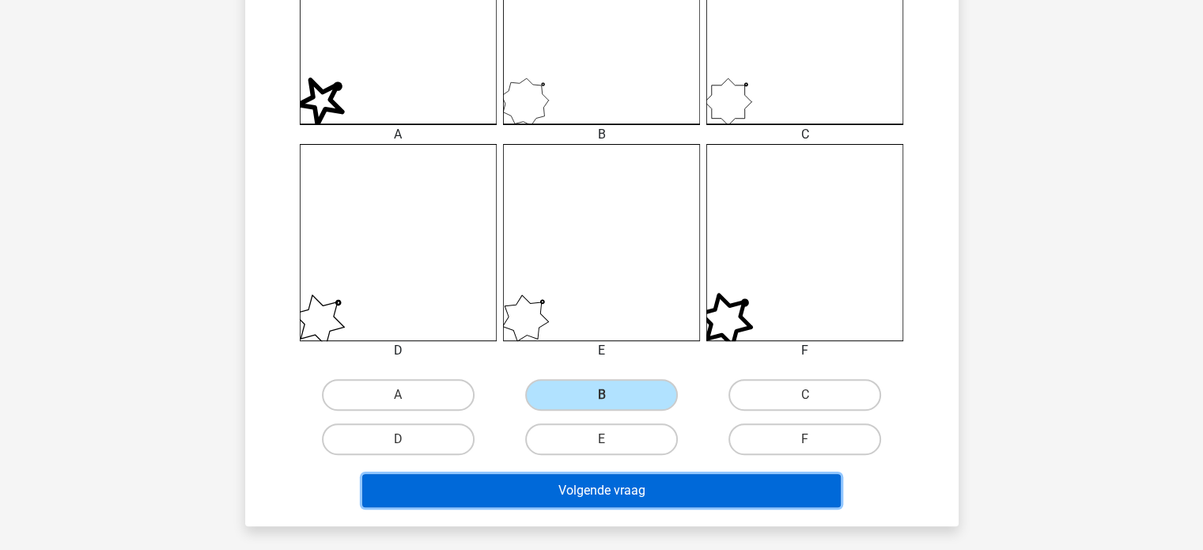
click at [616, 490] on button "Volgende vraag" at bounding box center [601, 490] width 479 height 33
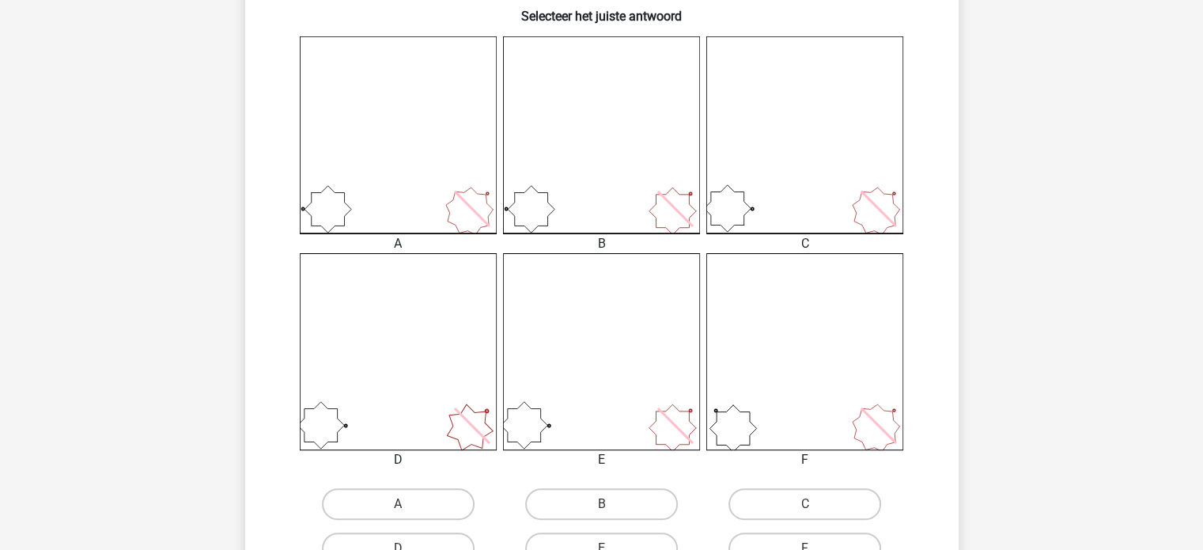
scroll to position [422, 0]
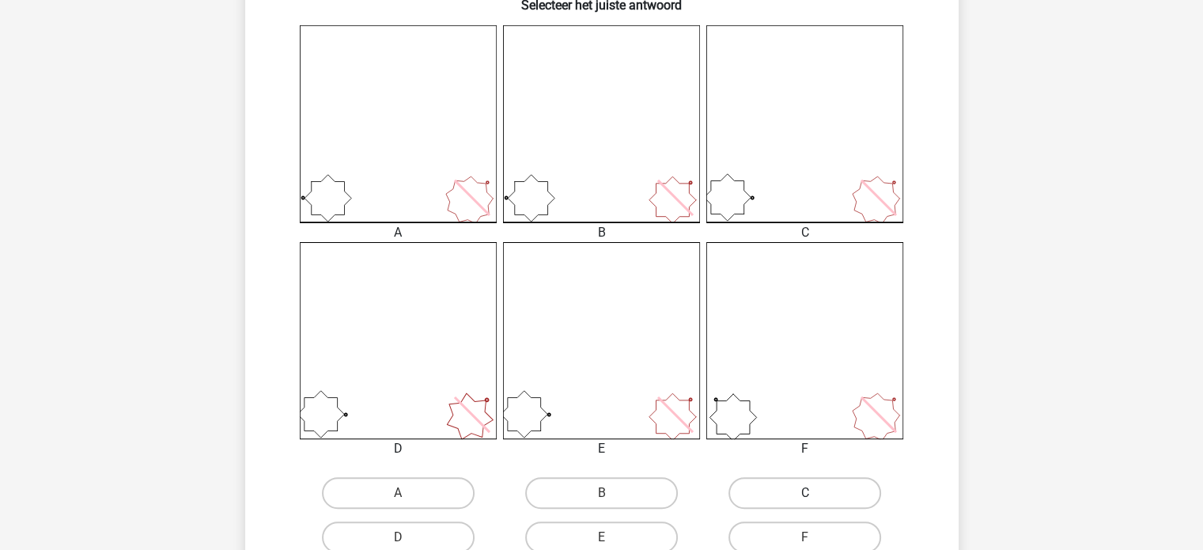
click at [820, 489] on label "C" at bounding box center [805, 493] width 153 height 32
click at [816, 493] on input "C" at bounding box center [810, 498] width 10 height 10
radio input "true"
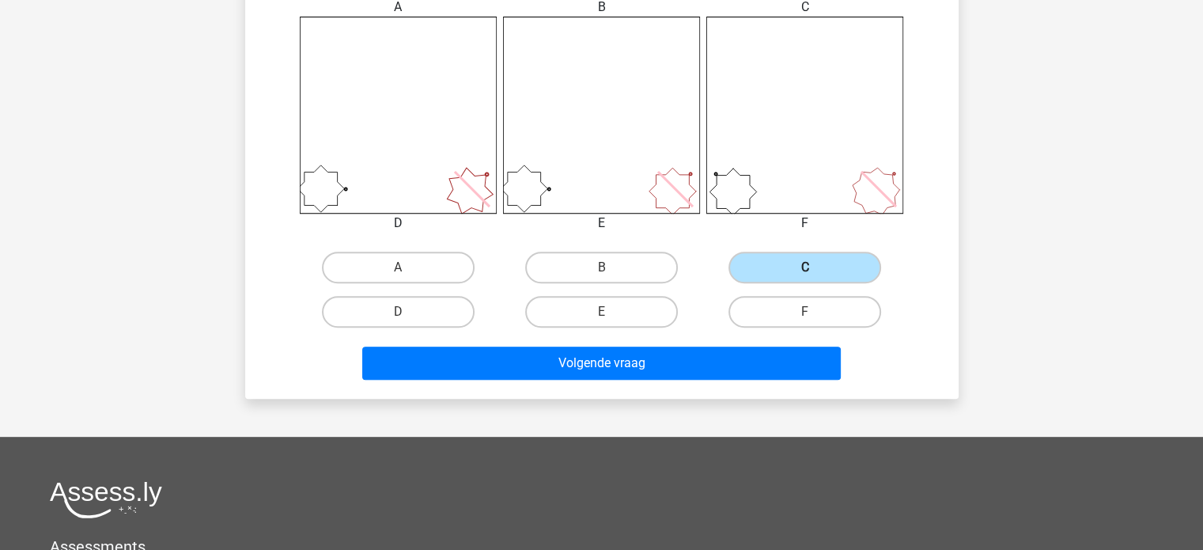
scroll to position [648, 0]
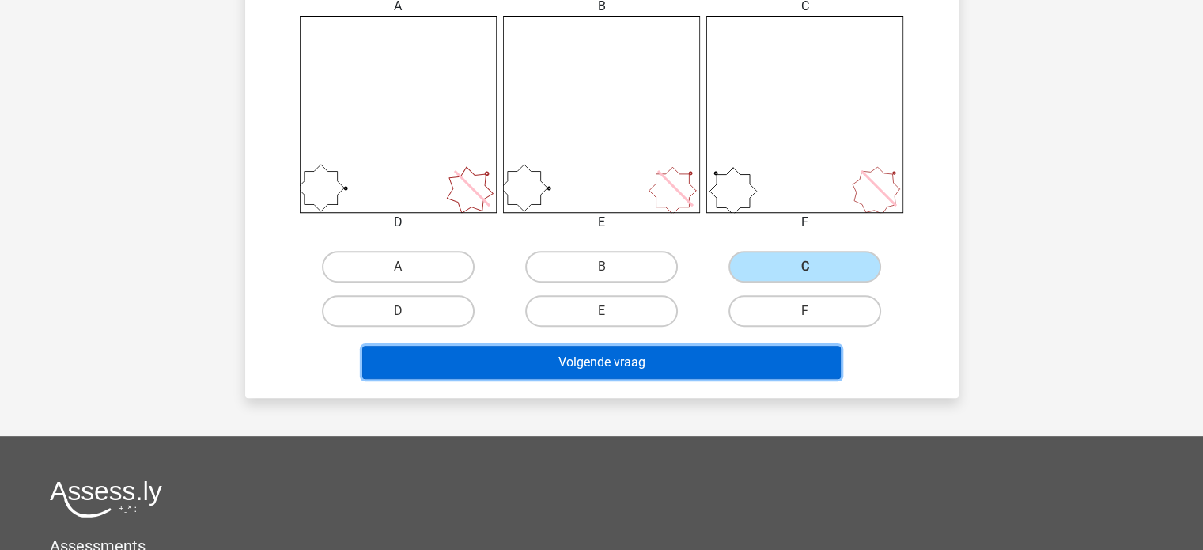
click at [641, 351] on button "Volgende vraag" at bounding box center [601, 362] width 479 height 33
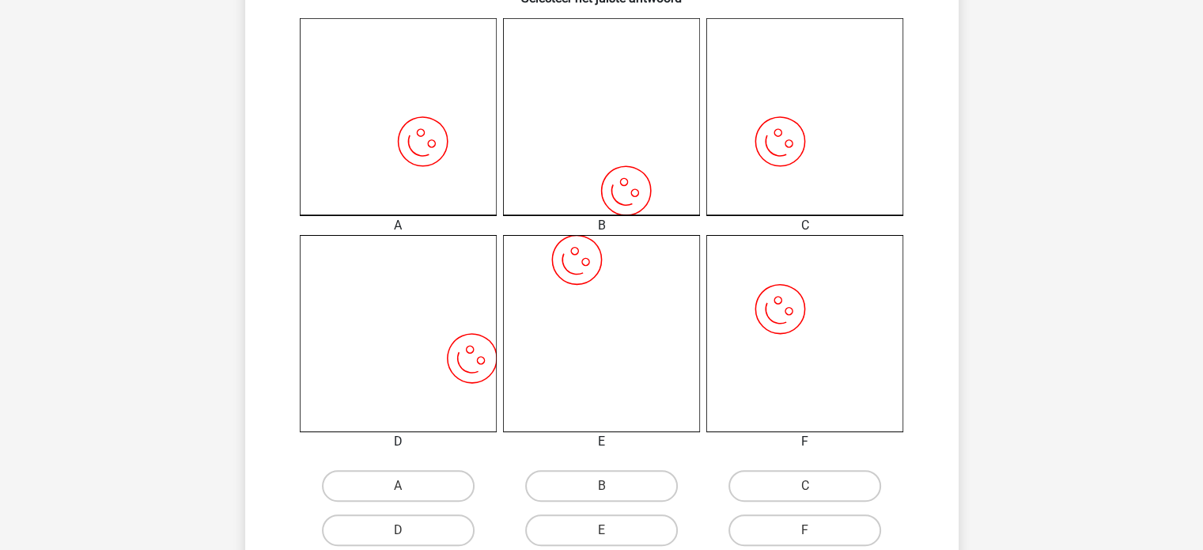
scroll to position [430, 0]
click at [633, 487] on label "B" at bounding box center [601, 484] width 153 height 32
click at [612, 487] on input "B" at bounding box center [606, 489] width 10 height 10
radio input "true"
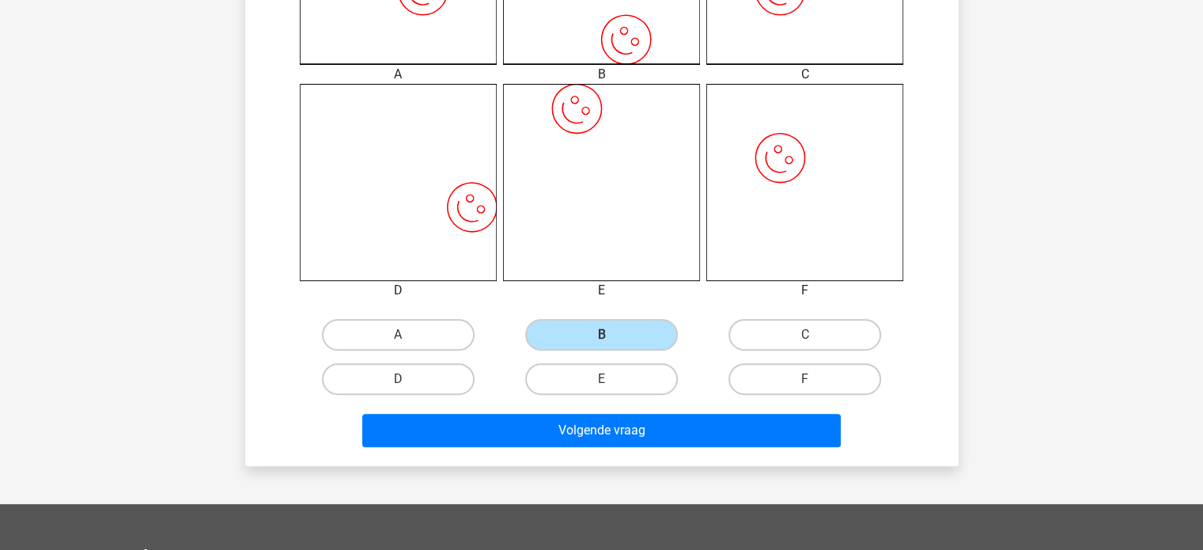
scroll to position [584, 0]
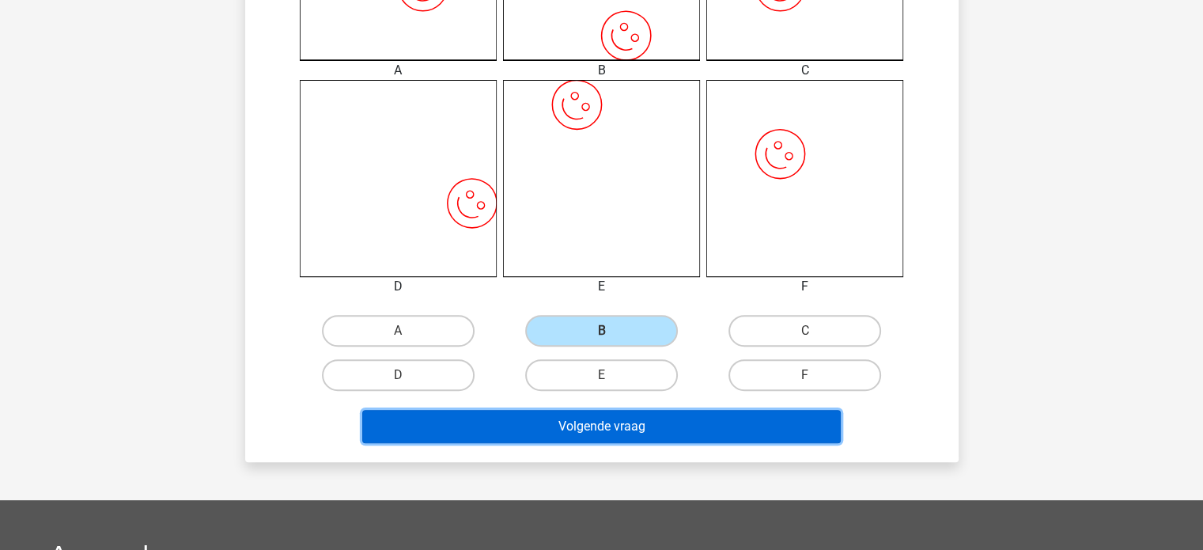
click at [608, 421] on button "Volgende vraag" at bounding box center [601, 426] width 479 height 33
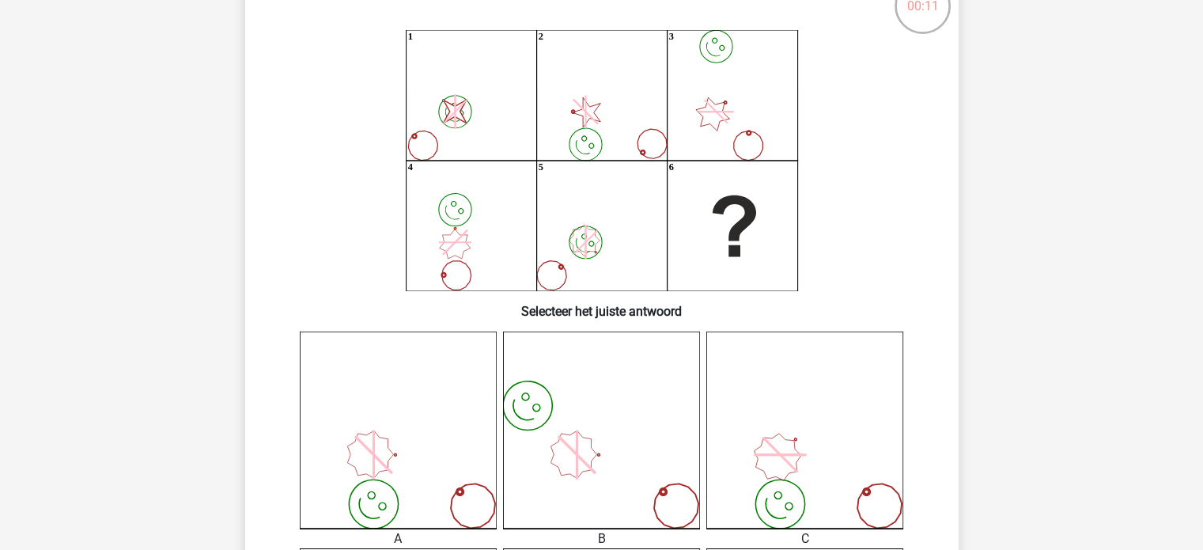
scroll to position [127, 0]
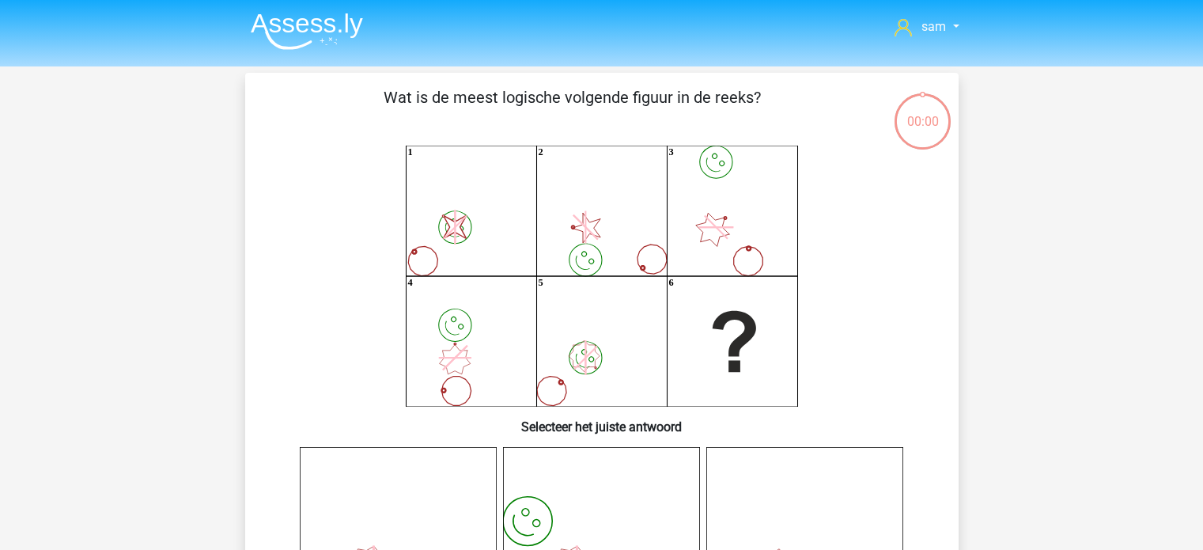
scroll to position [127, 0]
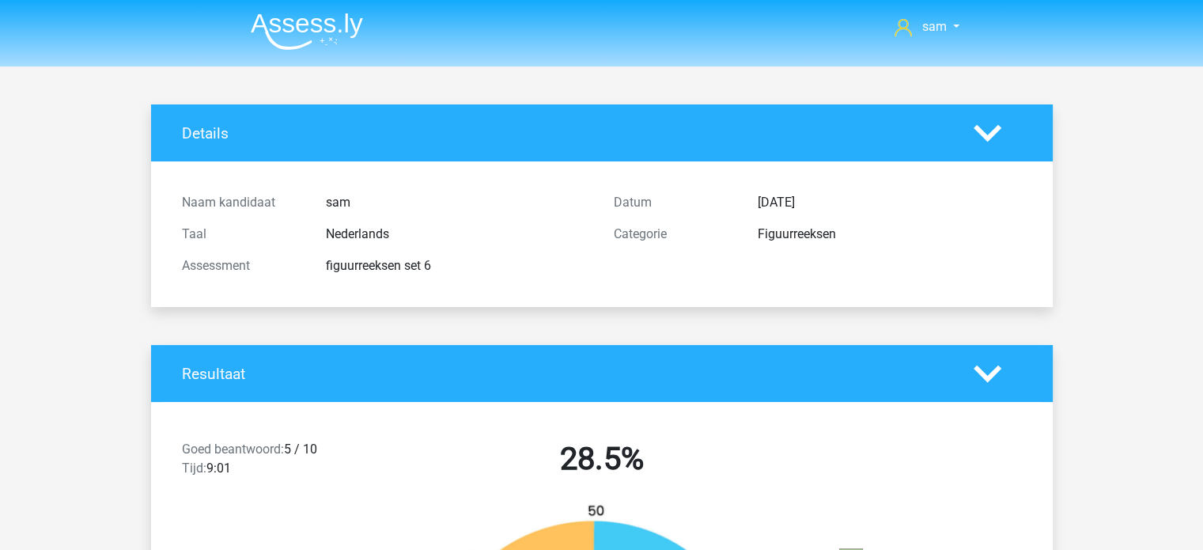
click at [293, 28] on img at bounding box center [307, 31] width 112 height 37
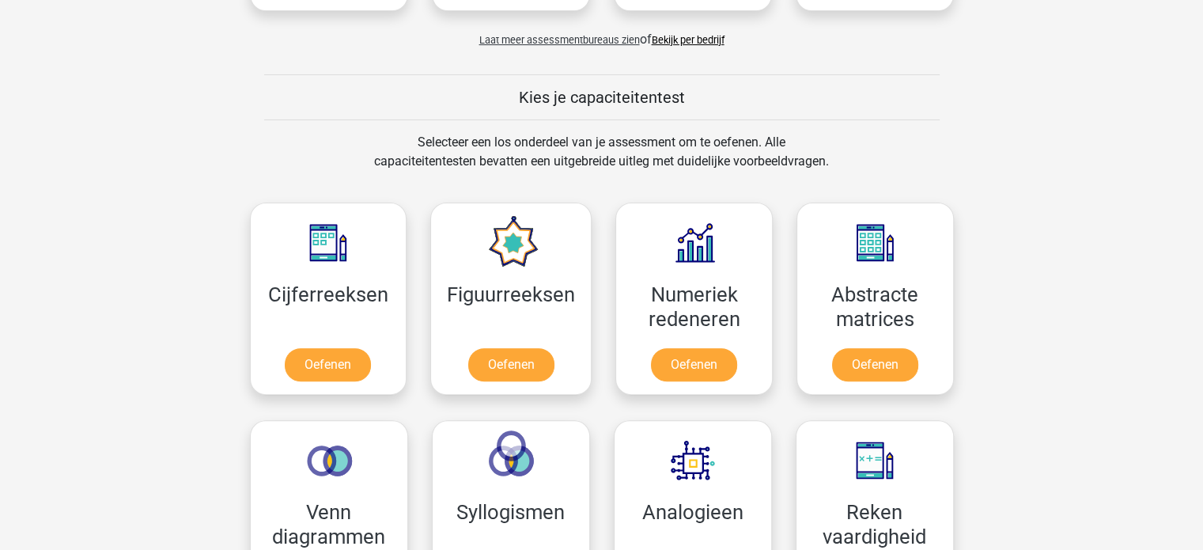
scroll to position [538, 0]
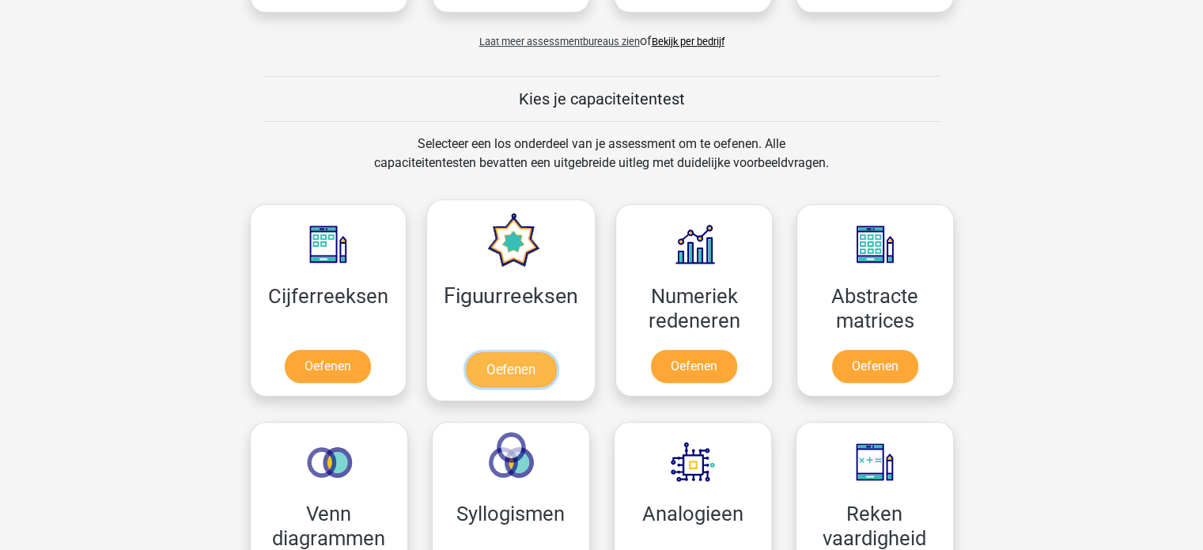
click at [526, 362] on link "Oefenen" at bounding box center [511, 369] width 90 height 35
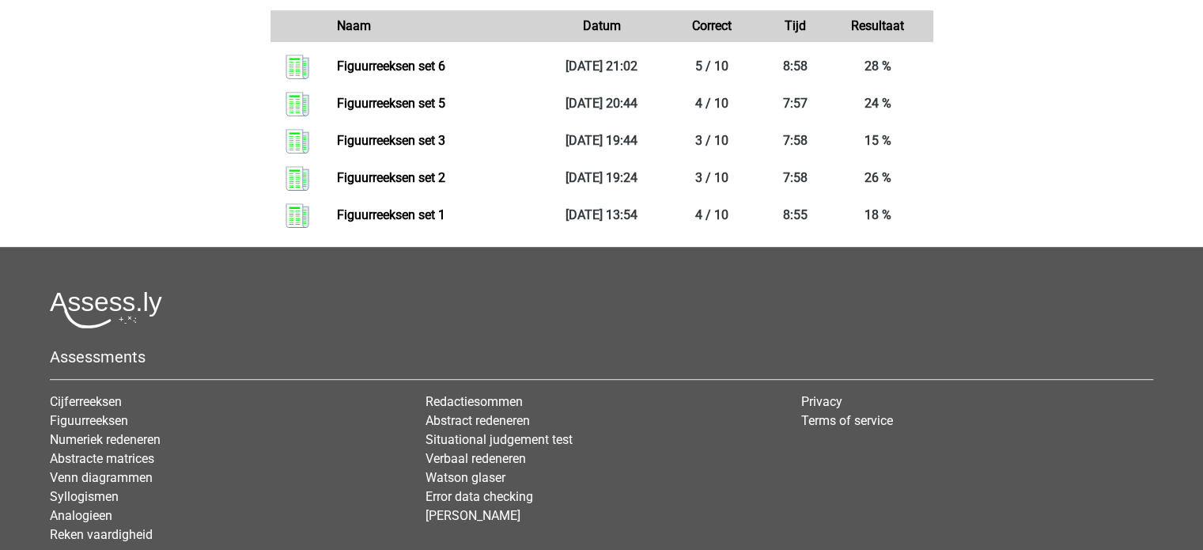
scroll to position [867, 0]
